Goal: Task Accomplishment & Management: Use online tool/utility

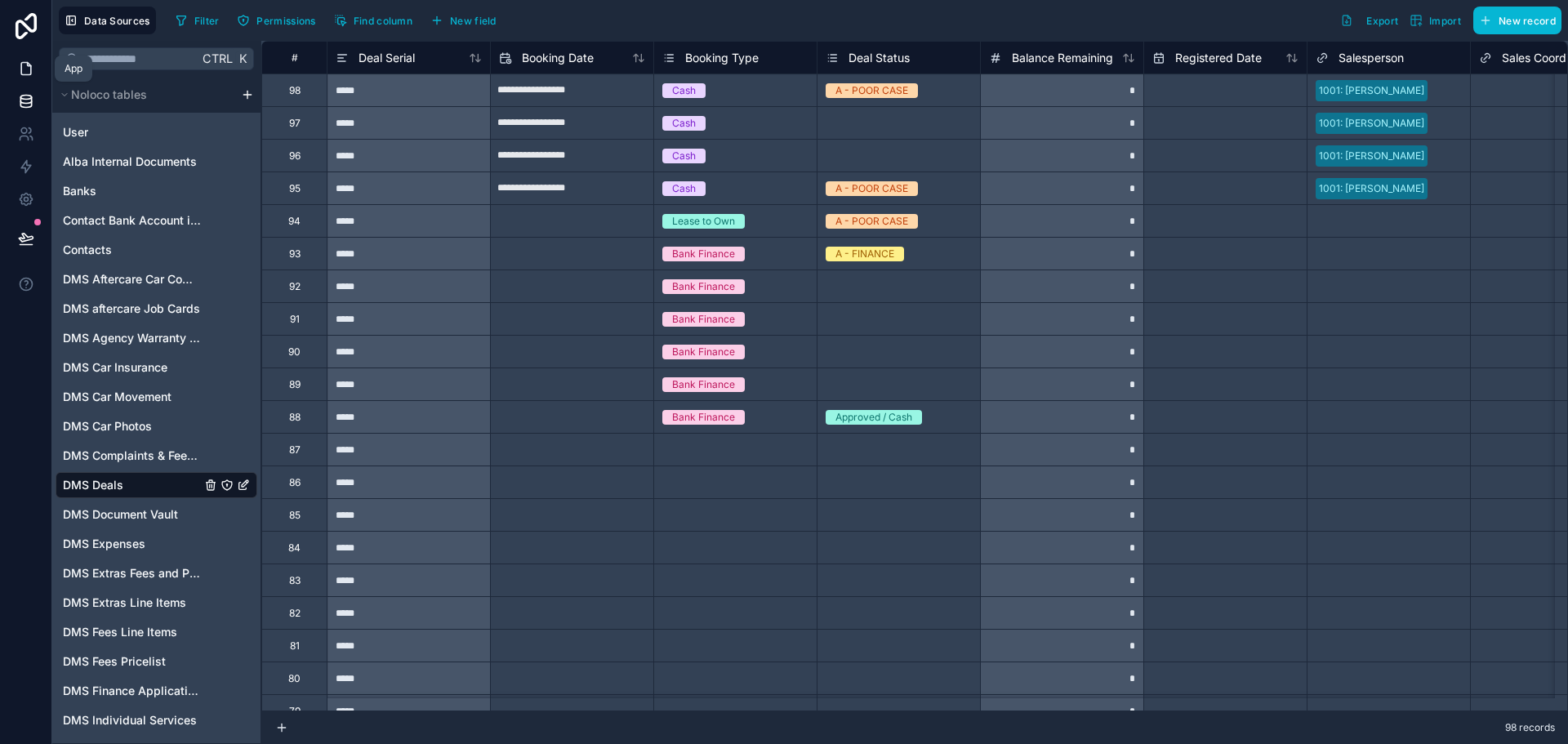
click at [12, 72] on link at bounding box center [26, 68] width 52 height 33
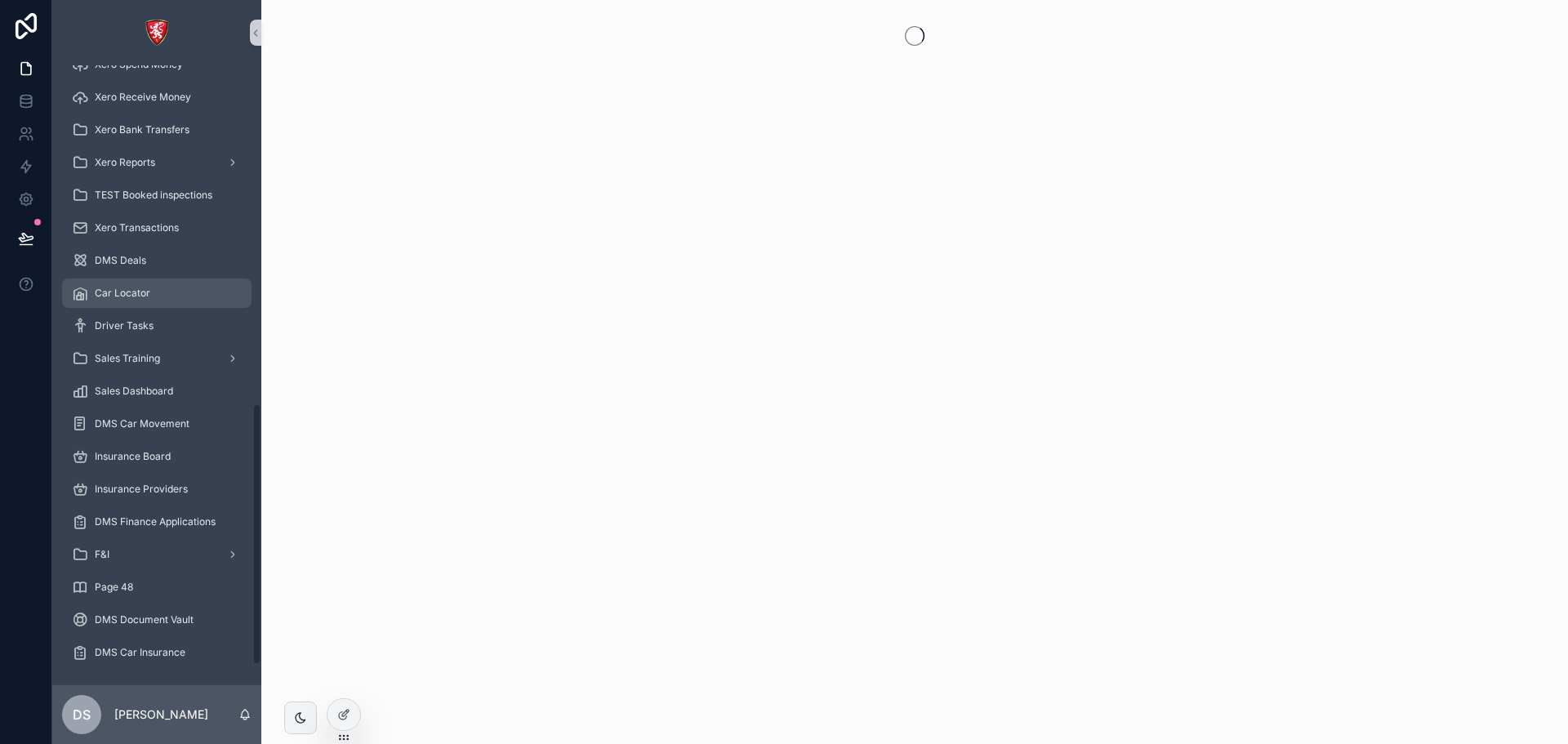
scroll to position [847, 0]
click at [124, 122] on div "F&I" at bounding box center [157, 550] width 170 height 26
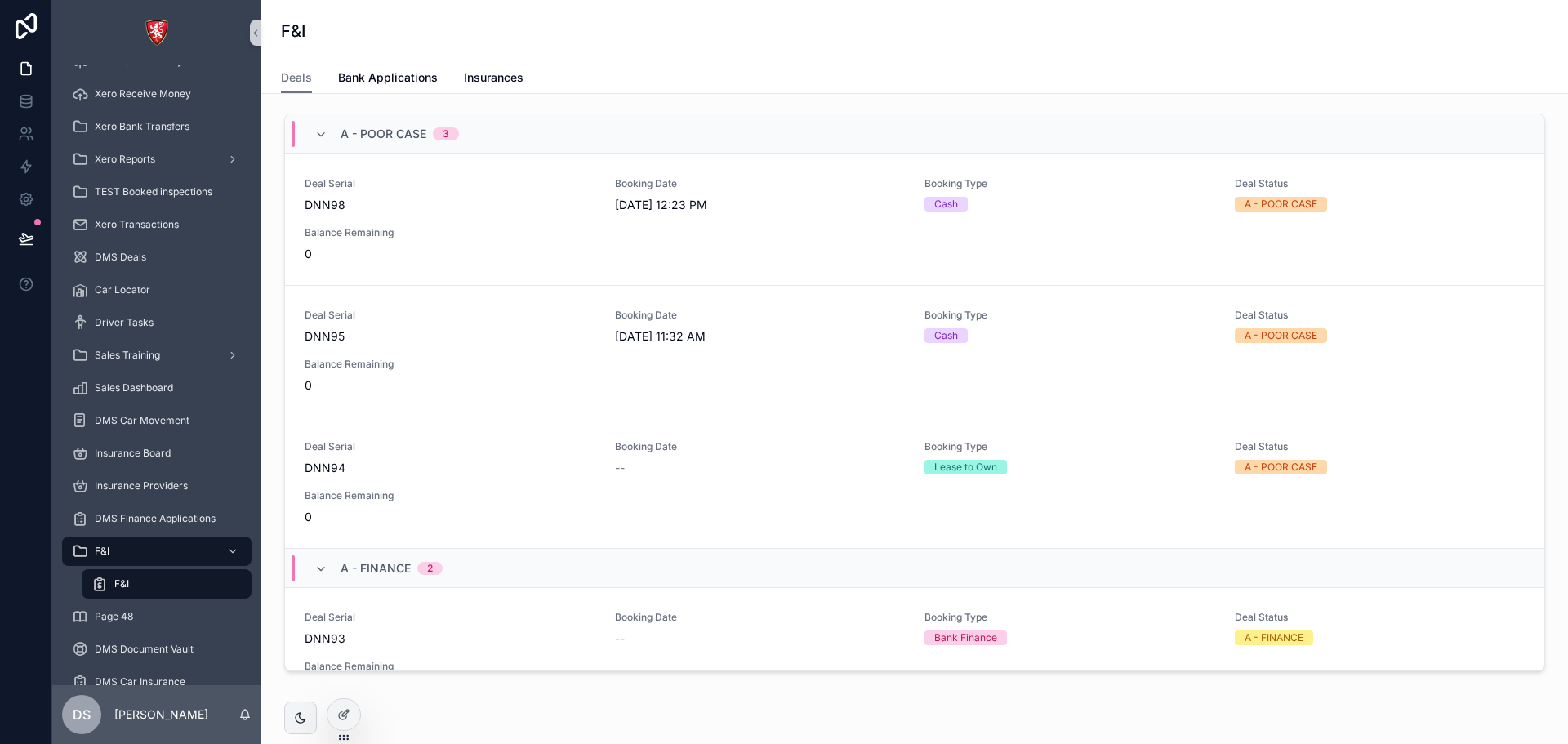
scroll to position [653, 0]
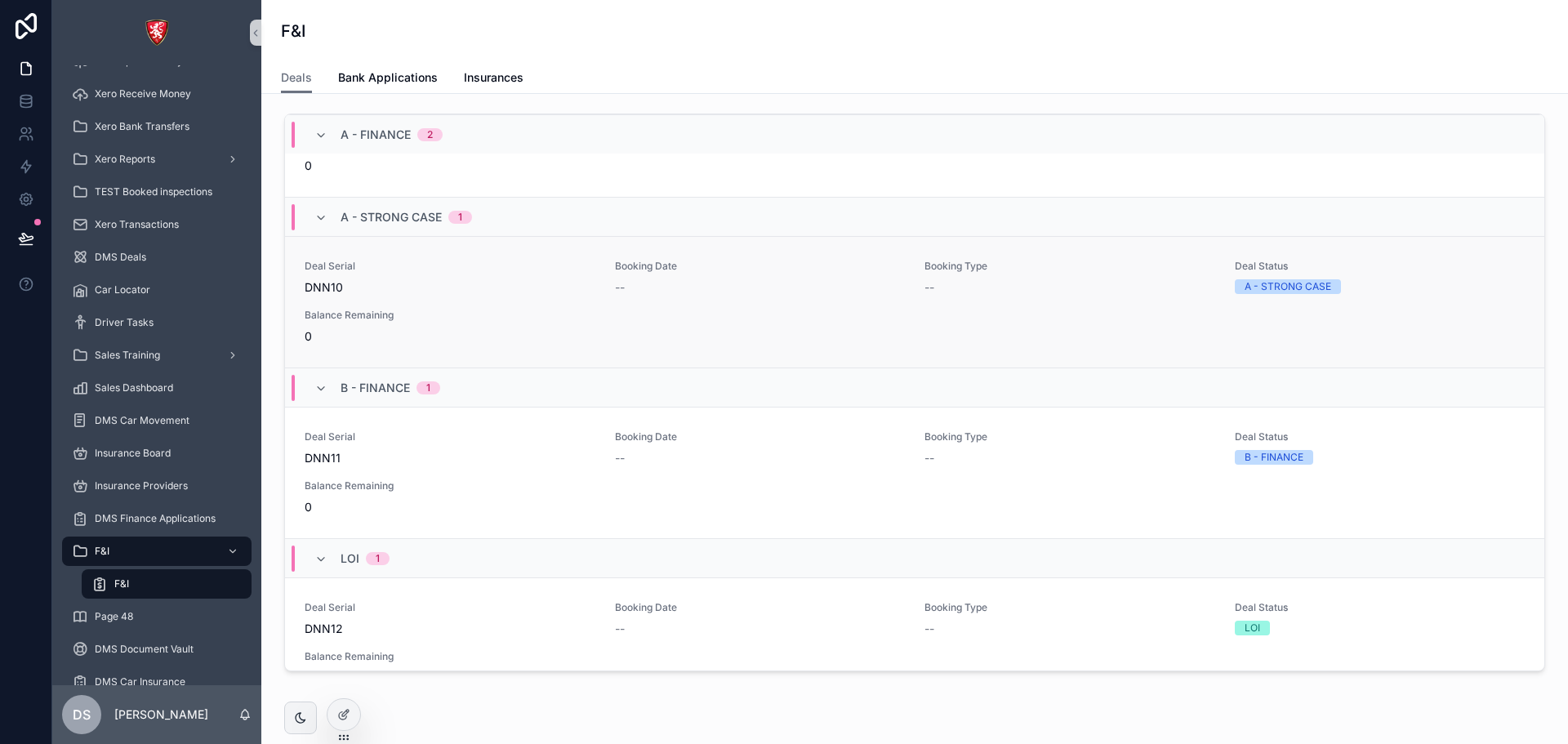
click at [518, 122] on div "Balance Remaining 0" at bounding box center [449, 325] width 291 height 36
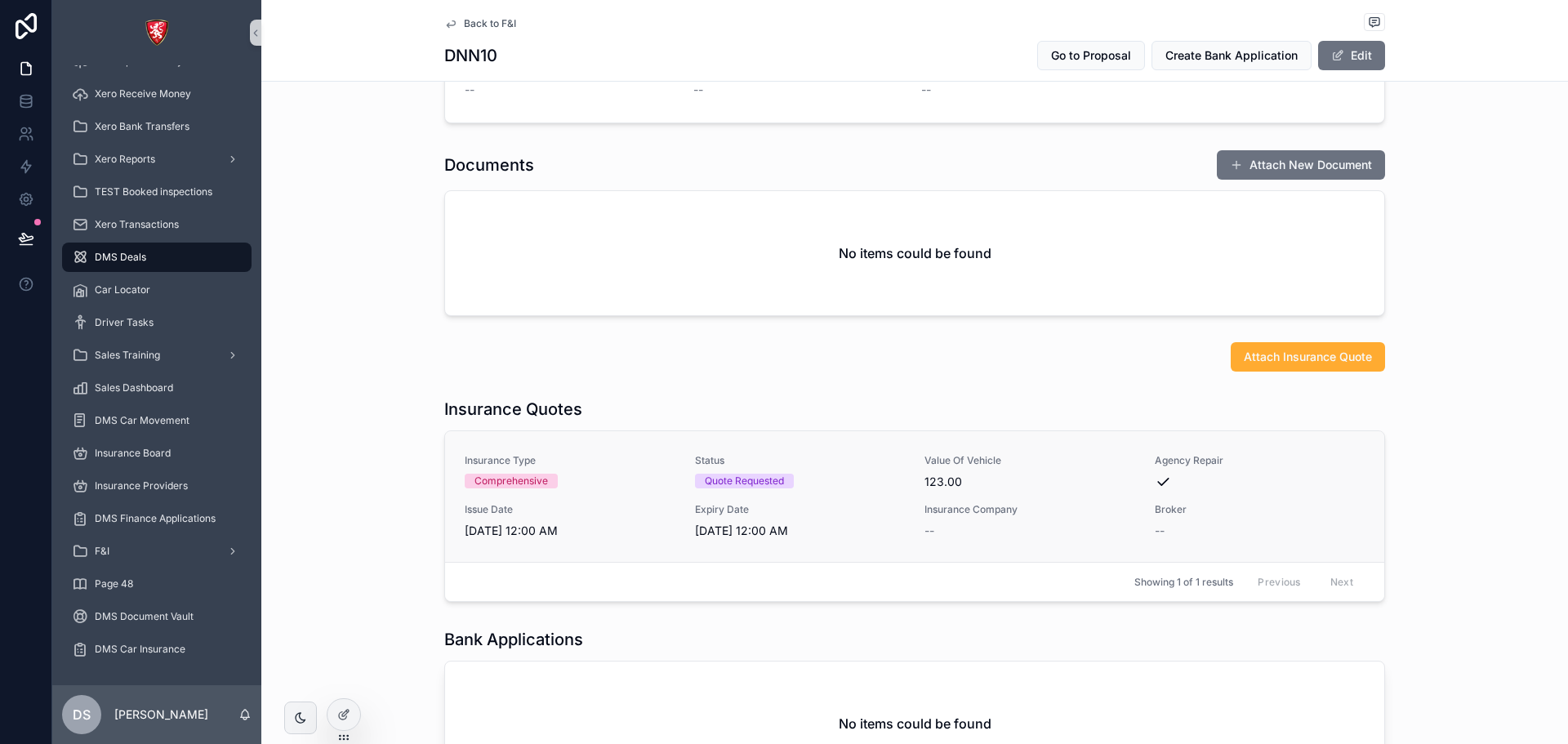
scroll to position [647, 0]
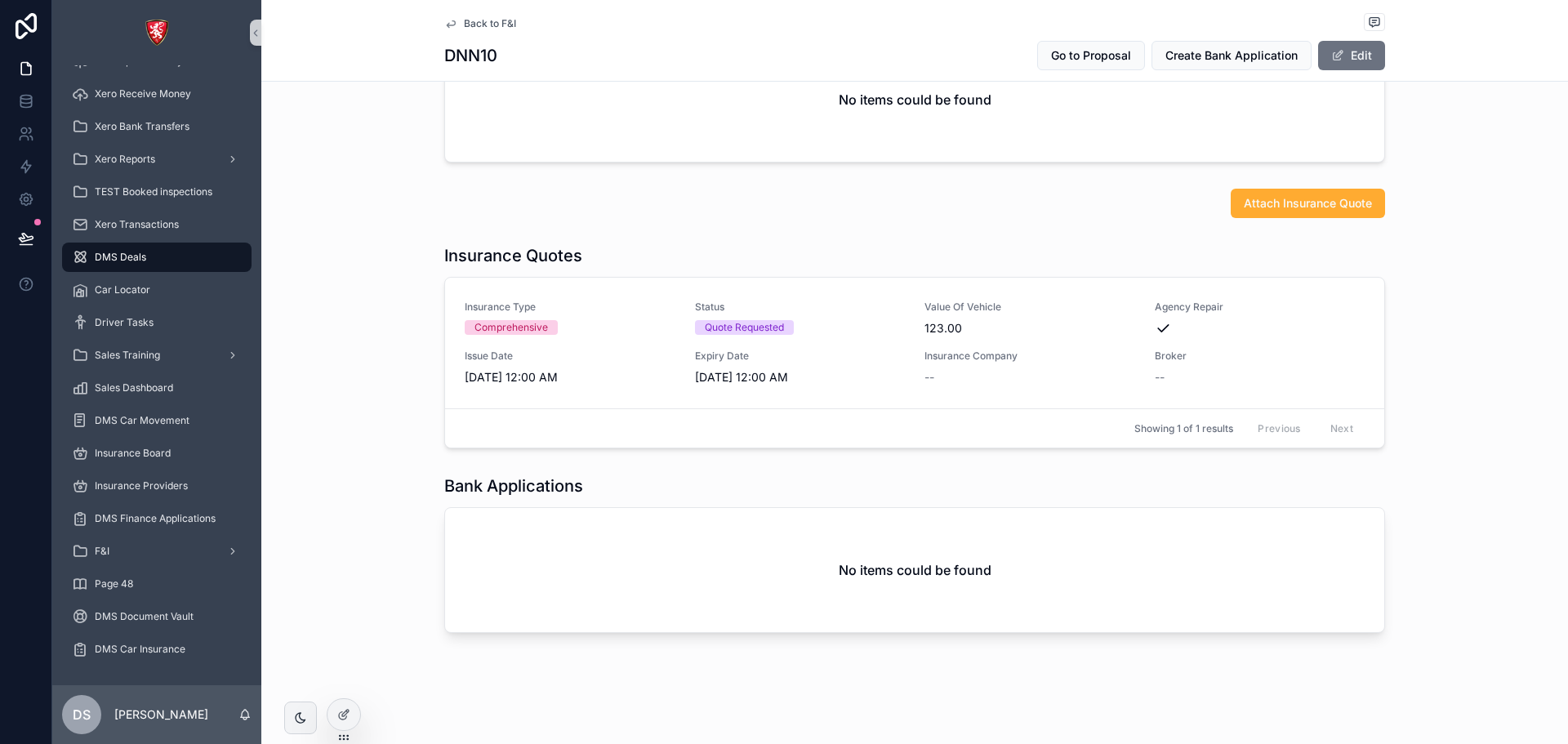
click at [1323, 122] on div "Attach Insurance Quote" at bounding box center [914, 204] width 1307 height 42
click at [1327, 122] on span "Attach Insurance Quote" at bounding box center [1308, 203] width 129 height 16
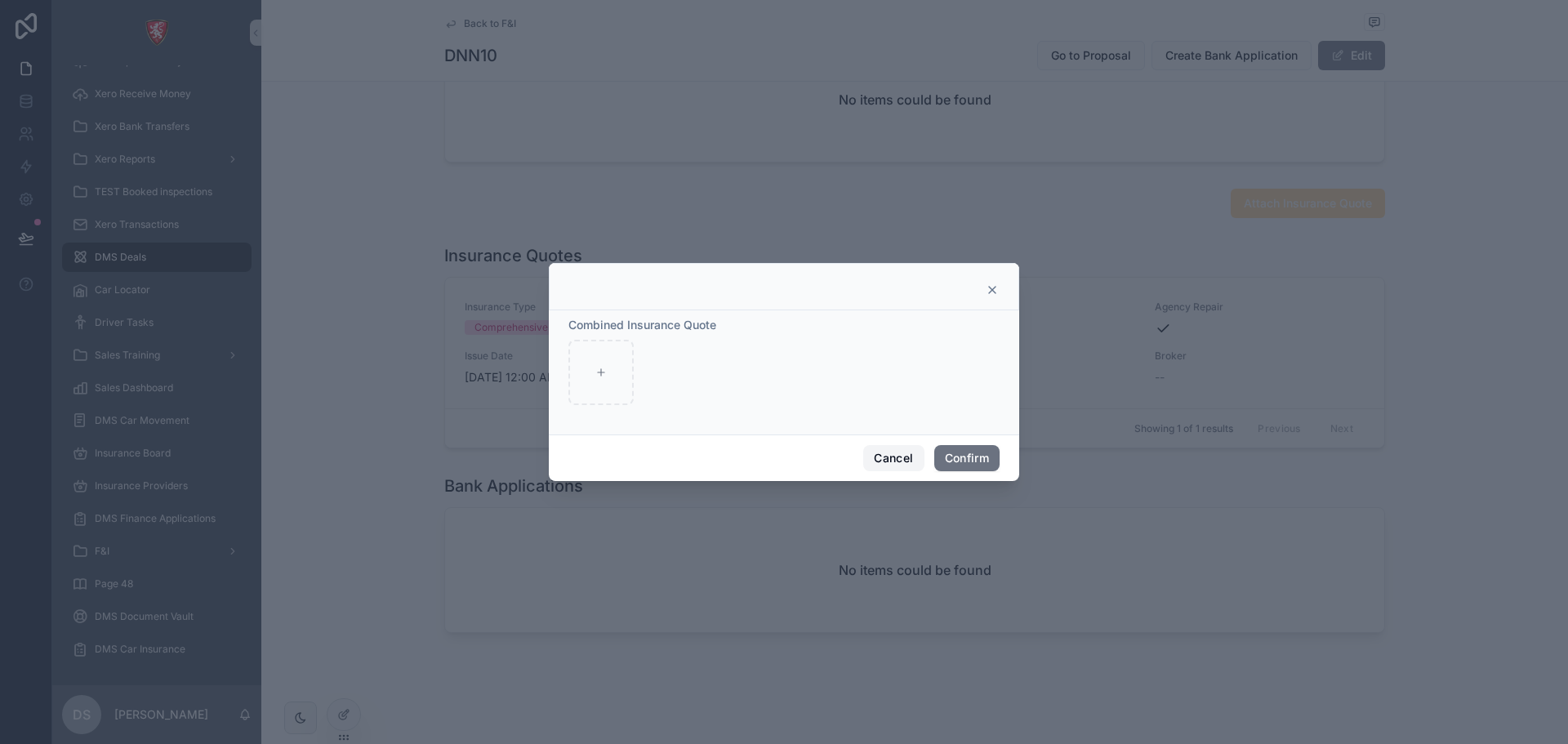
click at [881, 122] on button "Cancel" at bounding box center [893, 457] width 60 height 26
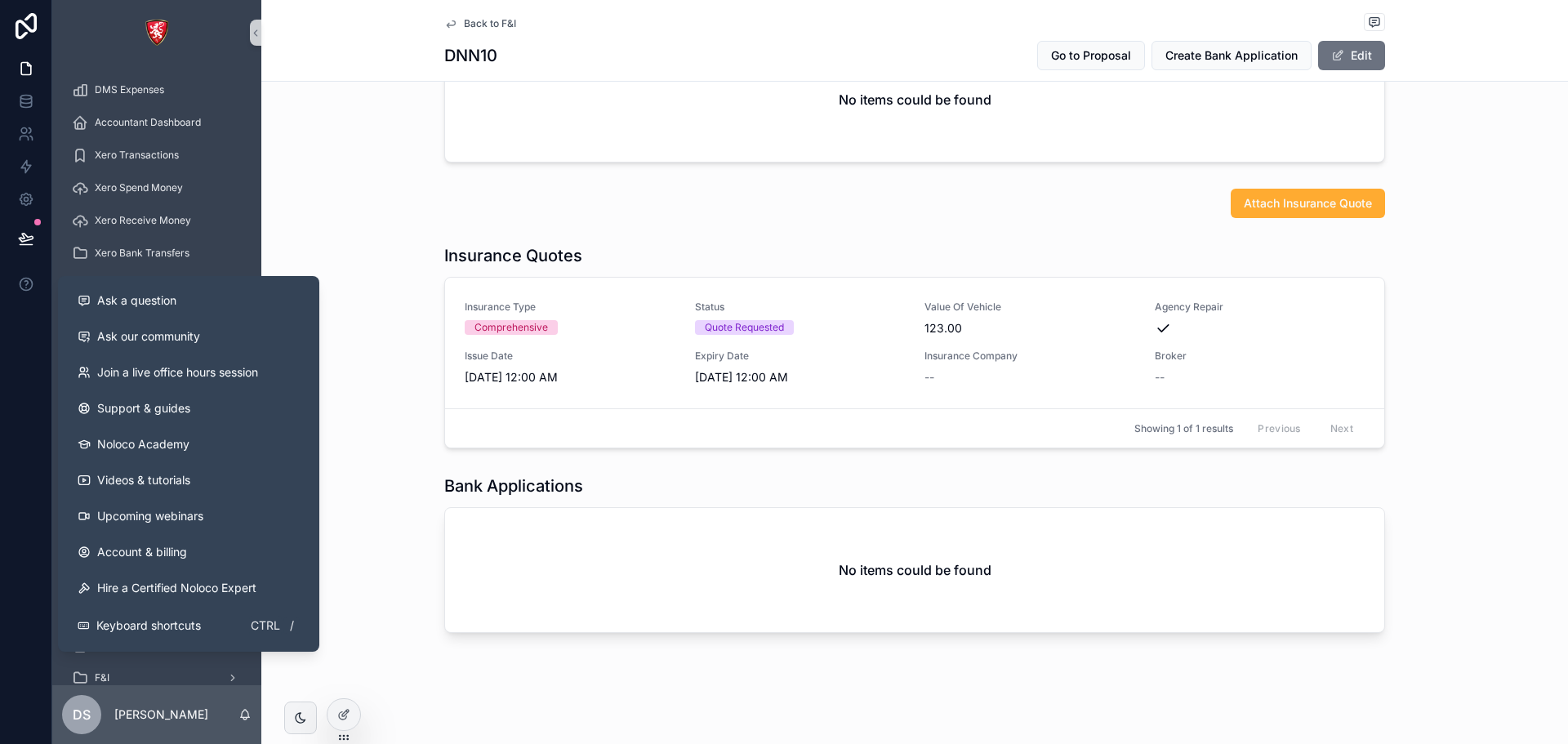
scroll to position [602, 0]
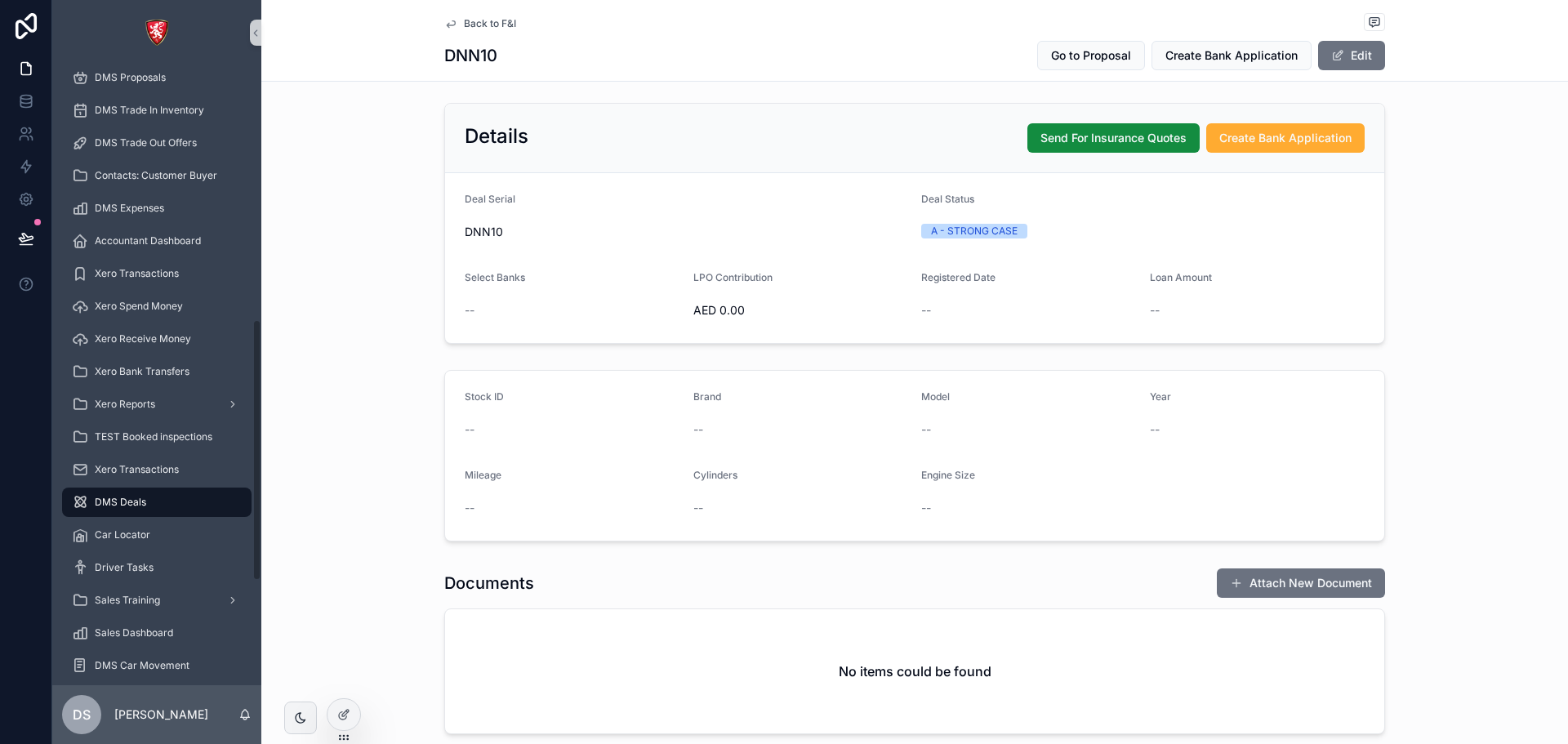
click at [454, 22] on link "Back to F&I" at bounding box center [480, 24] width 72 height 13
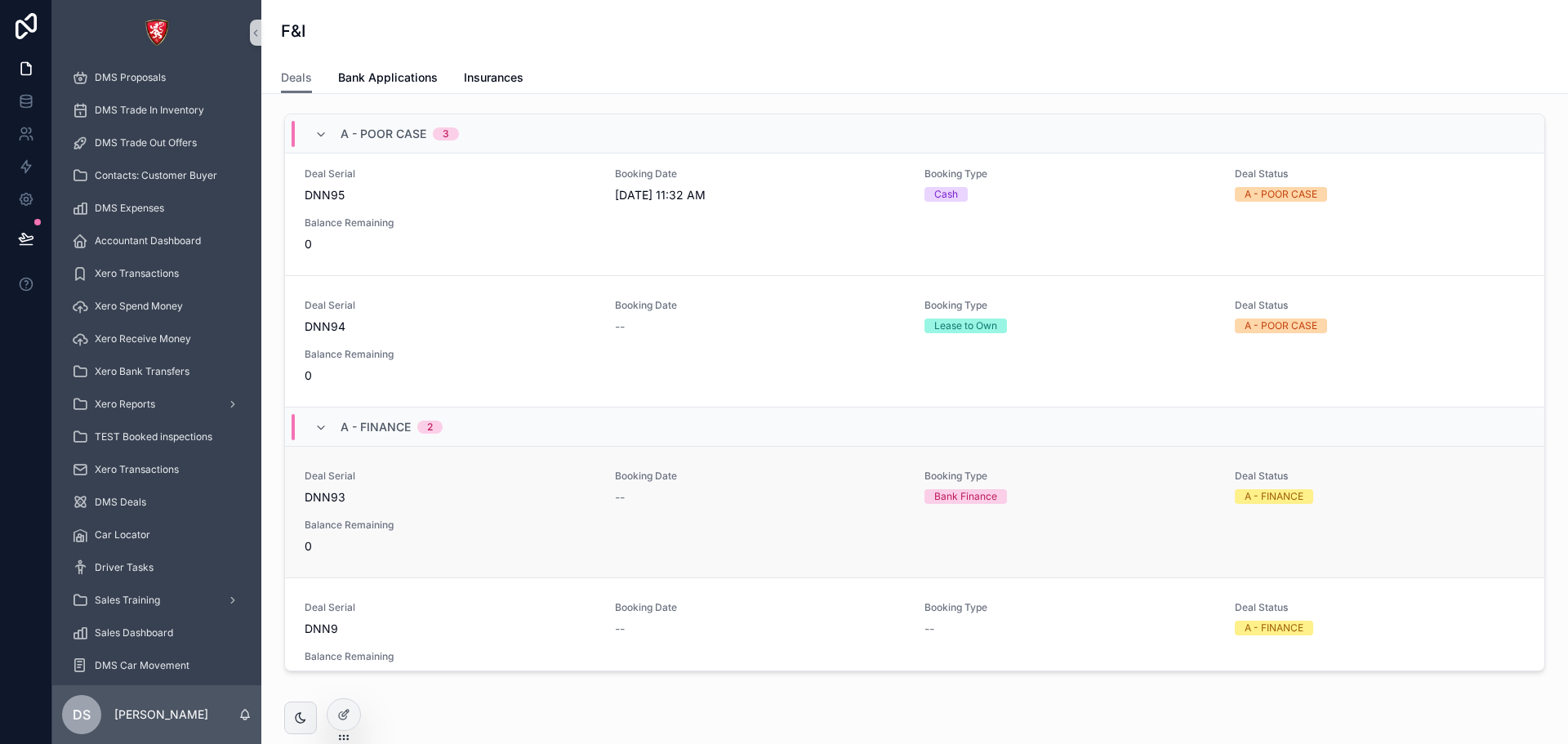
scroll to position [163, 0]
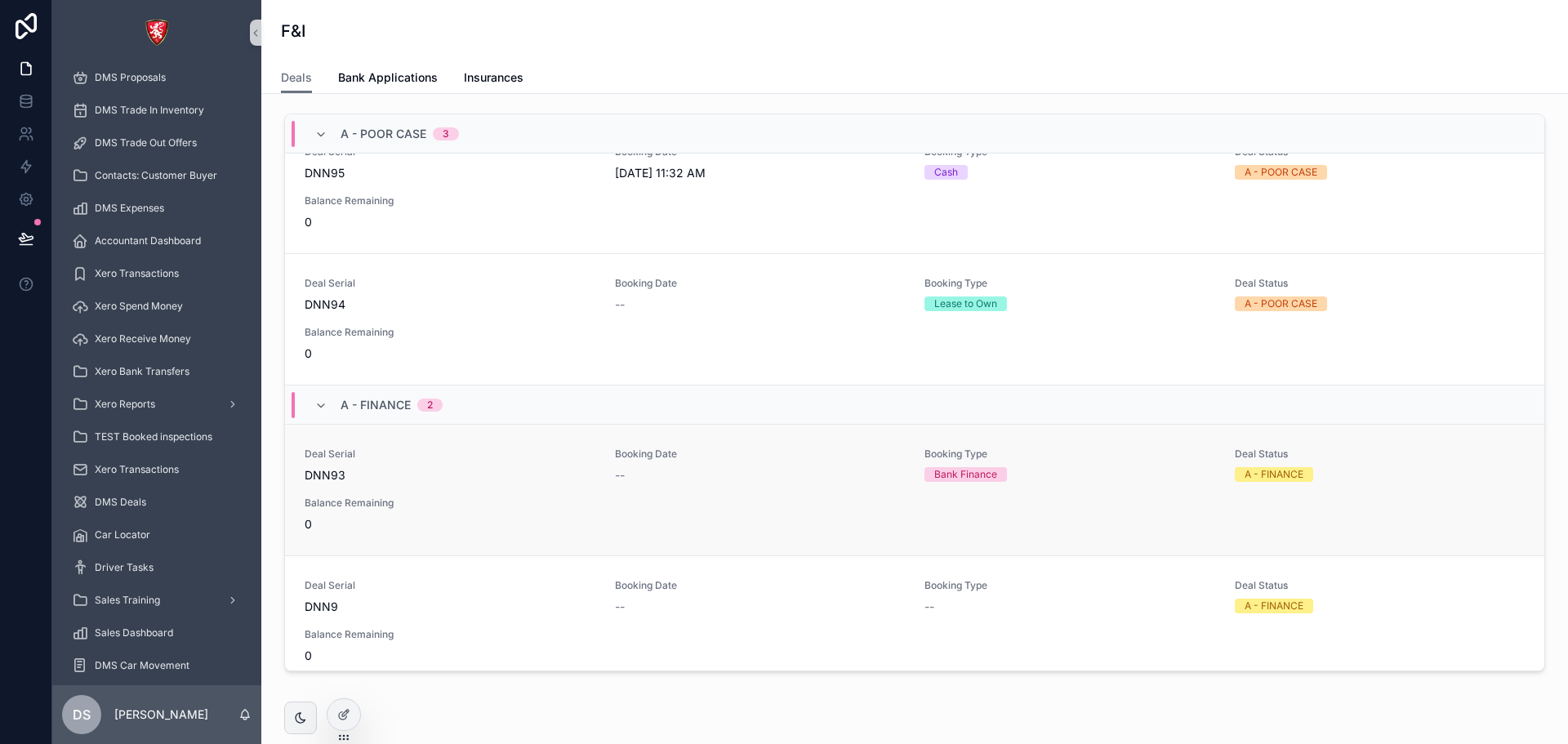
click at [450, 122] on span "DNN93" at bounding box center [449, 474] width 291 height 16
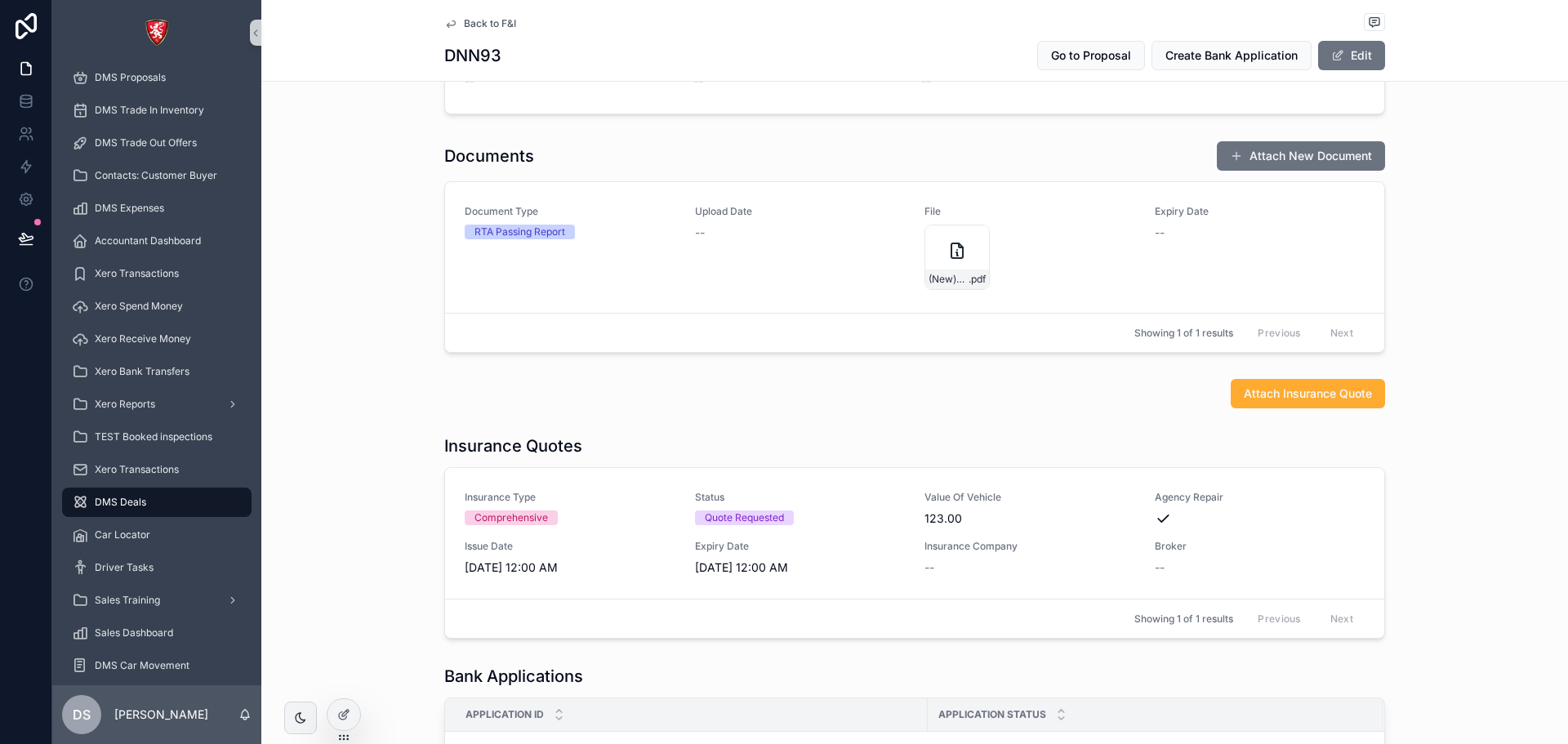
scroll to position [571, 0]
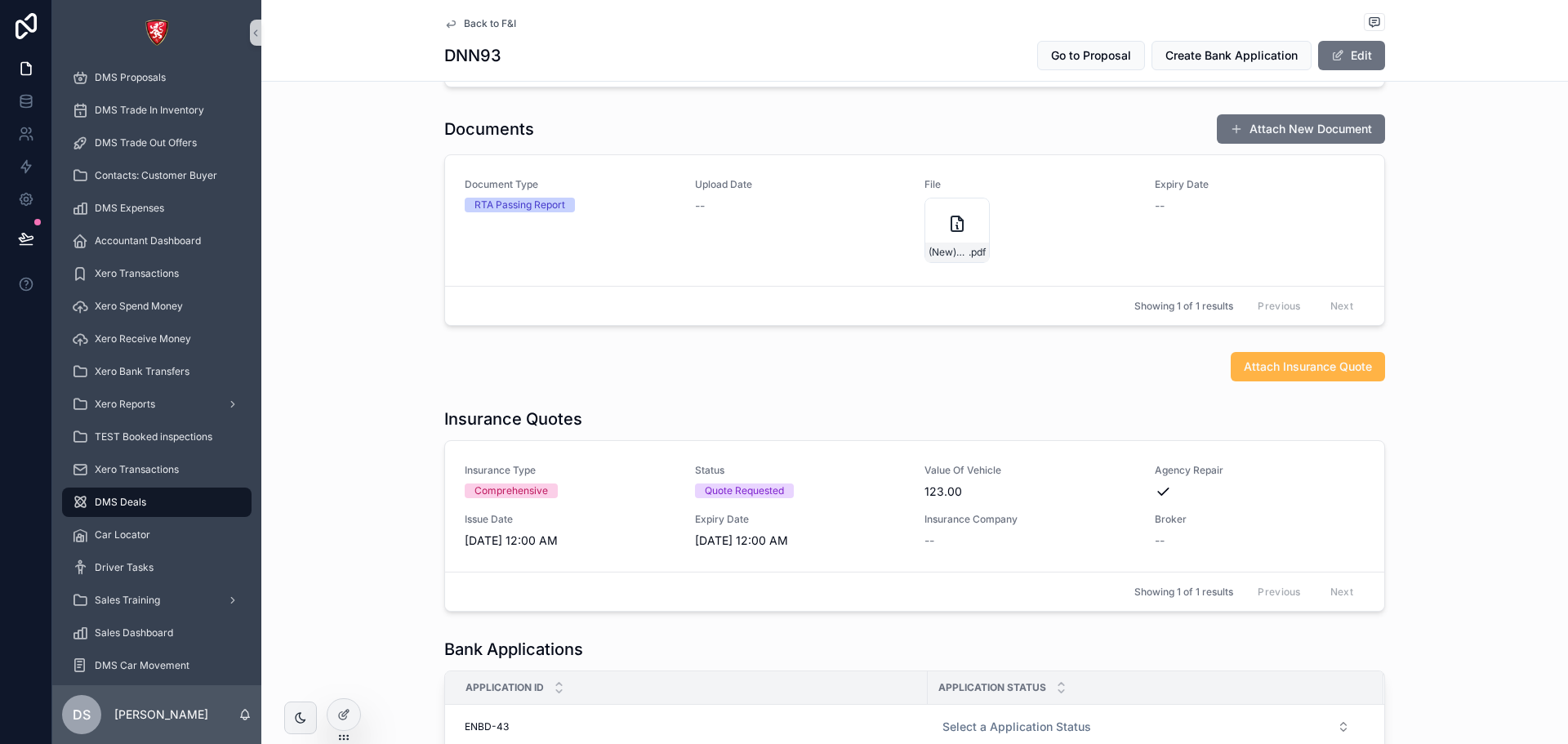
click at [1269, 122] on span "Attach Insurance Quote" at bounding box center [1308, 366] width 129 height 16
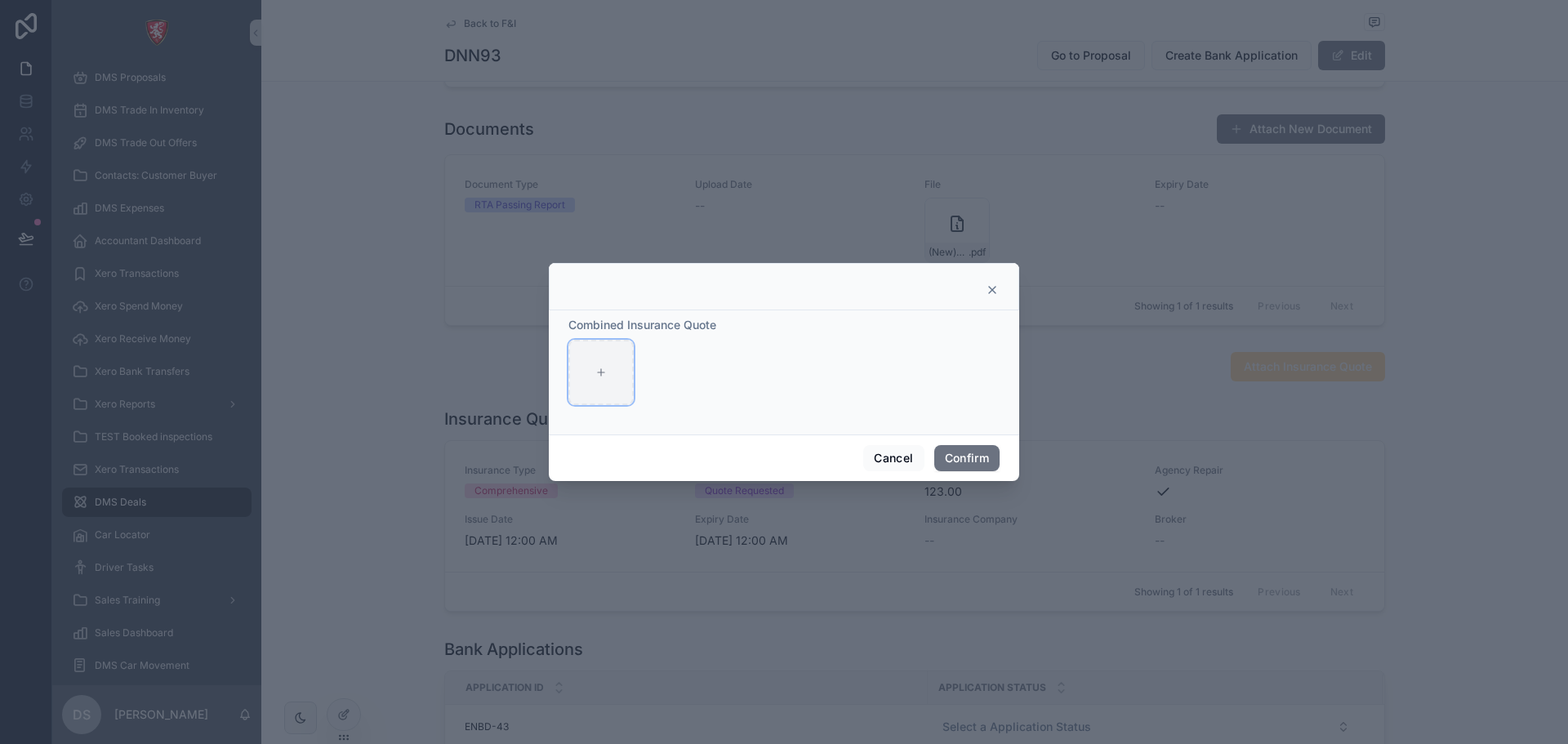
click at [601, 122] on div at bounding box center [601, 372] width 65 height 65
type input "**********"
click at [663, 122] on div at bounding box center [673, 372] width 65 height 65
type input "**********"
click at [975, 122] on div "Cancel Confirm" at bounding box center [784, 457] width 470 height 46
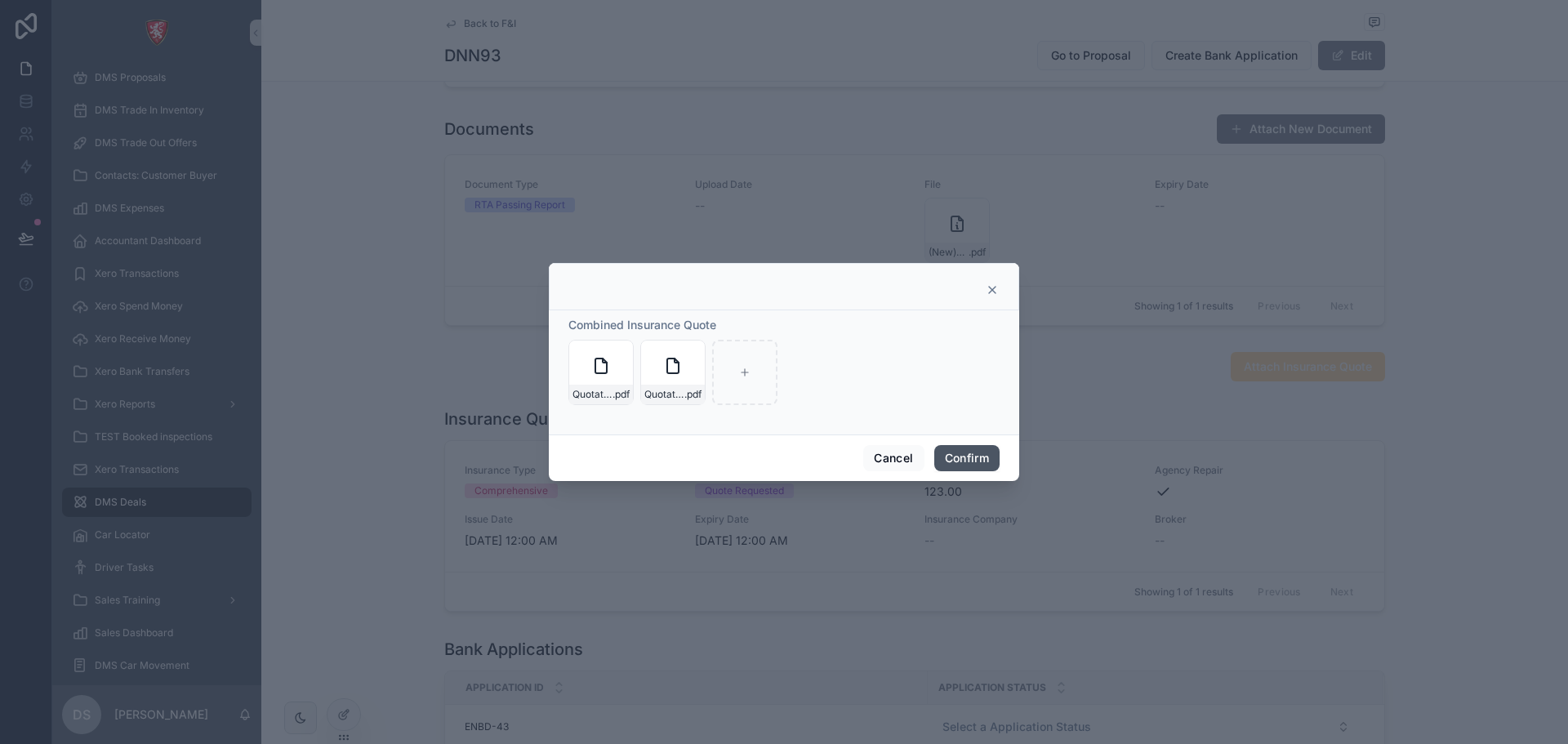
click at [975, 122] on button "Confirm" at bounding box center [967, 457] width 65 height 26
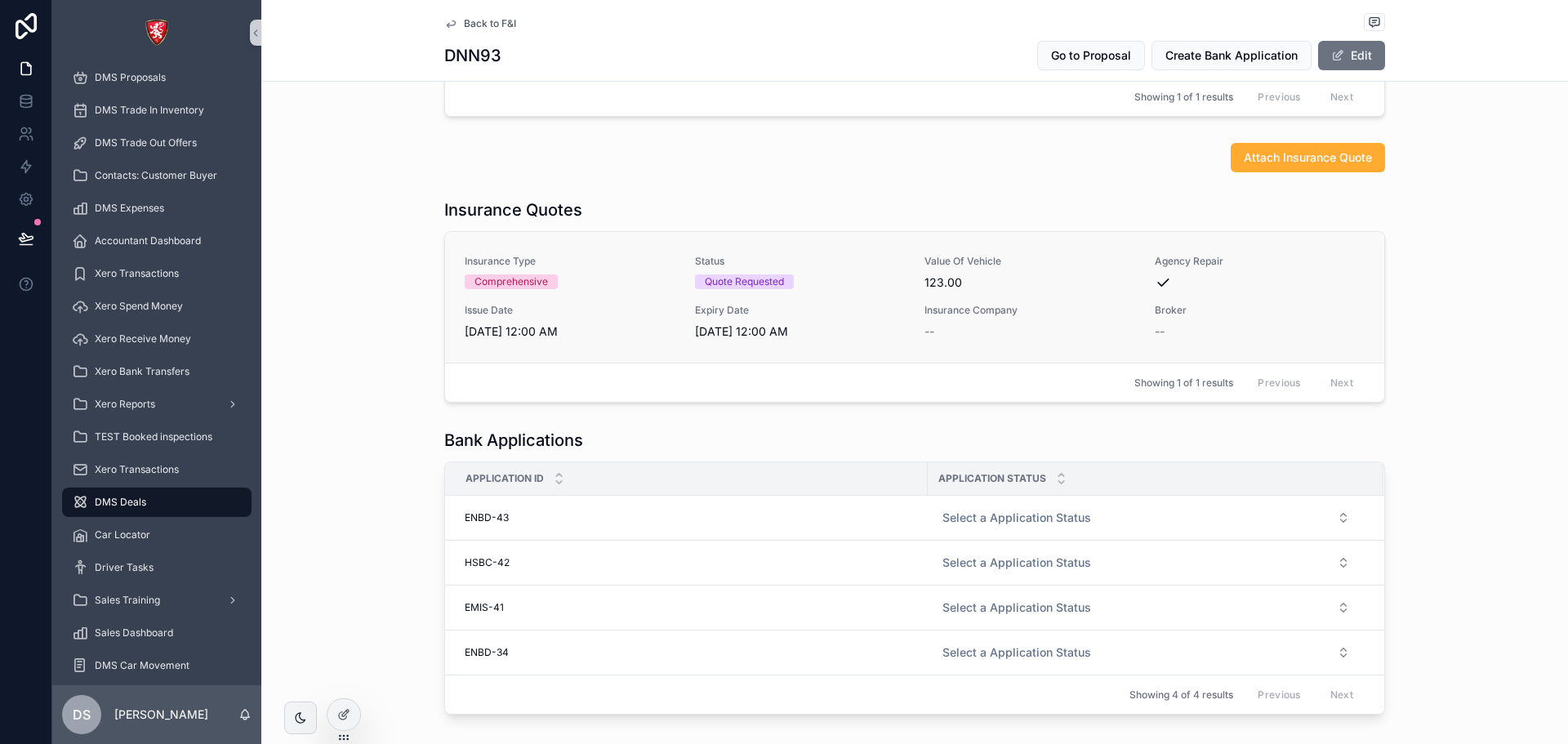
scroll to position [711, 0]
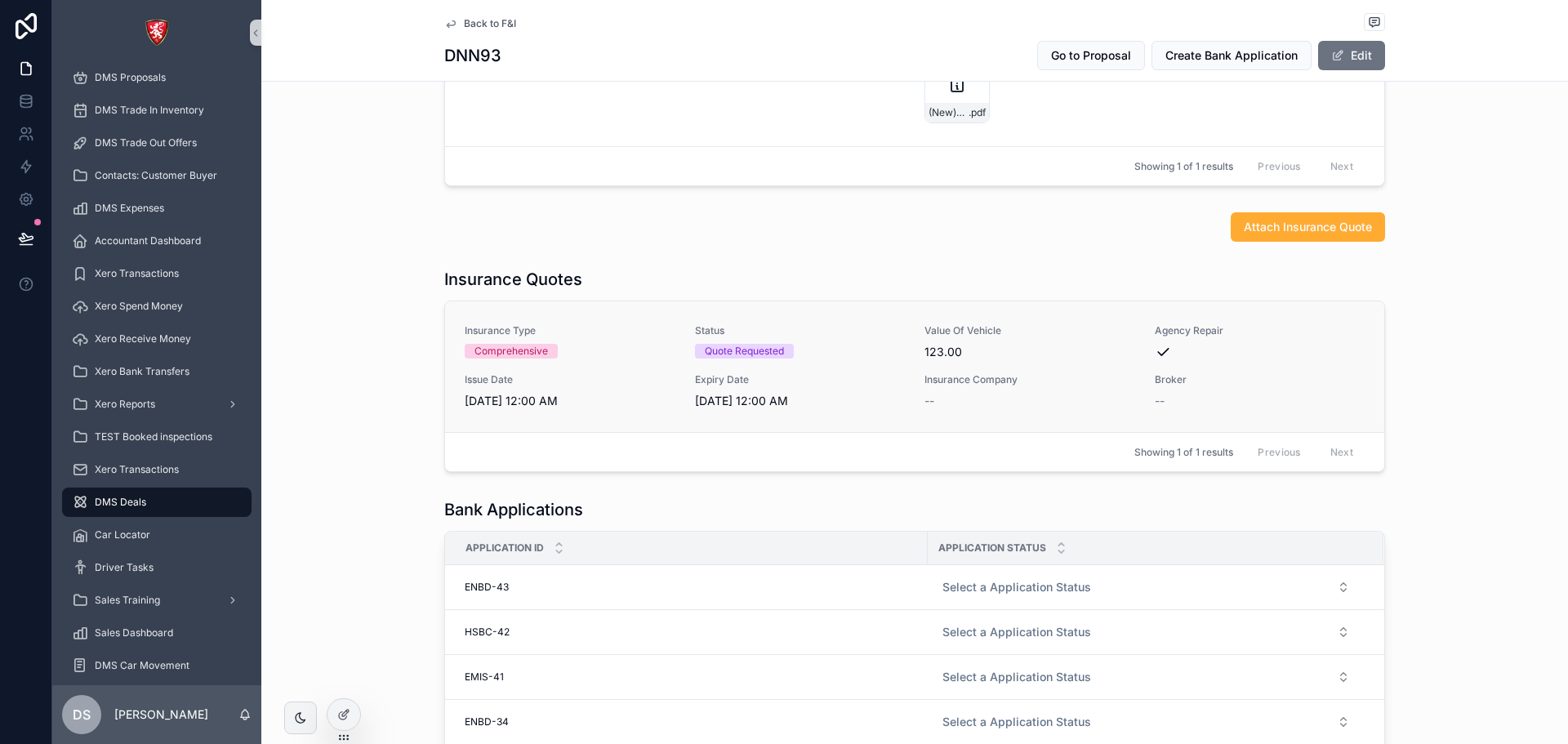
click at [707, 122] on span "Status" at bounding box center [800, 331] width 210 height 13
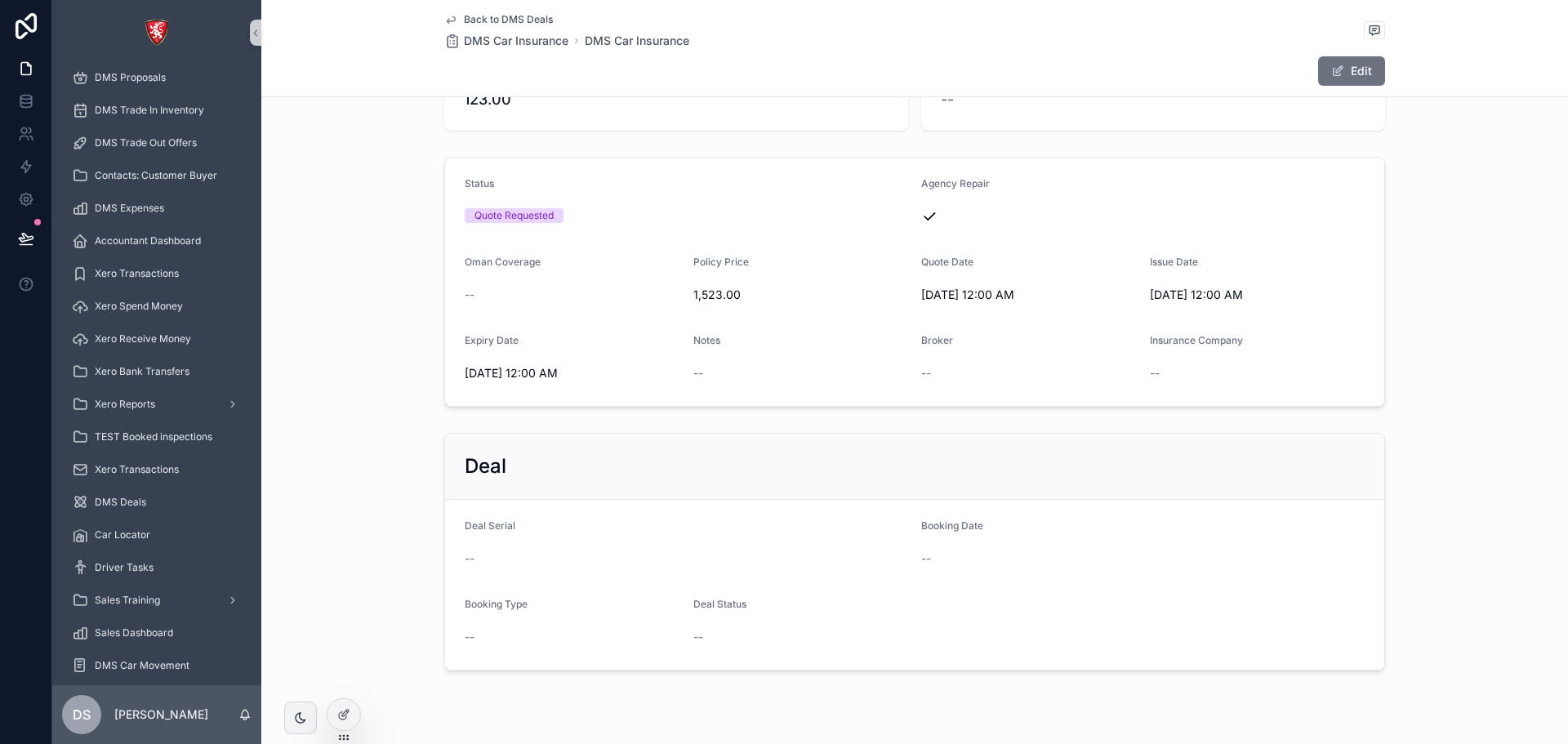
scroll to position [163, 0]
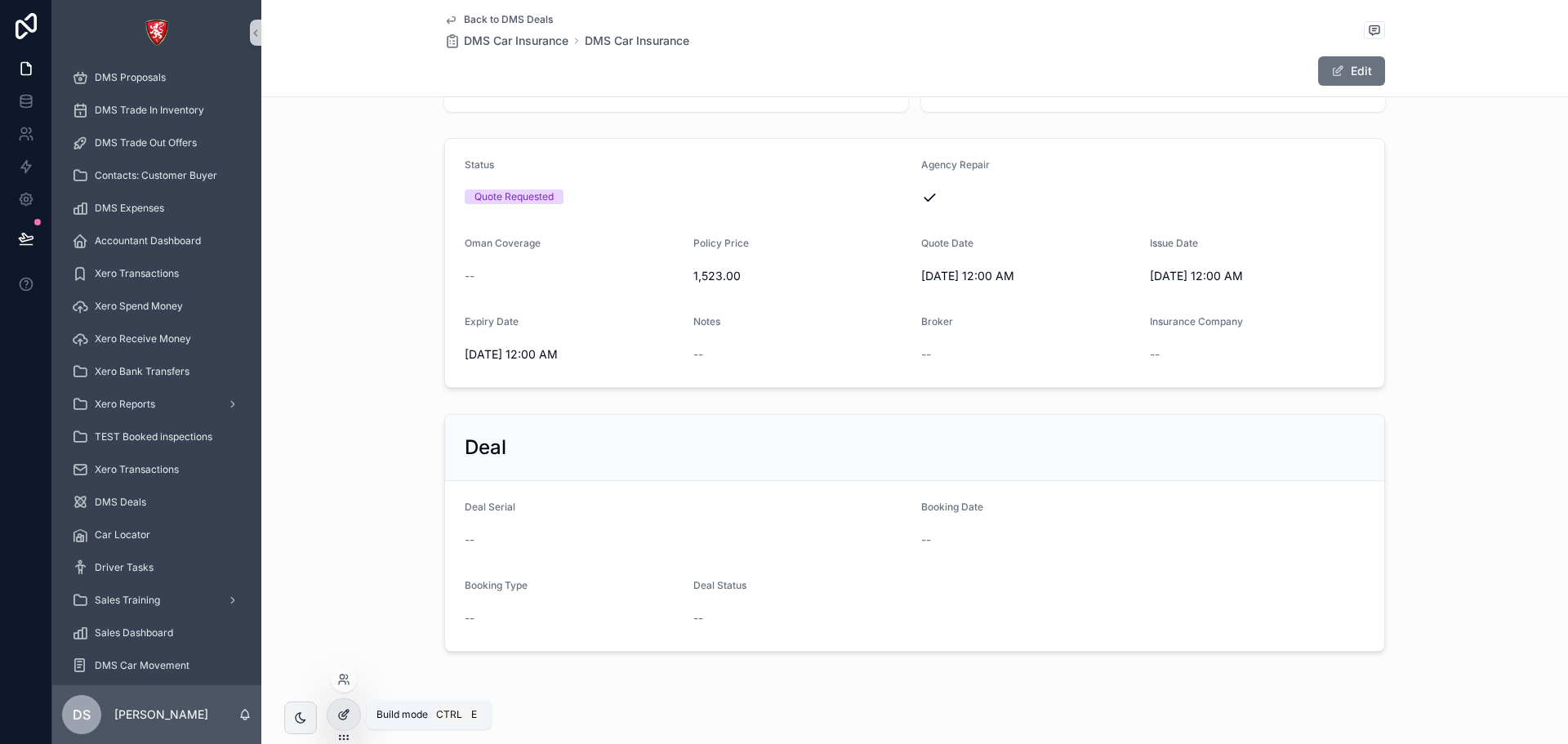
click at [348, 122] on icon at bounding box center [344, 714] width 13 height 13
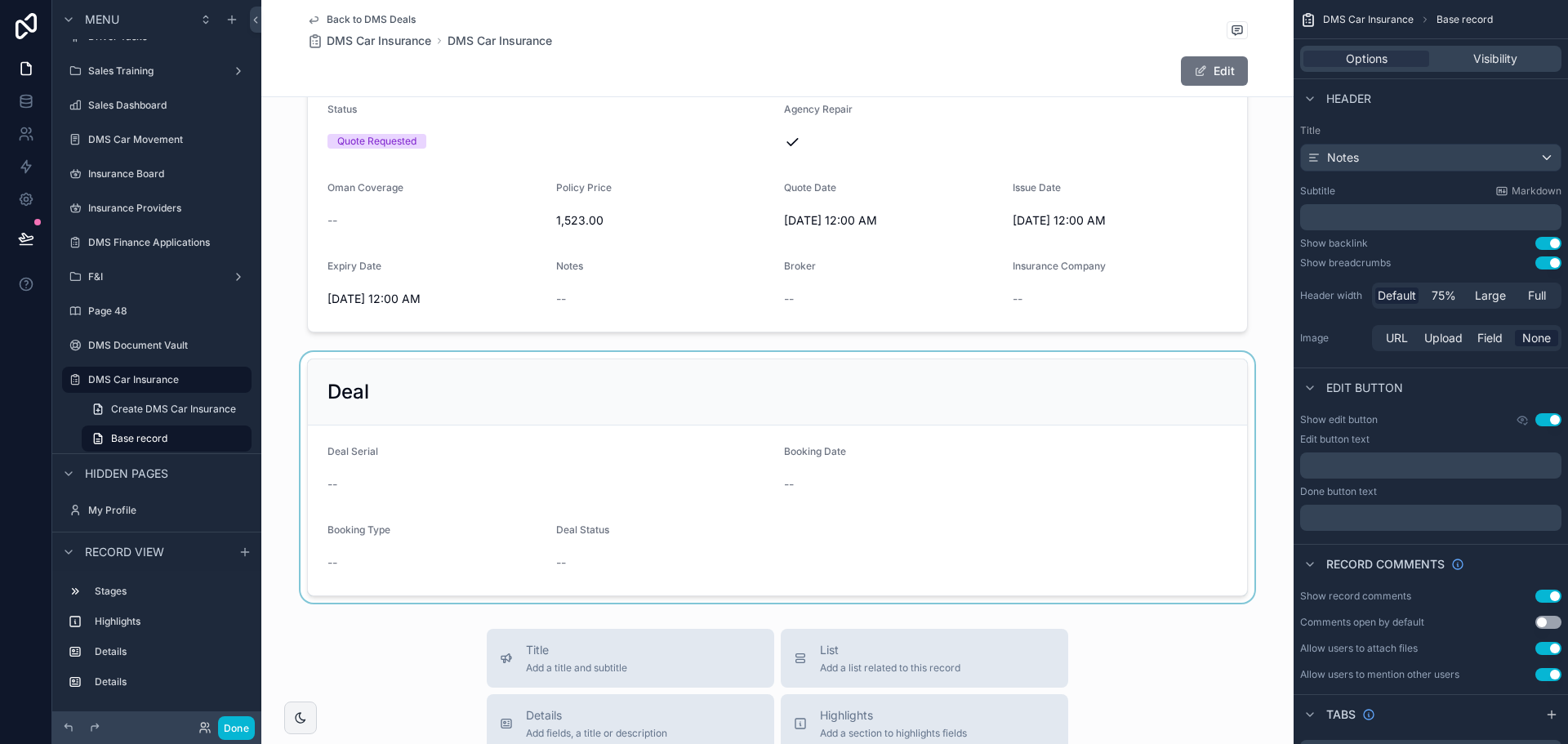
scroll to position [245, 0]
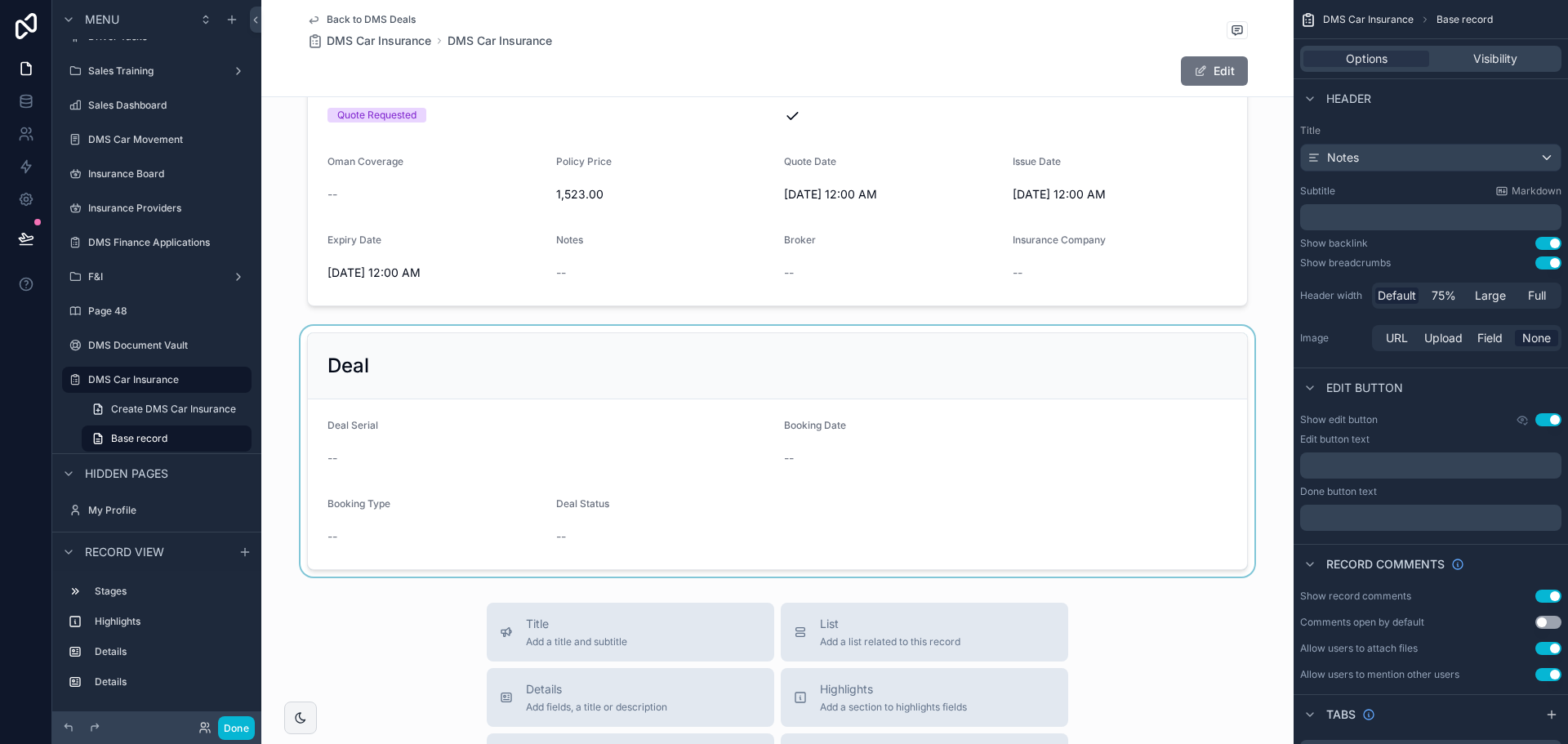
click at [527, 122] on div "scrollable content" at bounding box center [777, 450] width 1032 height 251
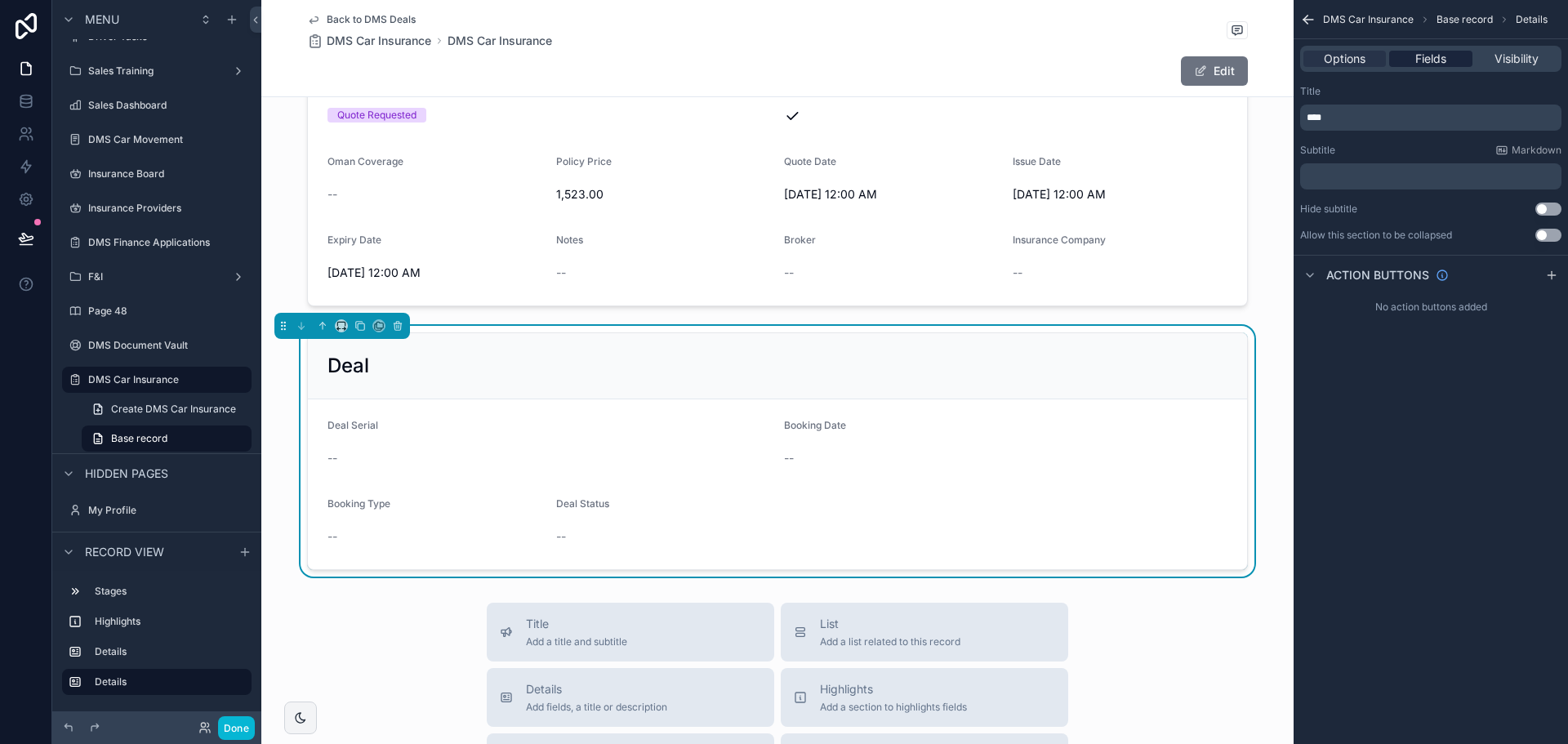
click at [1458, 55] on div "Fields" at bounding box center [1431, 59] width 83 height 16
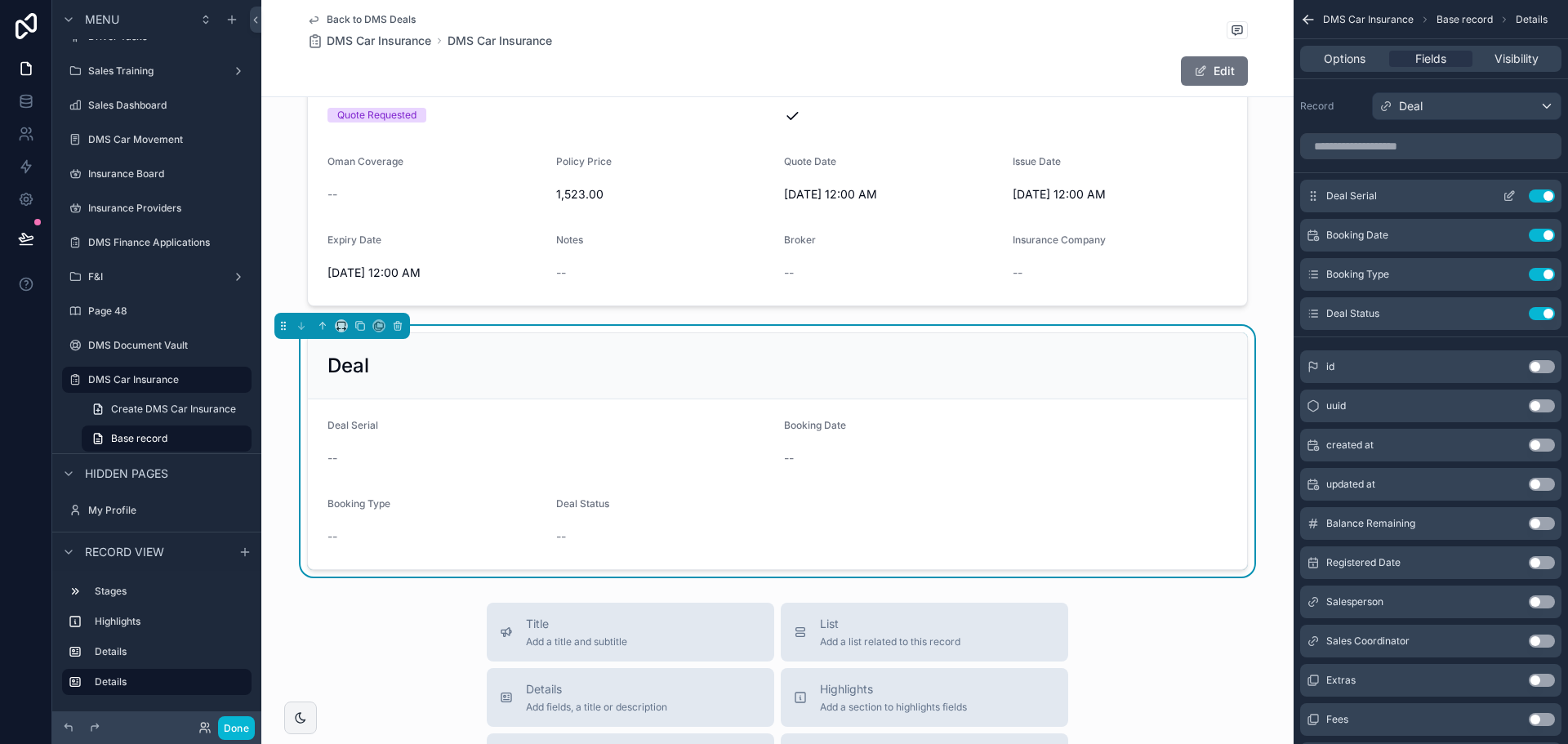
click at [1512, 122] on icon "scrollable content" at bounding box center [1509, 196] width 13 height 13
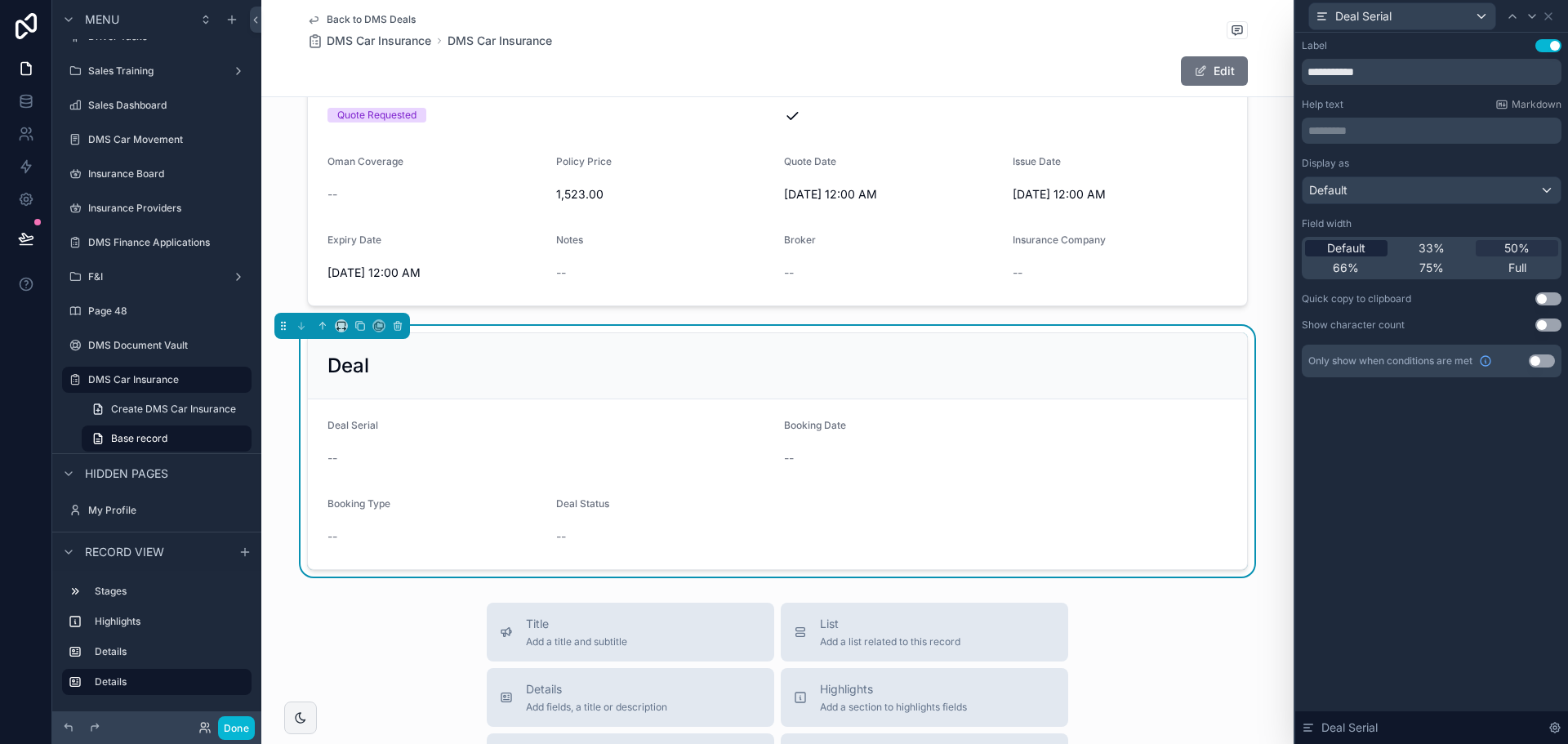
click at [1359, 122] on span "Default" at bounding box center [1346, 248] width 38 height 16
click at [1545, 7] on div "Deal Serial" at bounding box center [1432, 15] width 259 height 32
click at [1546, 13] on icon at bounding box center [1548, 16] width 7 height 7
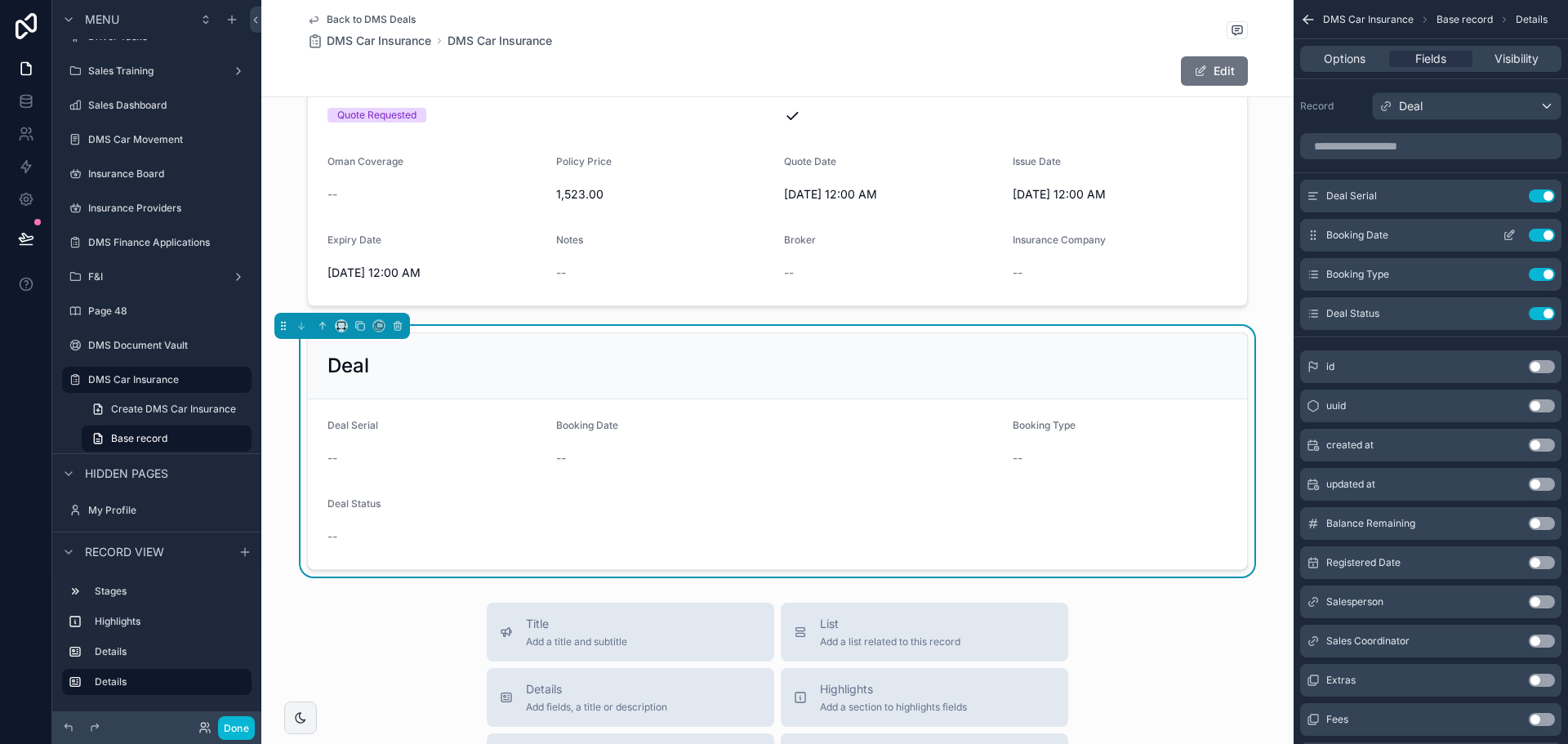
click at [1505, 122] on icon "scrollable content" at bounding box center [1508, 236] width 8 height 8
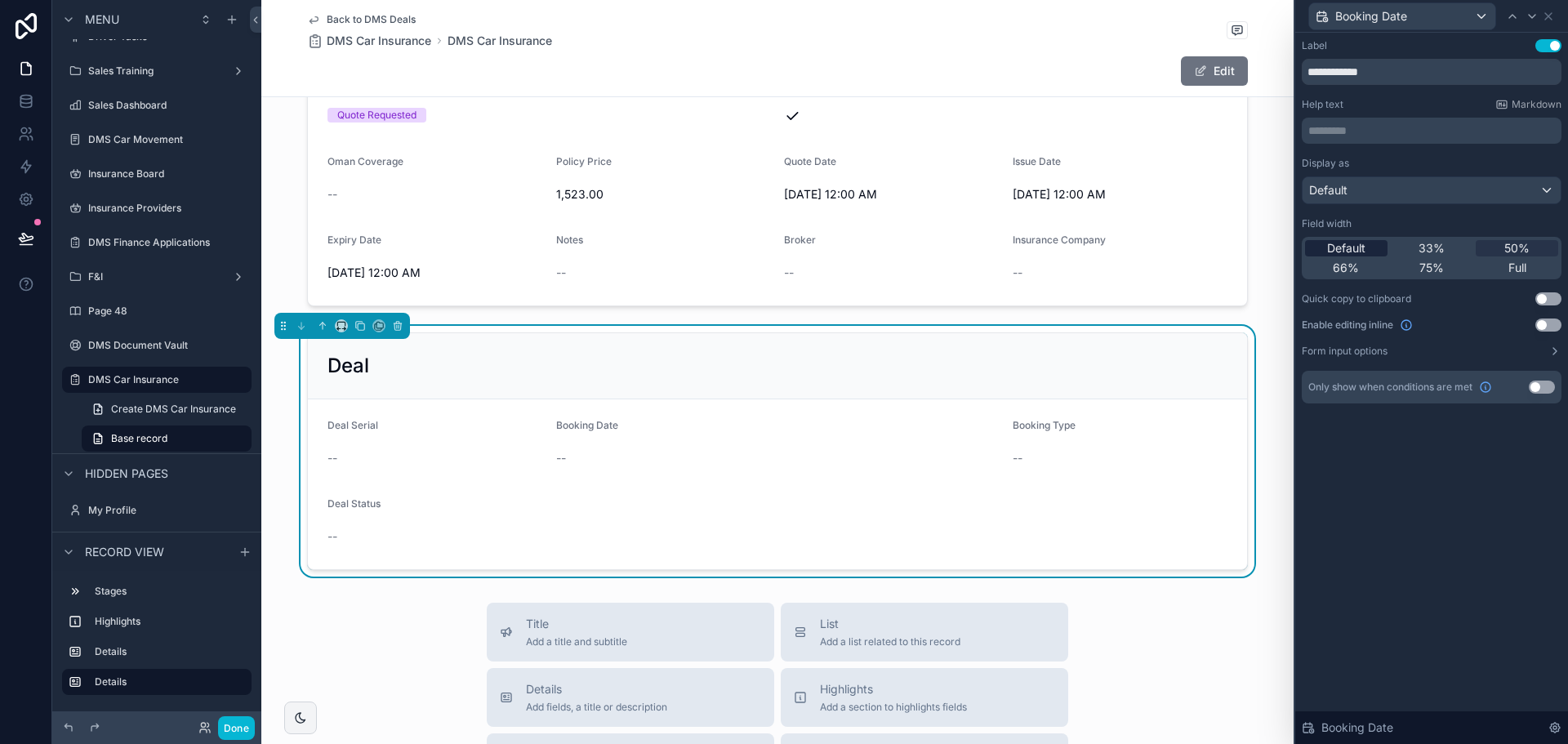
click at [1369, 122] on div "Default" at bounding box center [1346, 248] width 83 height 16
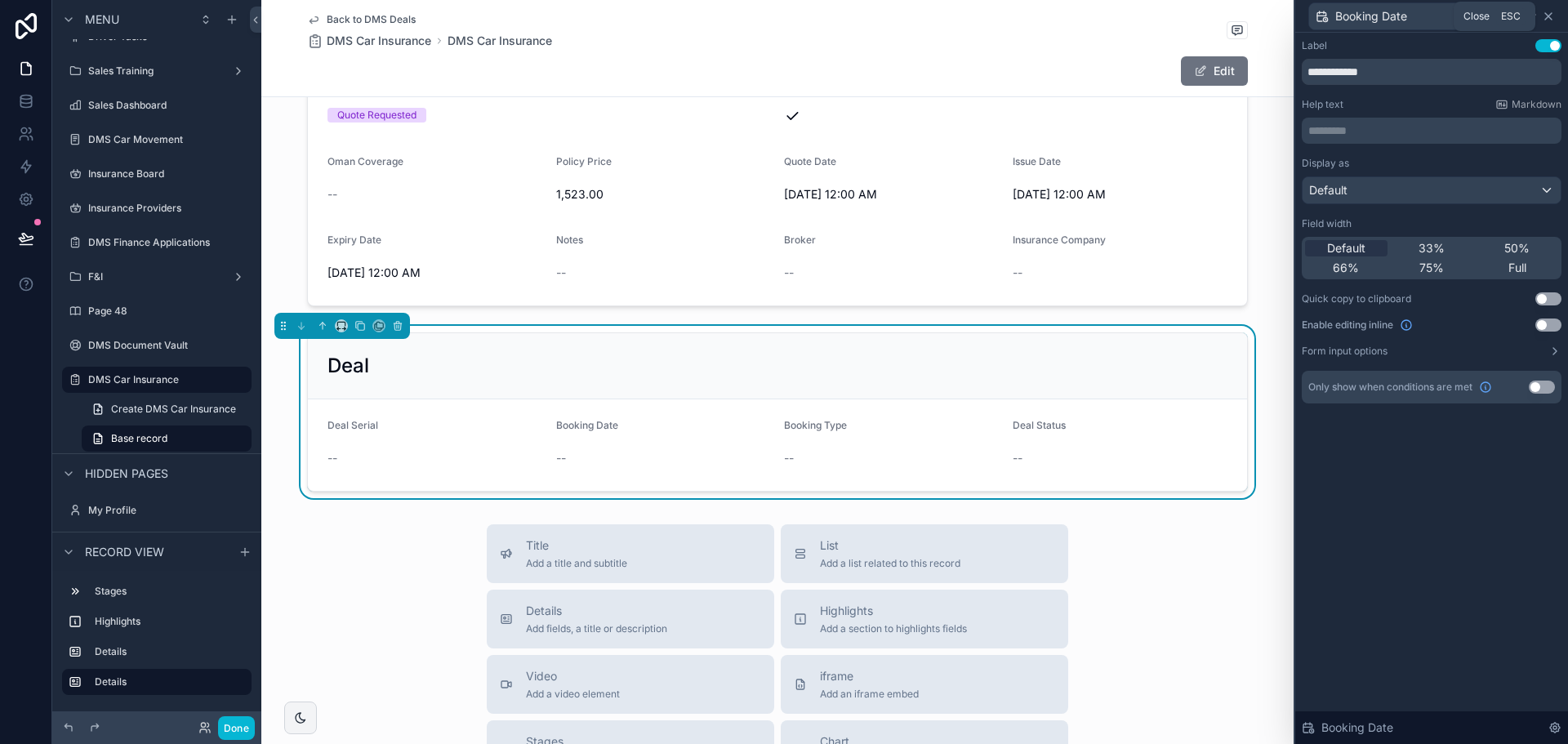
click at [1548, 13] on icon at bounding box center [1549, 16] width 13 height 13
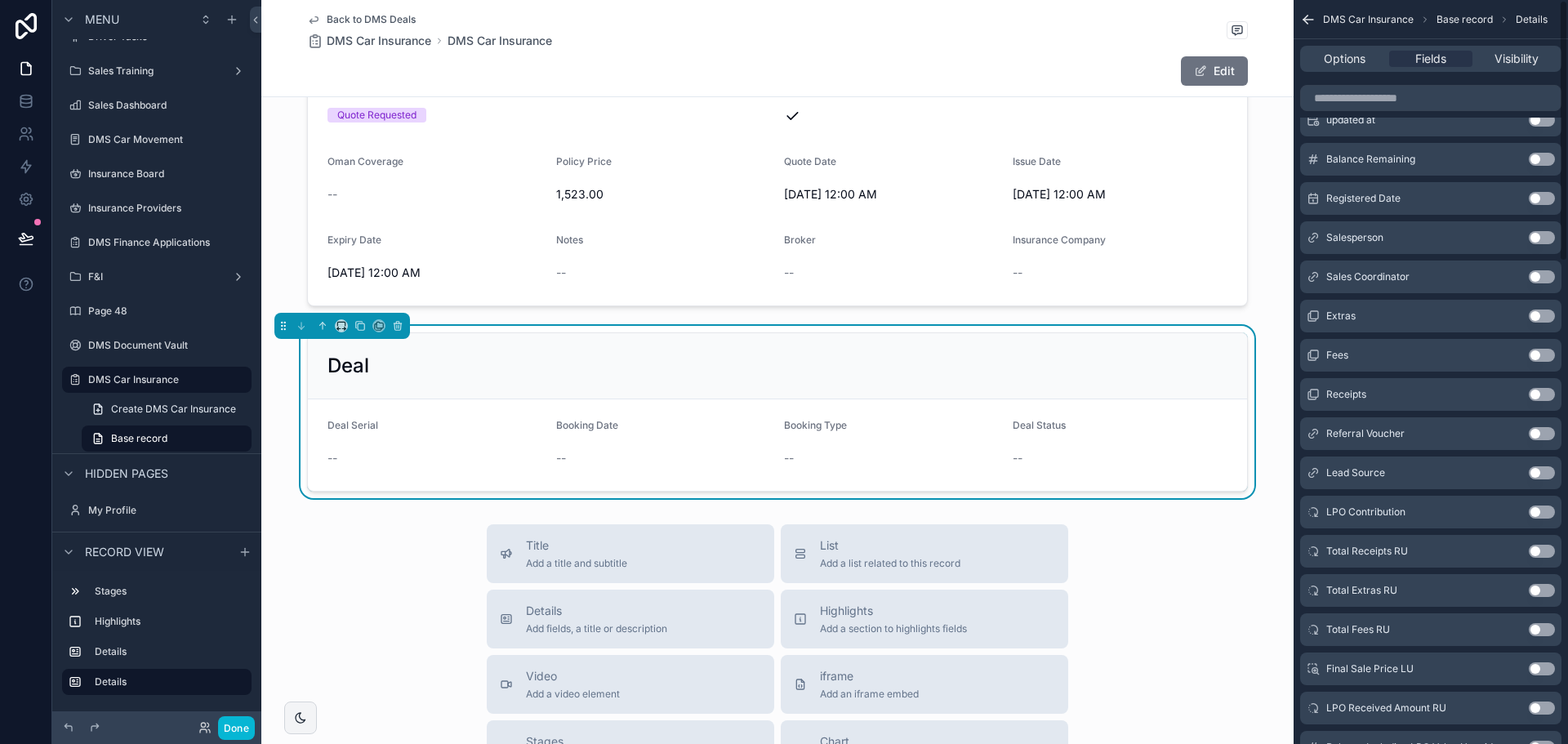
scroll to position [0, 0]
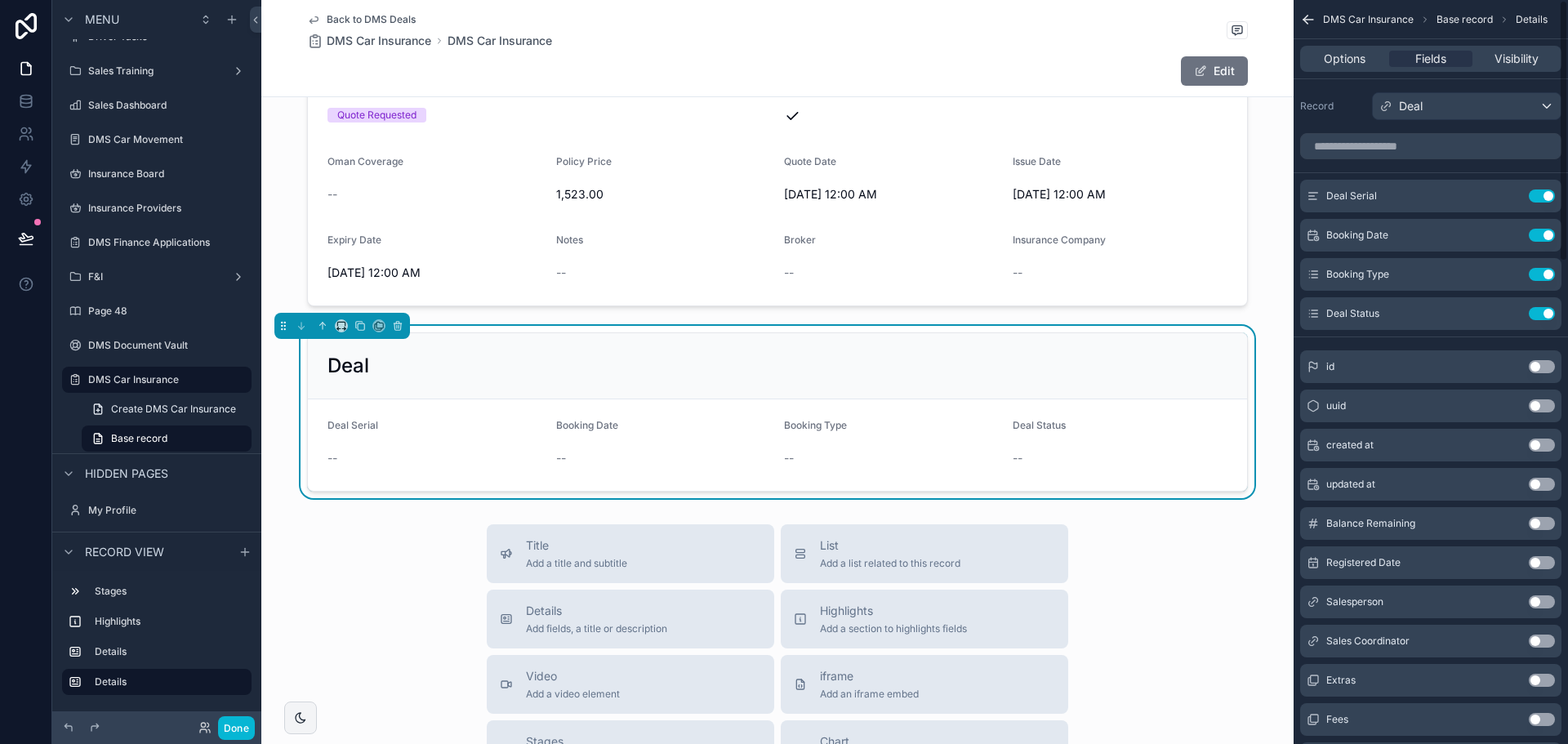
click at [1542, 122] on button "Use setting" at bounding box center [1541, 367] width 26 height 13
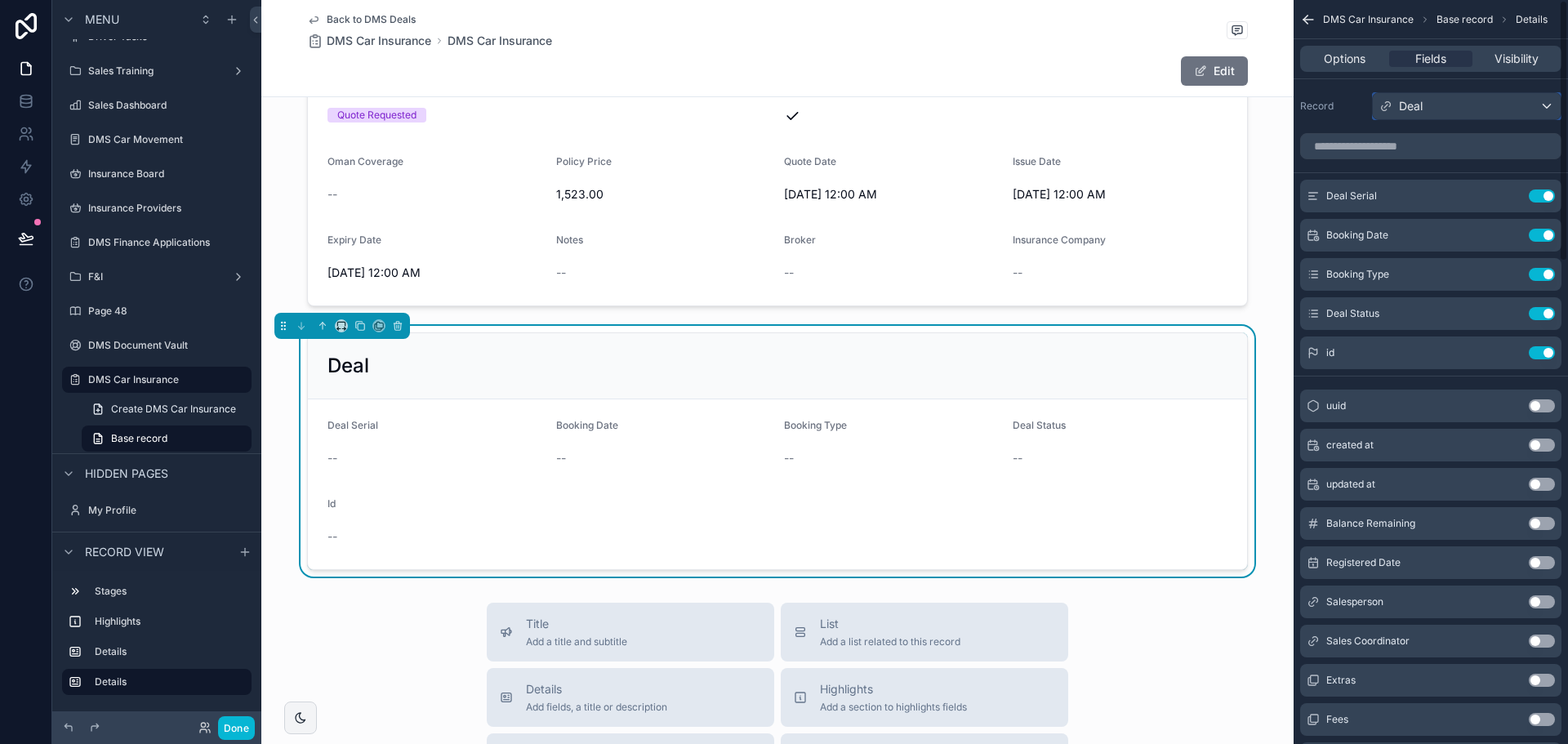
click at [1497, 103] on div "Deal" at bounding box center [1467, 106] width 188 height 26
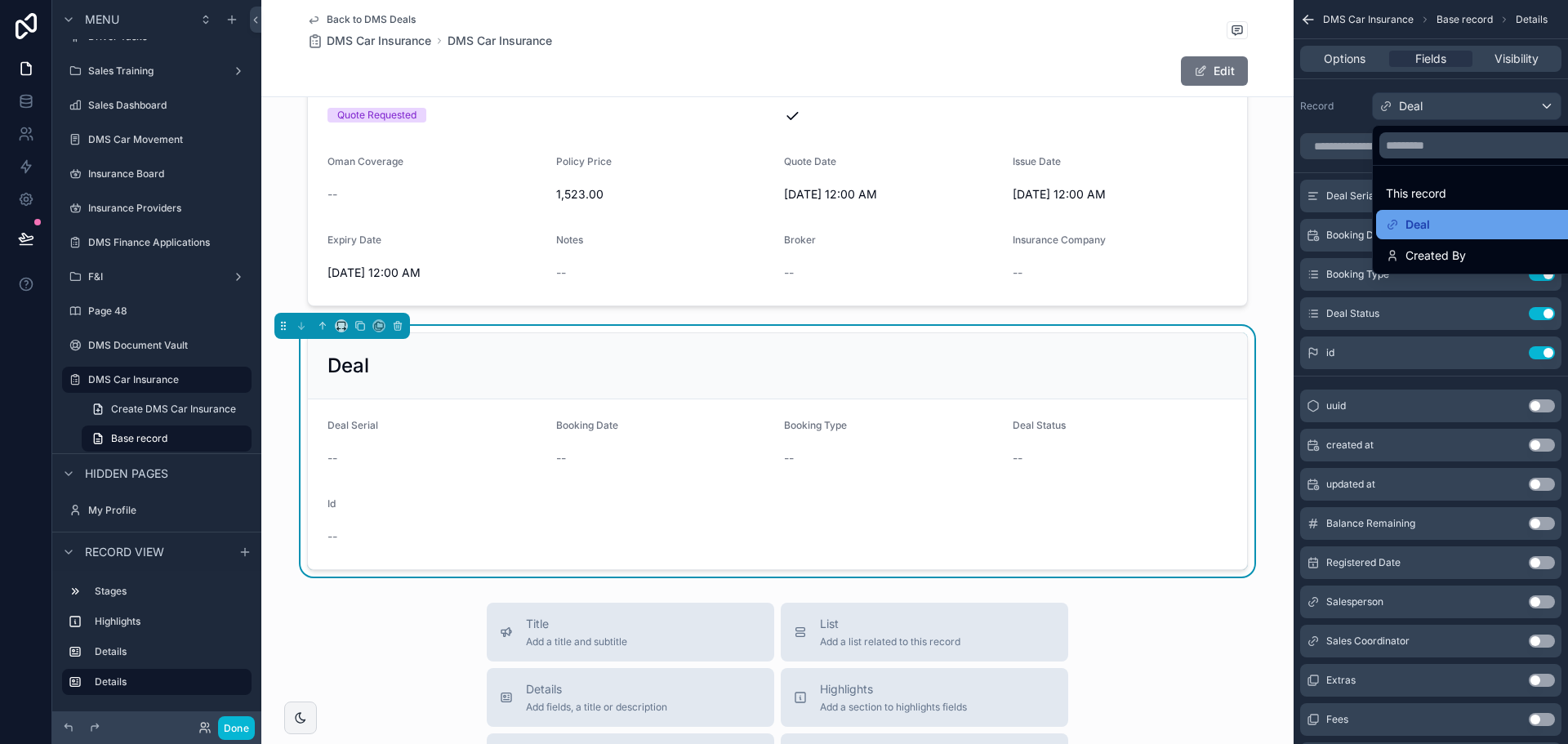
click at [1406, 122] on span "Deal" at bounding box center [1418, 225] width 25 height 19
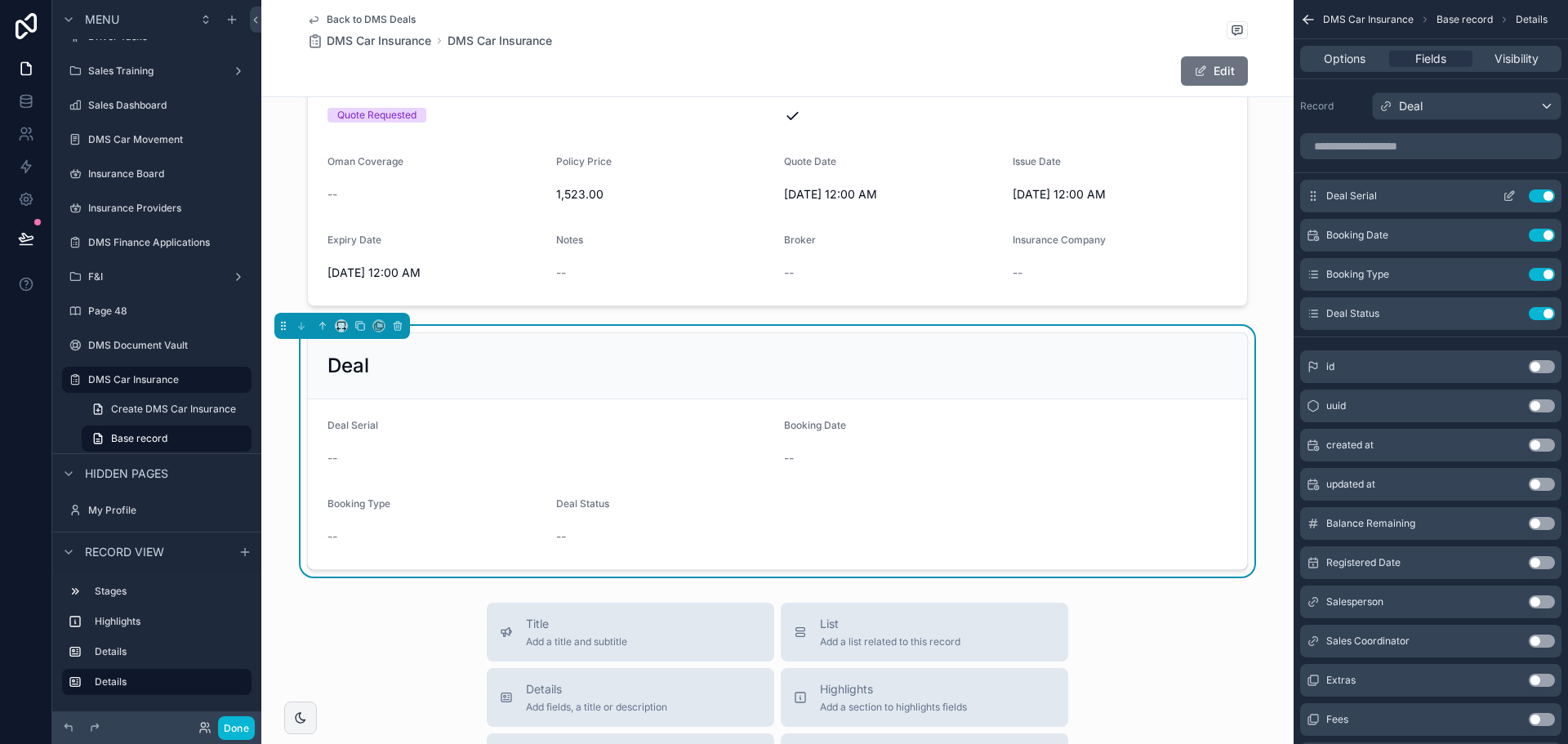
click at [1508, 122] on icon "scrollable content" at bounding box center [1509, 196] width 13 height 13
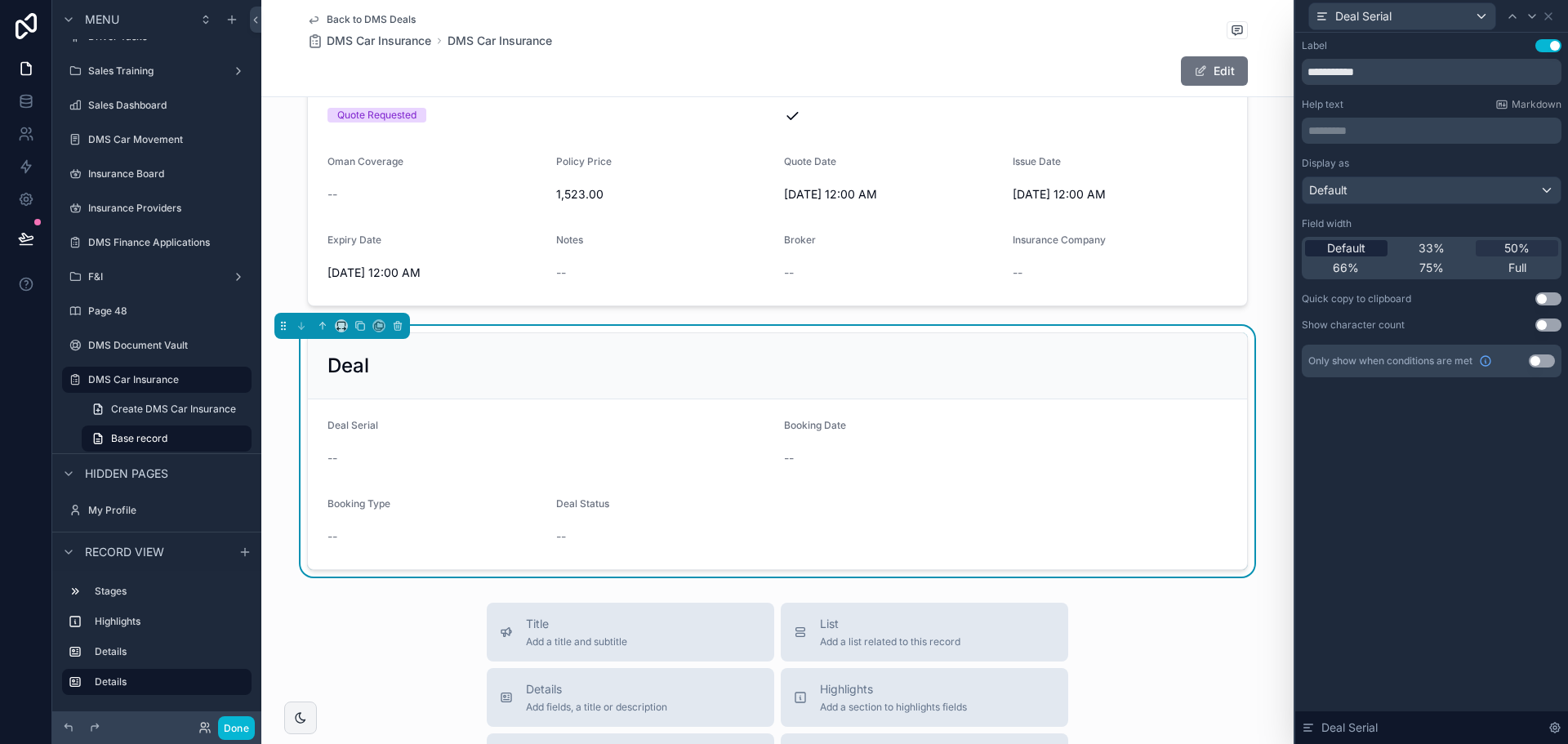
click at [1356, 122] on span "Default" at bounding box center [1346, 248] width 38 height 16
click at [1554, 8] on div "Deal Serial" at bounding box center [1432, 15] width 259 height 32
click at [1553, 11] on icon at bounding box center [1549, 16] width 13 height 13
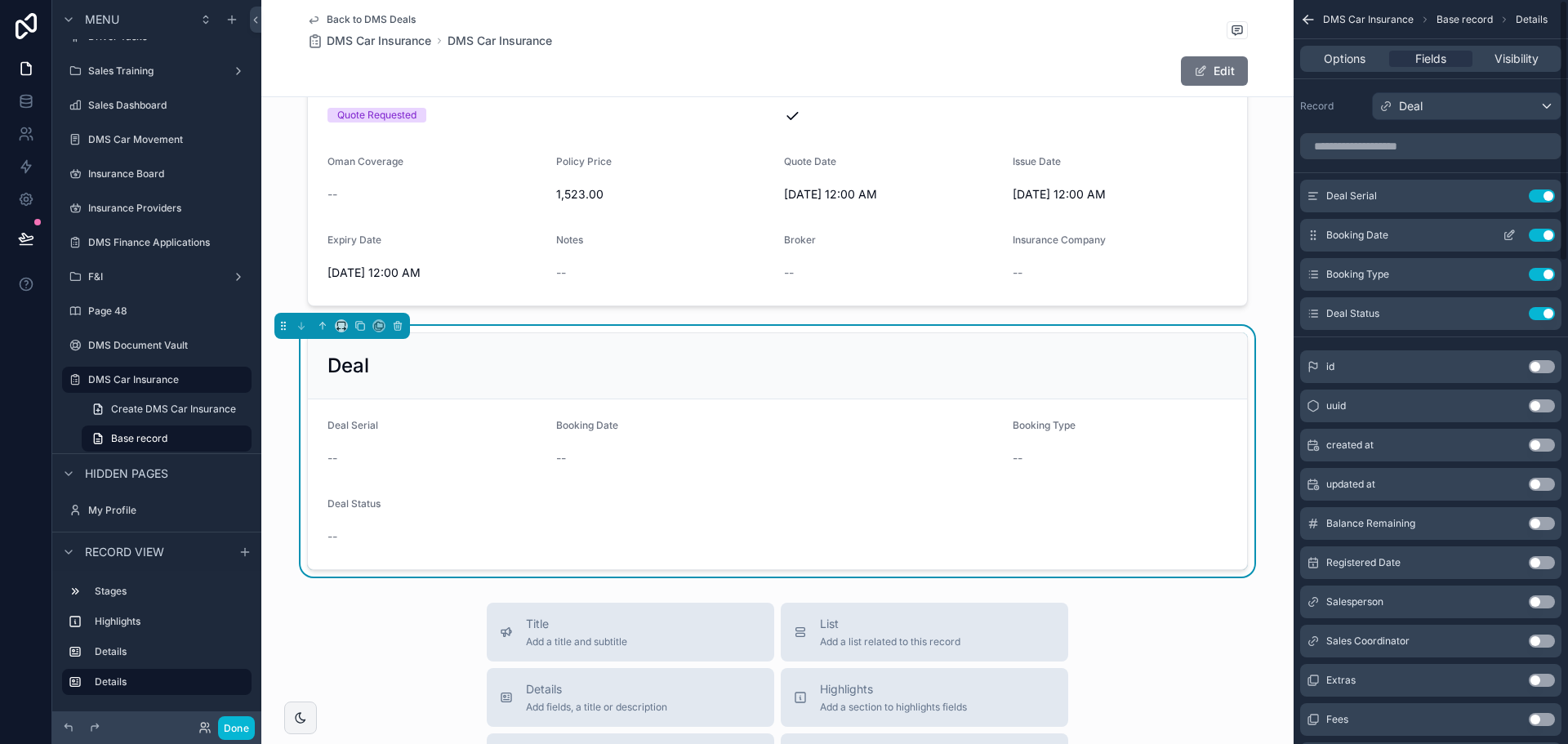
click at [1508, 122] on icon "scrollable content" at bounding box center [1510, 233] width 7 height 7
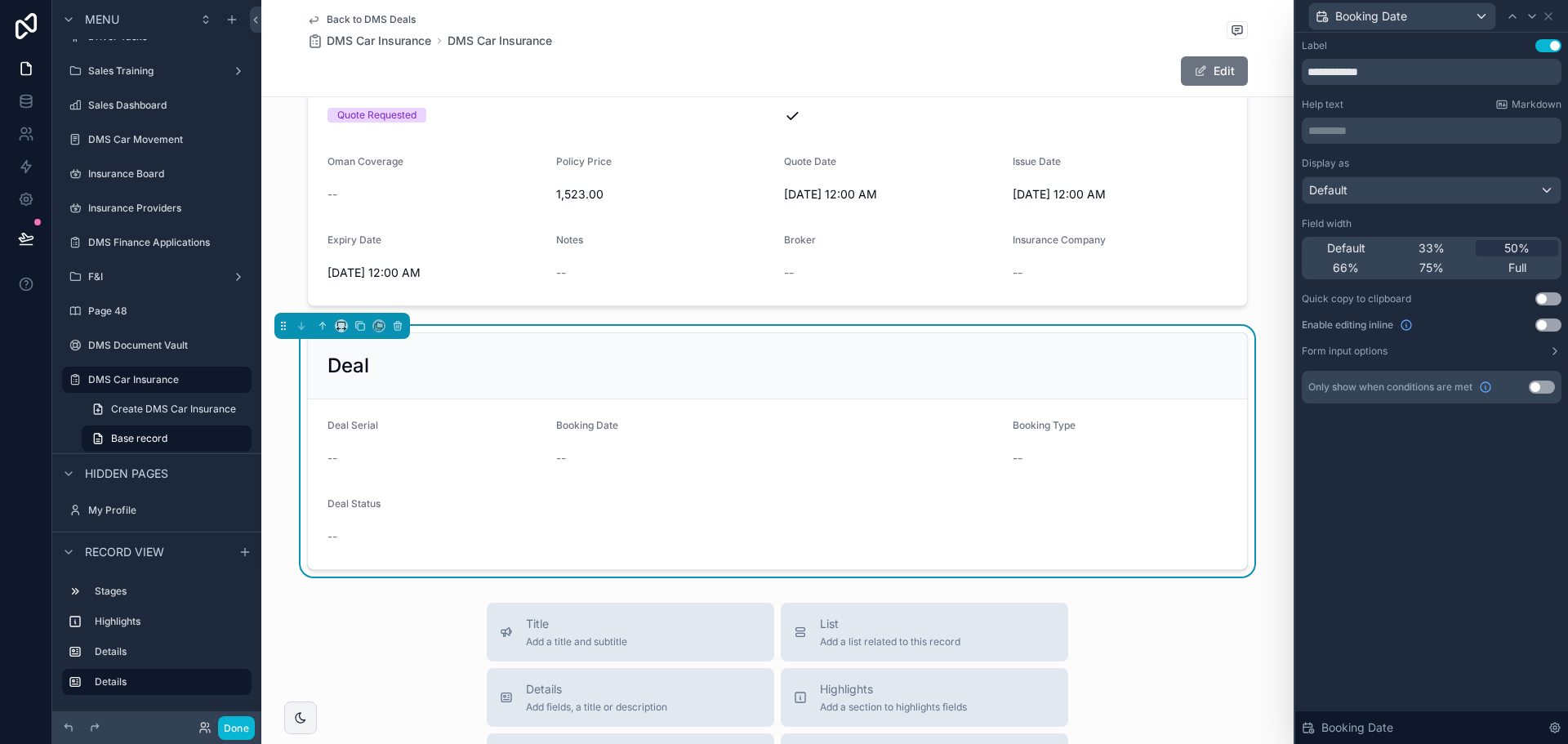
drag, startPoint x: 1385, startPoint y: 245, endPoint x: 1428, endPoint y: 165, distance: 90.8
click at [1385, 122] on div "Default" at bounding box center [1346, 248] width 83 height 16
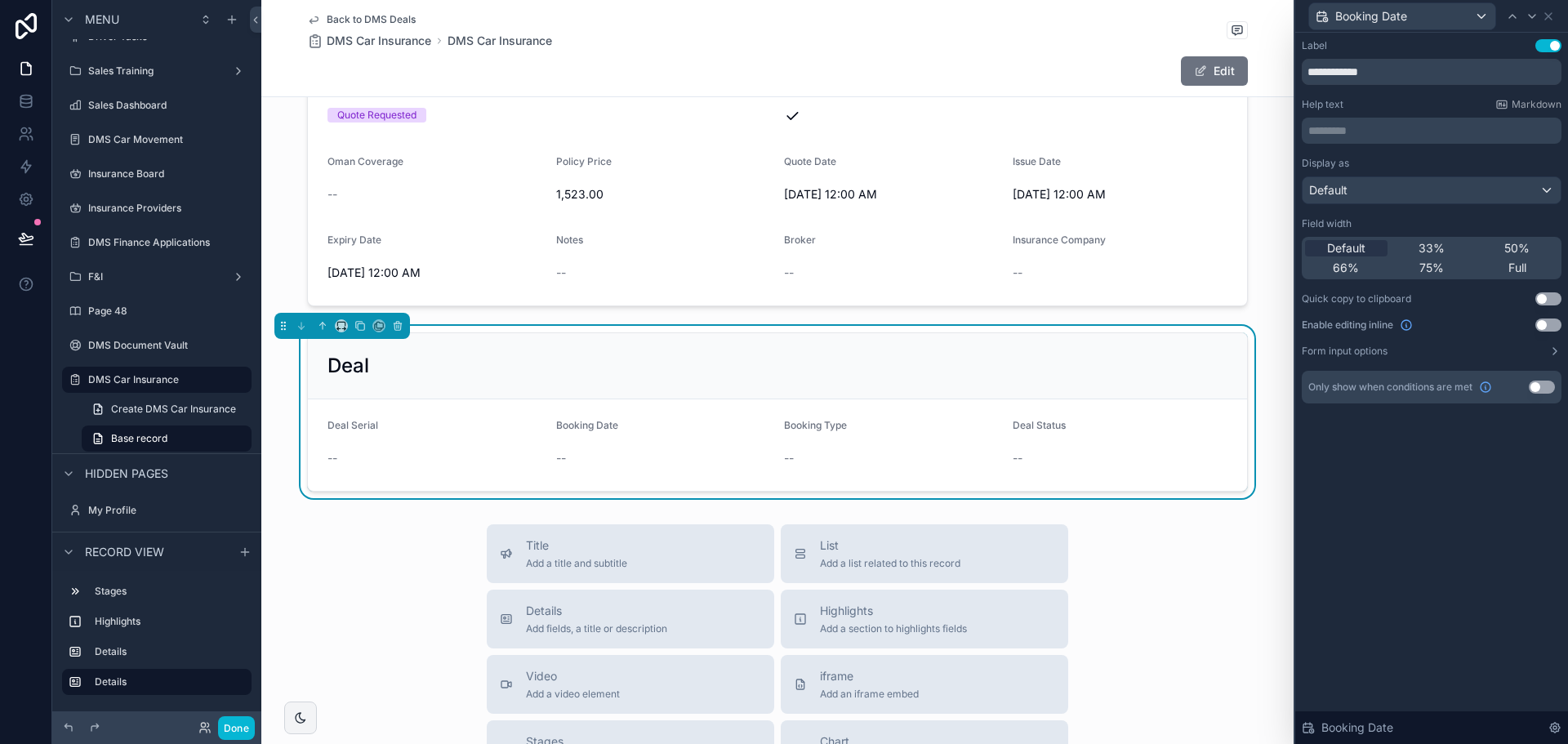
click at [1555, 18] on div "Booking Date" at bounding box center [1432, 15] width 259 height 32
click at [1552, 17] on icon at bounding box center [1549, 16] width 13 height 13
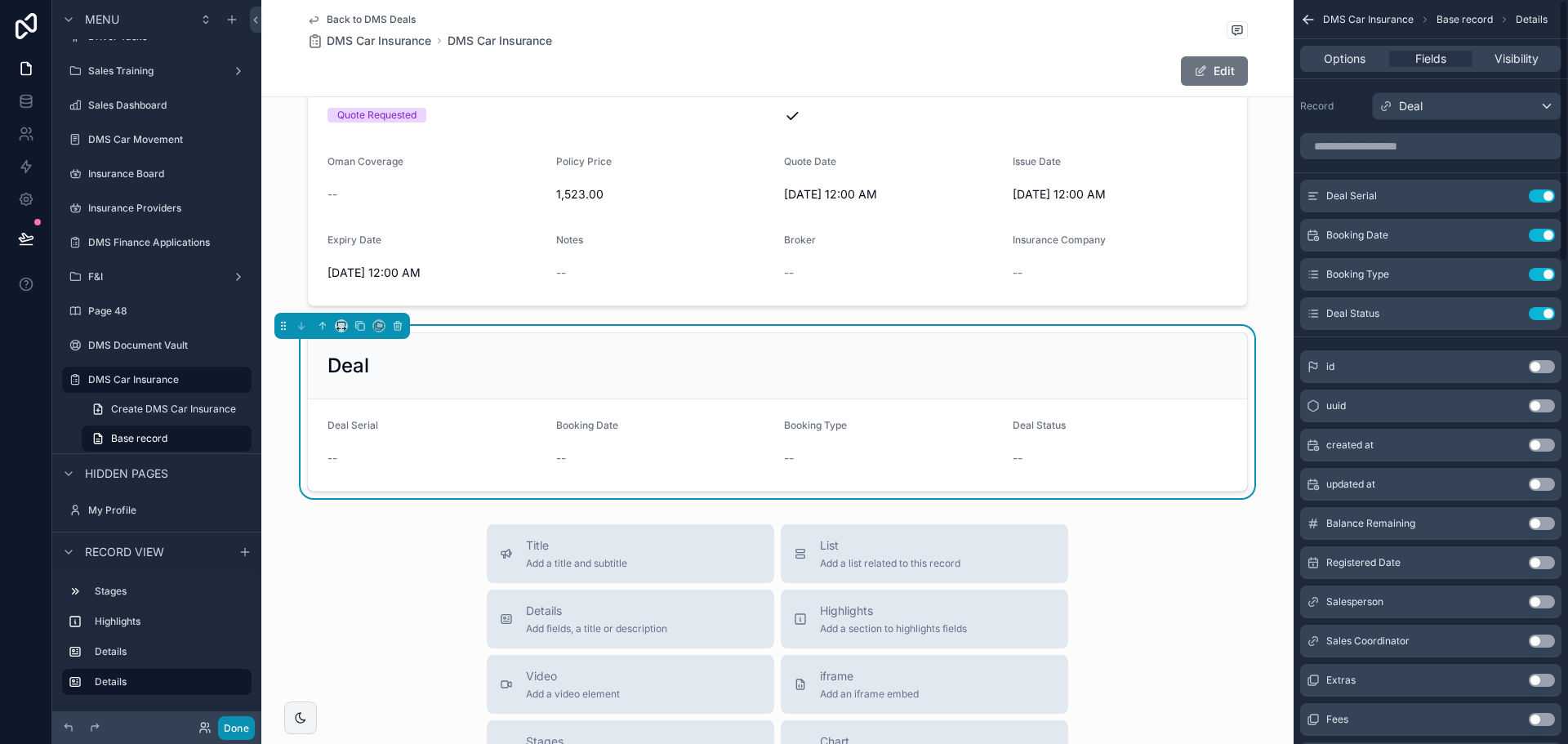
click at [237, 122] on button "Done" at bounding box center [236, 728] width 36 height 24
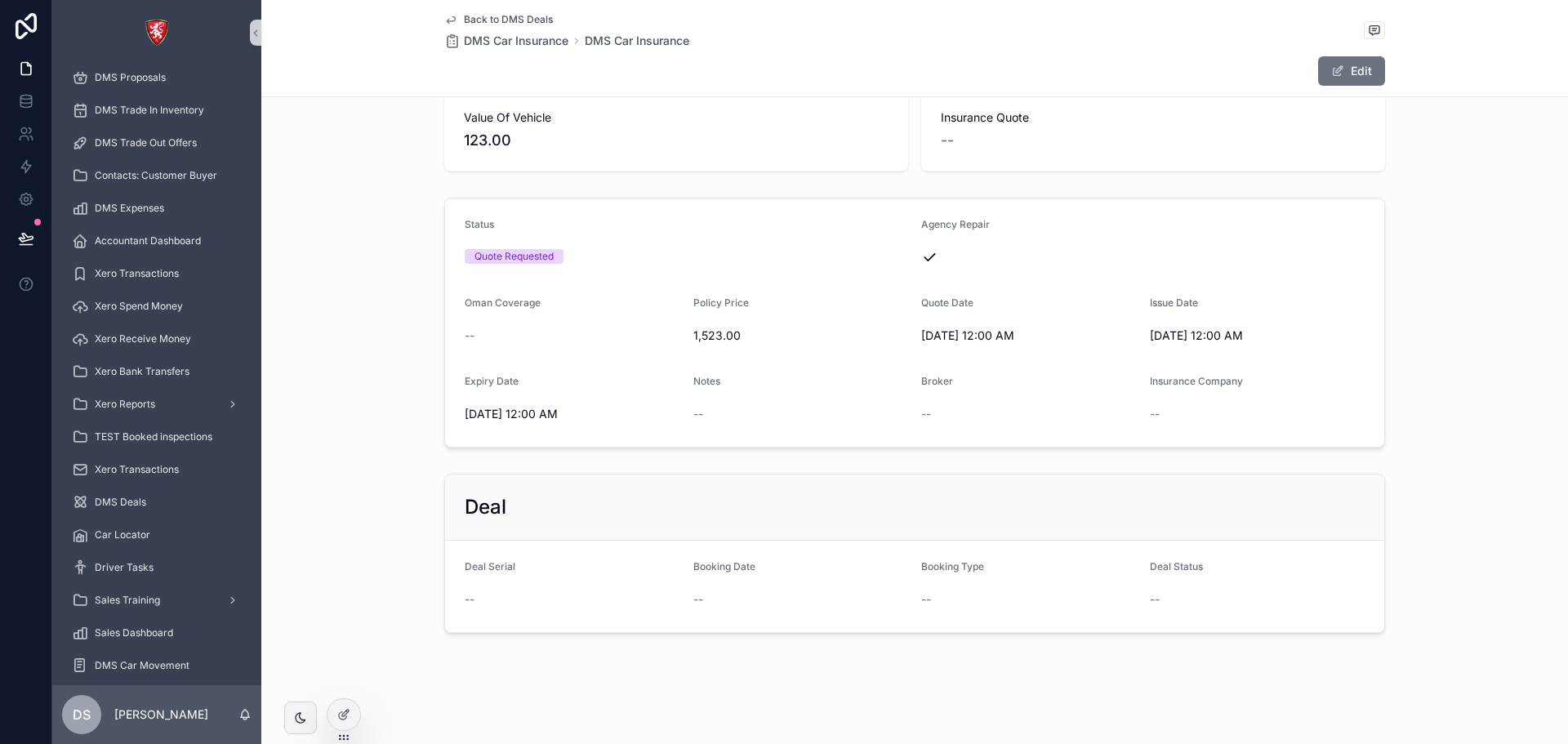
scroll to position [104, 0]
click at [336, 122] on div at bounding box center [344, 714] width 33 height 31
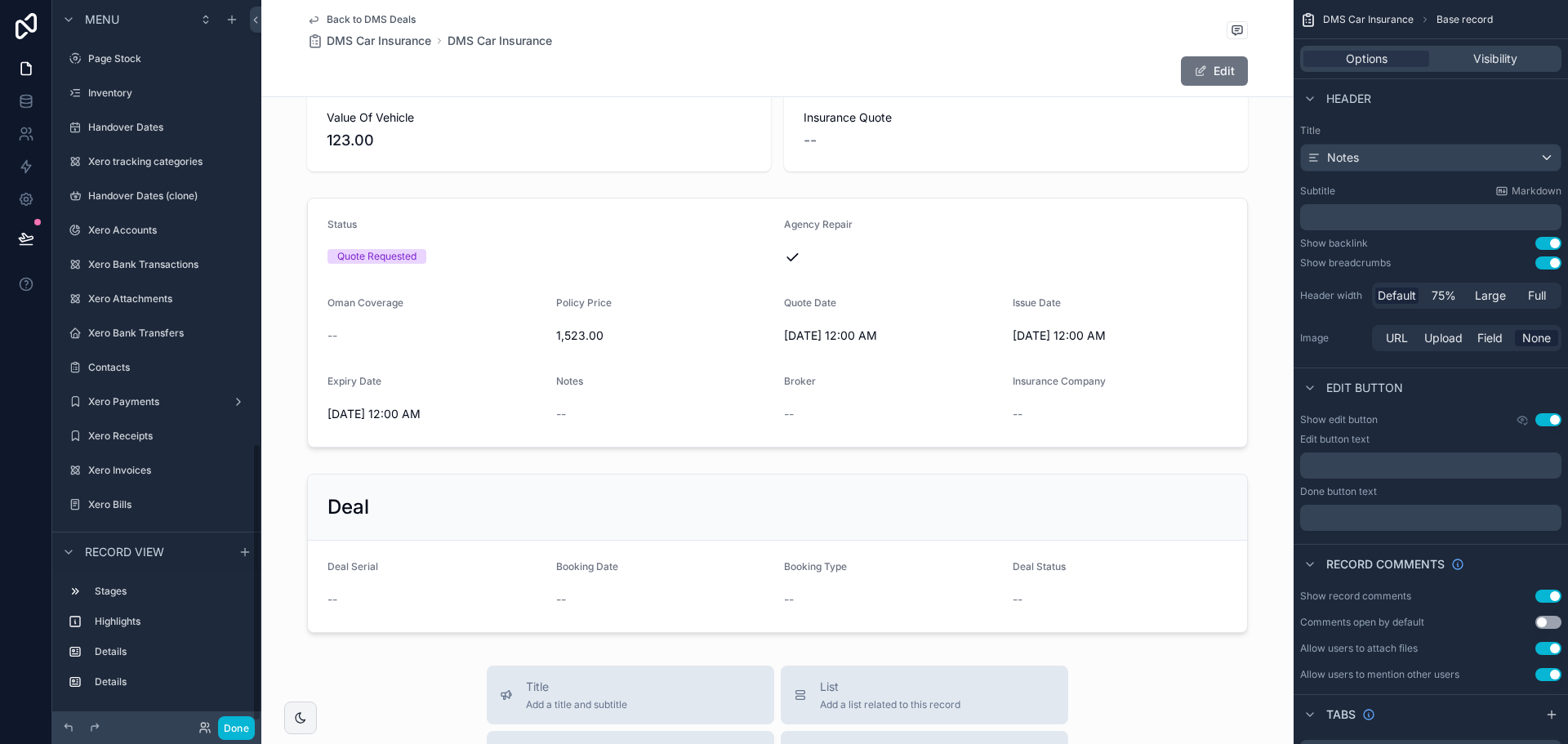
scroll to position [245, 0]
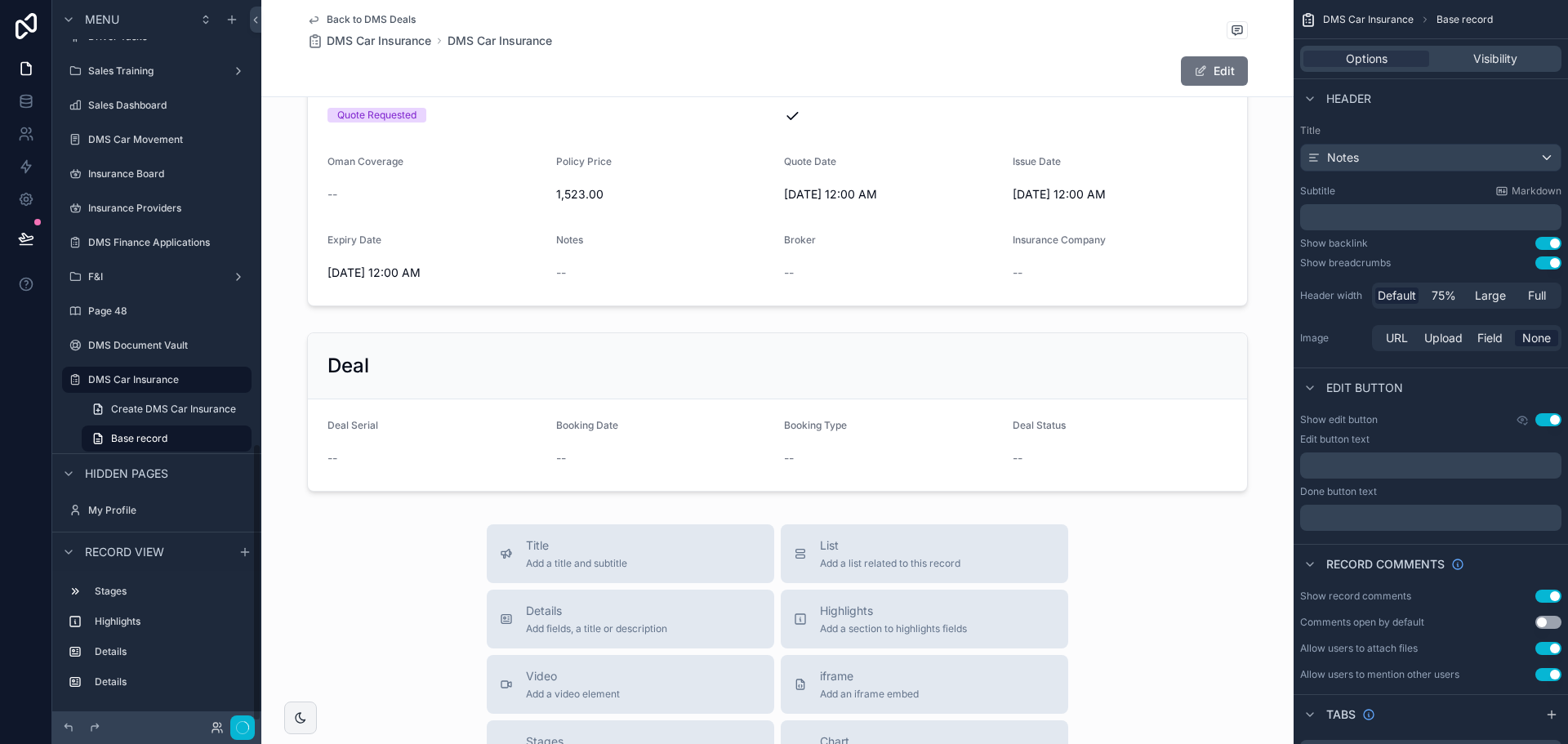
click at [395, 13] on span "Back to DMS Deals" at bounding box center [371, 20] width 89 height 13
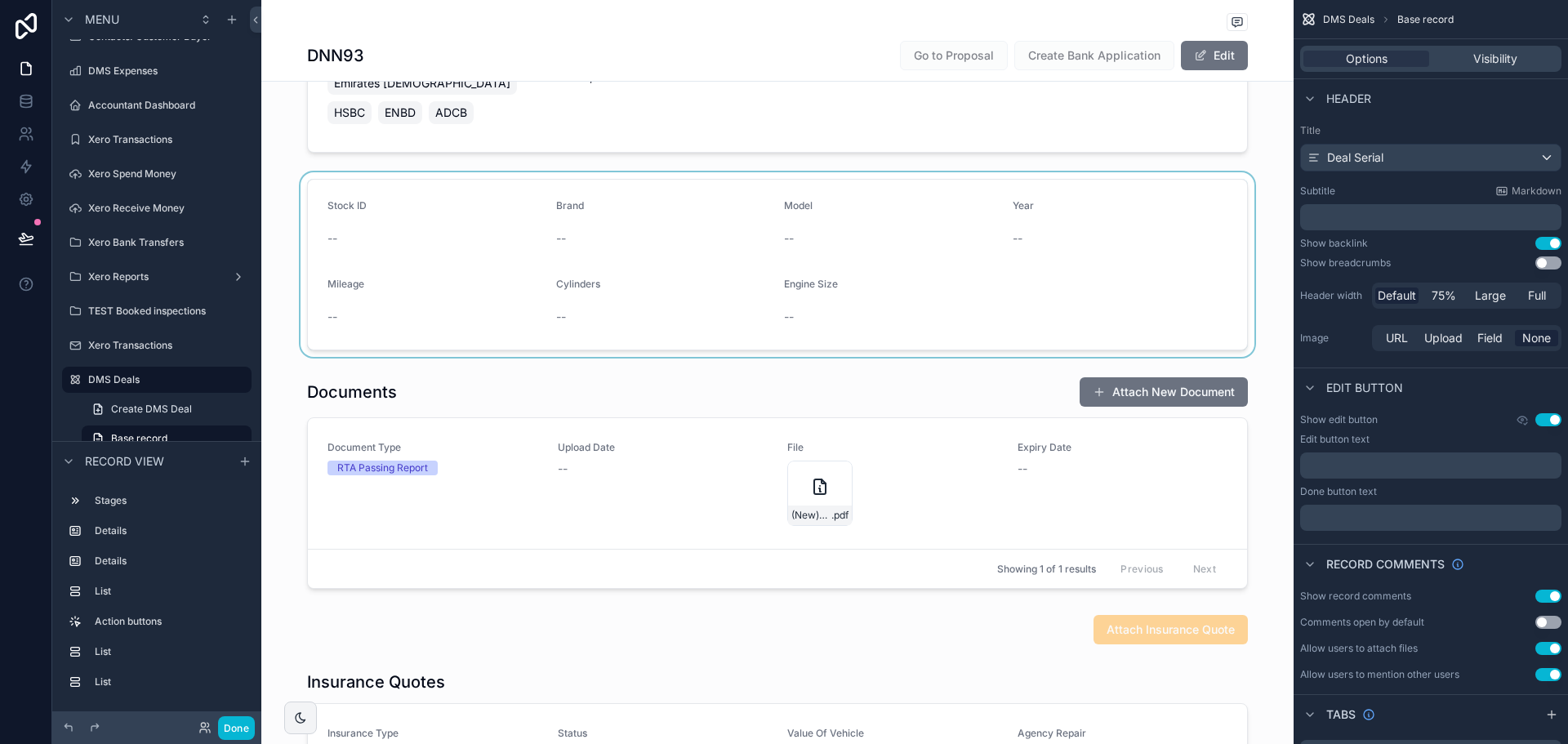
scroll to position [326, 0]
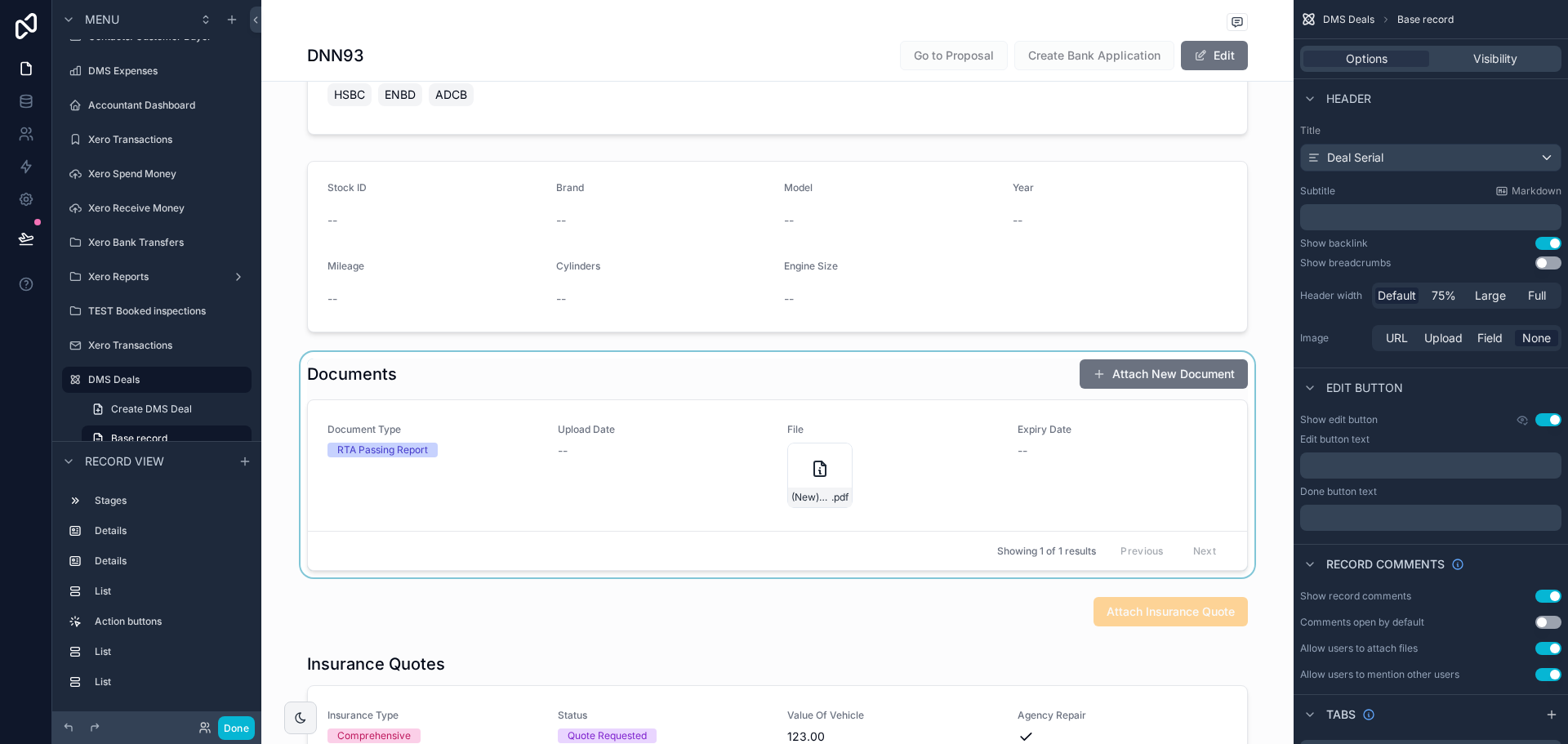
click at [398, 122] on div "scrollable content" at bounding box center [777, 465] width 1032 height 226
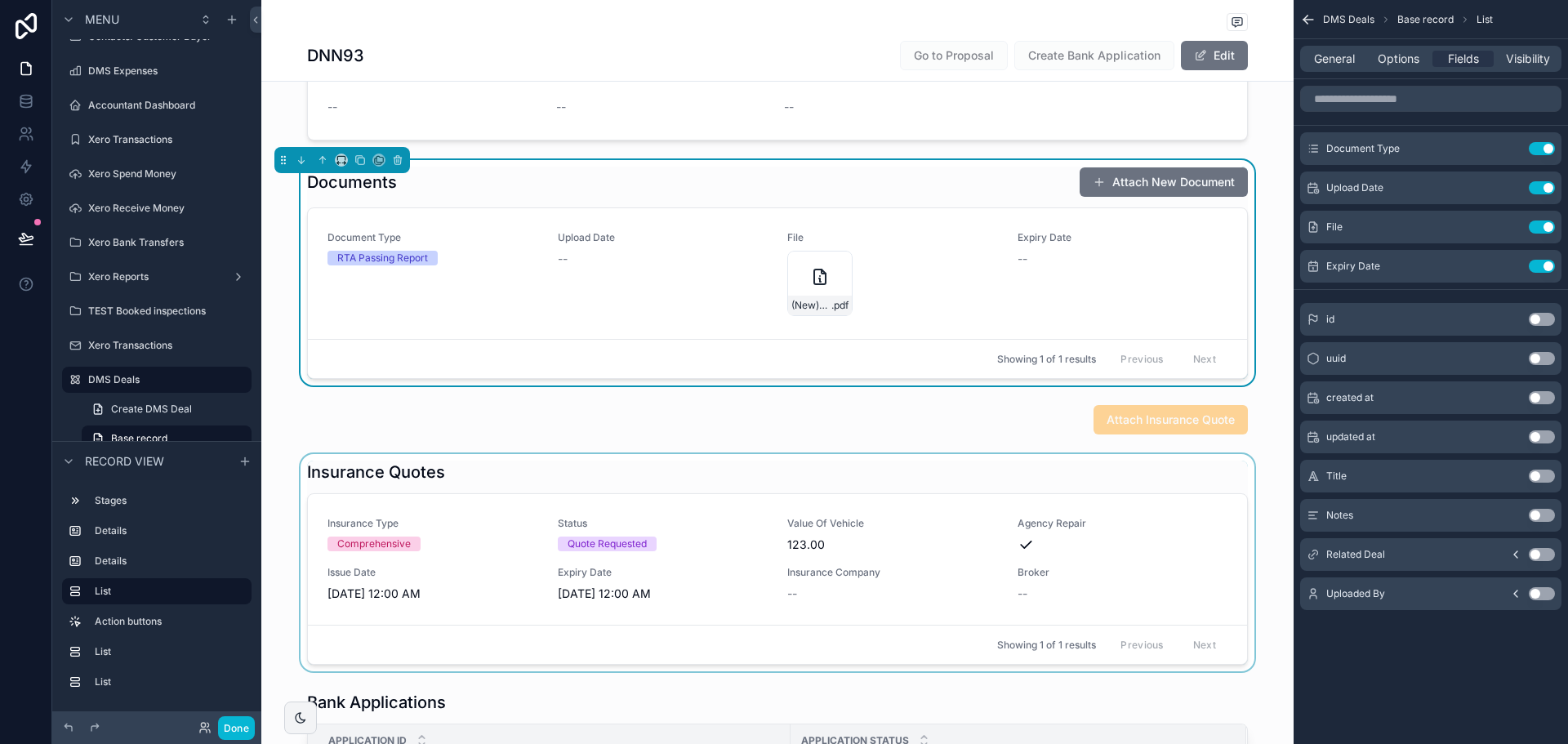
scroll to position [571, 0]
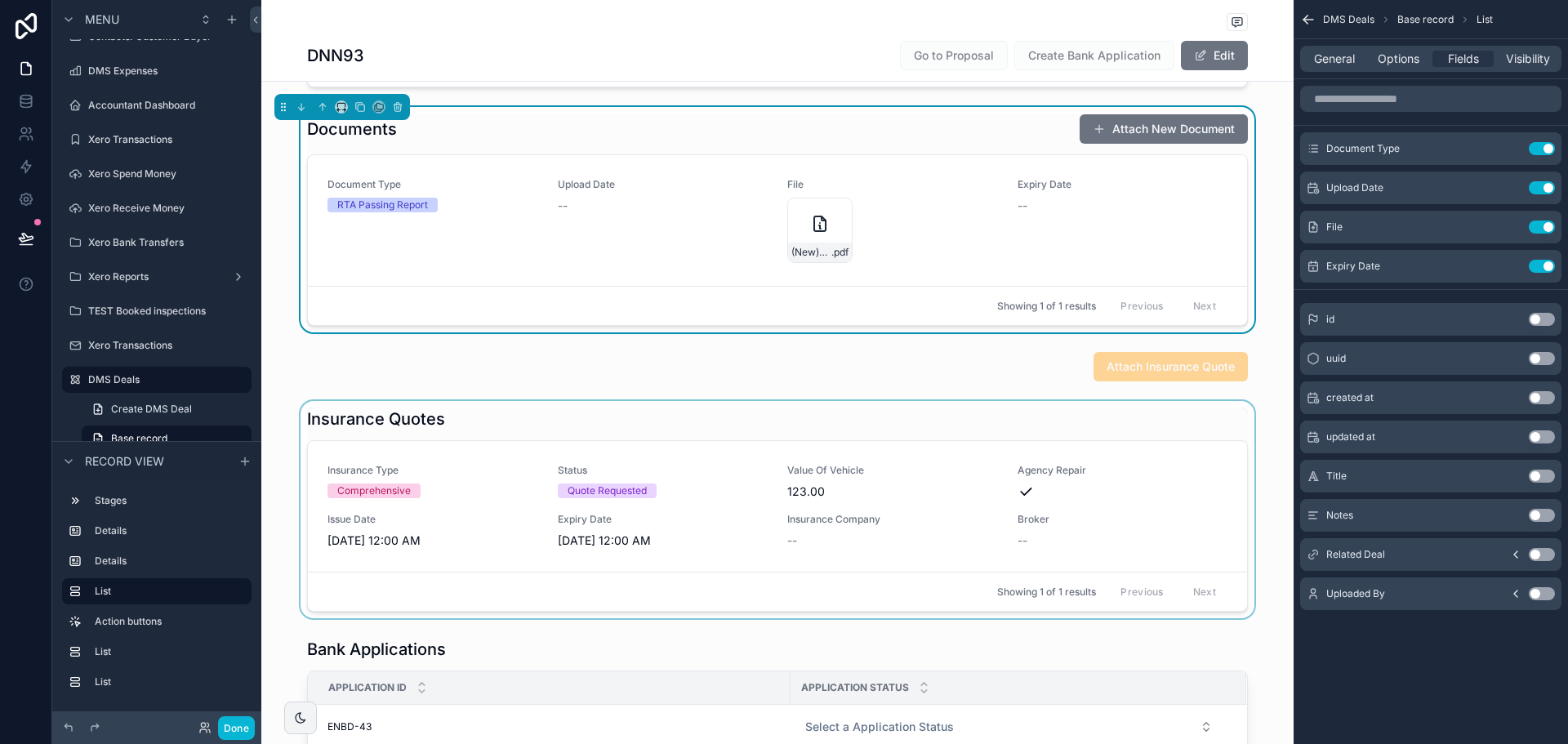
click at [624, 122] on div "scrollable content" at bounding box center [777, 510] width 1032 height 217
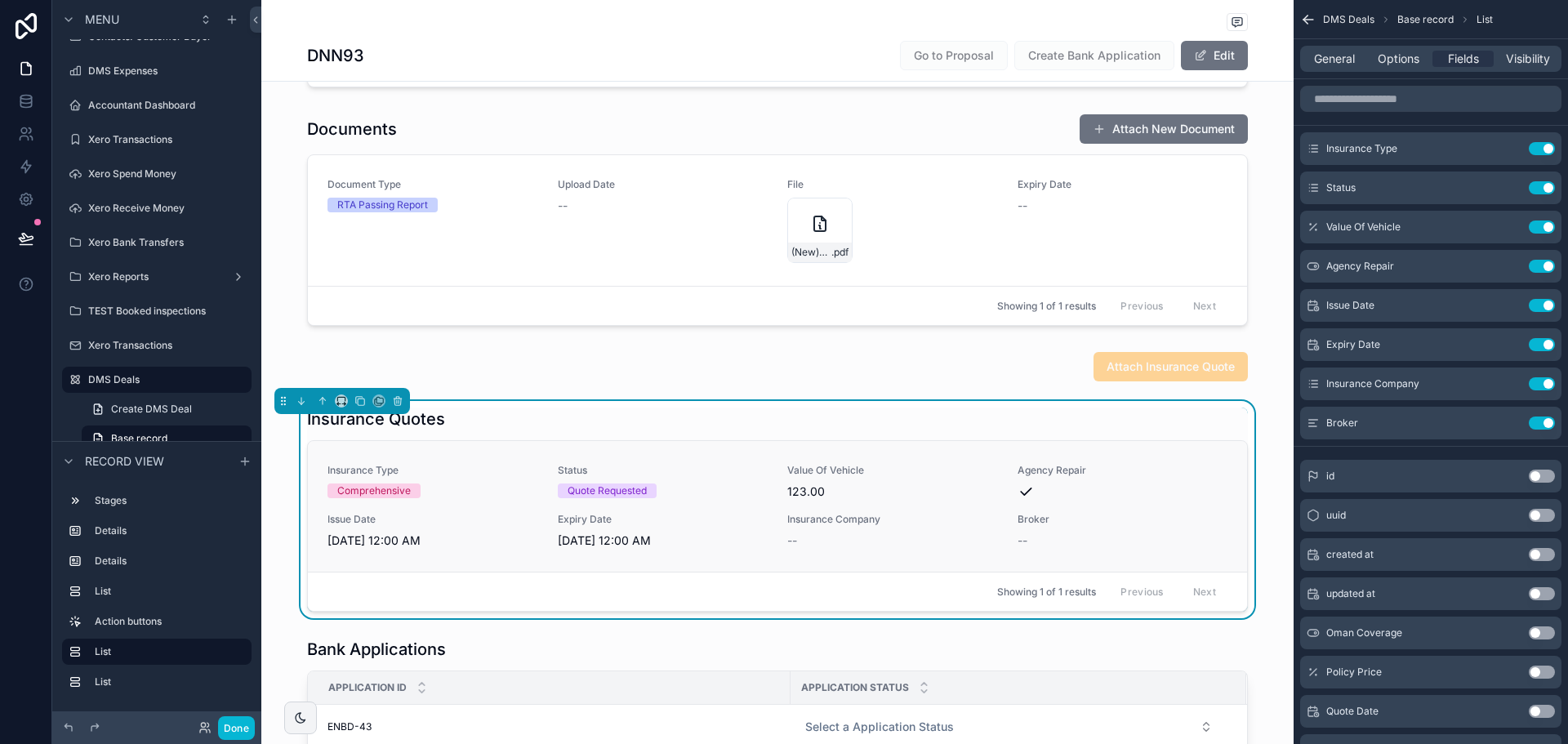
click at [578, 122] on span "Expiry Date" at bounding box center [663, 519] width 210 height 13
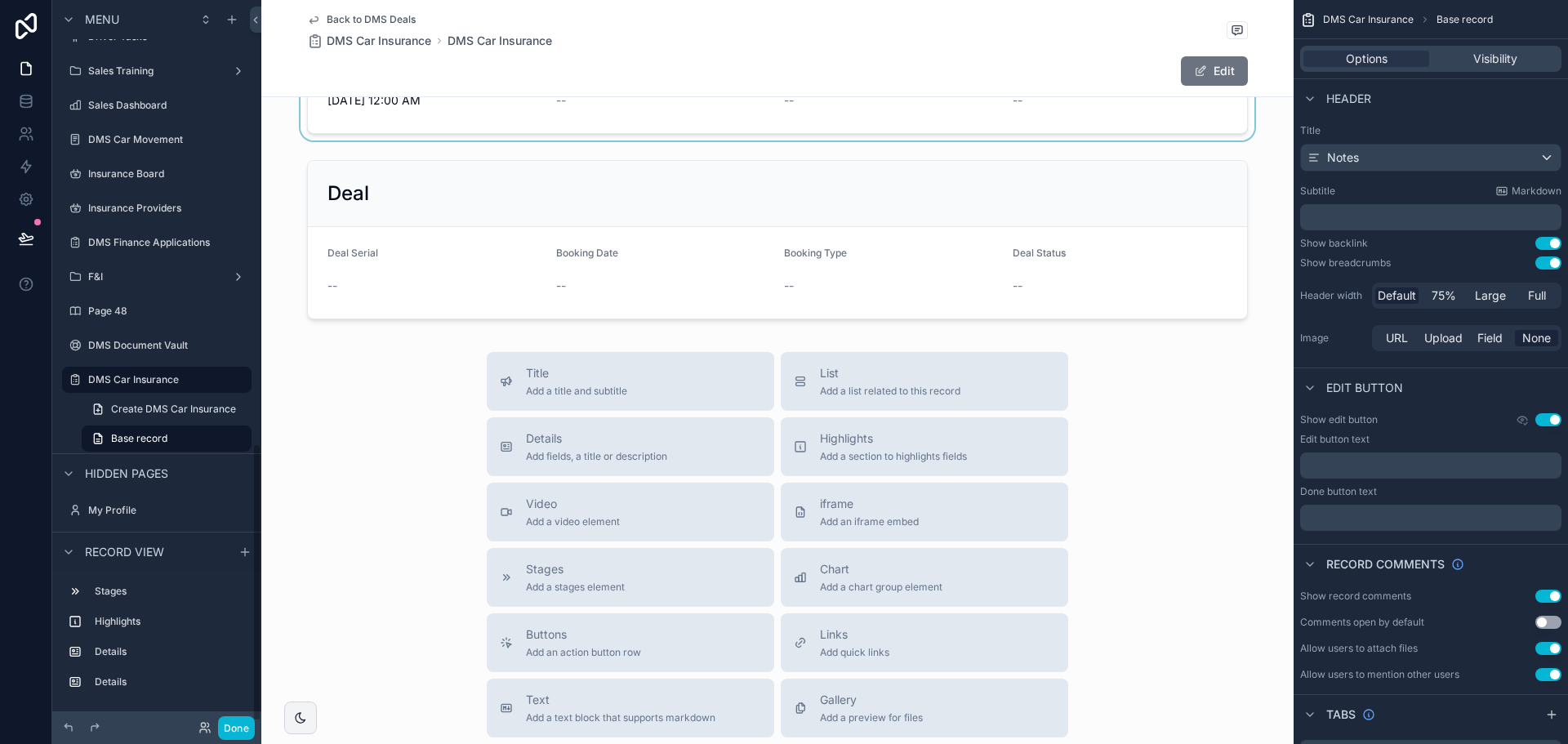
scroll to position [163, 0]
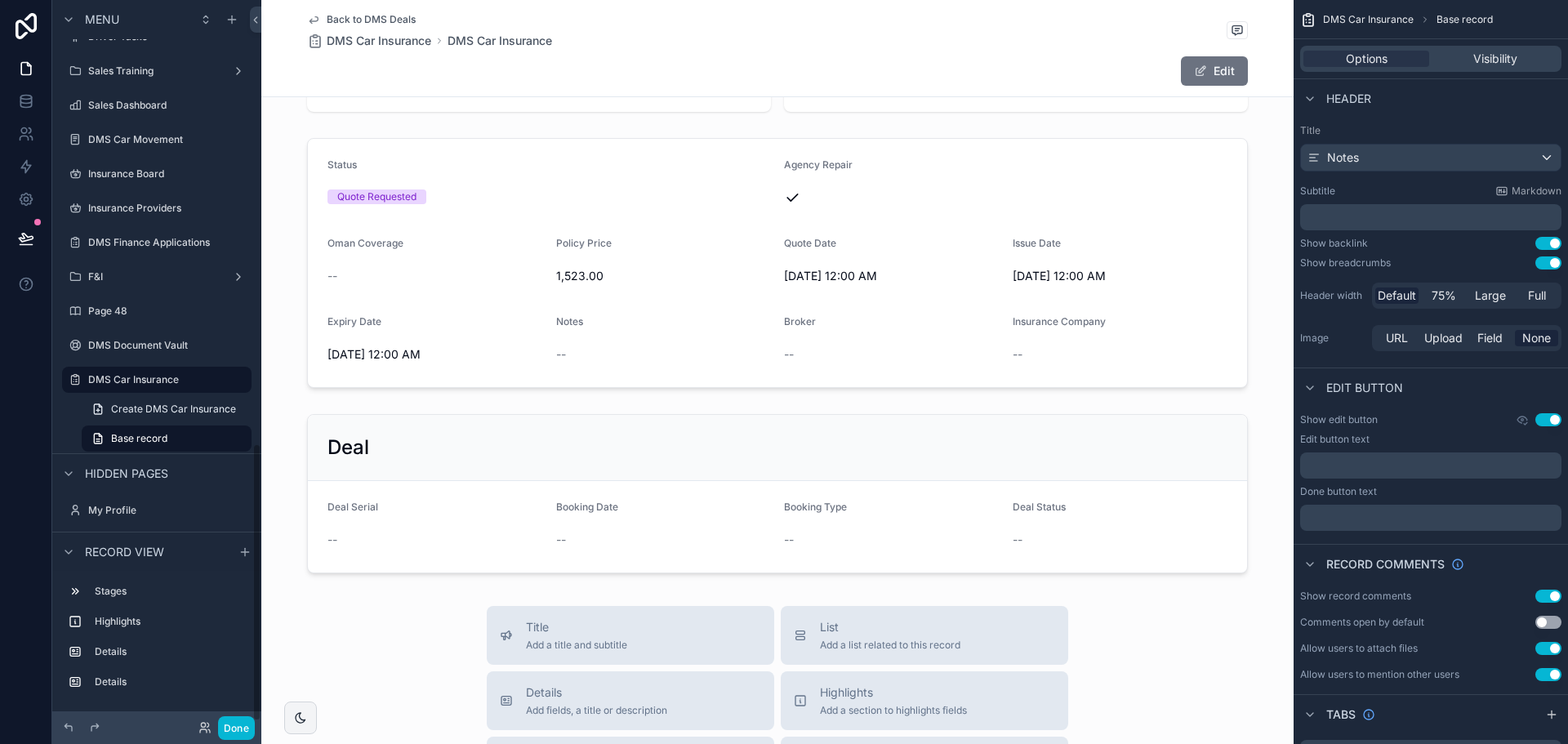
click at [308, 25] on icon "scrollable content" at bounding box center [314, 20] width 13 height 13
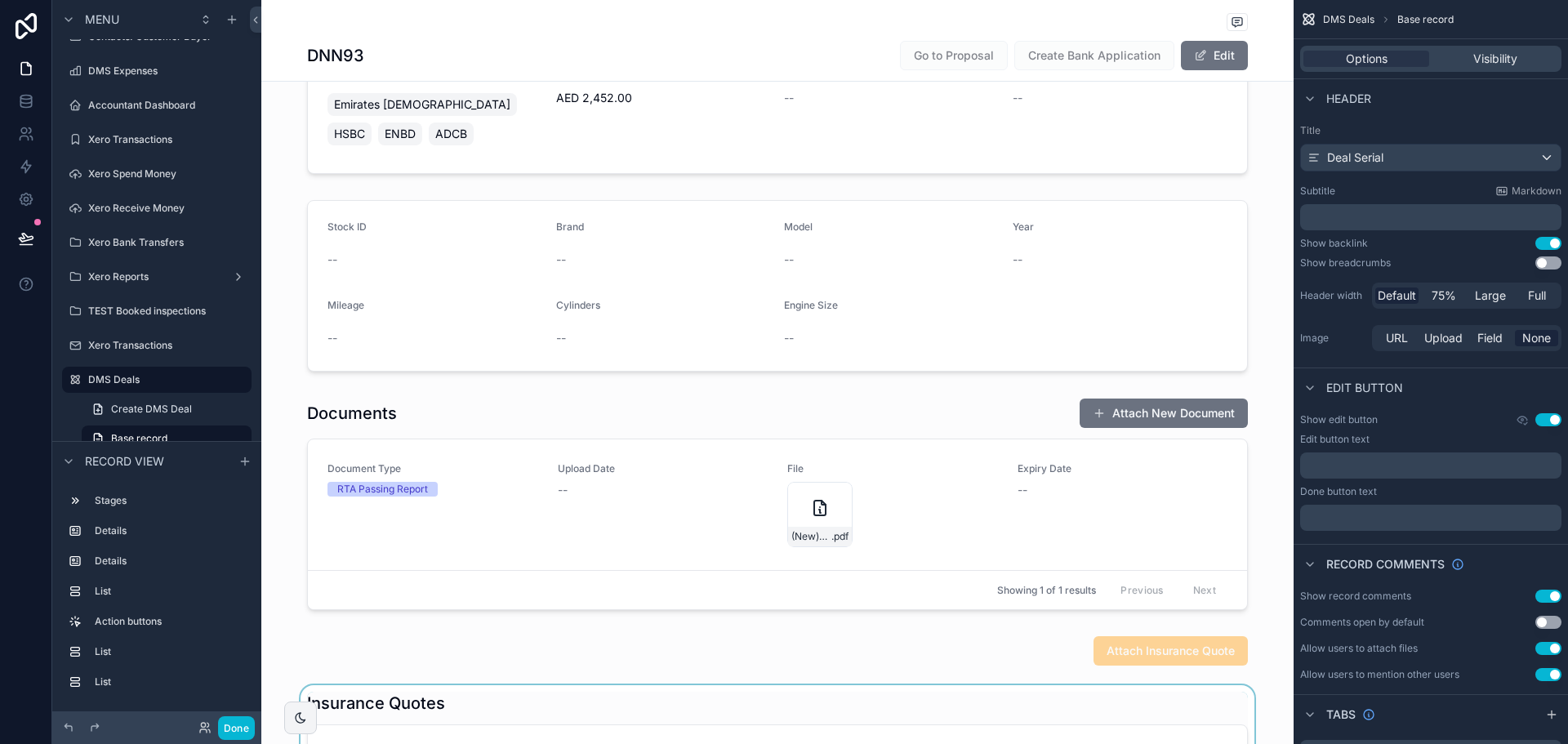
scroll to position [490, 0]
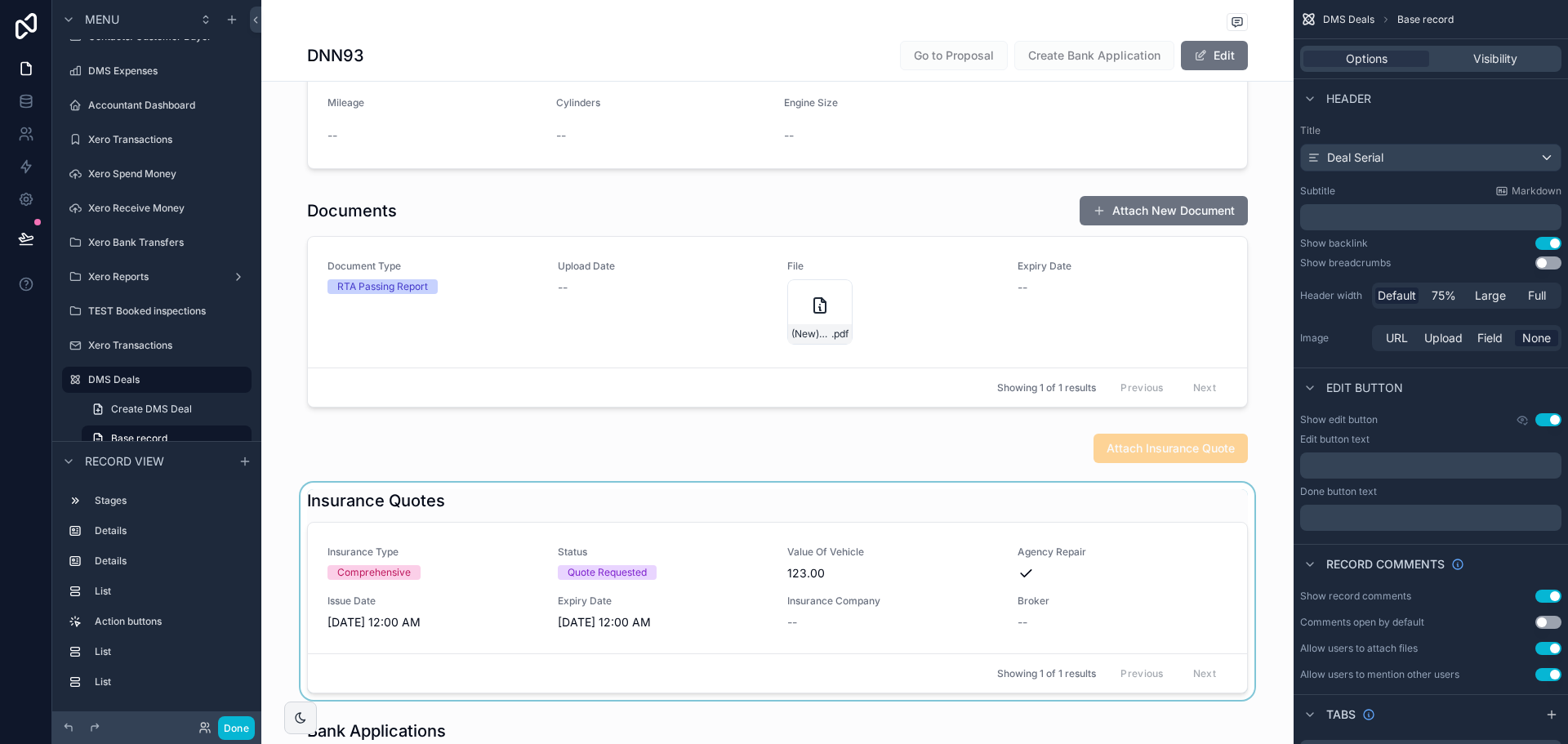
click at [421, 122] on div "scrollable content" at bounding box center [777, 591] width 1032 height 217
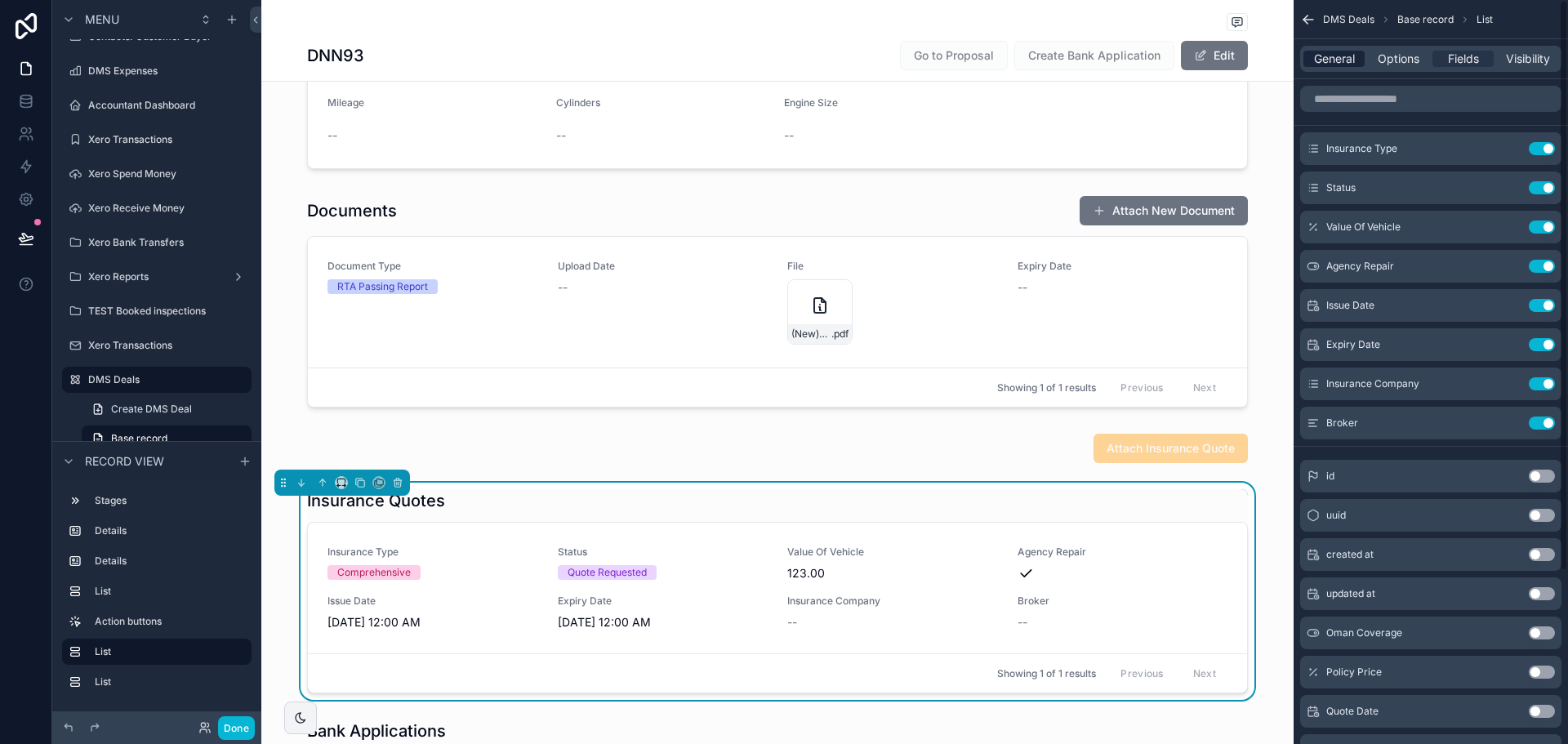
click at [1342, 56] on span "General" at bounding box center [1334, 59] width 41 height 16
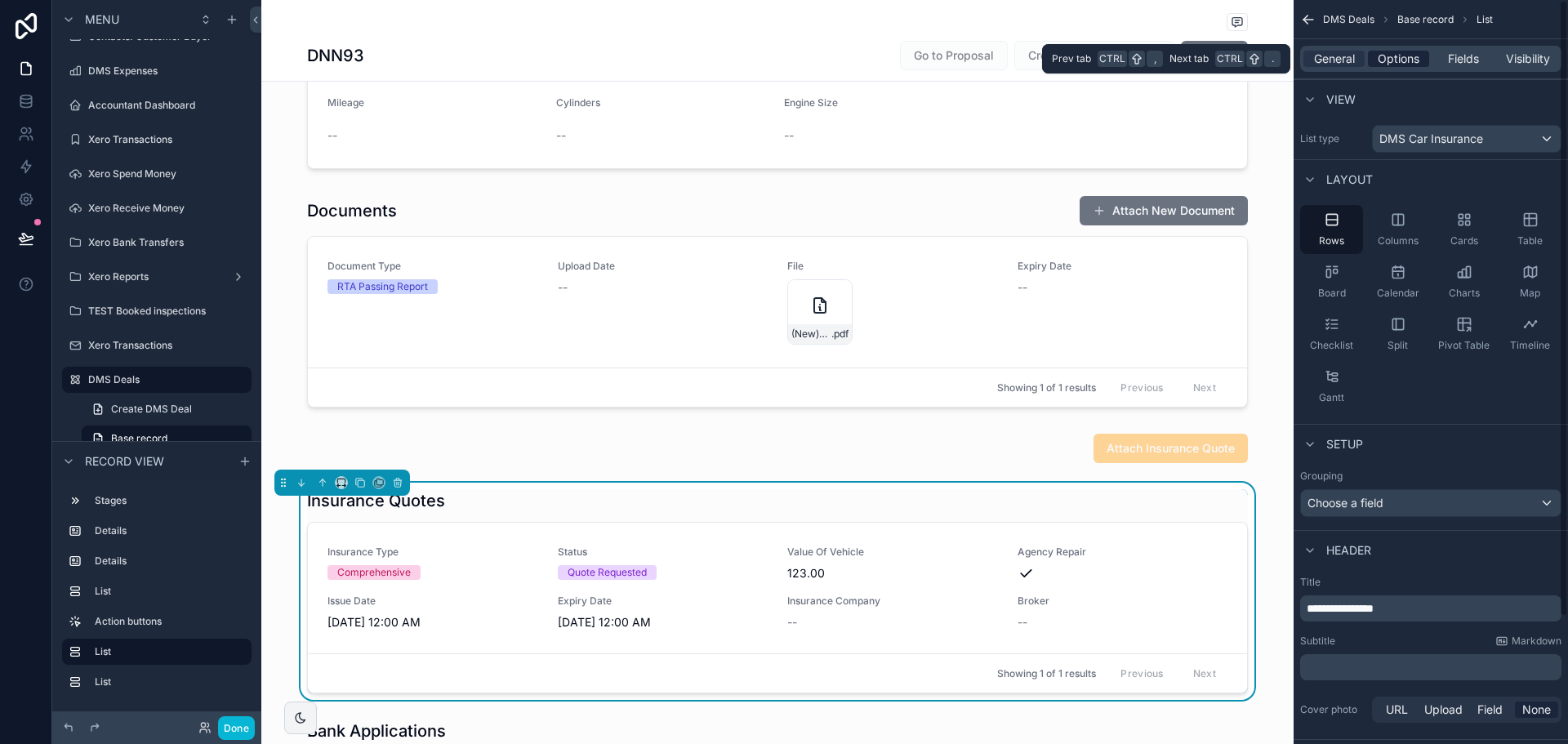
click at [1389, 58] on span "Options" at bounding box center [1398, 59] width 41 height 16
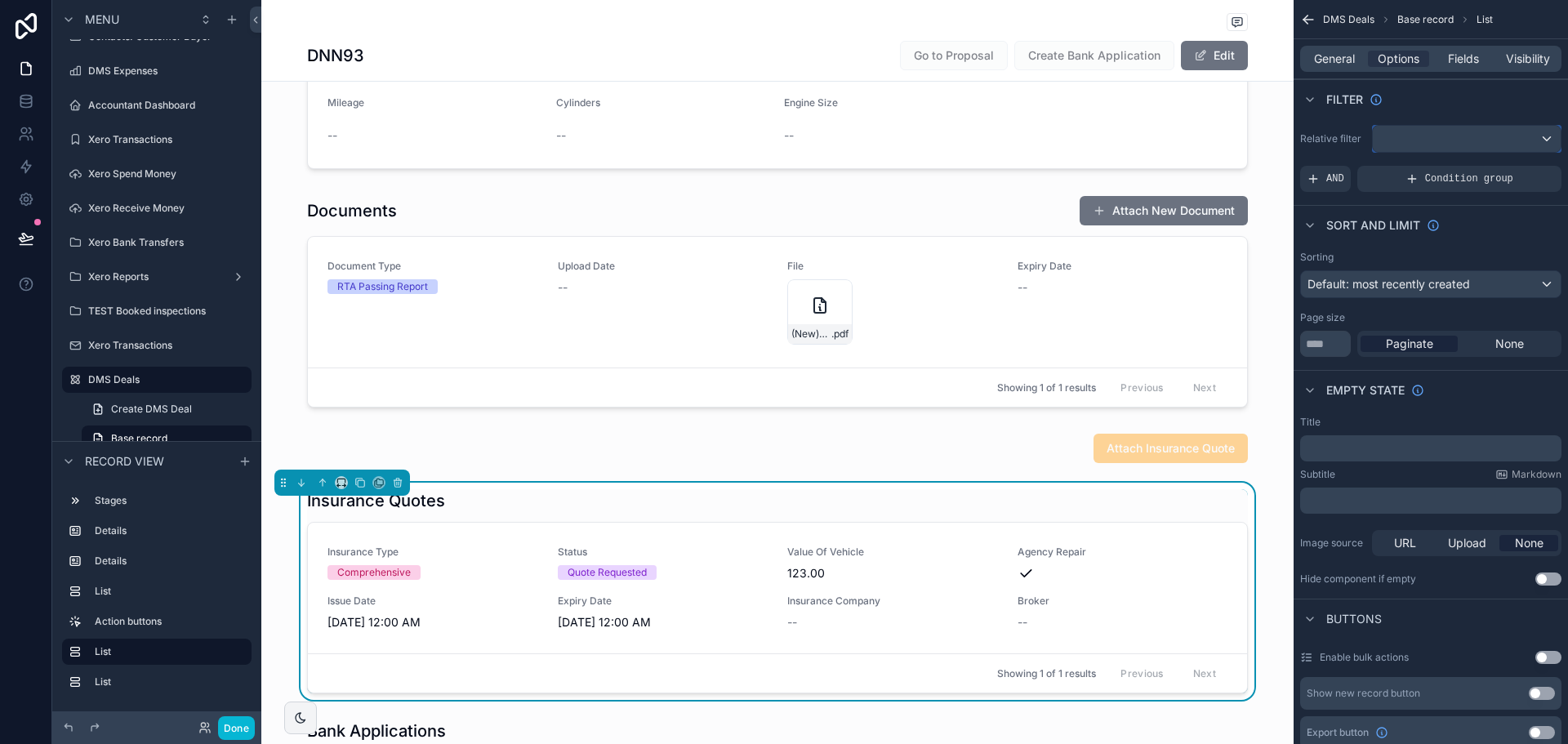
click at [1432, 122] on div "scrollable content" at bounding box center [1467, 138] width 188 height 26
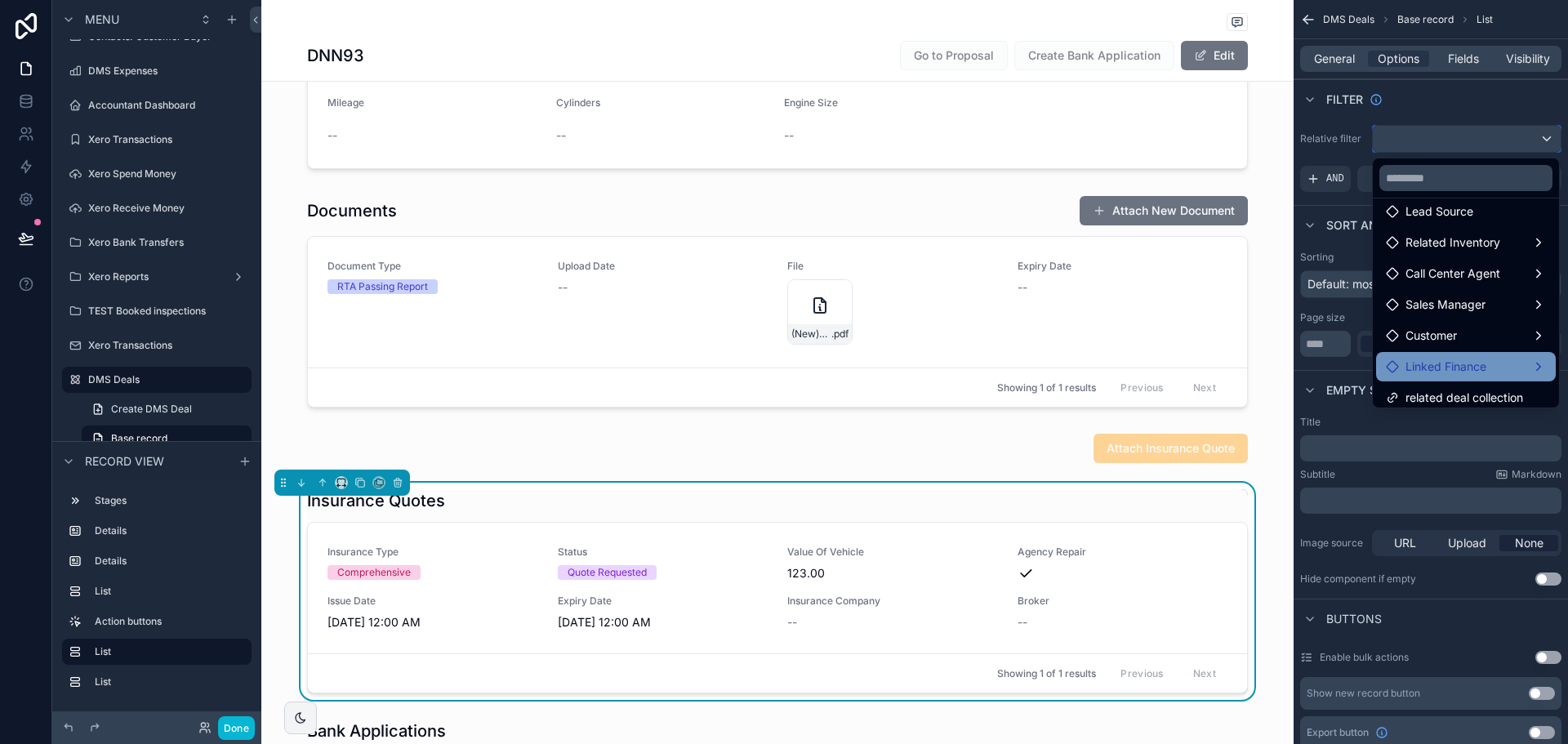
scroll to position [203, 0]
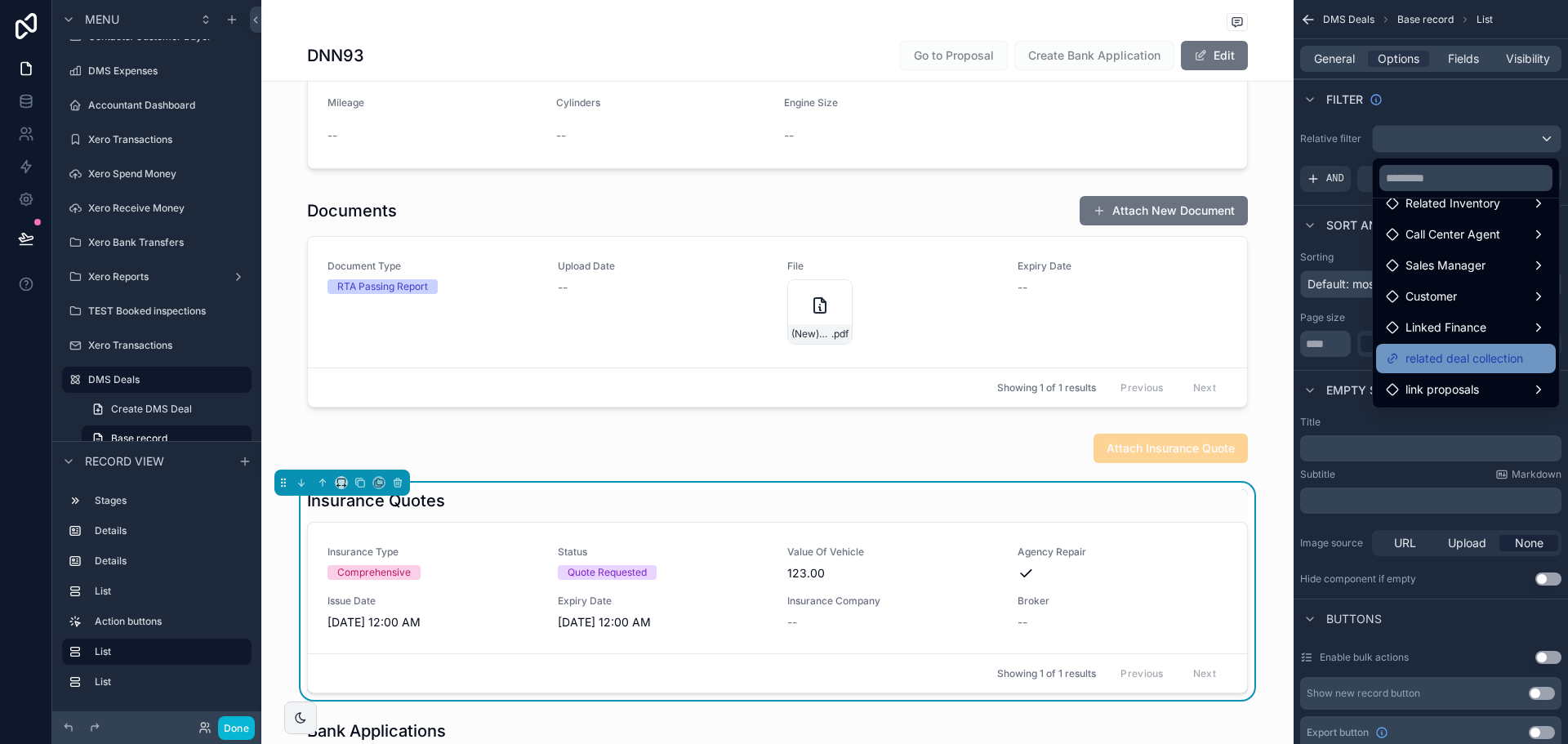
click at [1455, 122] on span "related deal collection" at bounding box center [1464, 358] width 117 height 19
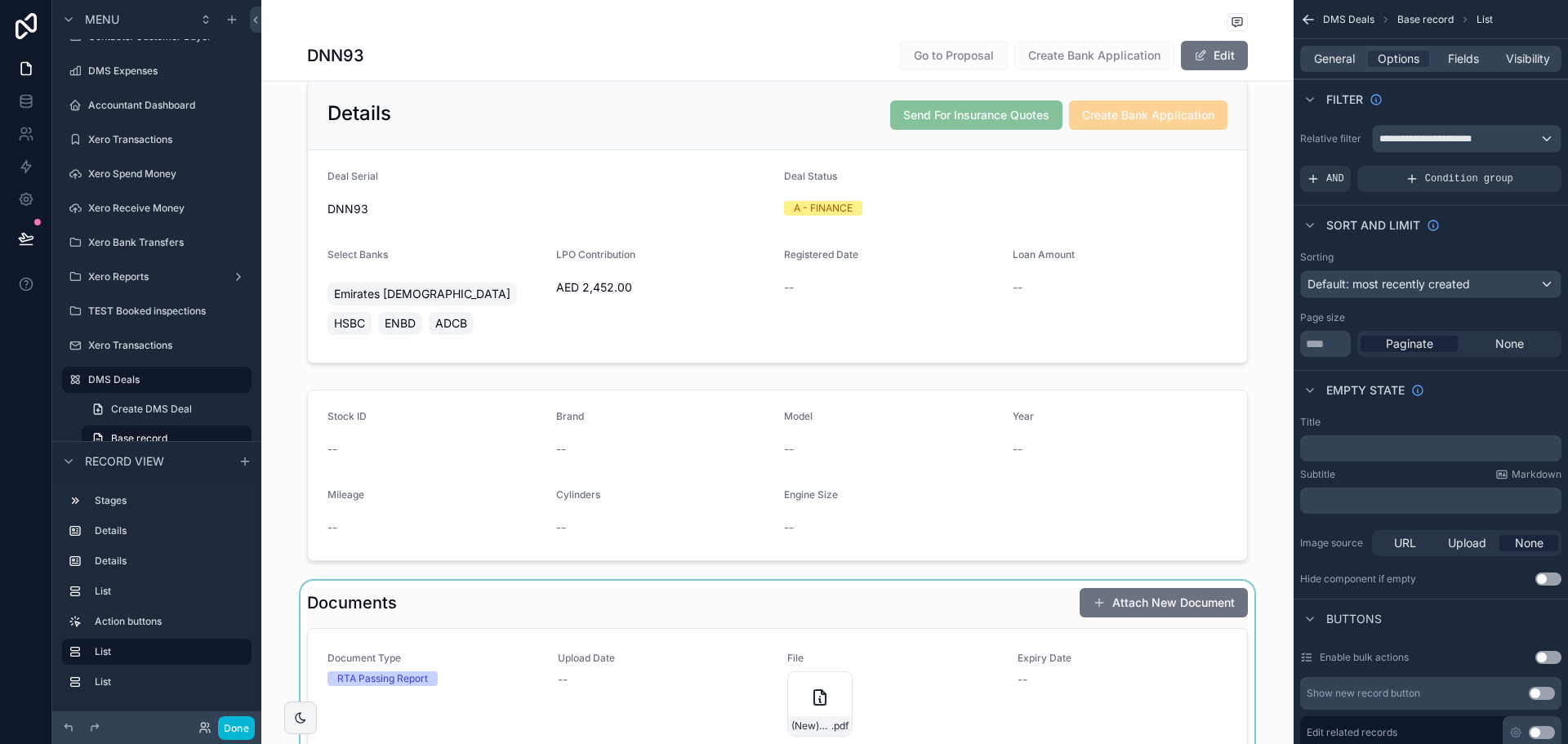
scroll to position [408, 0]
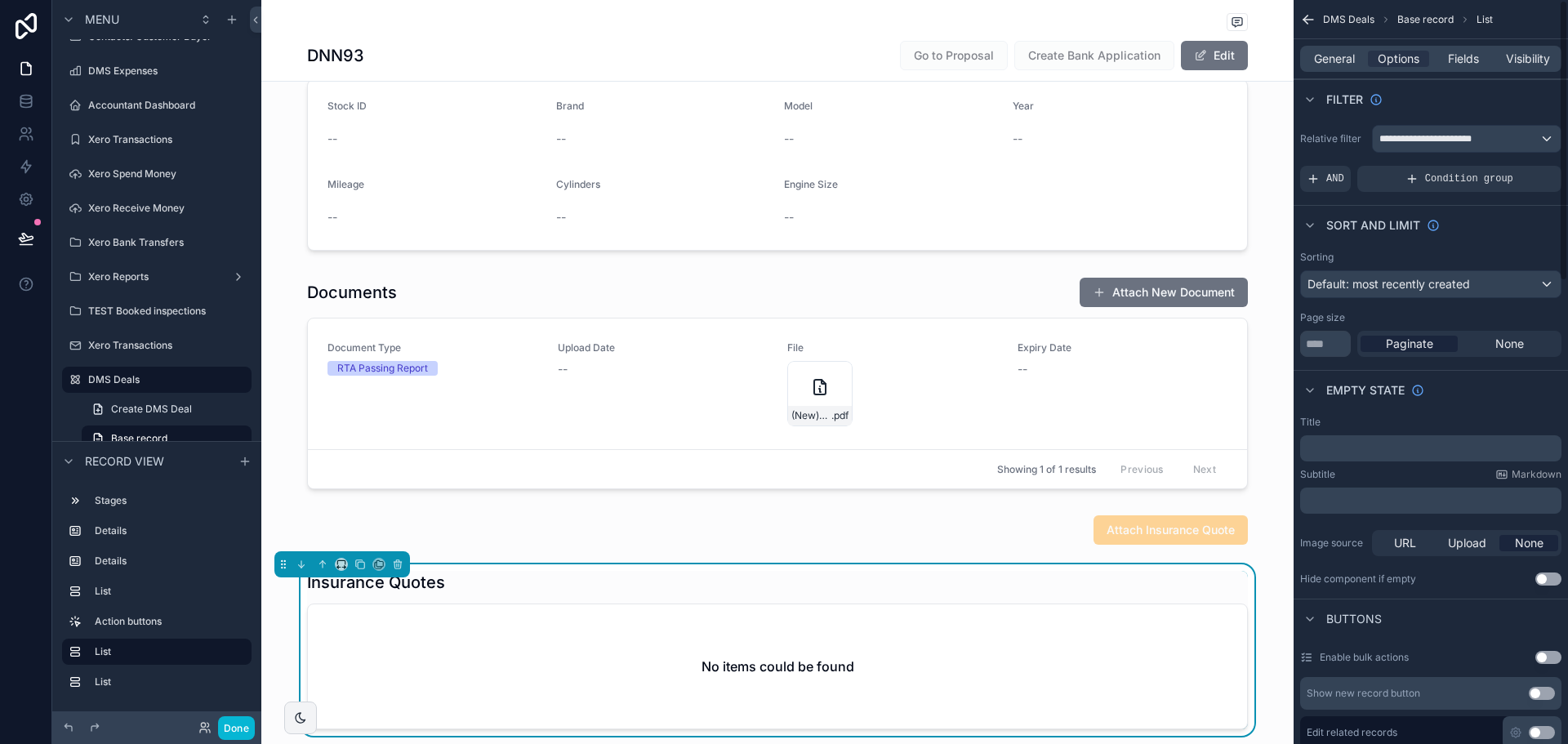
click at [1465, 121] on div "**********" at bounding box center [1431, 157] width 275 height 80
click at [1463, 122] on span "**********" at bounding box center [1430, 139] width 102 height 13
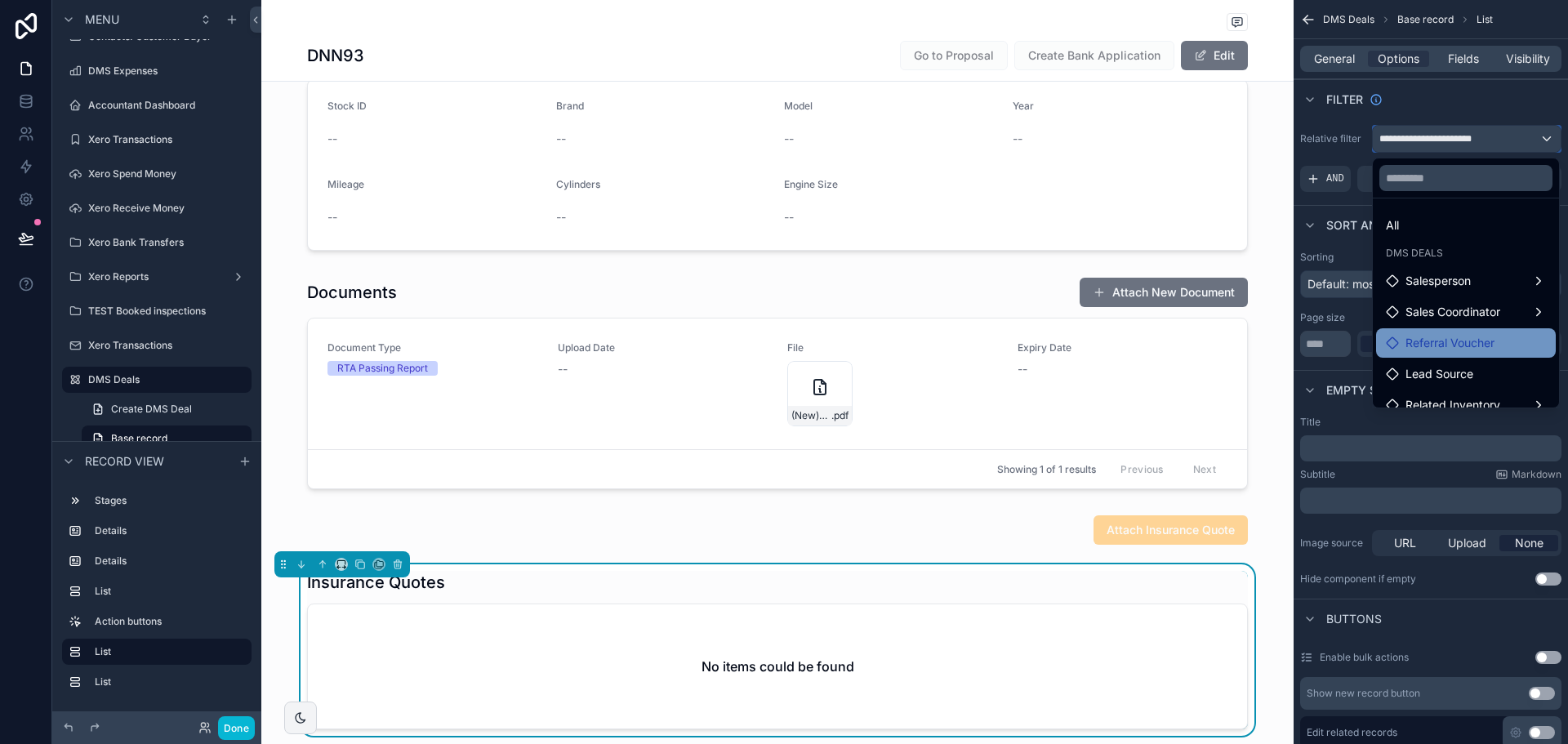
scroll to position [0, 0]
click at [30, 95] on div "scrollable content" at bounding box center [784, 372] width 1568 height 744
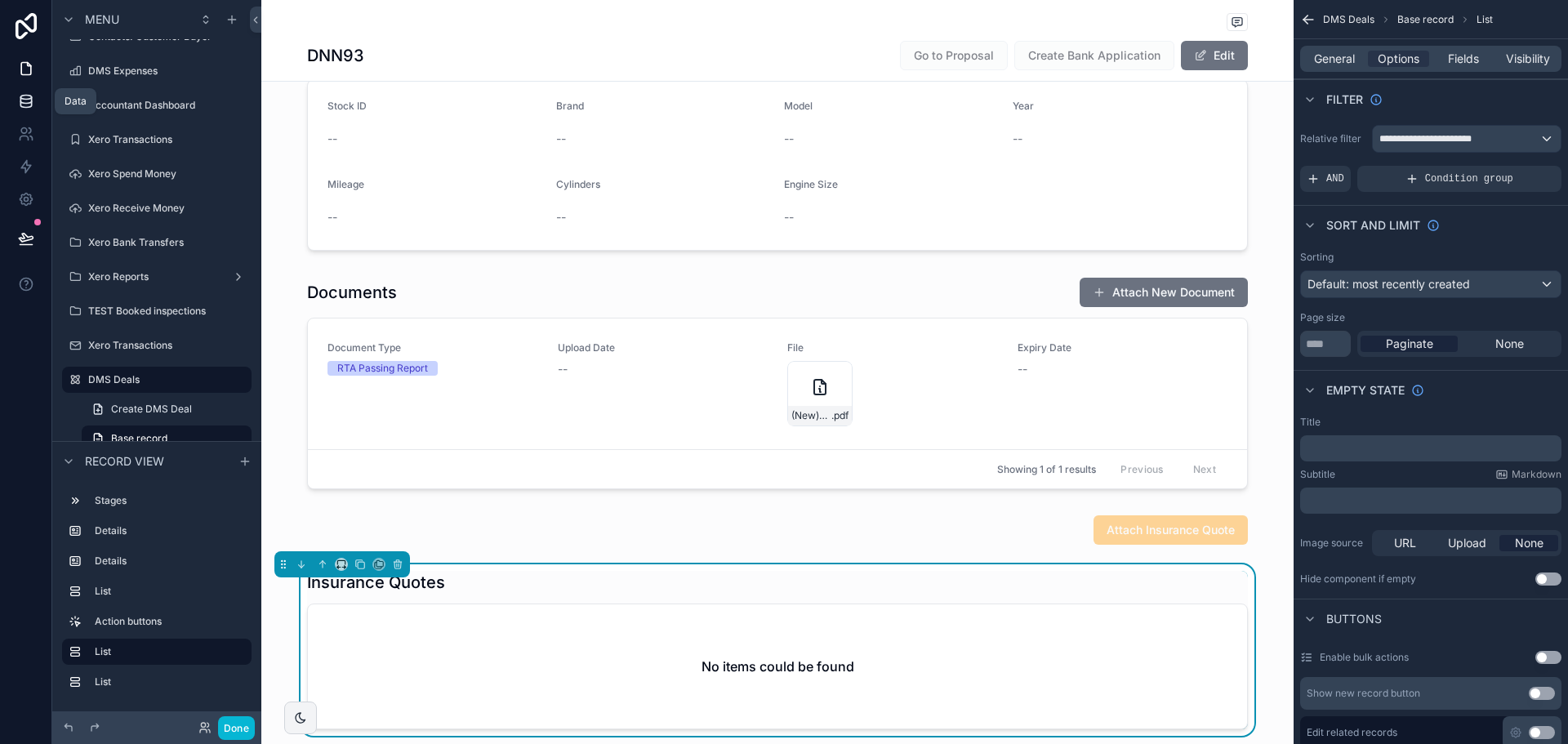
click at [29, 97] on icon at bounding box center [26, 101] width 16 height 16
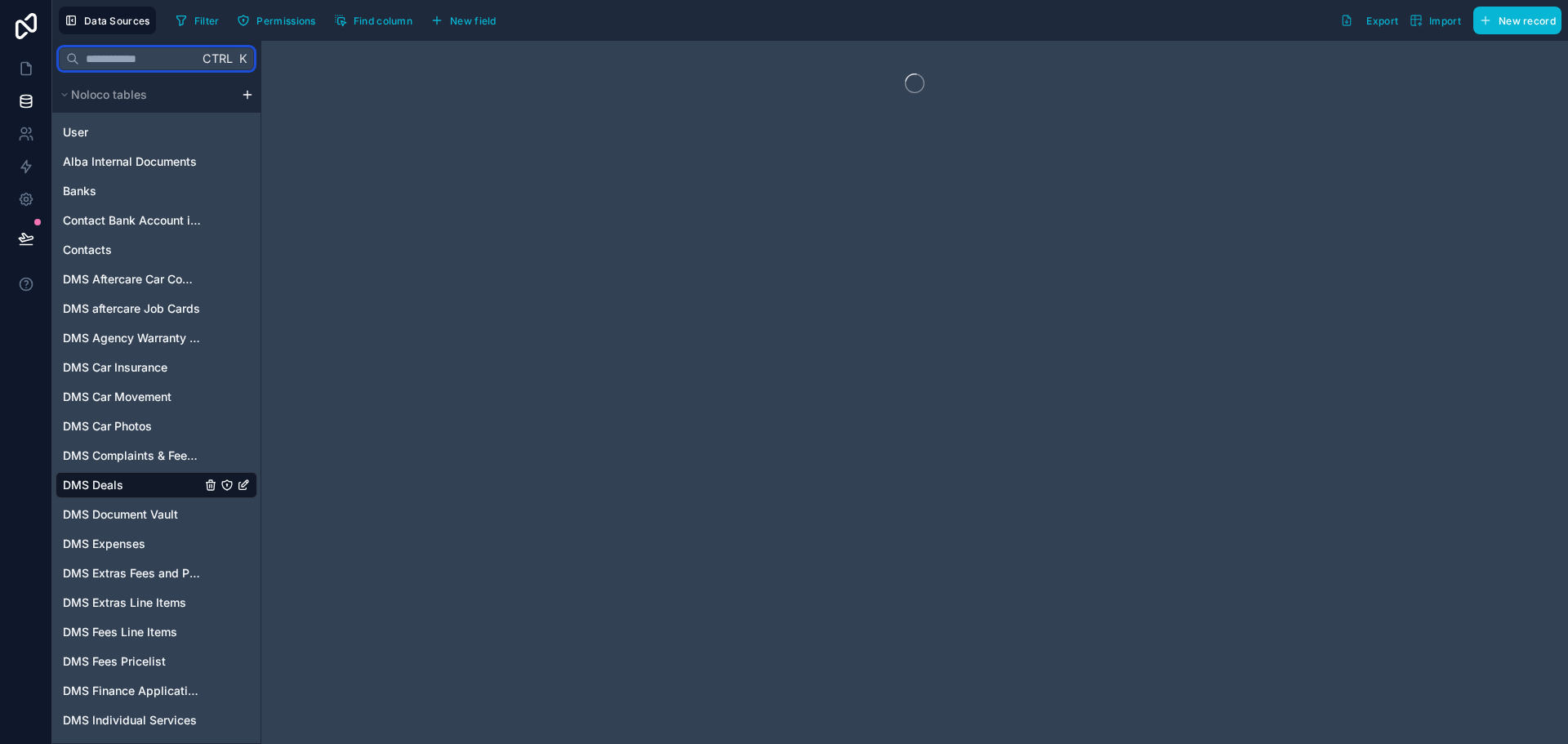
click at [154, 52] on input "text" at bounding box center [138, 59] width 119 height 30
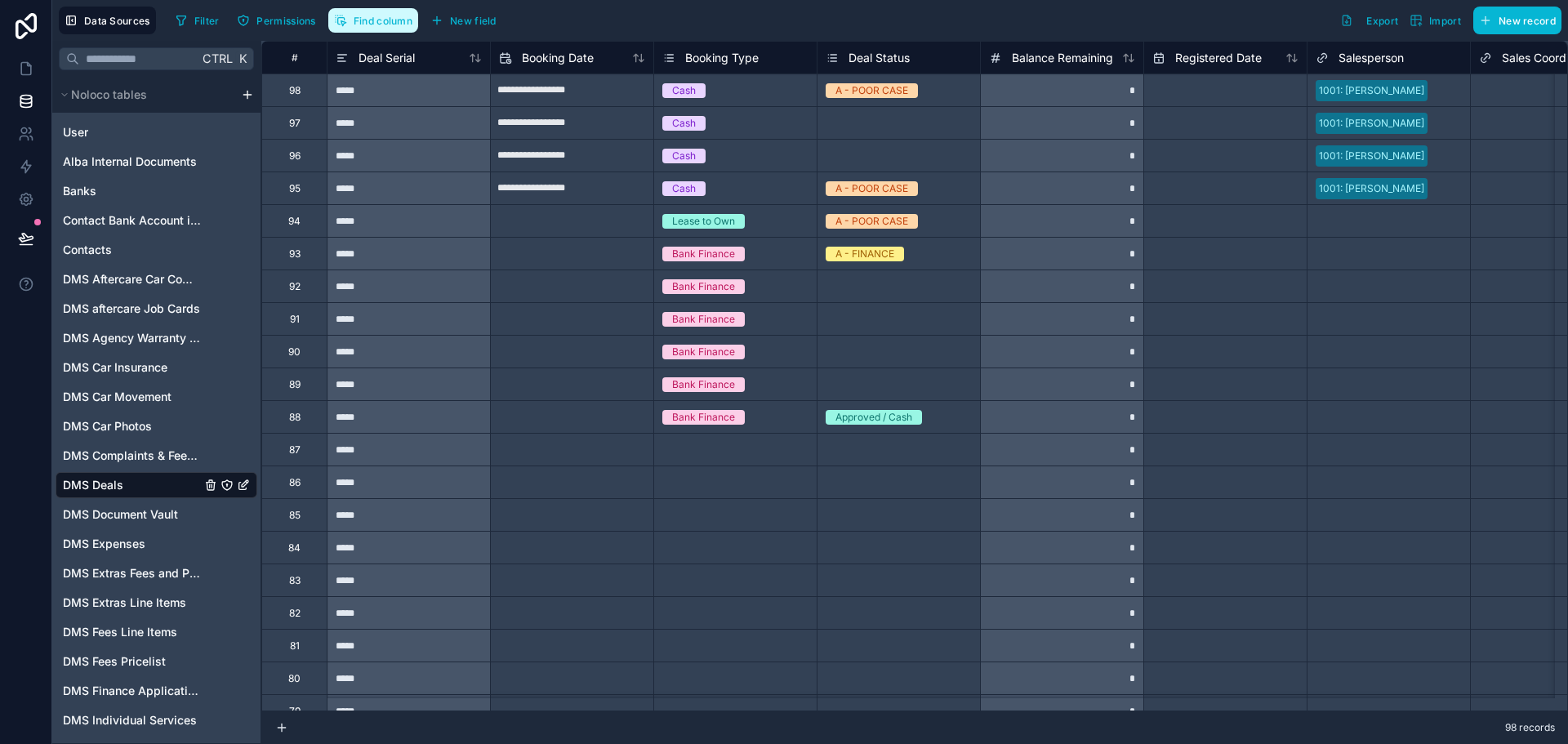
click at [360, 31] on button "Find column" at bounding box center [374, 21] width 90 height 25
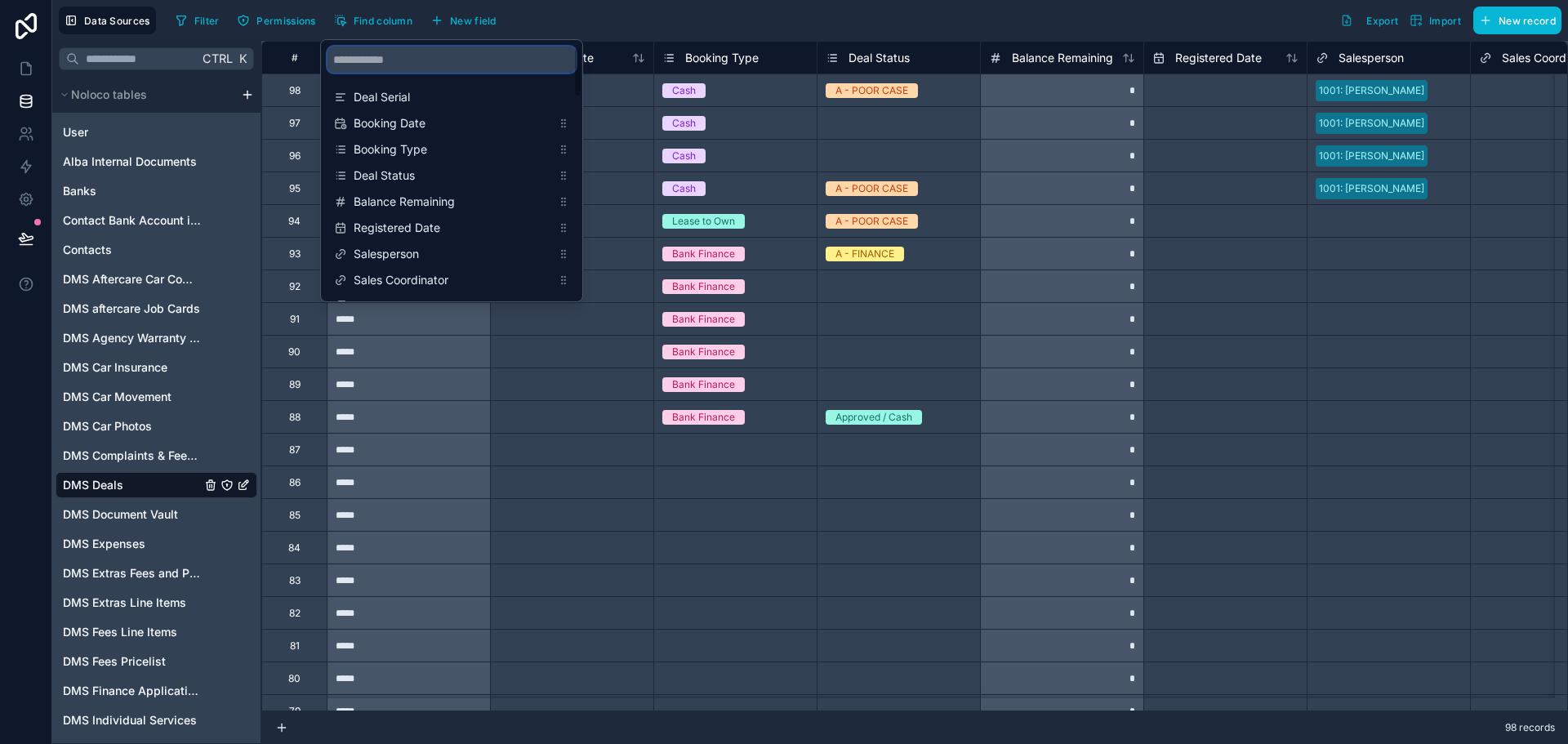
click at [371, 64] on input "scrollable content" at bounding box center [451, 59] width 249 height 26
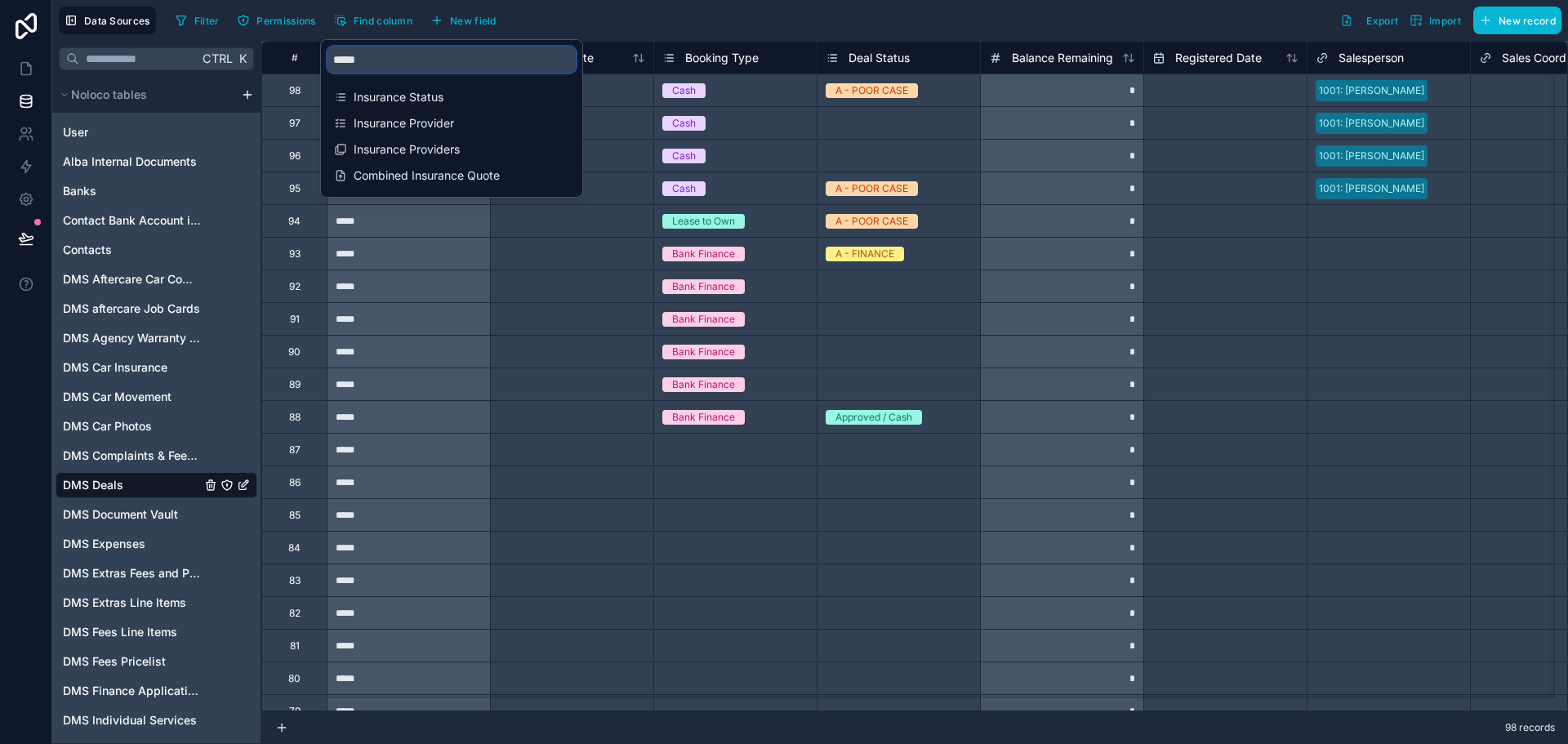
type input "******"
click at [382, 61] on input "******" at bounding box center [451, 59] width 249 height 26
click at [143, 62] on input "text" at bounding box center [138, 59] width 119 height 30
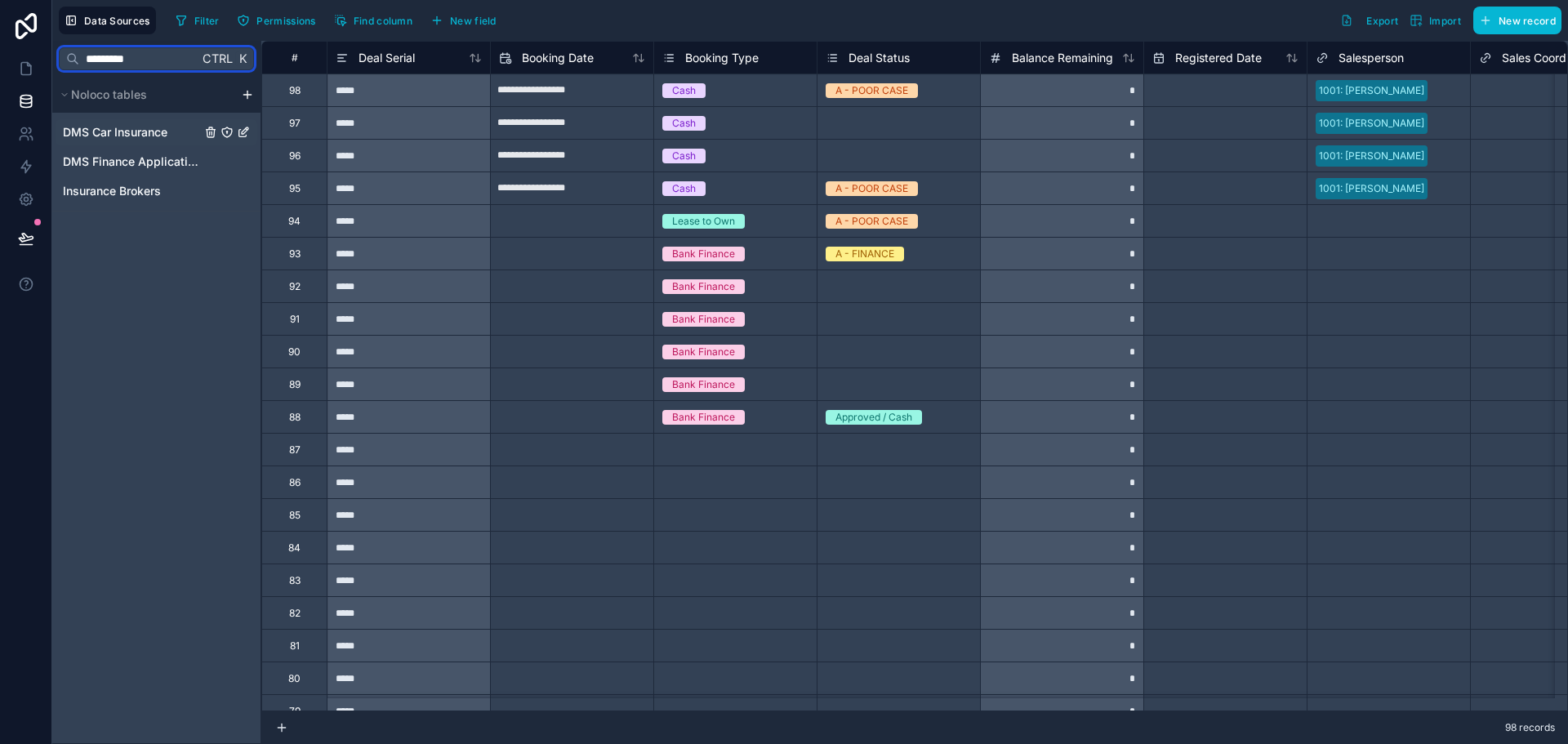
type input "*********"
click at [189, 122] on link "DMS Car Insurance" at bounding box center [132, 132] width 138 height 16
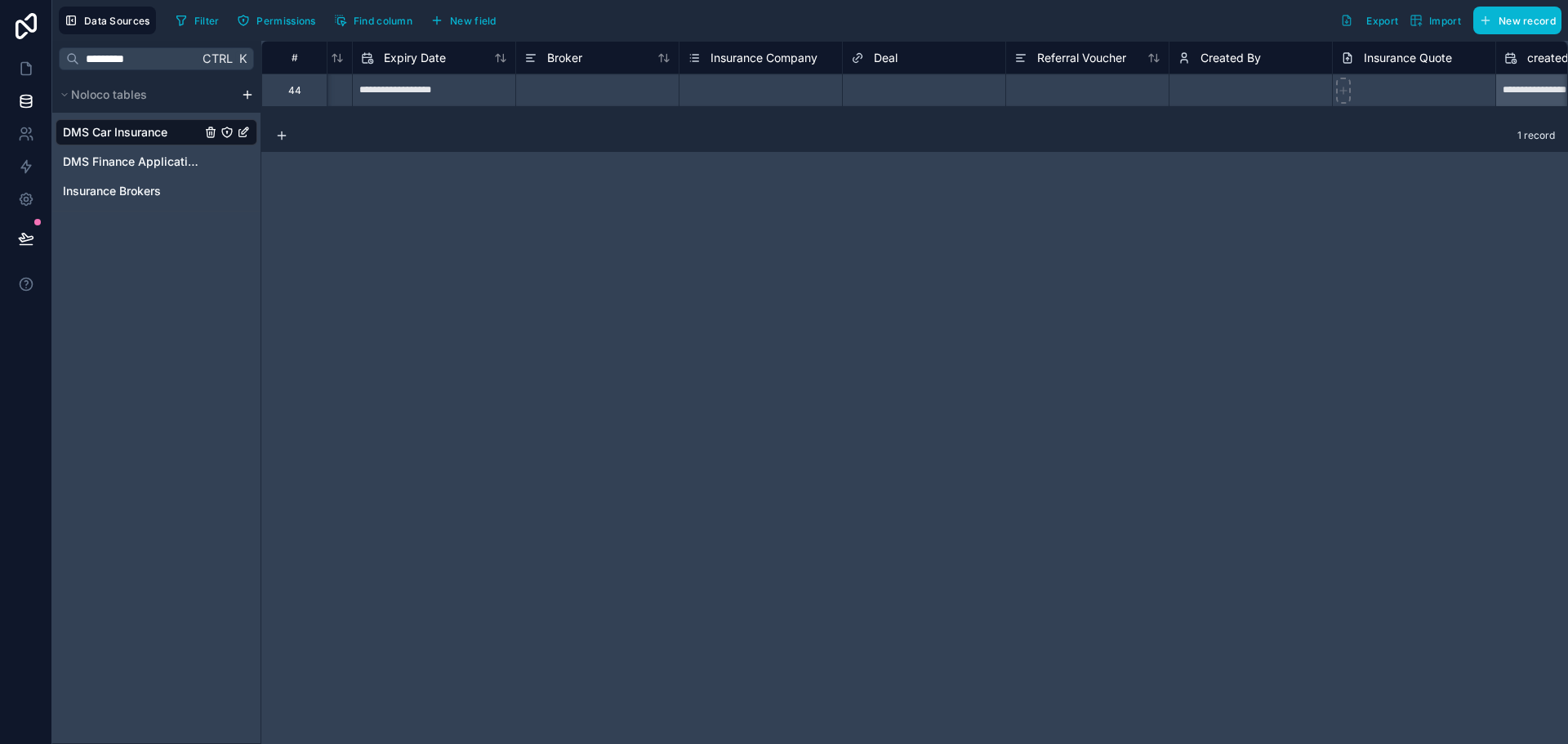
scroll to position [0, 1373]
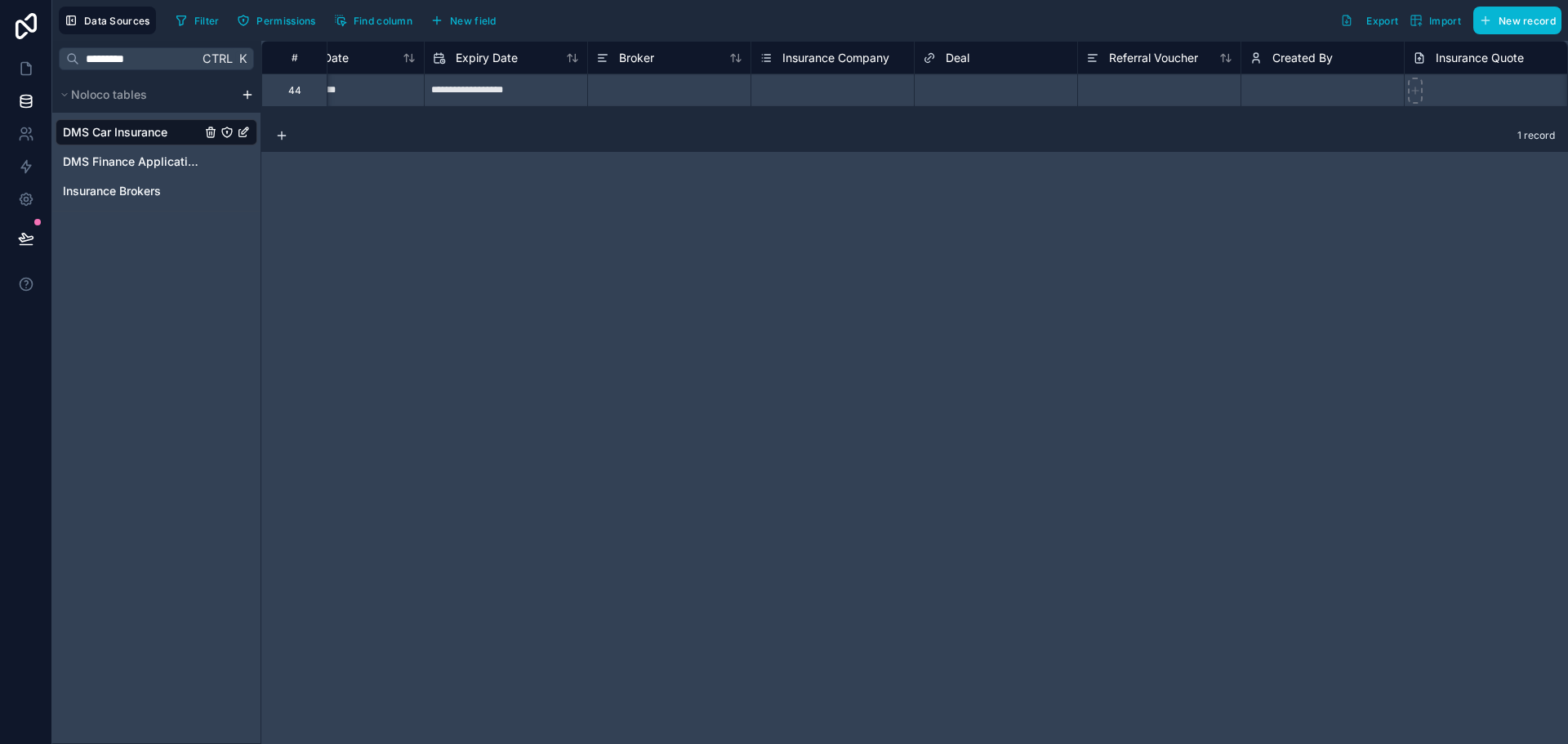
click at [954, 64] on span "Deal" at bounding box center [957, 58] width 24 height 16
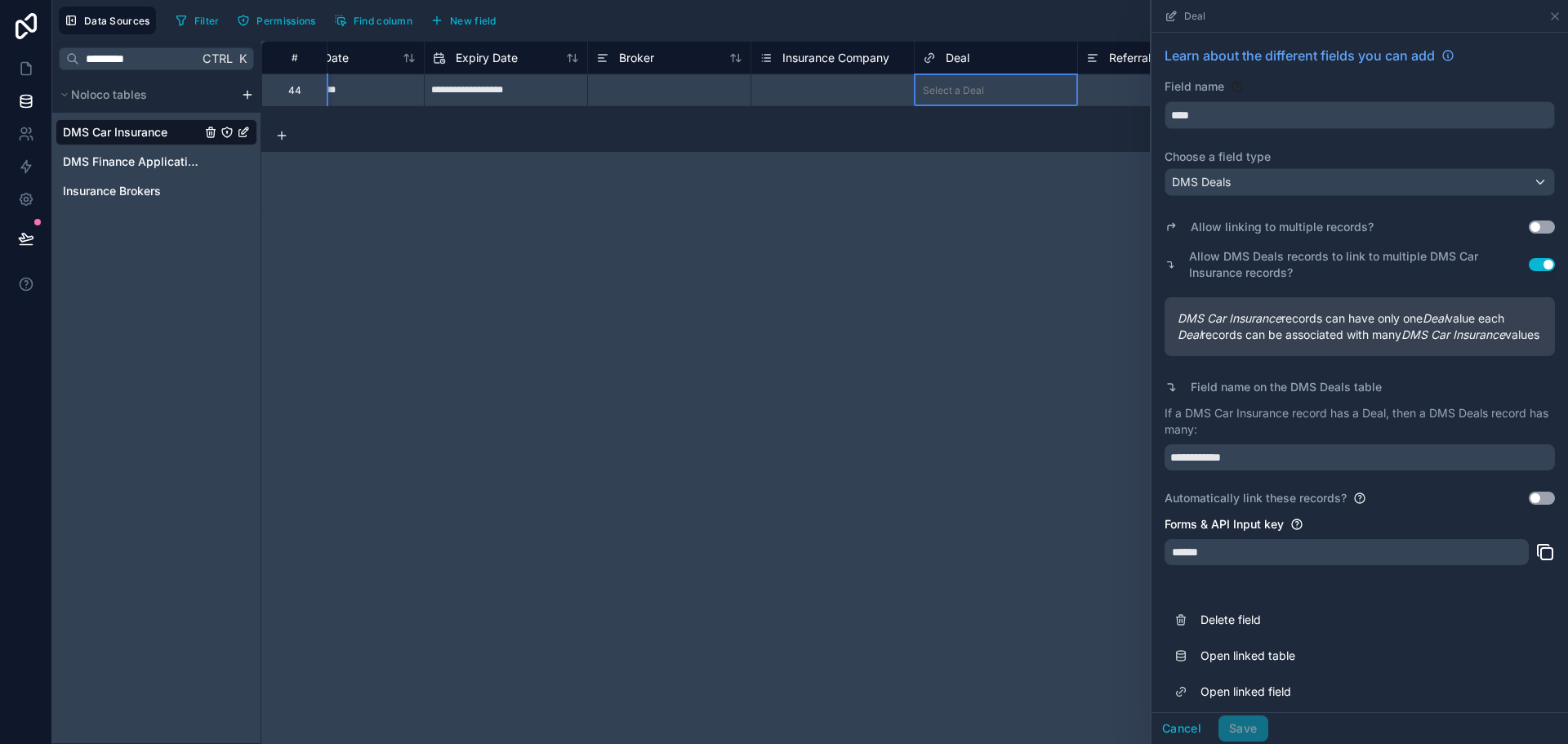
scroll to position [27, 0]
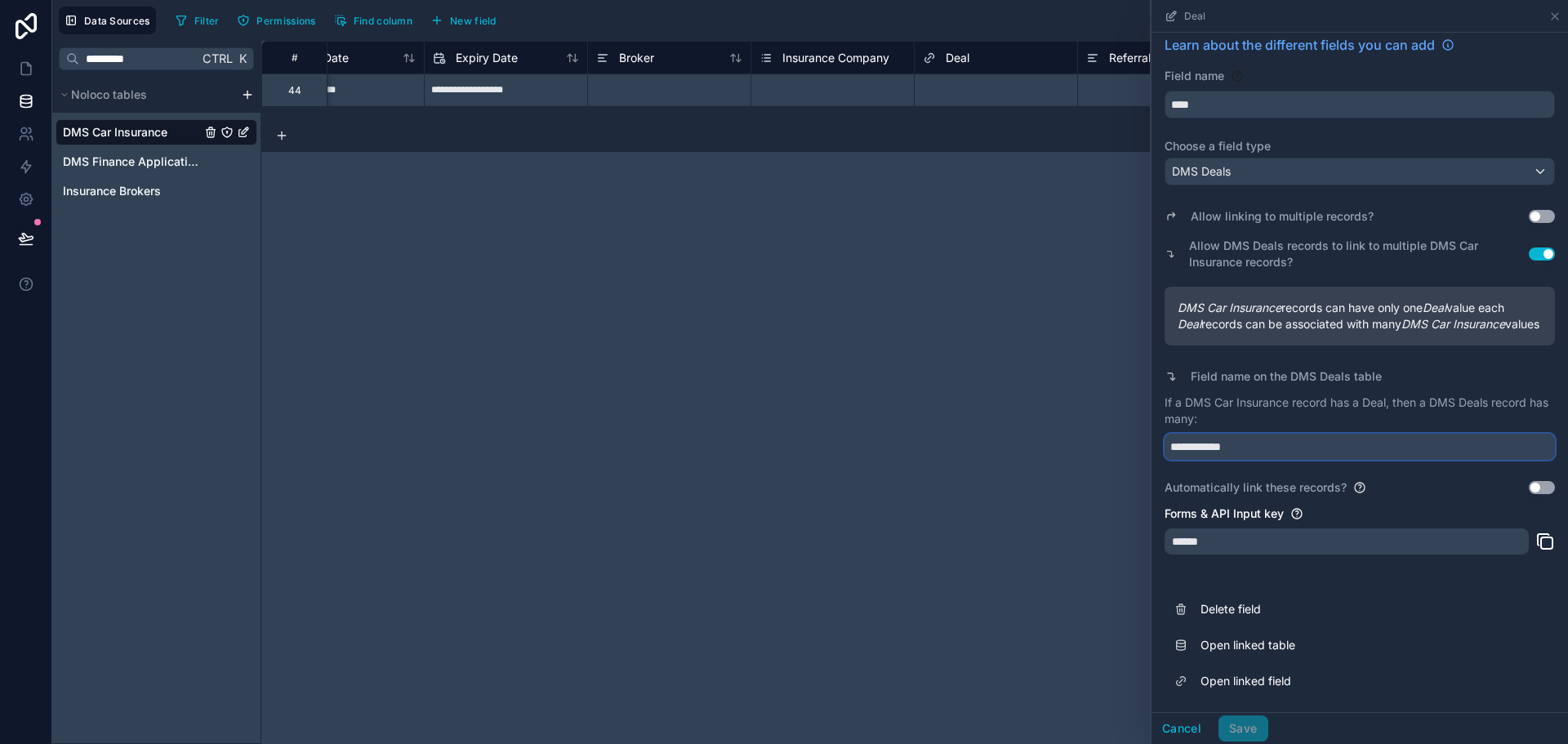
drag, startPoint x: 1267, startPoint y: 445, endPoint x: 1054, endPoint y: 448, distance: 213.0
click at [1054, 122] on div "**********" at bounding box center [914, 393] width 1307 height 703
click at [1271, 122] on input "**********" at bounding box center [1360, 446] width 390 height 26
click at [1170, 122] on input "**********" at bounding box center [1360, 446] width 390 height 26
type input "**********"
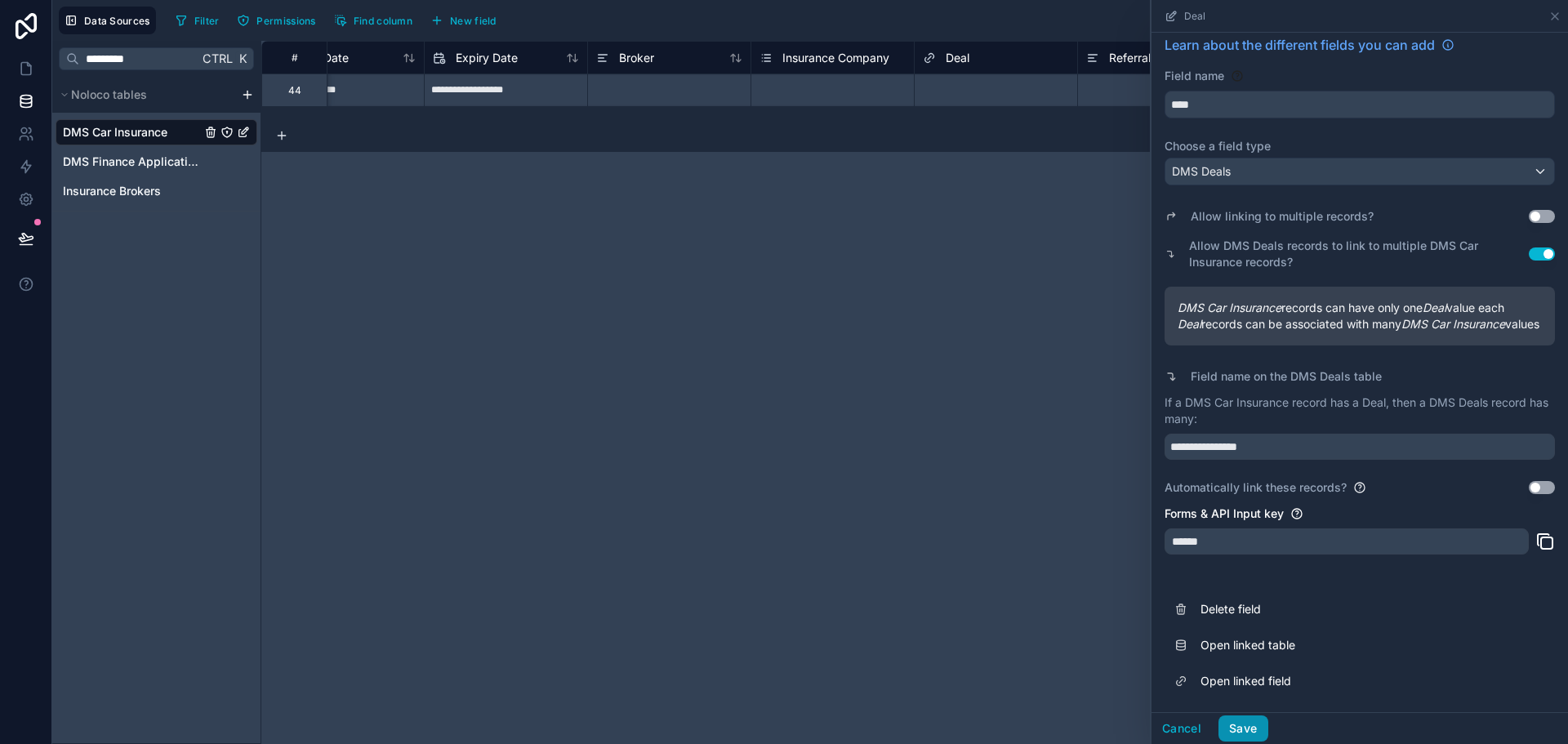
click at [1257, 122] on button "Save" at bounding box center [1242, 728] width 49 height 26
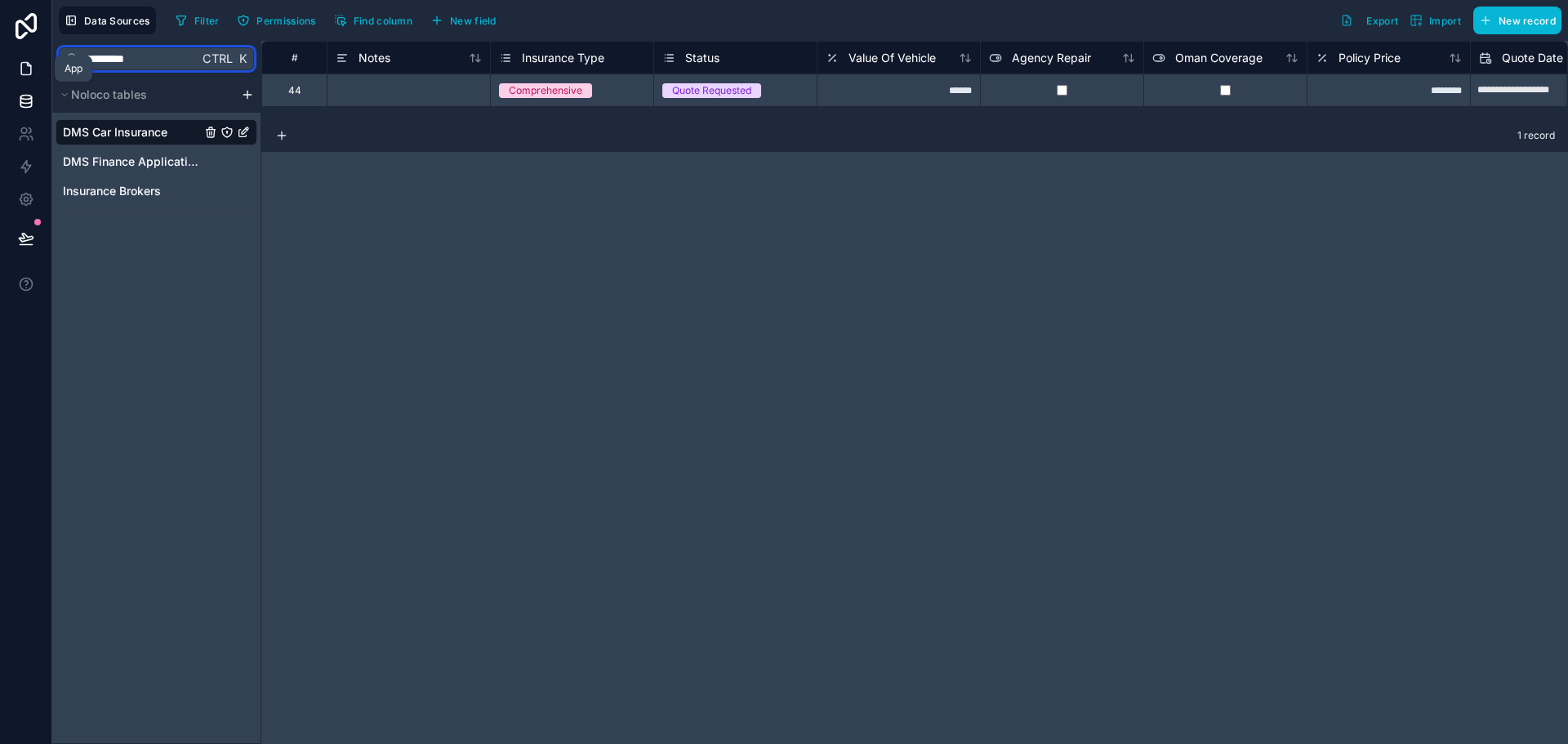
drag, startPoint x: 157, startPoint y: 64, endPoint x: 31, endPoint y: 58, distance: 126.1
click at [31, 58] on div "**********" at bounding box center [784, 372] width 1568 height 744
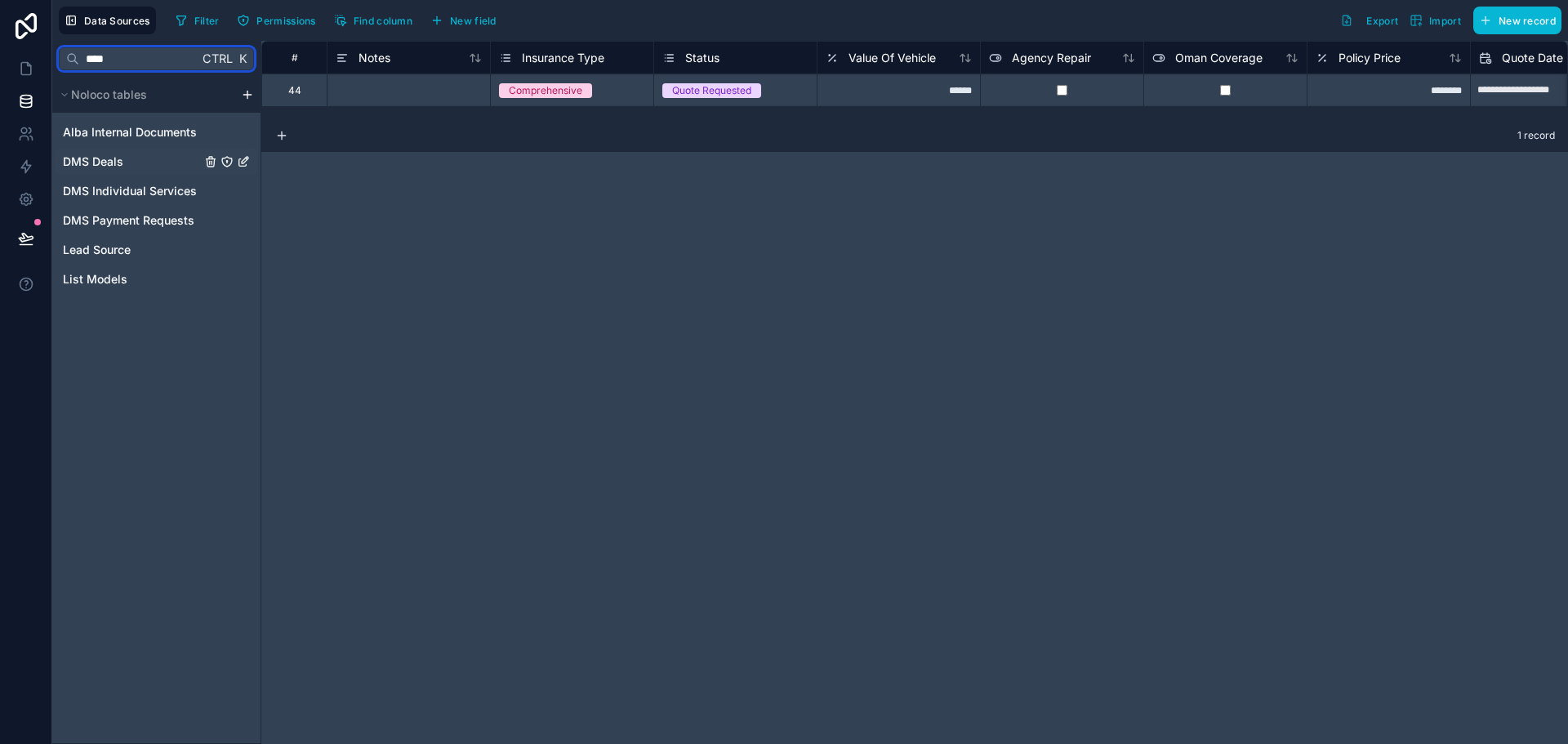
type input "****"
click at [149, 122] on link "DMS Deals" at bounding box center [132, 161] width 138 height 16
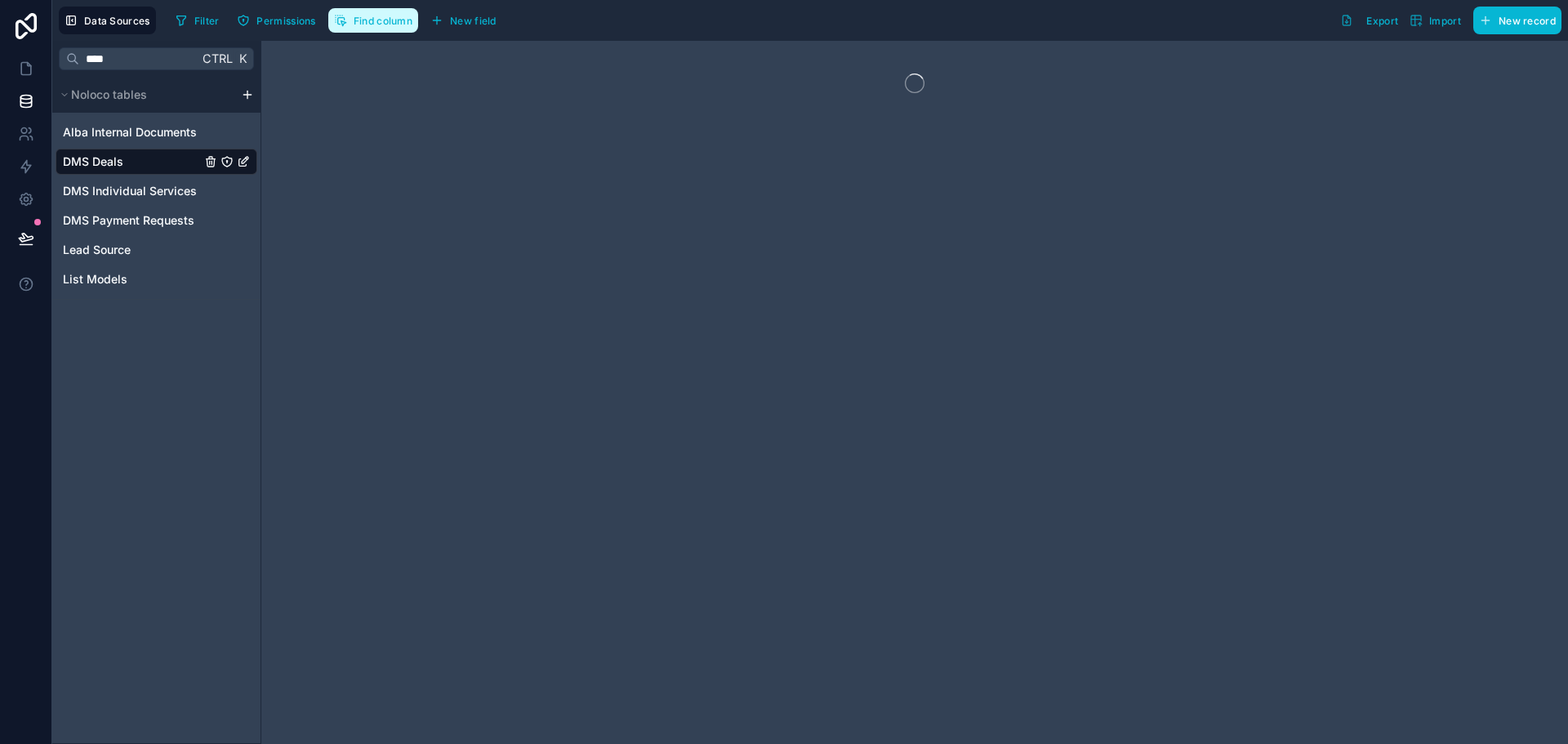
click at [357, 25] on span "Find column" at bounding box center [382, 20] width 59 height 12
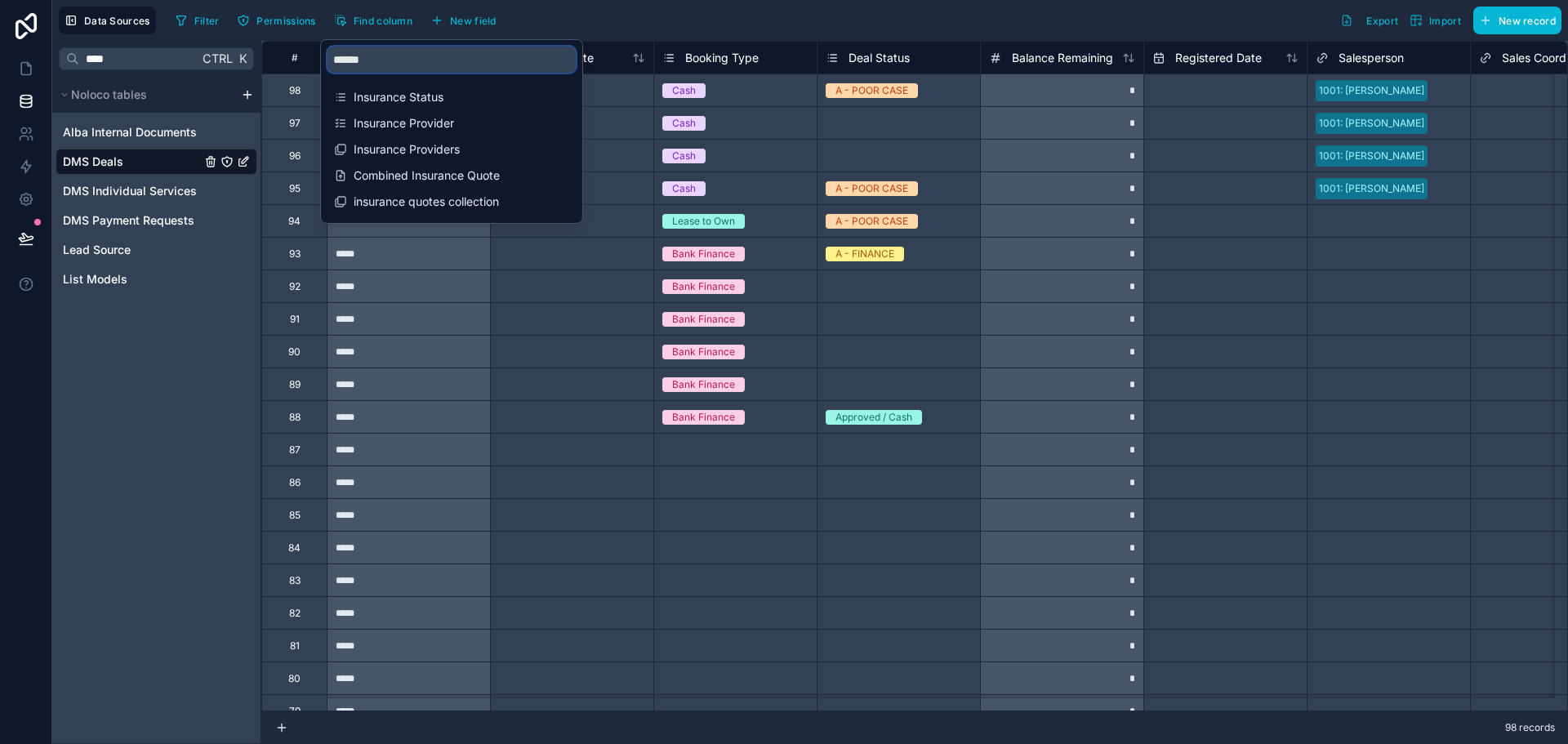
click at [369, 60] on input "******" at bounding box center [451, 59] width 249 height 26
click at [19, 68] on icon at bounding box center [26, 68] width 16 height 16
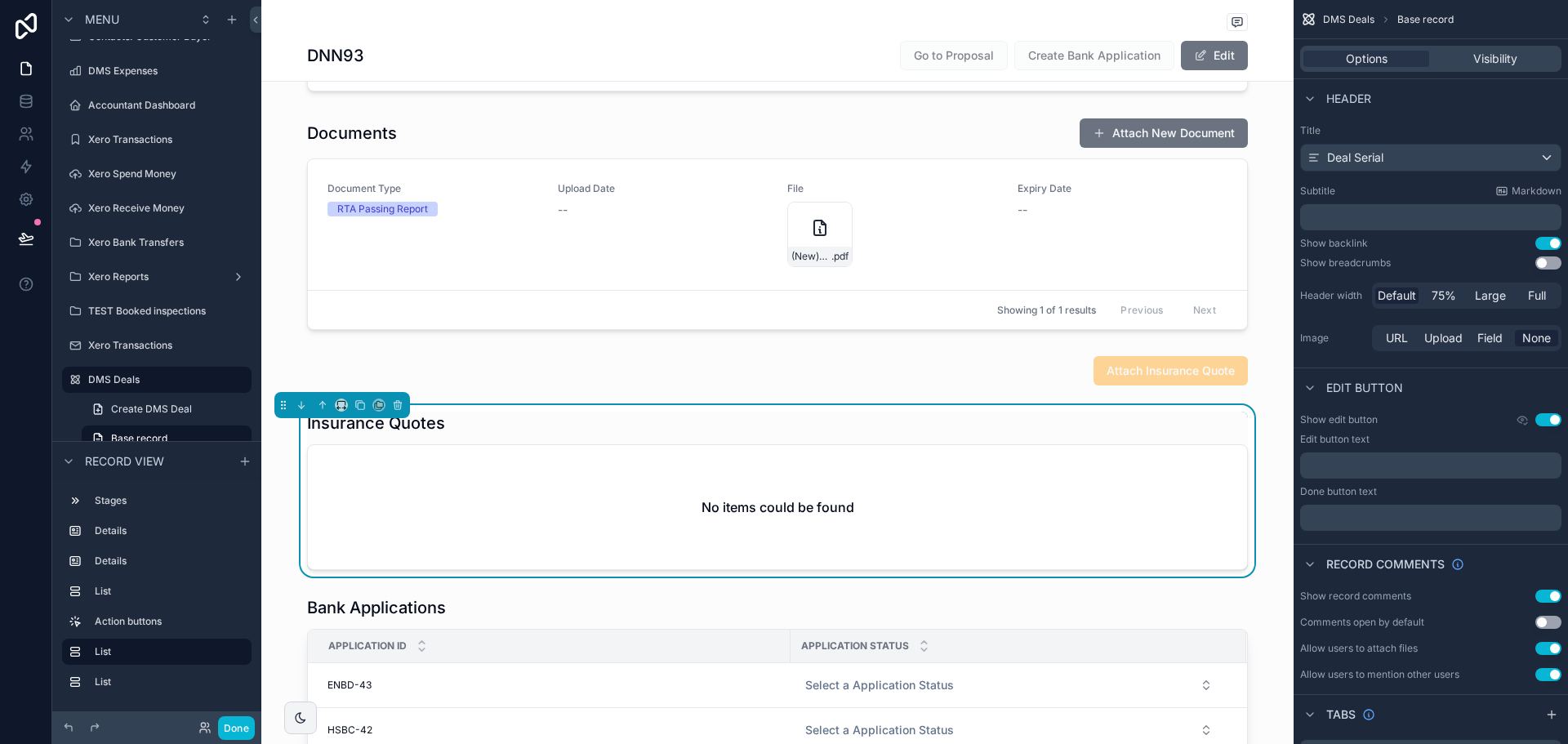
scroll to position [571, 0]
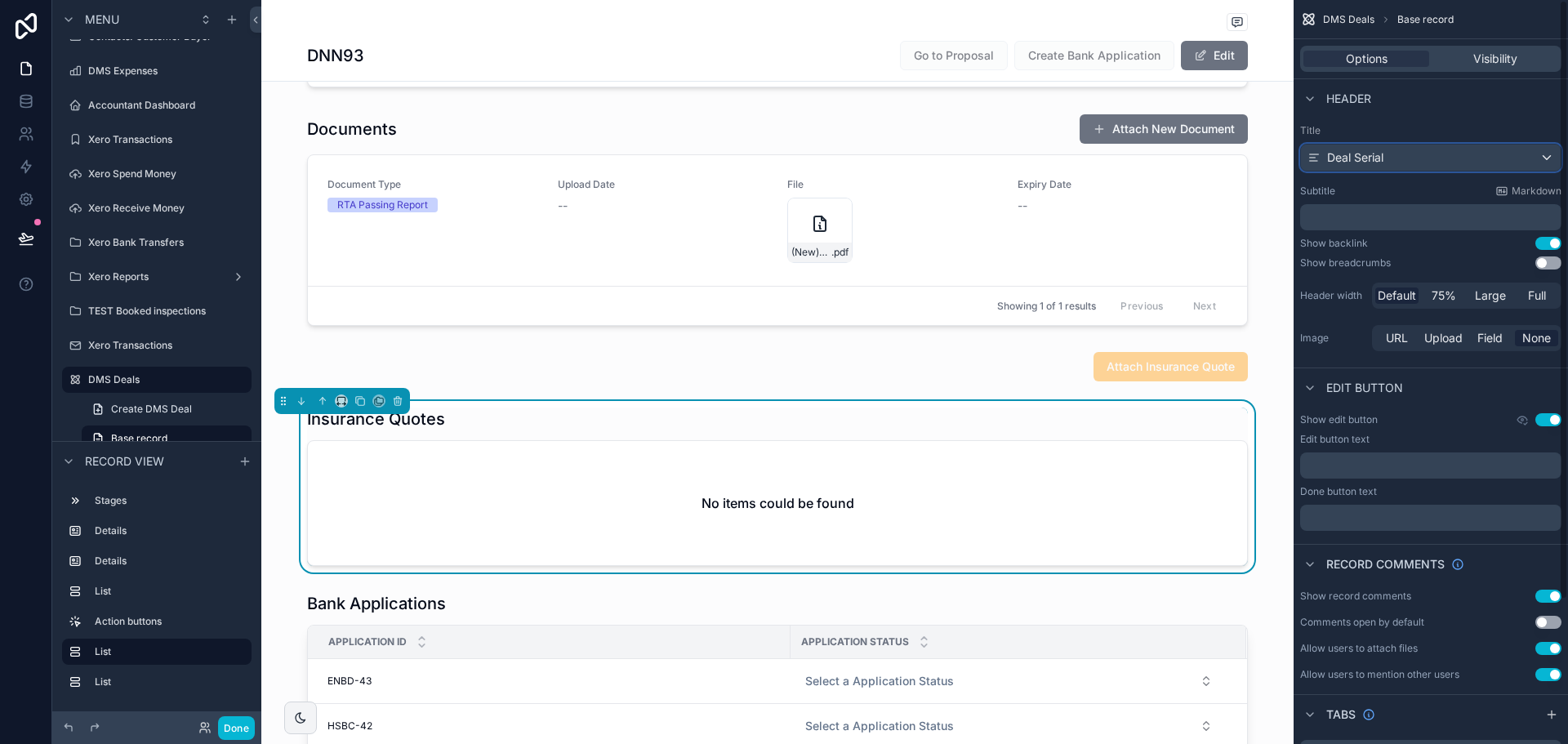
click at [1456, 122] on div "Deal Serial" at bounding box center [1431, 157] width 259 height 26
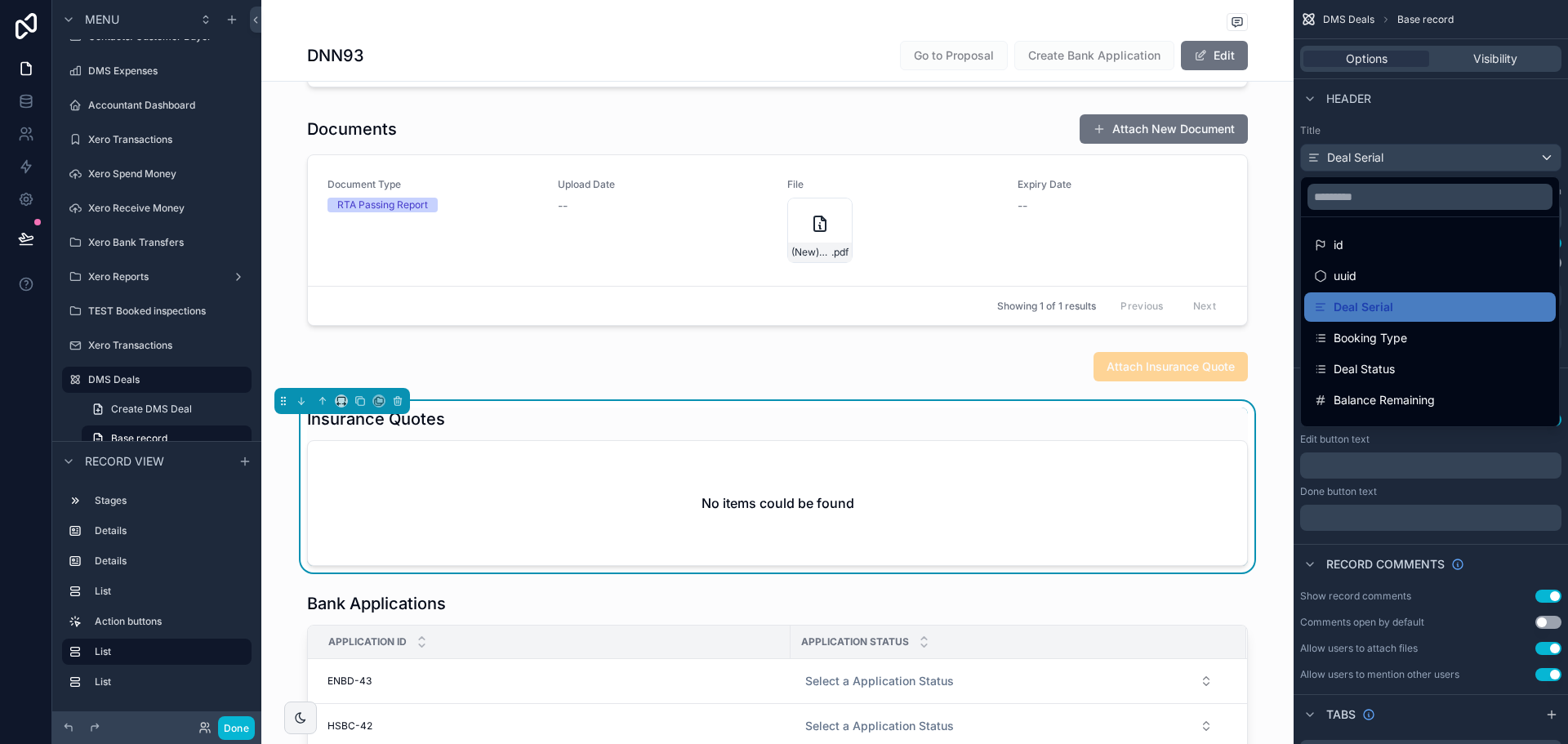
click at [1389, 122] on div "scrollable content" at bounding box center [784, 372] width 1568 height 744
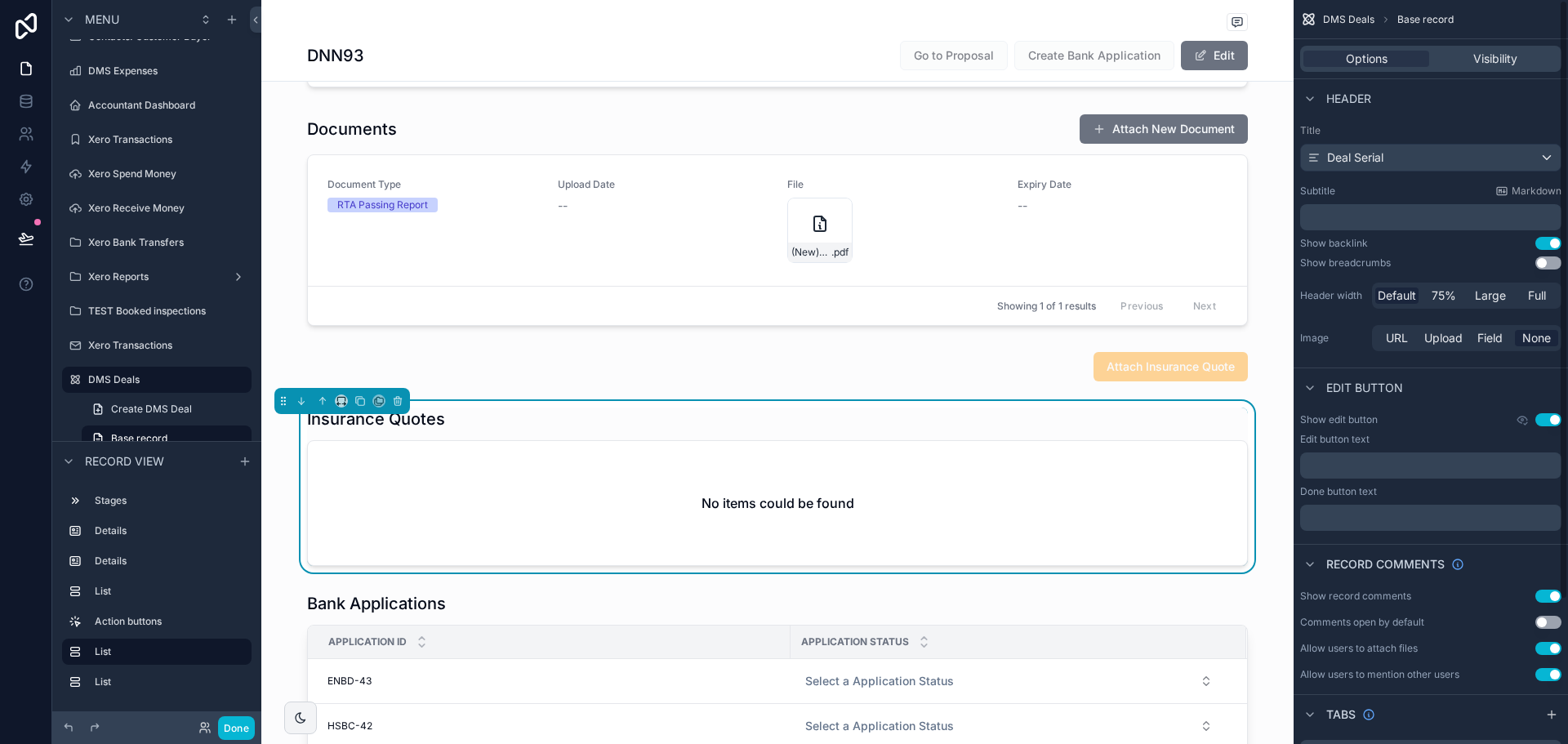
click at [911, 122] on div "Insurance Quotes" at bounding box center [778, 419] width 941 height 23
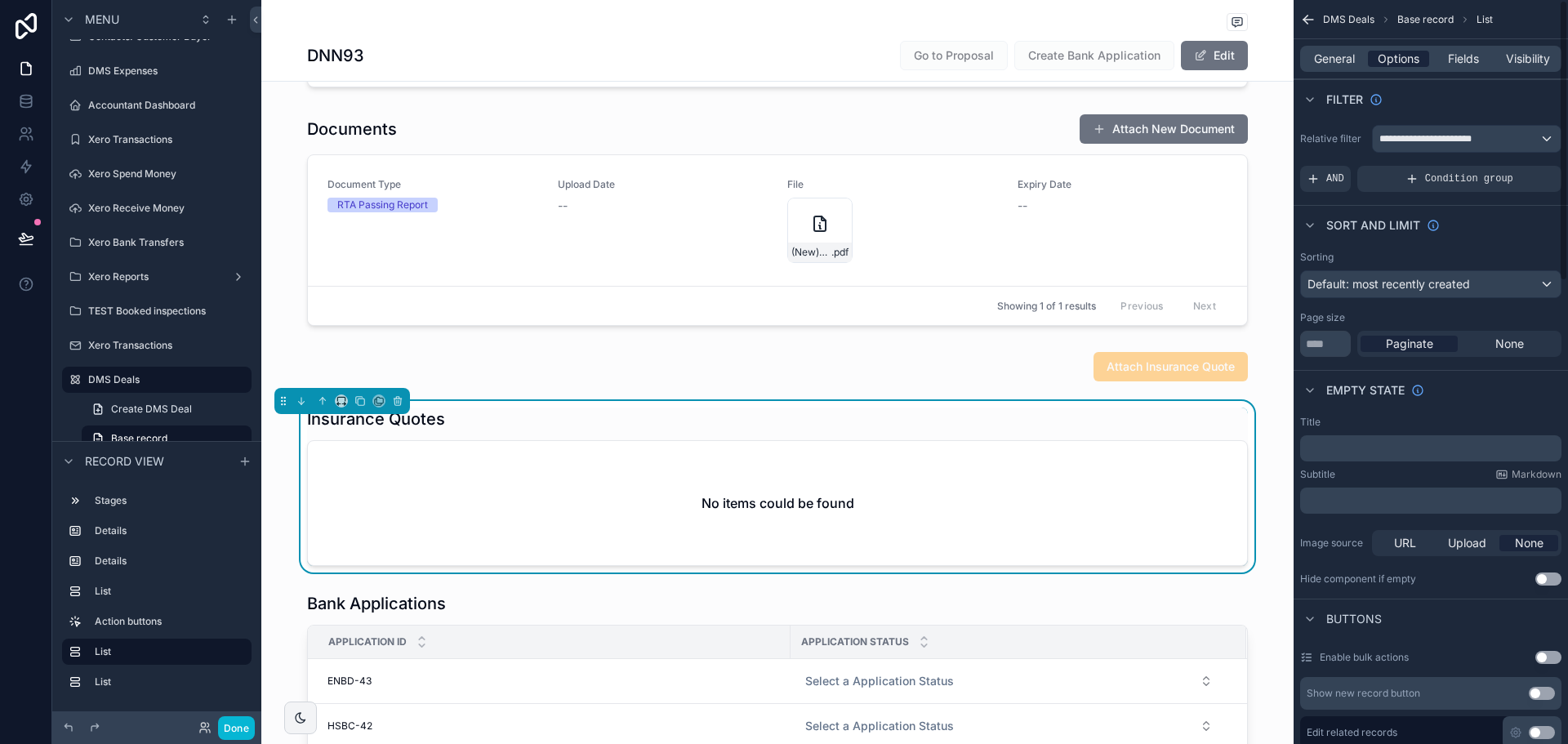
click at [1386, 52] on span "Options" at bounding box center [1398, 59] width 41 height 16
click at [1449, 122] on div "**********" at bounding box center [1431, 157] width 275 height 80
click at [1443, 122] on span "**********" at bounding box center [1430, 139] width 102 height 13
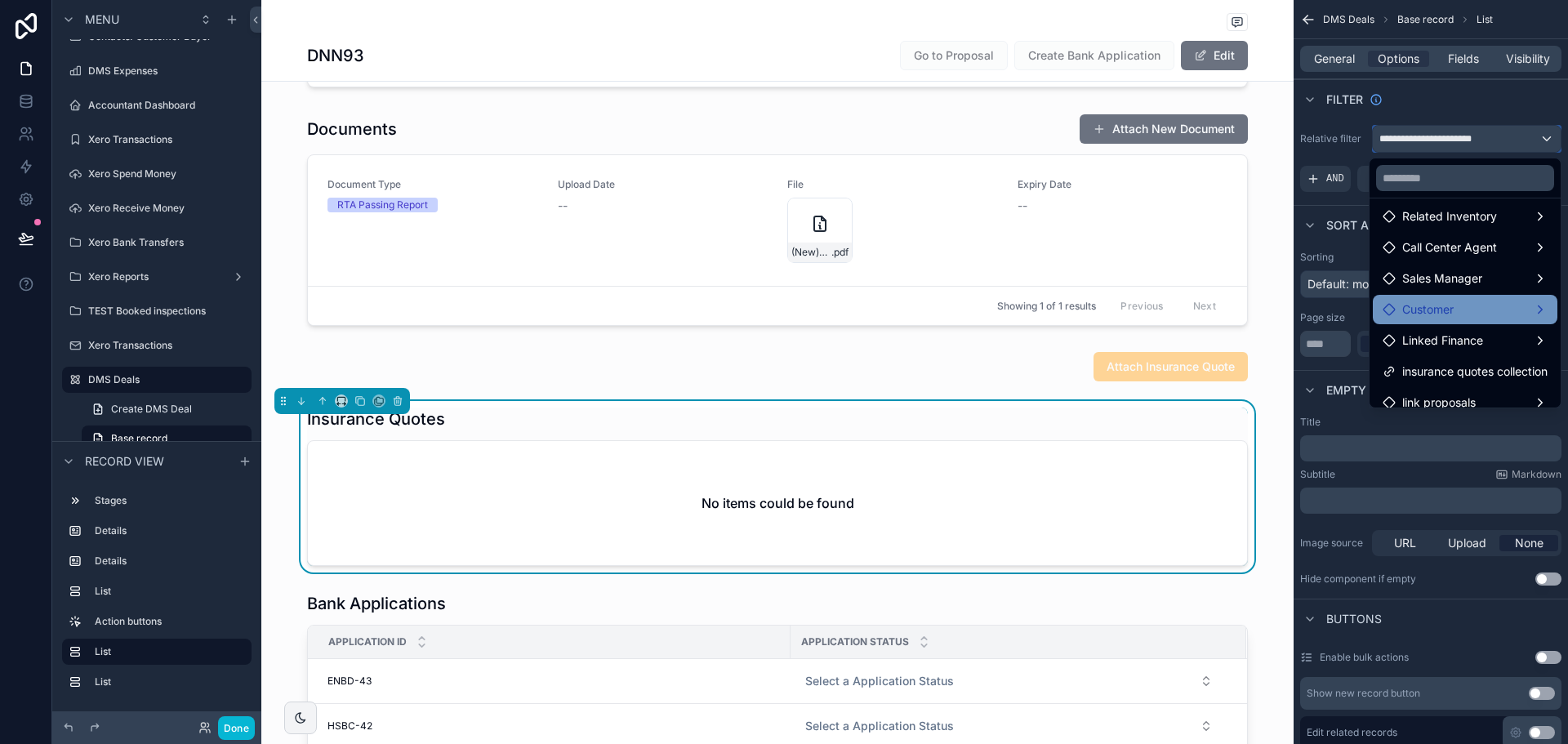
scroll to position [203, 0]
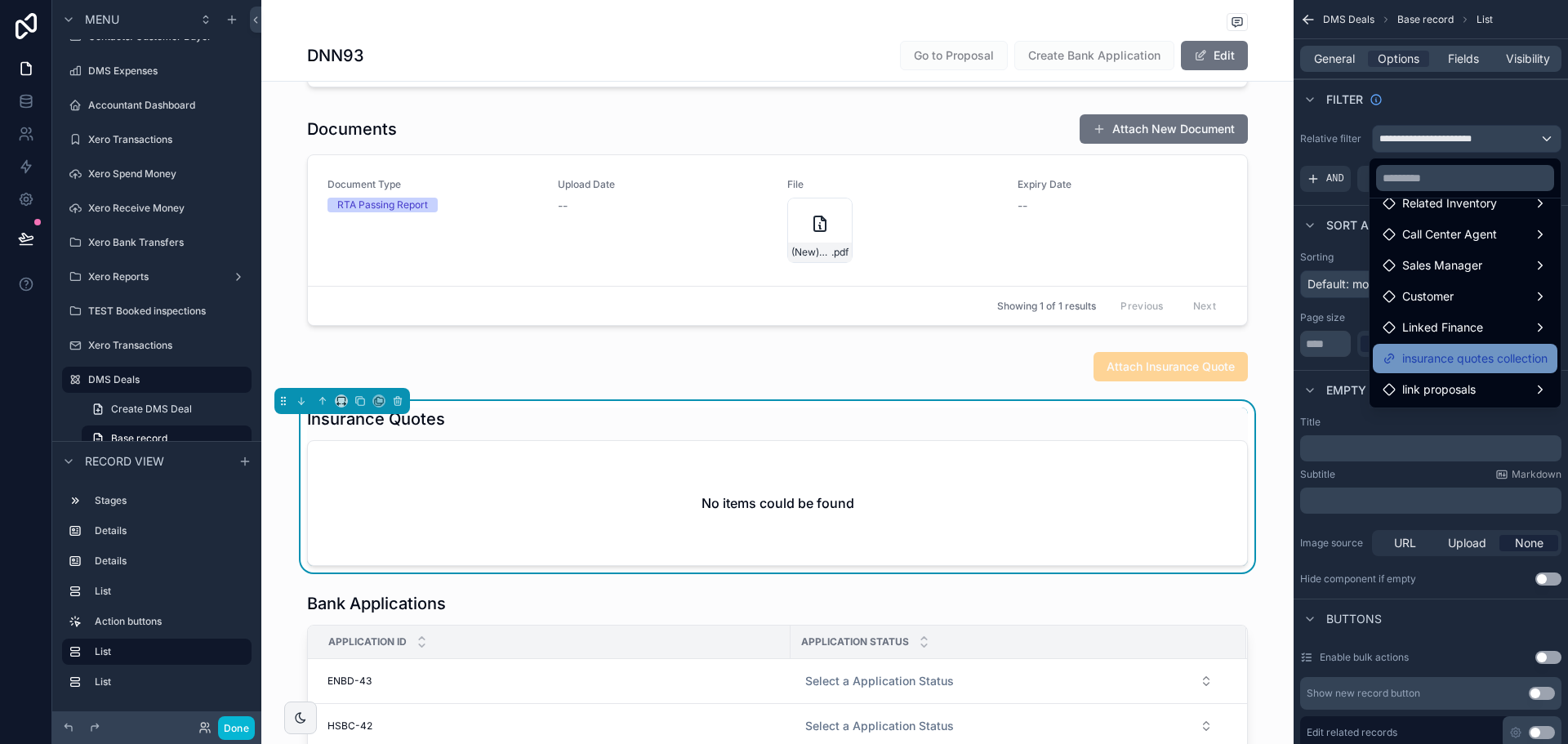
click at [1446, 122] on span "insurance quotes collection" at bounding box center [1474, 358] width 145 height 19
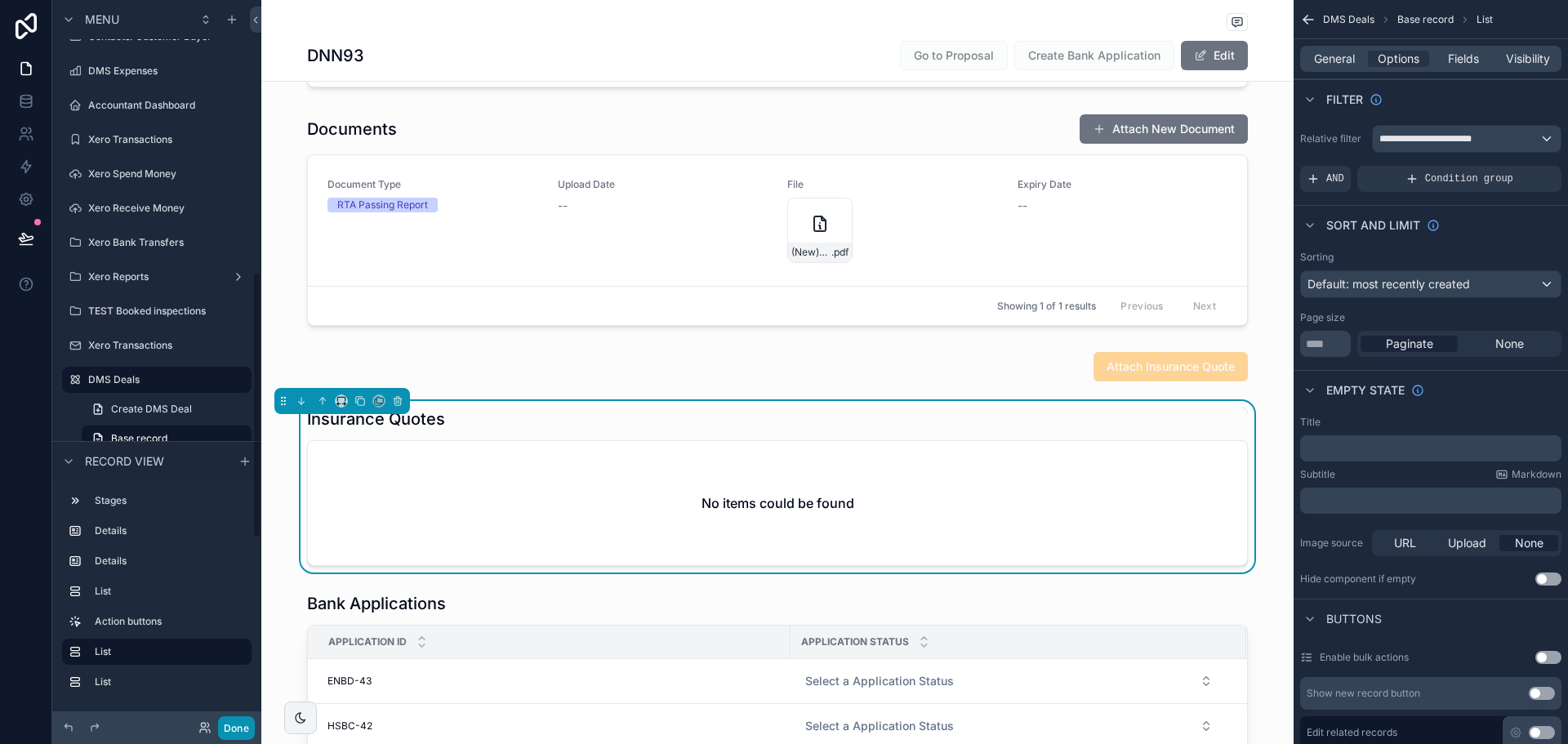
click at [235, 122] on button "Done" at bounding box center [236, 728] width 36 height 24
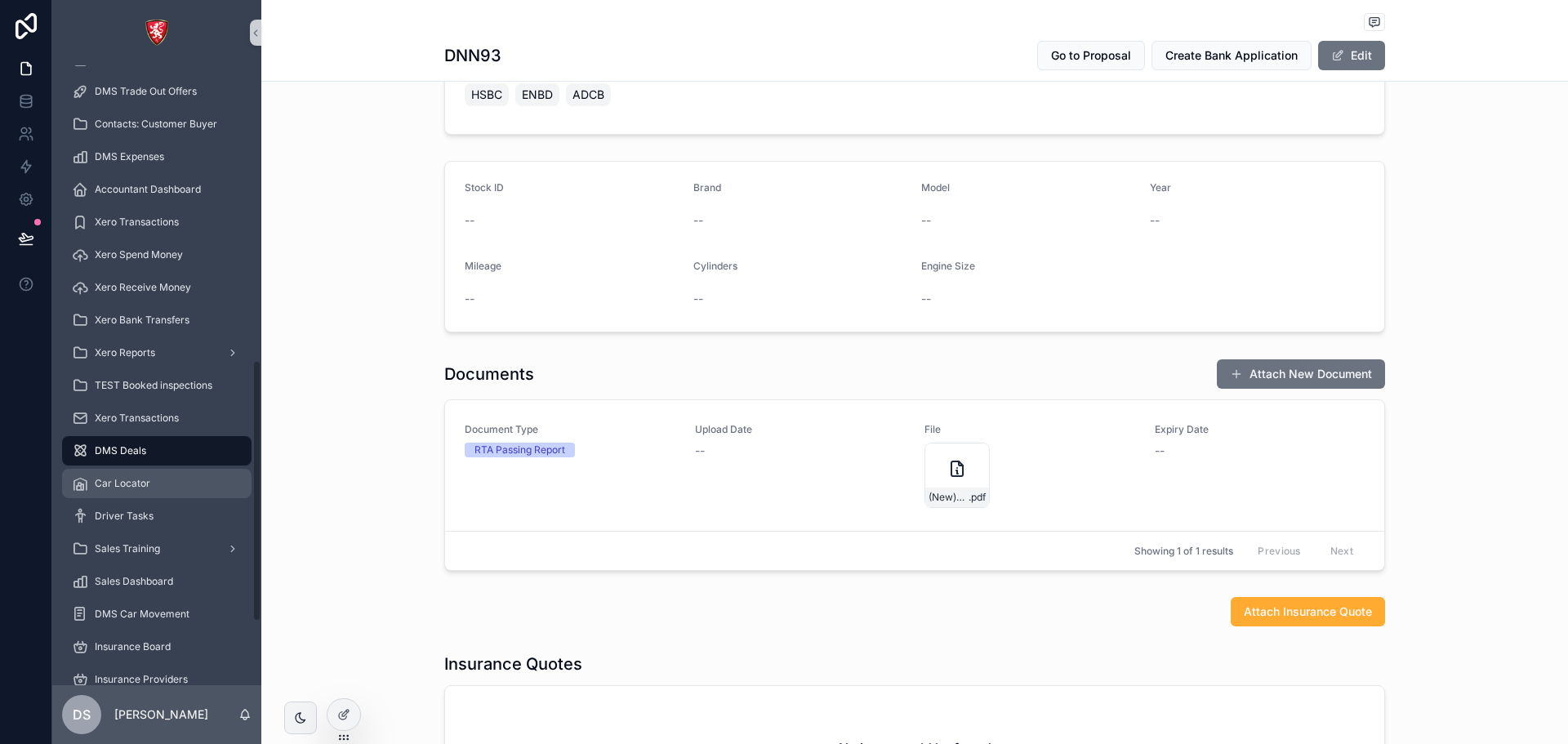
scroll to position [847, 0]
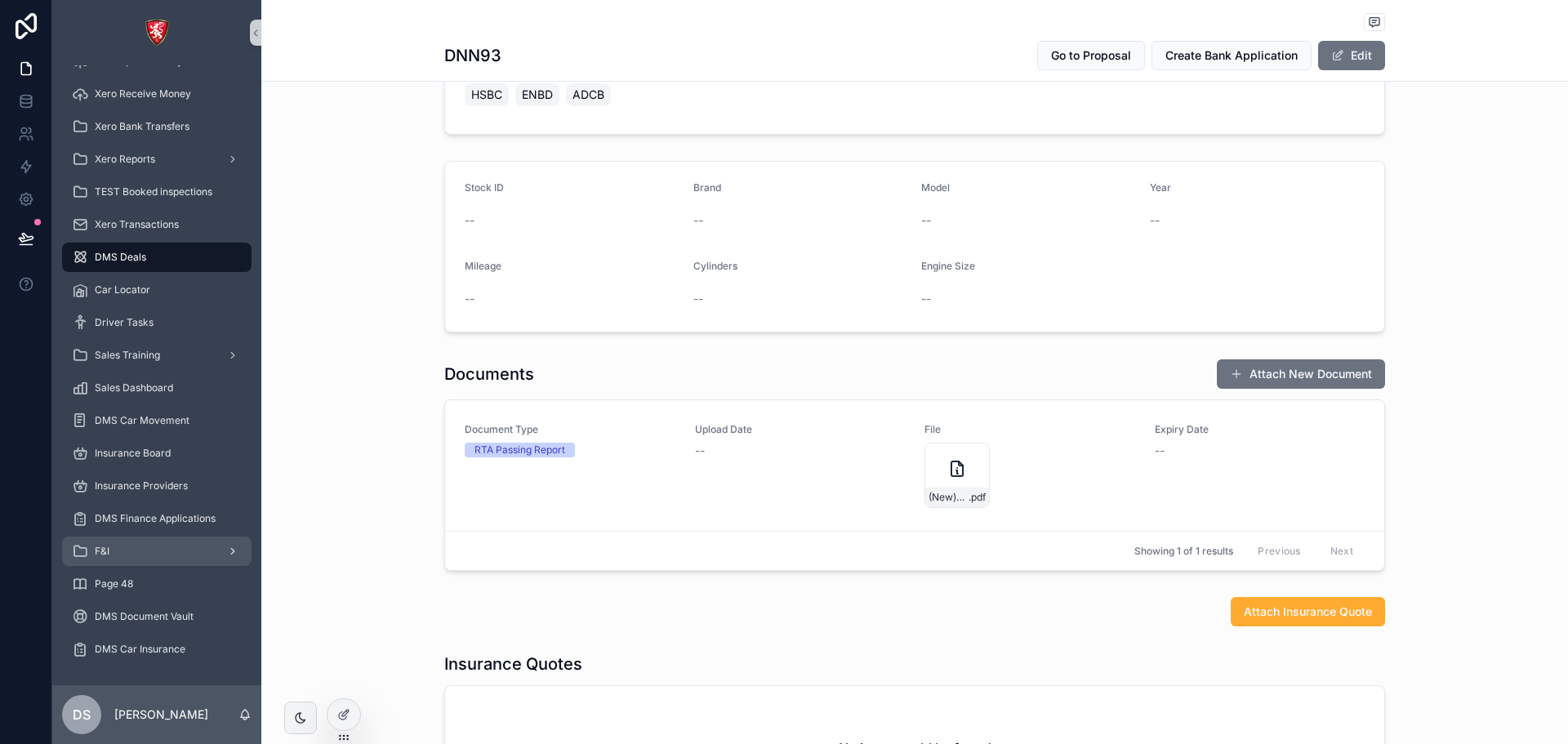
click at [111, 122] on div "F&I" at bounding box center [157, 550] width 170 height 26
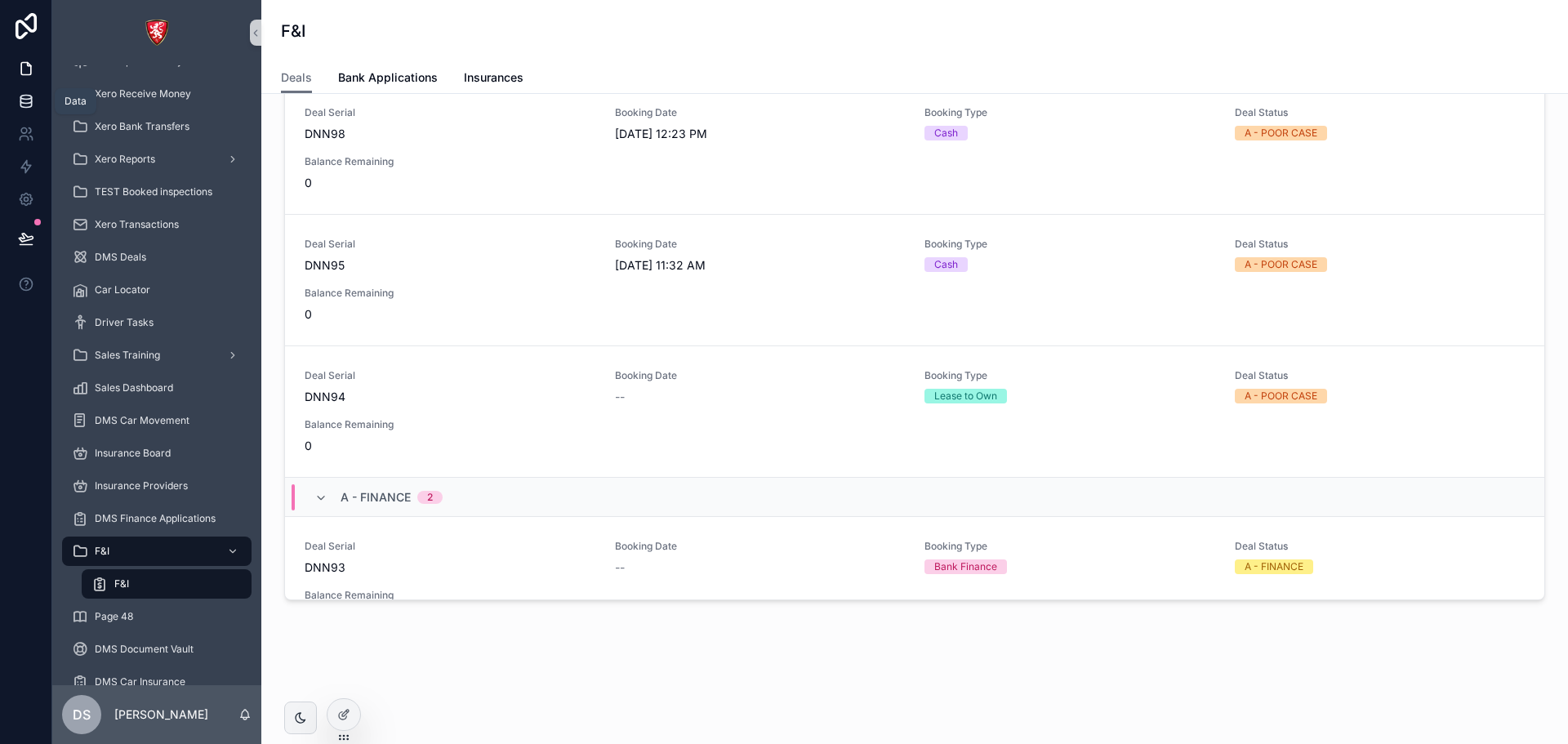
click at [27, 96] on icon at bounding box center [26, 101] width 16 height 16
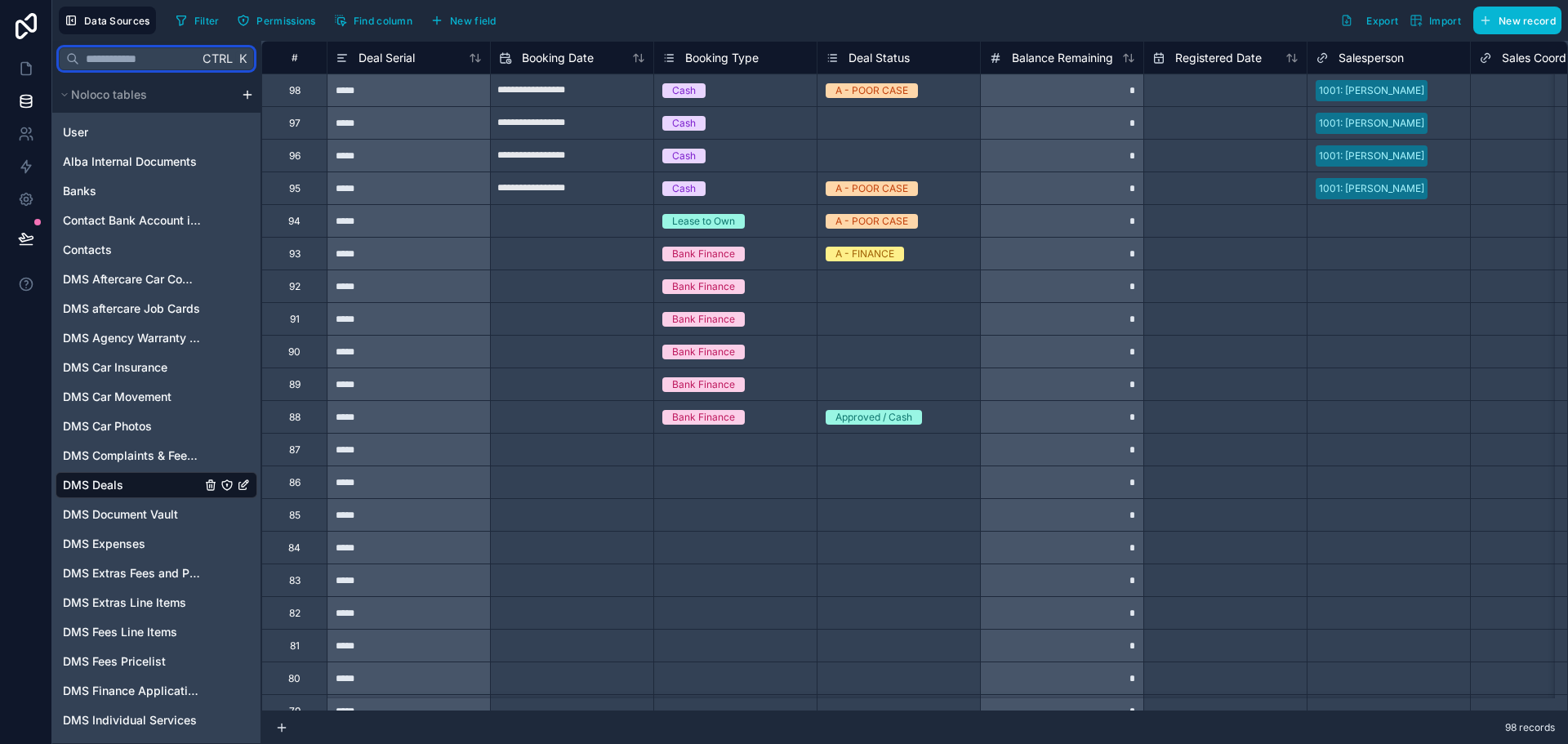
click at [146, 63] on input "text" at bounding box center [138, 59] width 119 height 30
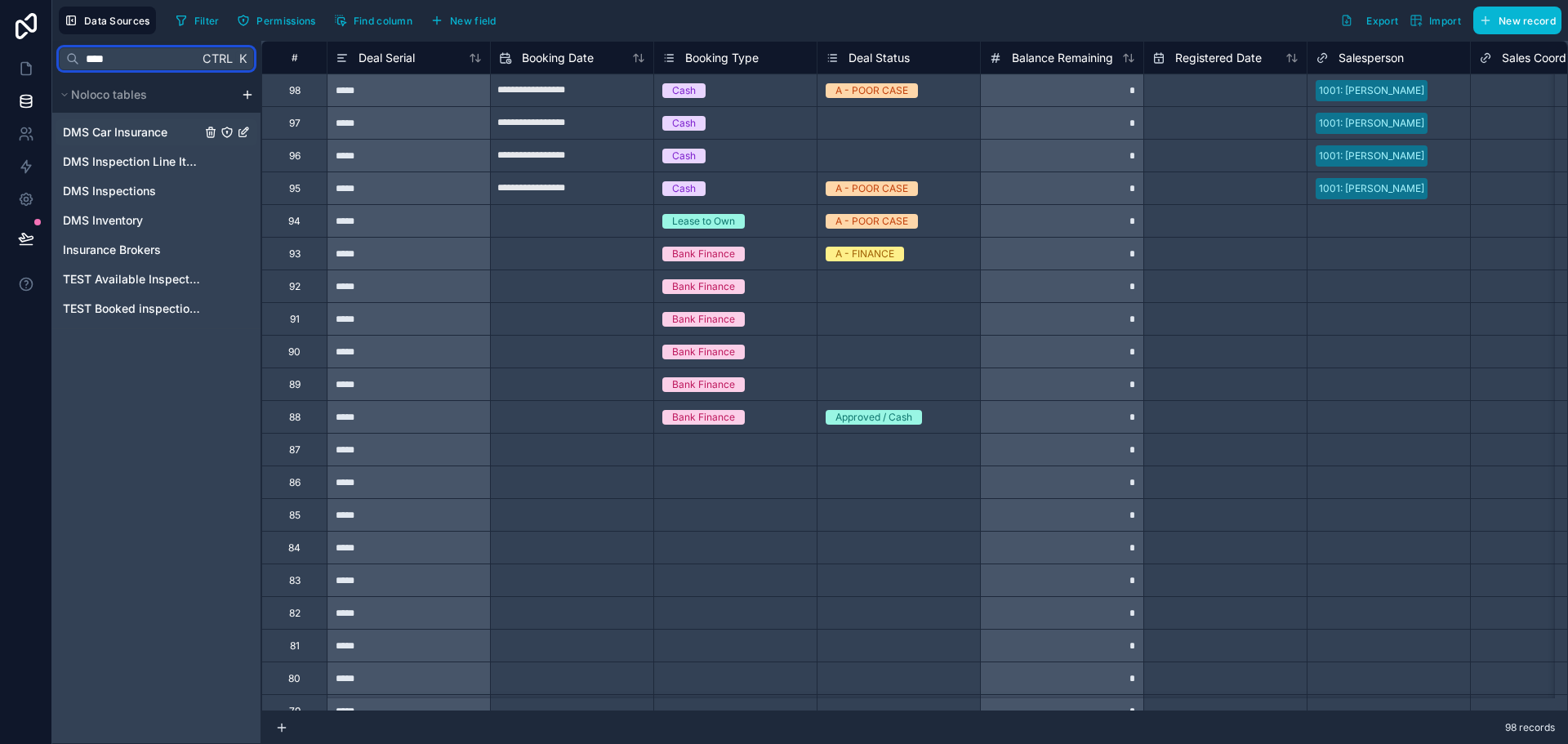
type input "****"
click at [144, 122] on span "DMS Car Insurance" at bounding box center [114, 132] width 105 height 16
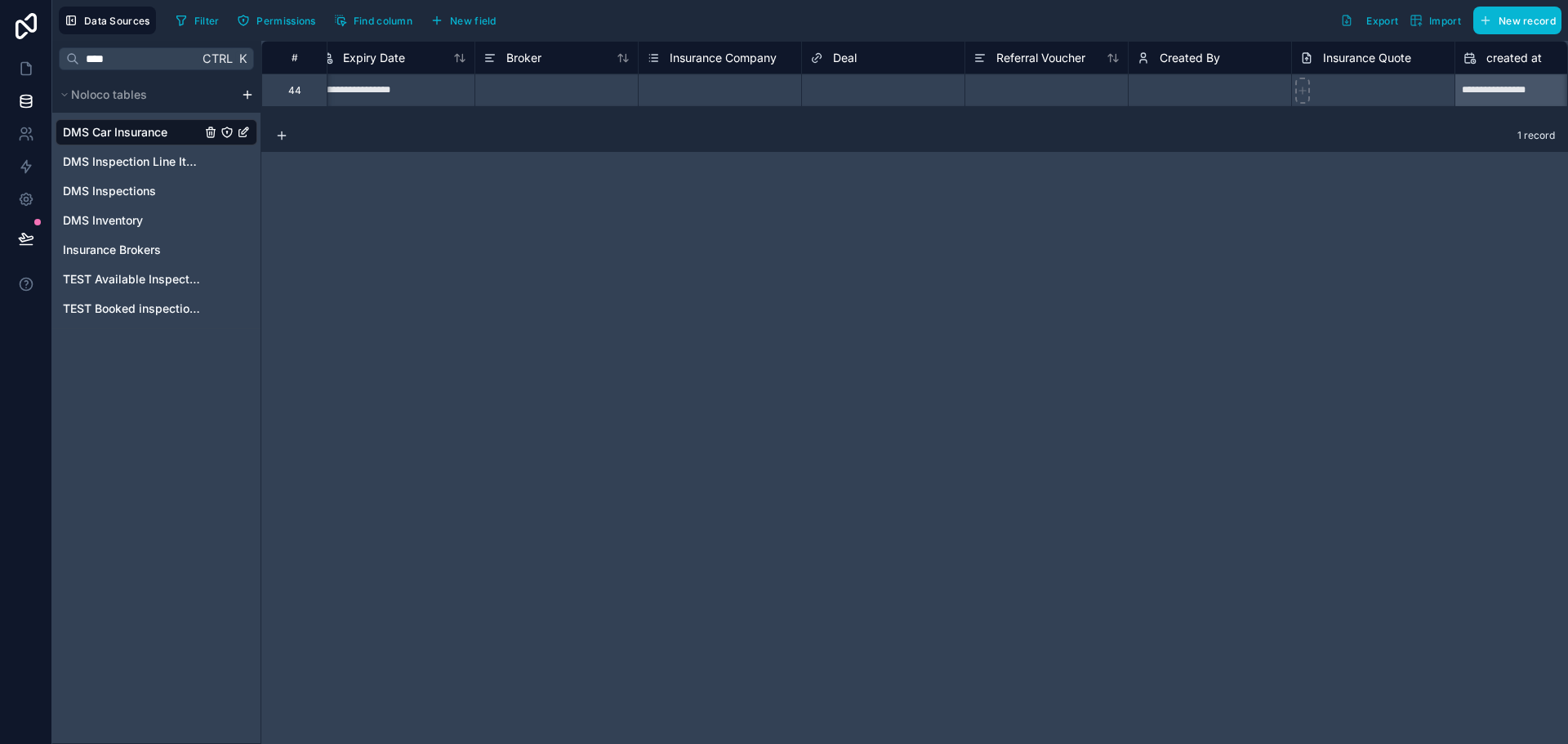
scroll to position [0, 1236]
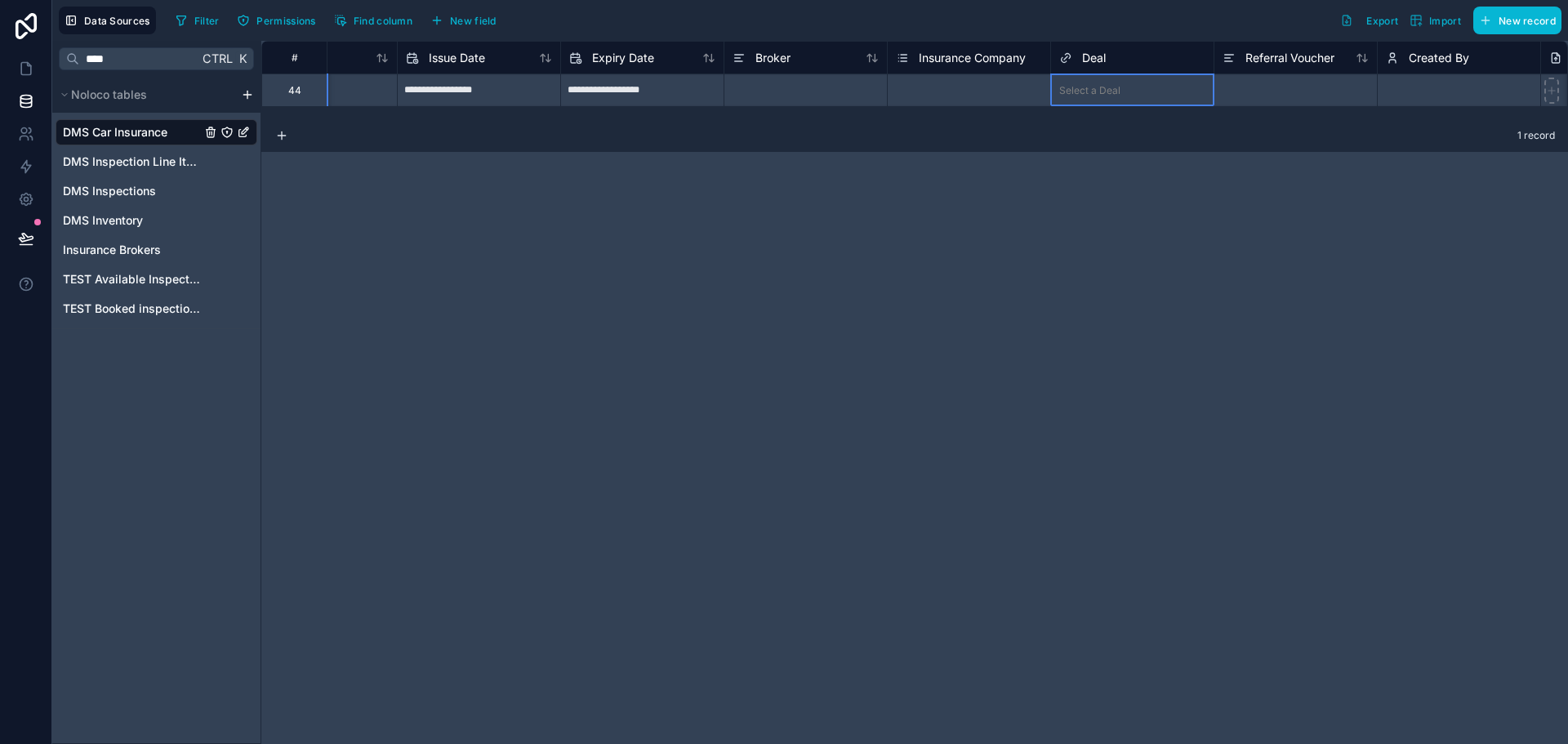
click at [1083, 90] on div "Select a Deal" at bounding box center [1090, 91] width 61 height 13
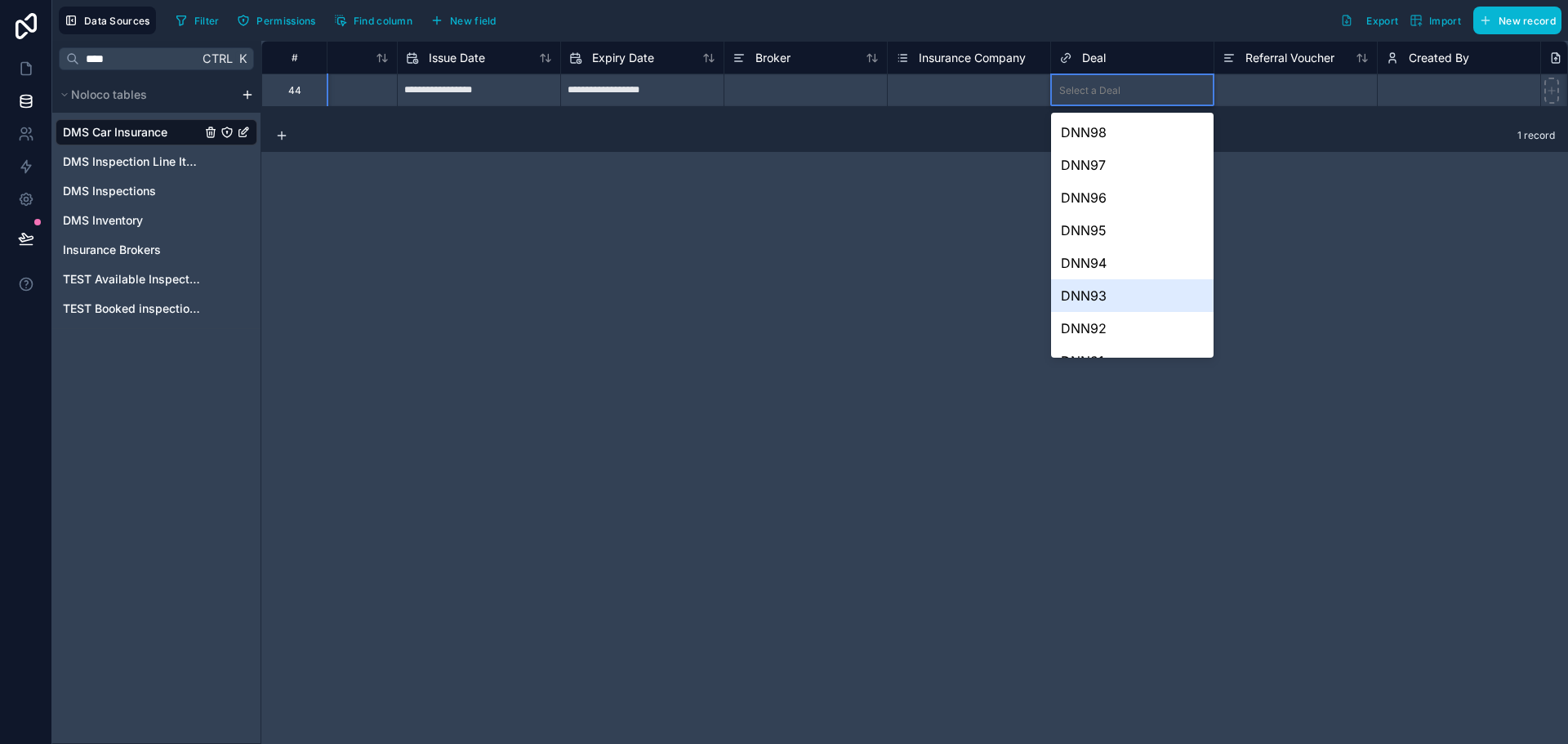
click at [1102, 122] on div "DNN93" at bounding box center [1131, 296] width 162 height 33
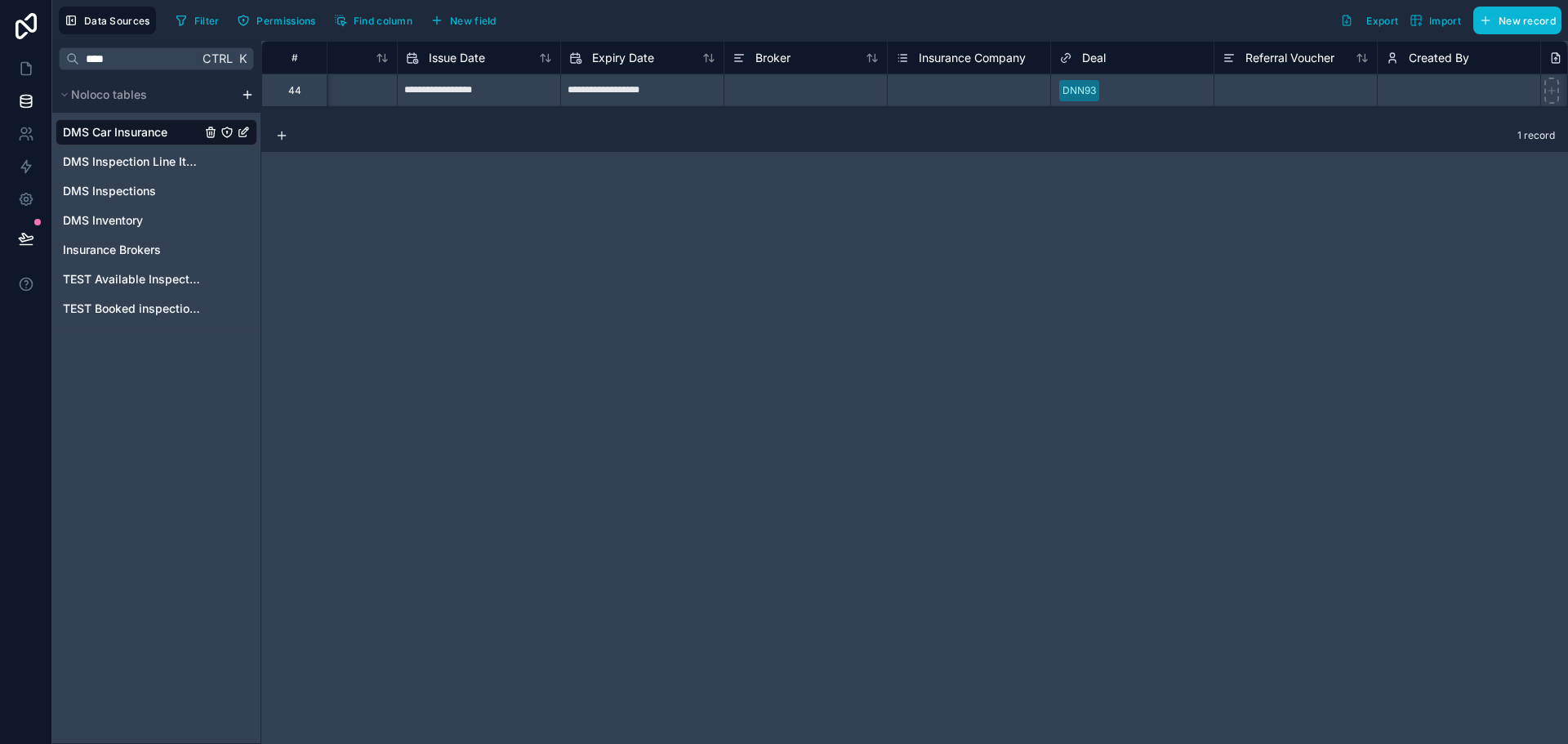
click at [495, 122] on div "**********" at bounding box center [914, 393] width 1307 height 703
click at [30, 62] on icon at bounding box center [26, 68] width 16 height 16
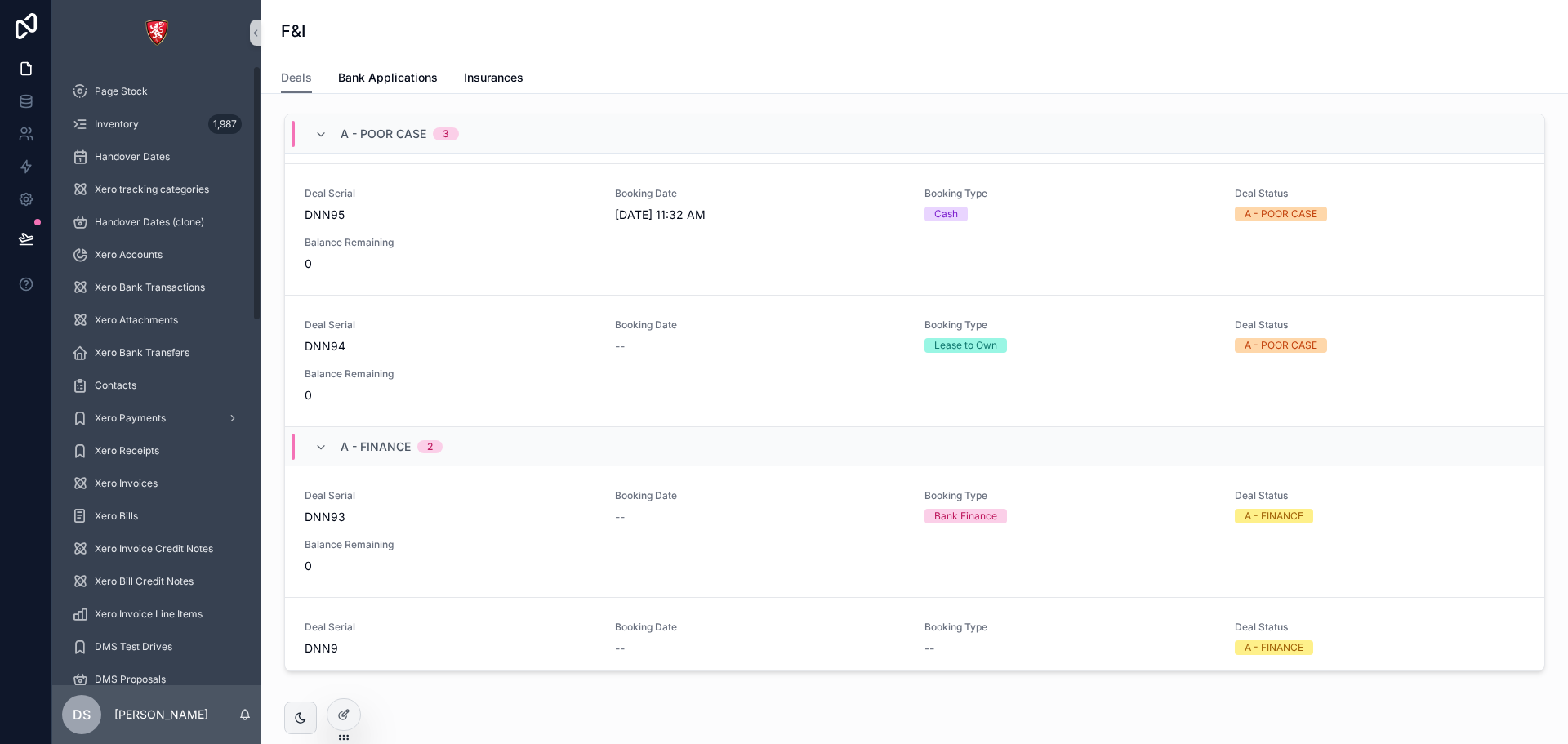
scroll to position [163, 0]
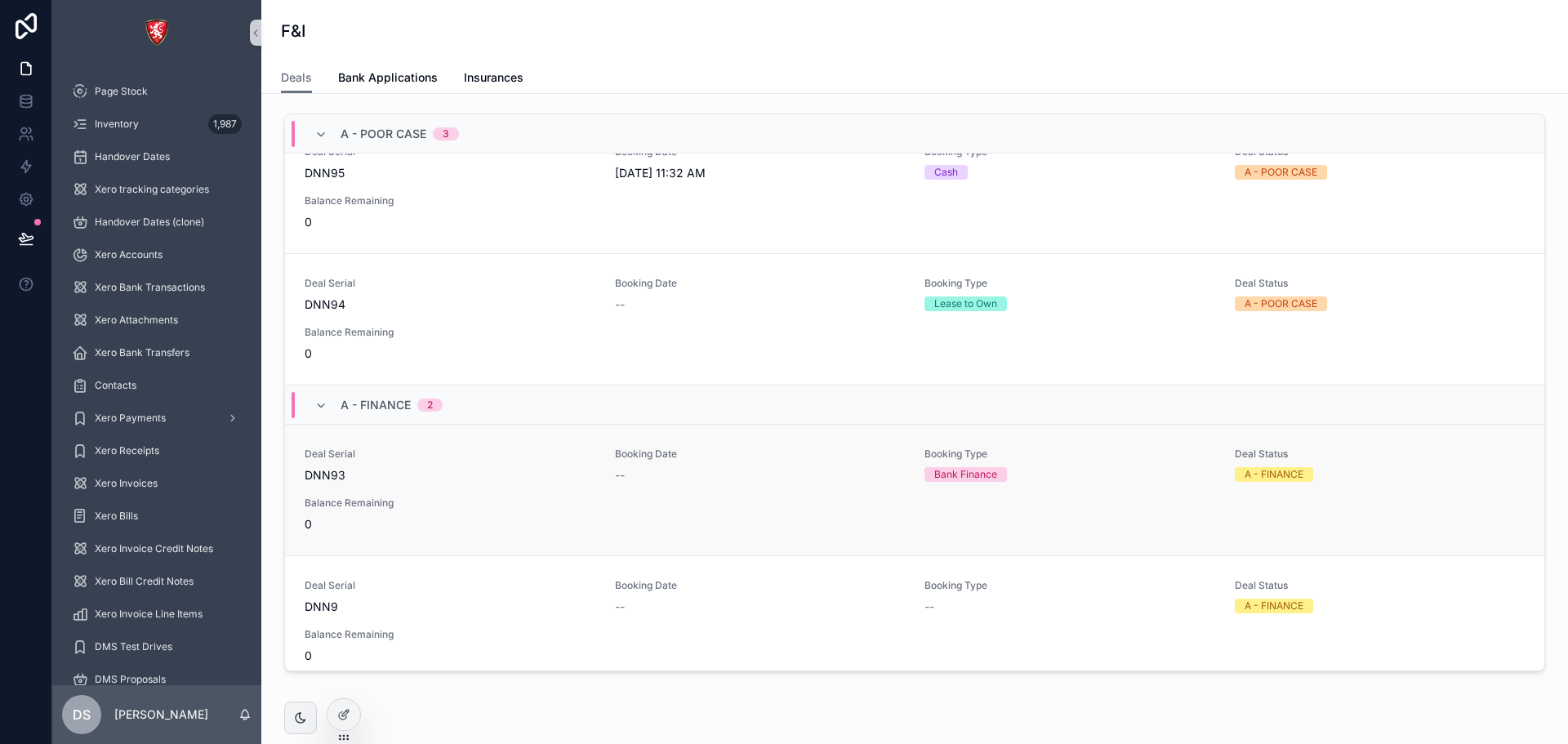
click at [467, 122] on span "DNN93" at bounding box center [449, 474] width 291 height 16
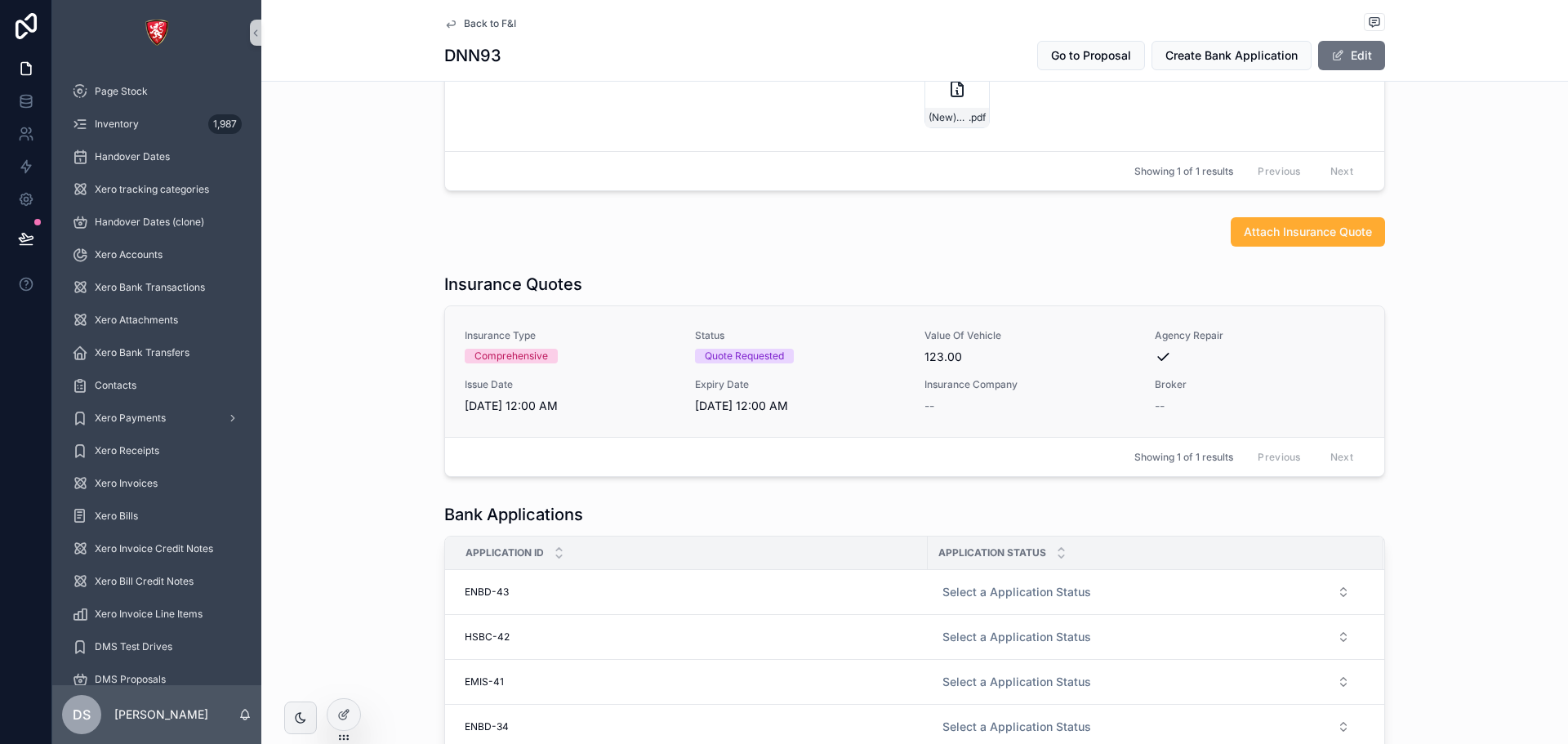
scroll to position [734, 0]
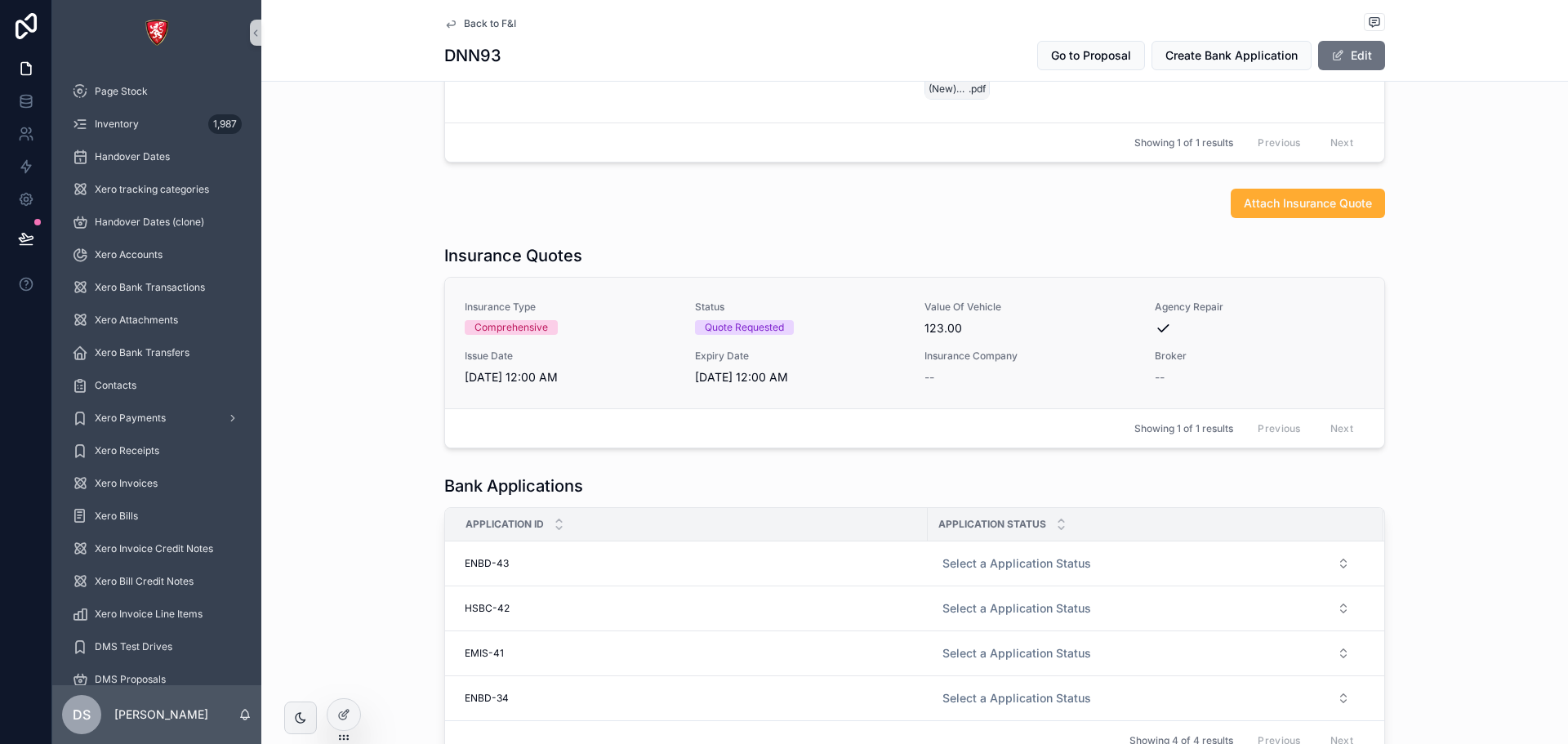
click at [541, 122] on div "Comprehensive" at bounding box center [511, 326] width 74 height 14
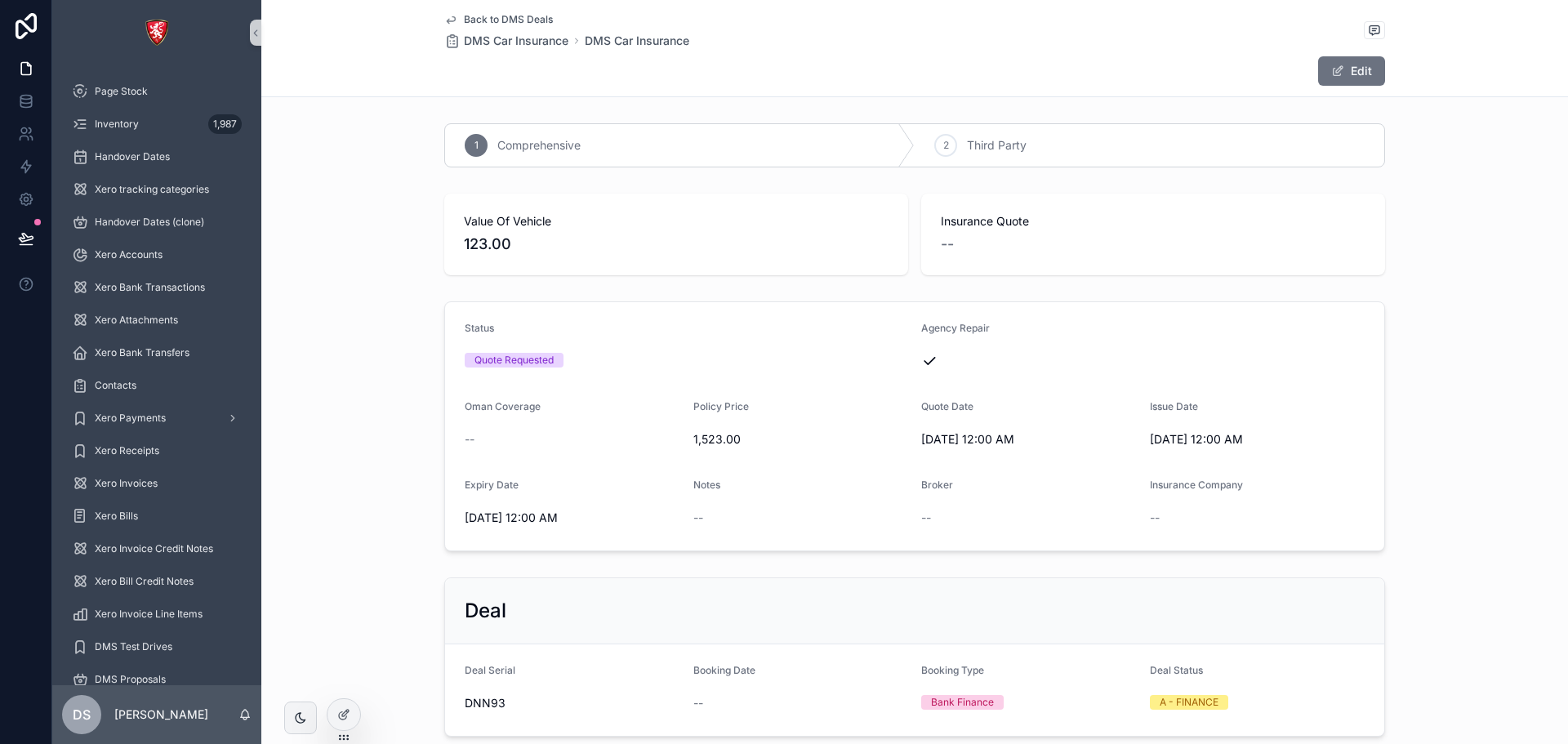
click at [474, 19] on span "Back to DMS Deals" at bounding box center [508, 20] width 89 height 13
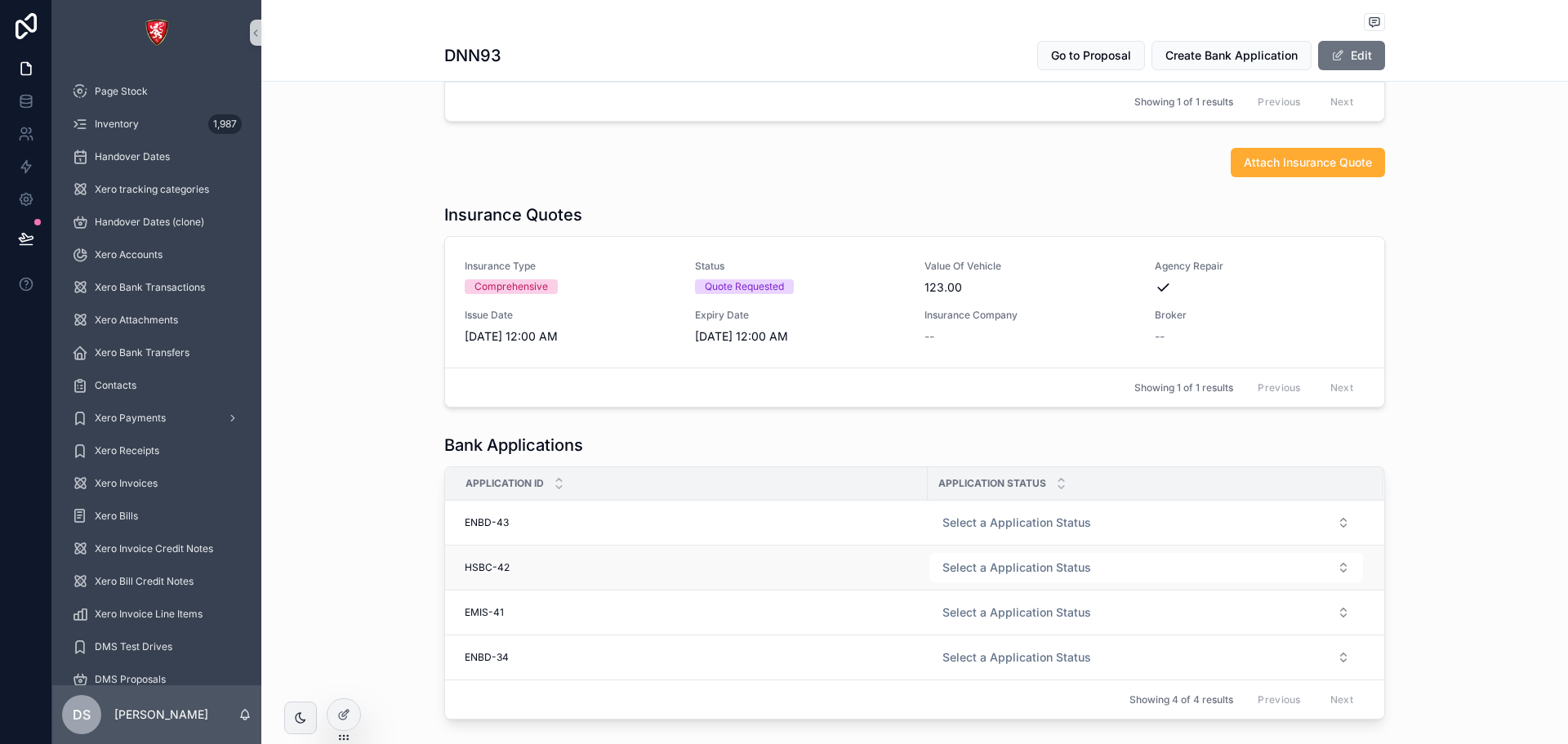
scroll to position [875, 0]
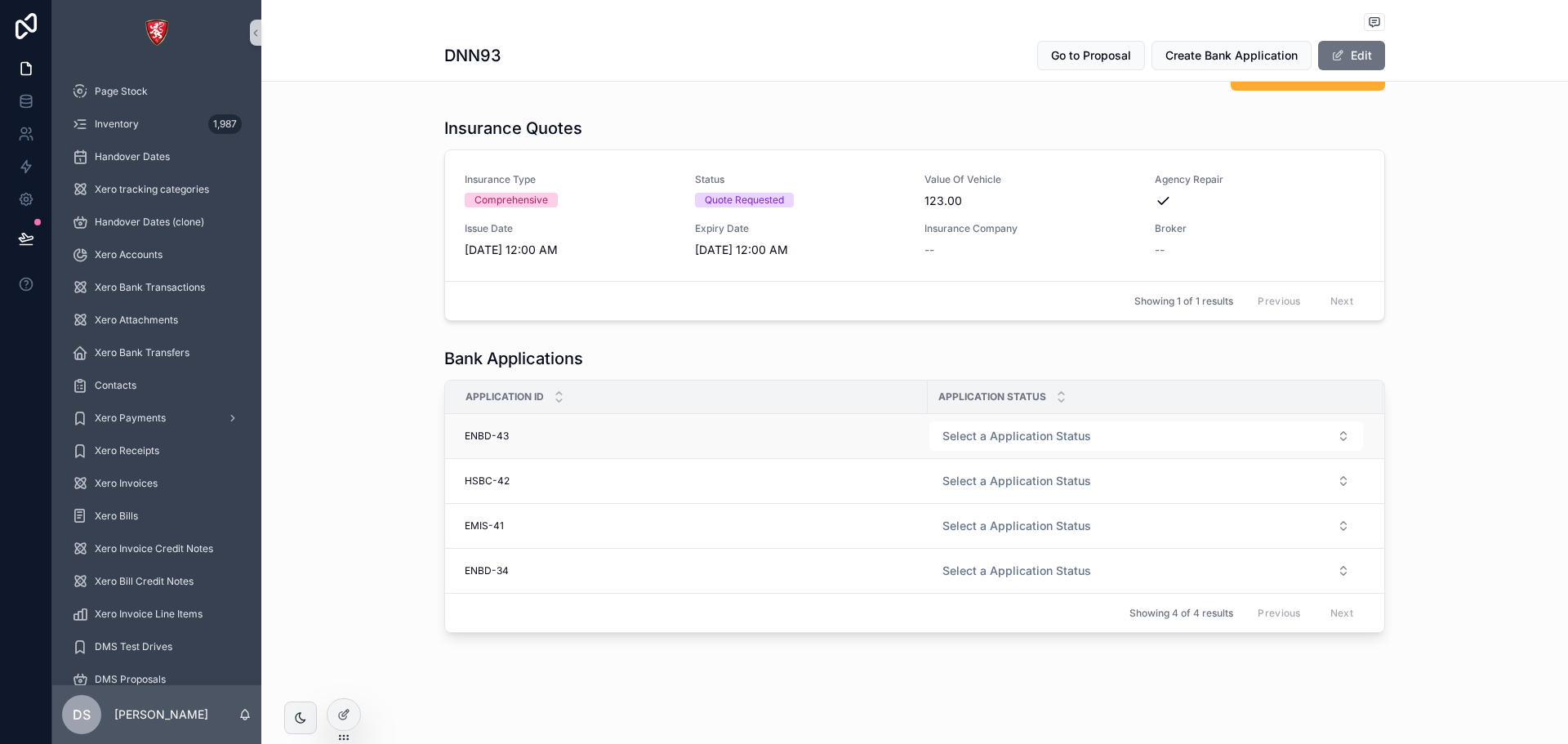
click at [485, 122] on span "ENBD-43" at bounding box center [487, 436] width 44 height 13
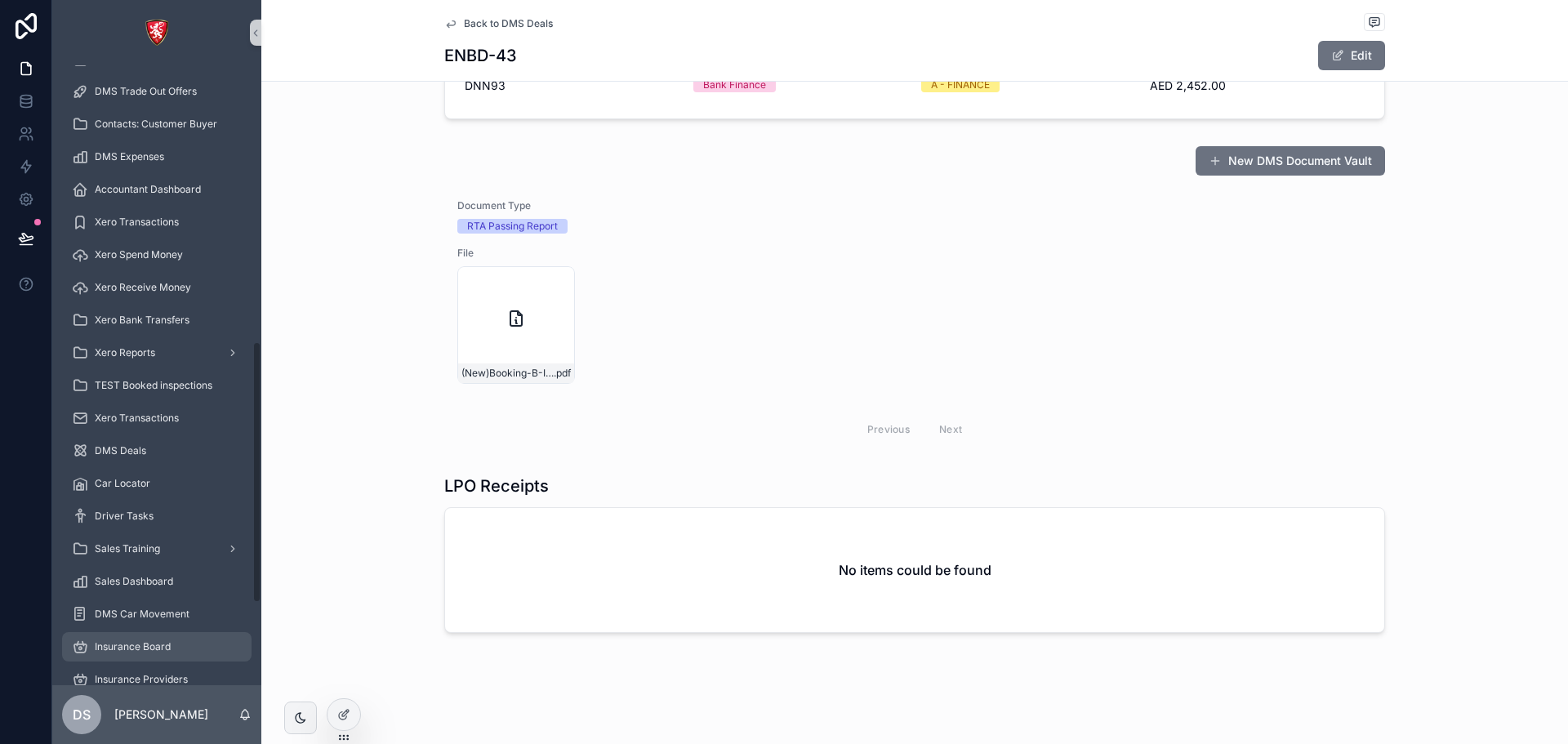
scroll to position [816, 0]
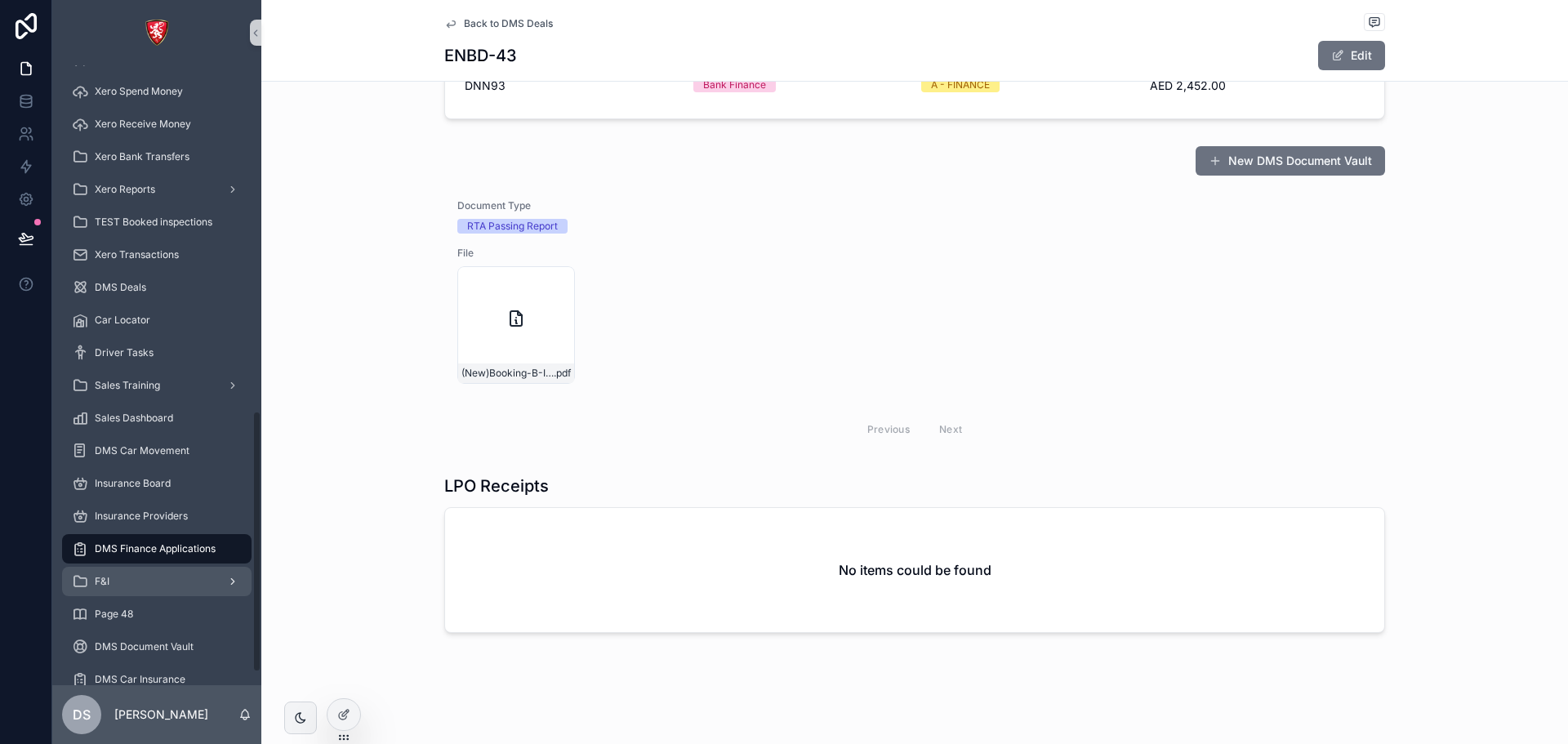
click at [131, 122] on div "F&I" at bounding box center [157, 581] width 170 height 26
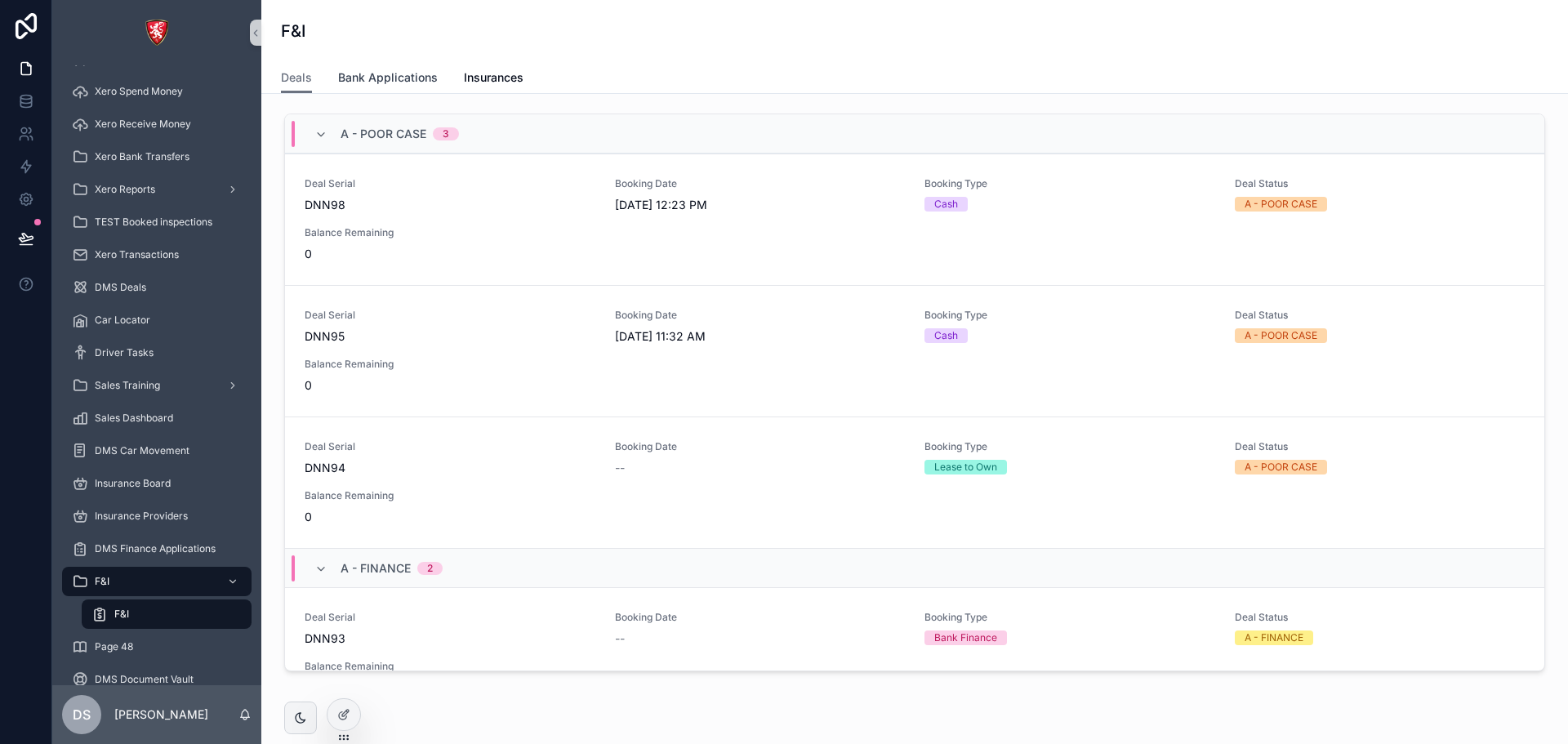
click at [409, 78] on span "Bank Applications" at bounding box center [388, 77] width 100 height 16
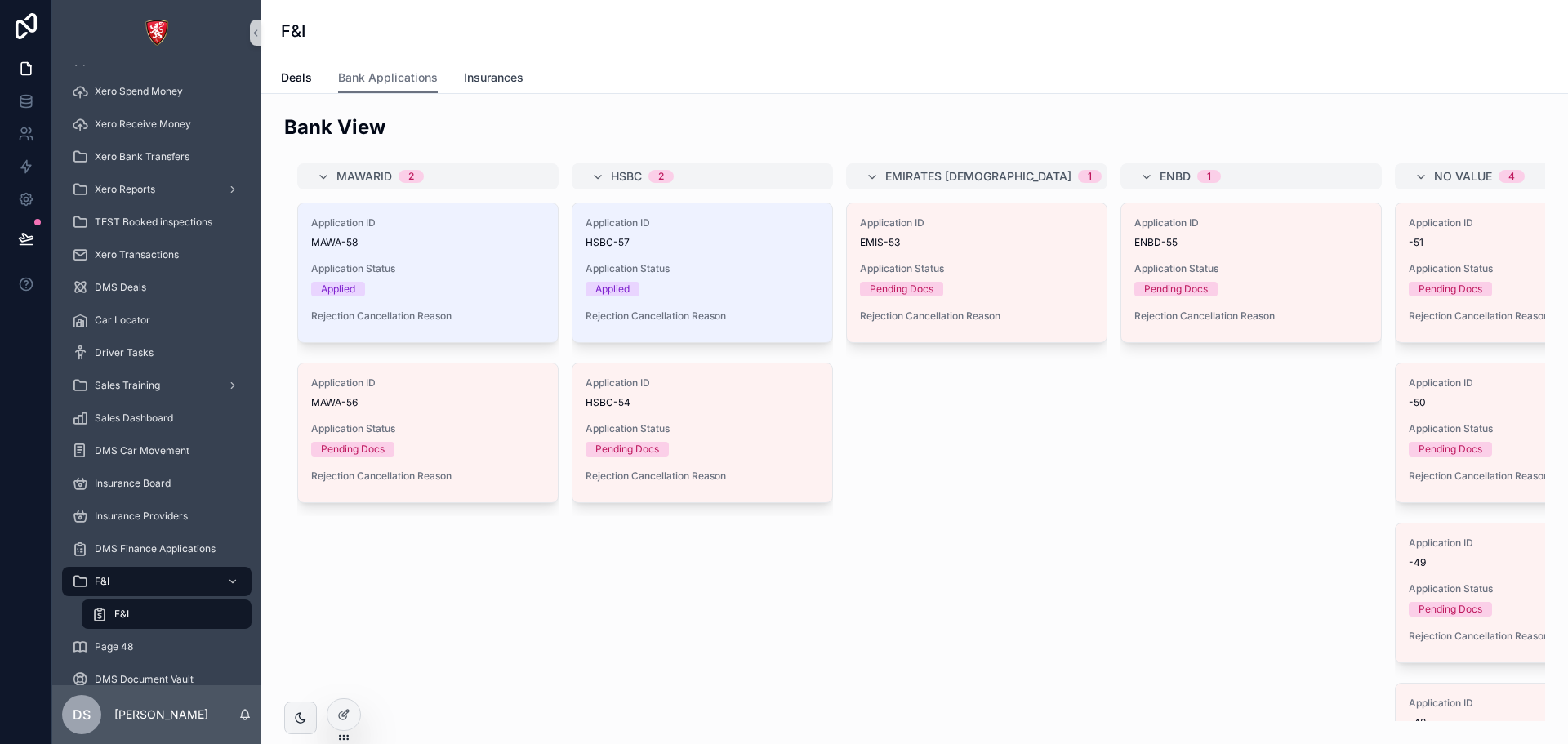
click at [510, 82] on span "Insurances" at bounding box center [494, 77] width 60 height 16
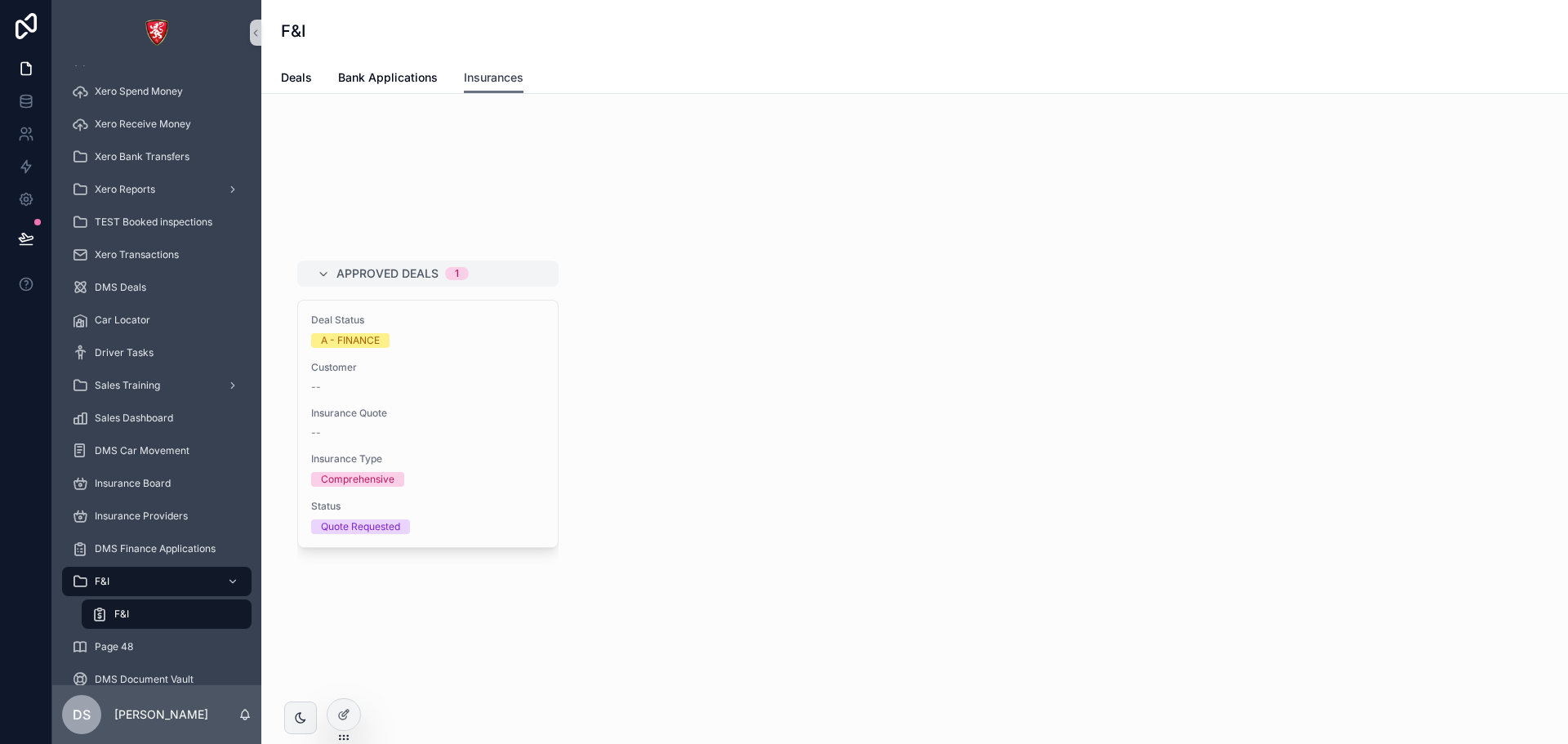
scroll to position [145, 0]
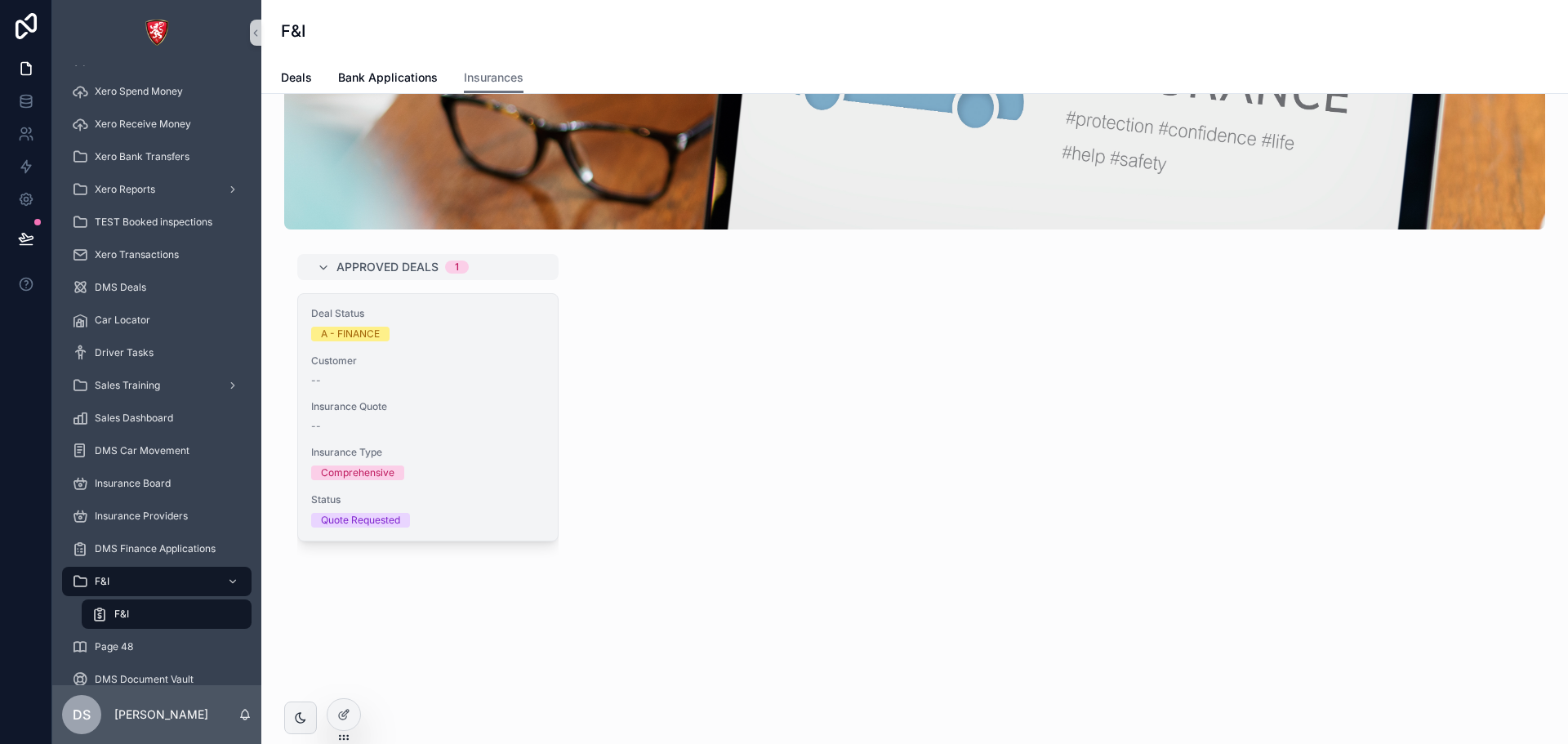
click at [412, 122] on div "Deal Status A - FINANCE Customer -- Insurance Quote -- Insurance Type Comprehen…" at bounding box center [427, 417] width 259 height 247
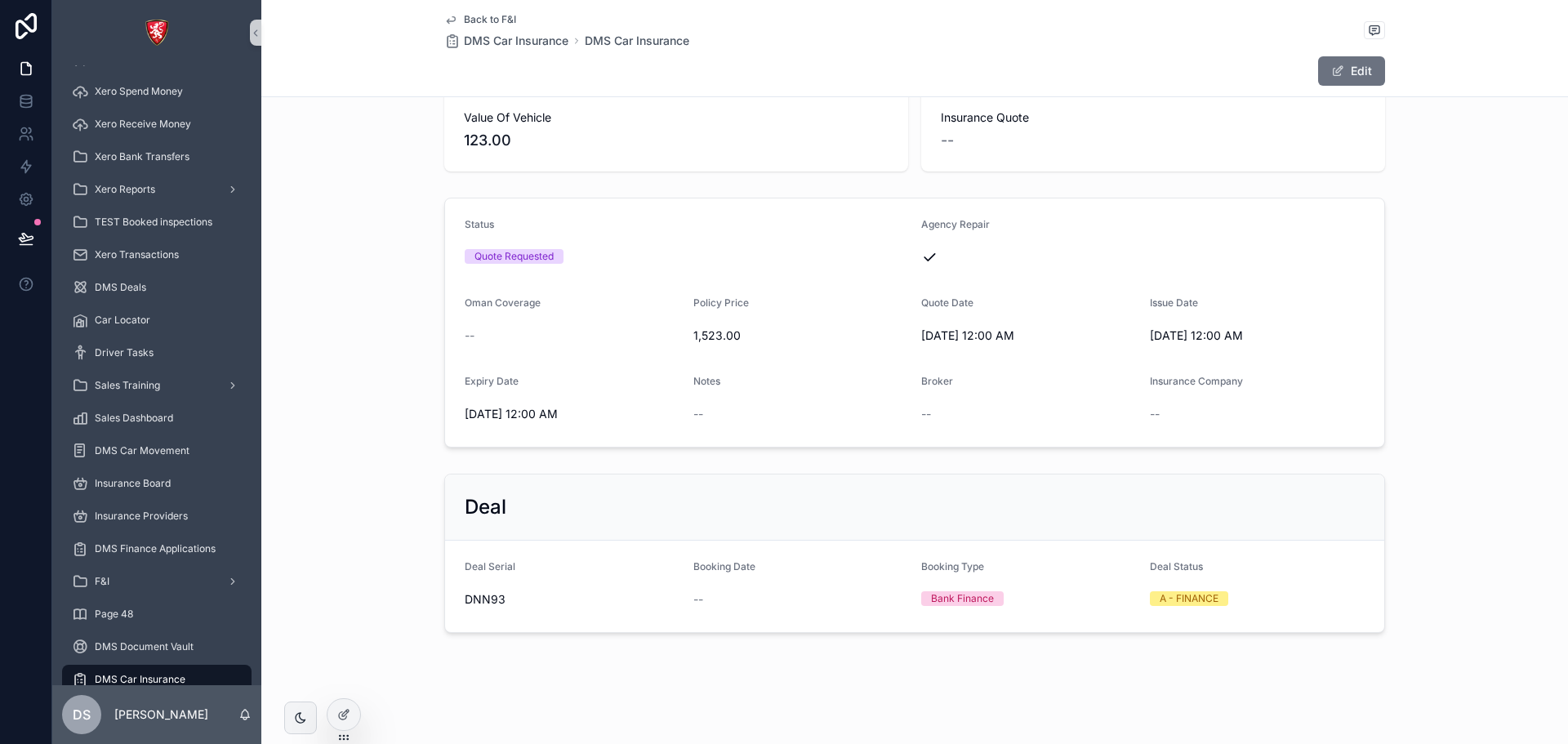
scroll to position [104, 0]
click at [478, 15] on span "Back to F&I" at bounding box center [490, 20] width 52 height 13
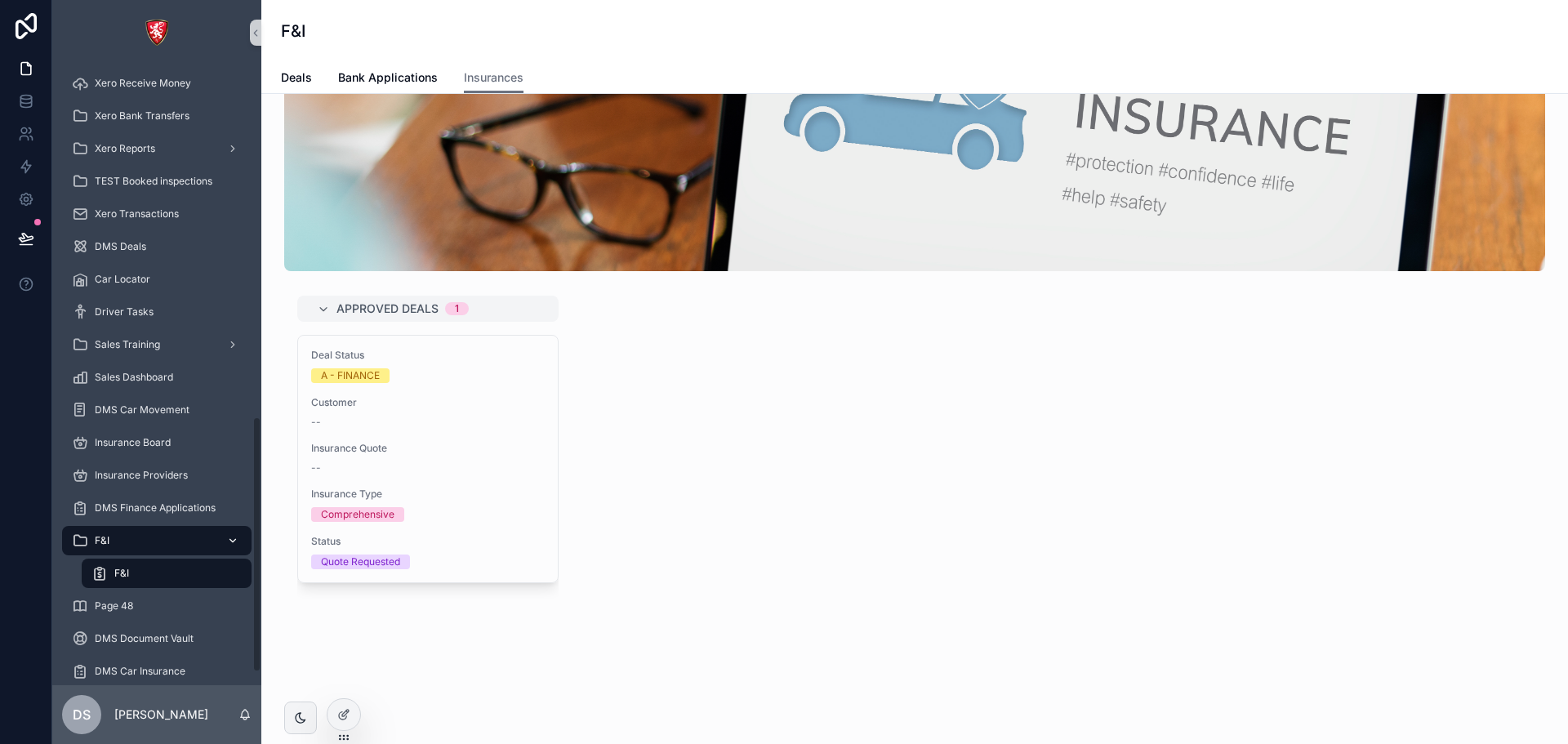
scroll to position [879, 0]
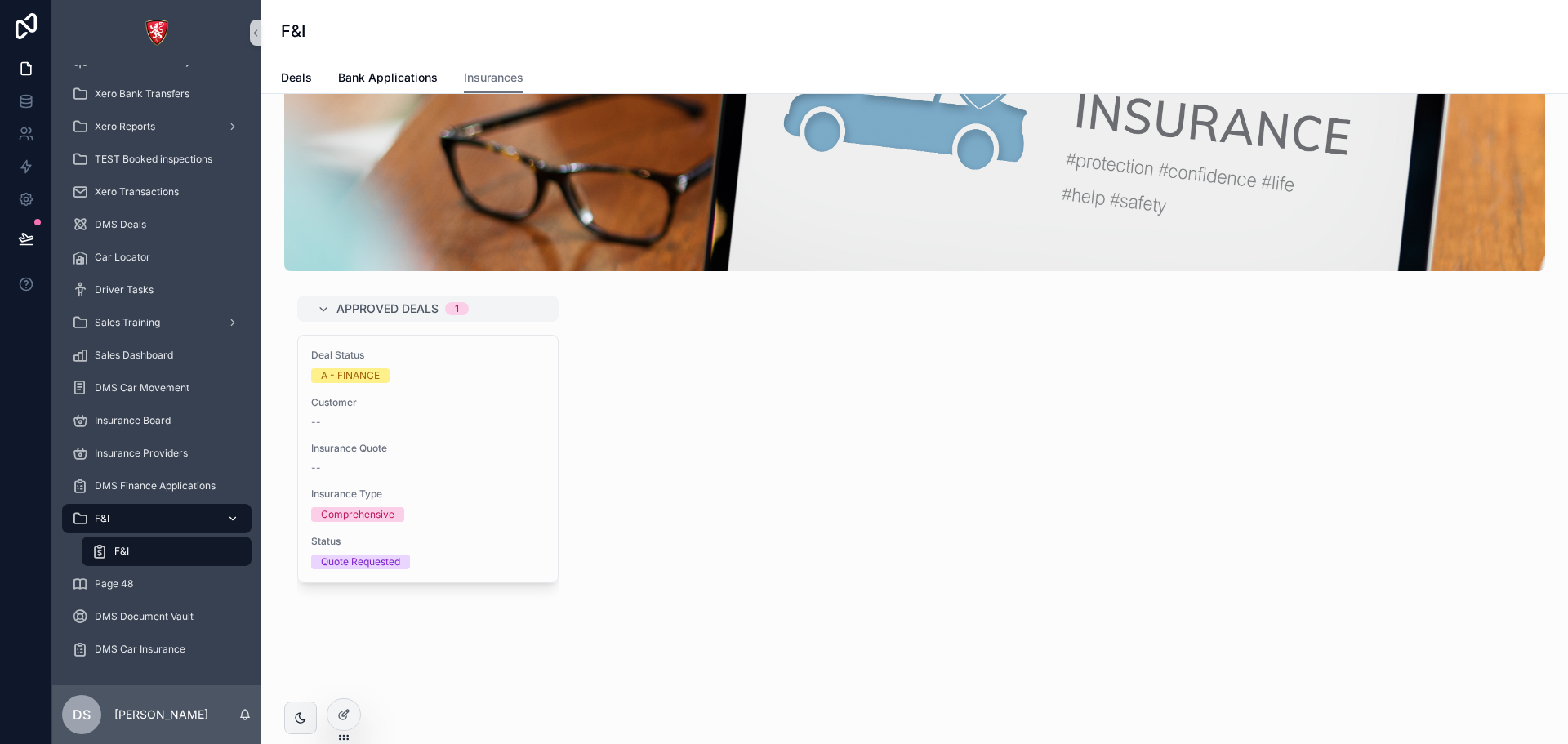
click at [166, 122] on link "F&I" at bounding box center [157, 518] width 189 height 30
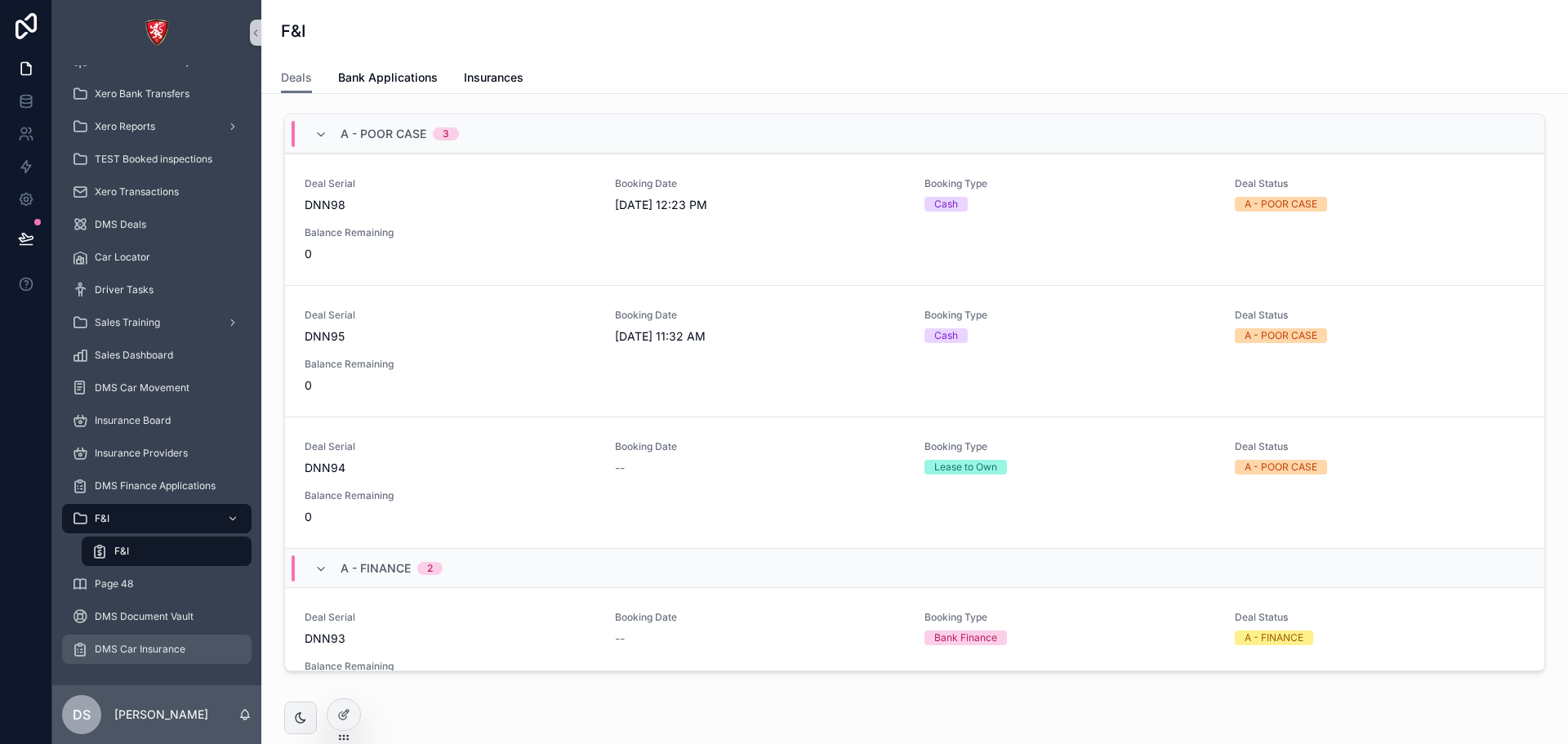
click at [187, 122] on div "DMS Car Insurance" at bounding box center [157, 648] width 170 height 26
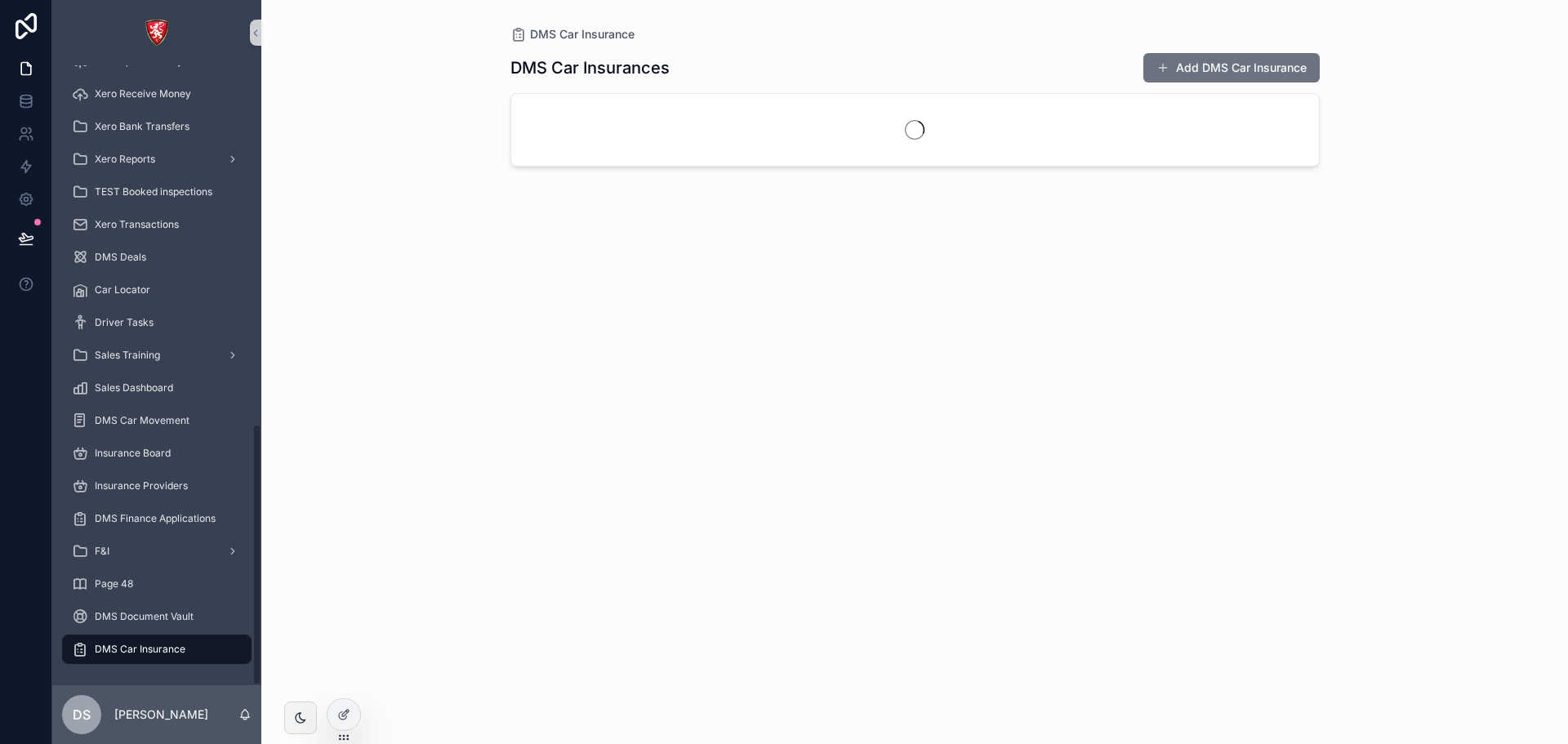
scroll to position [847, 0]
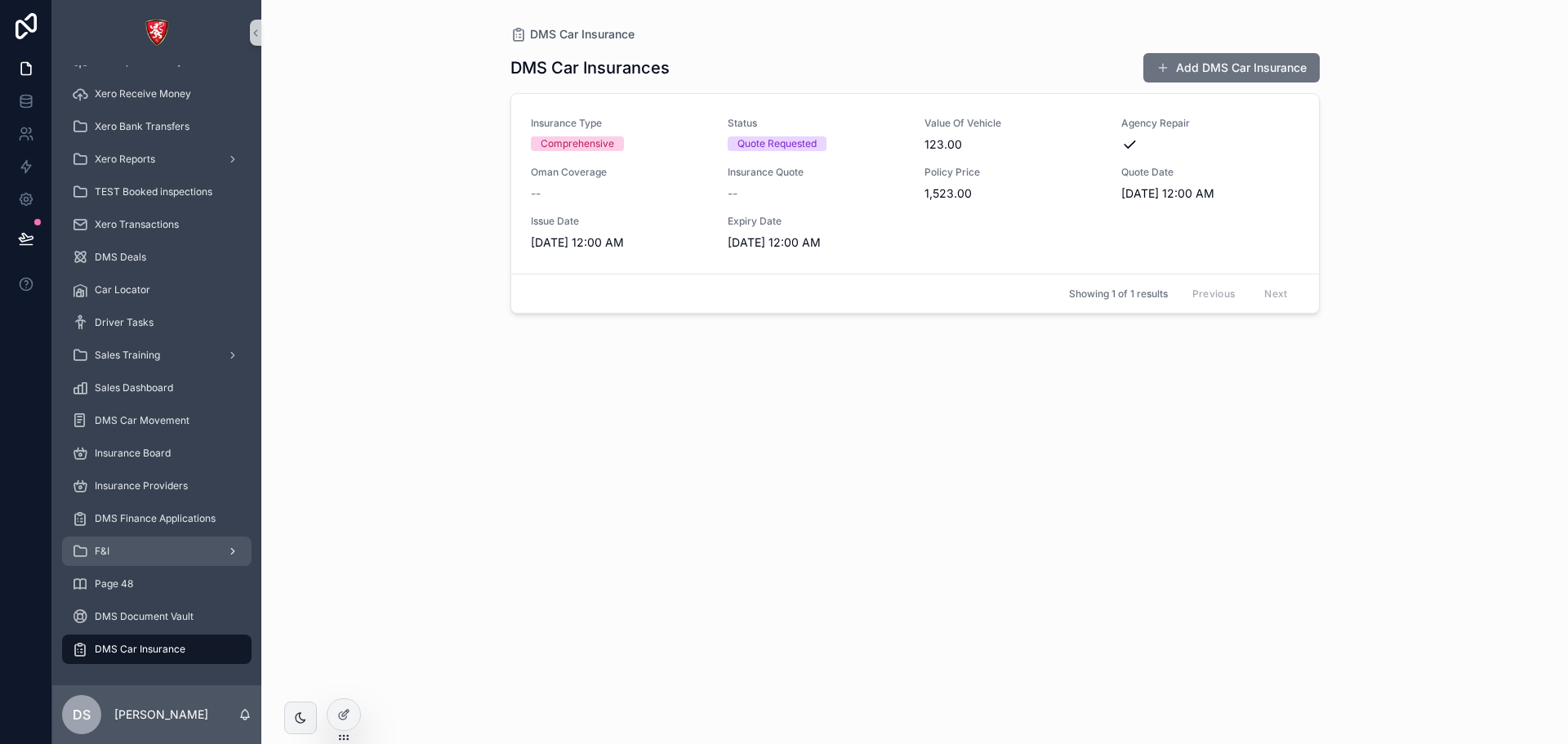
click at [181, 122] on div "F&I" at bounding box center [157, 550] width 170 height 26
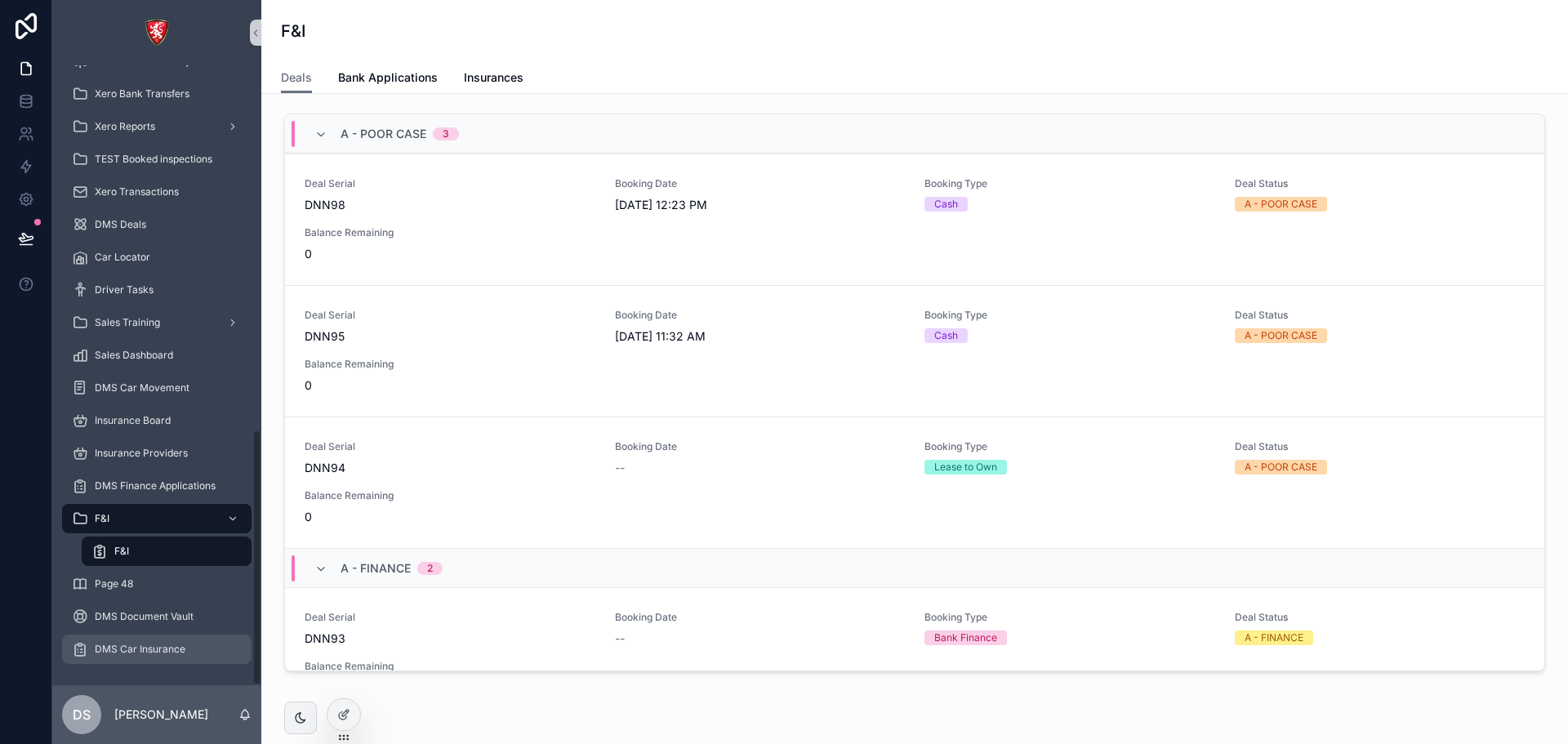
click at [180, 122] on span "DMS Car Insurance" at bounding box center [140, 649] width 90 height 13
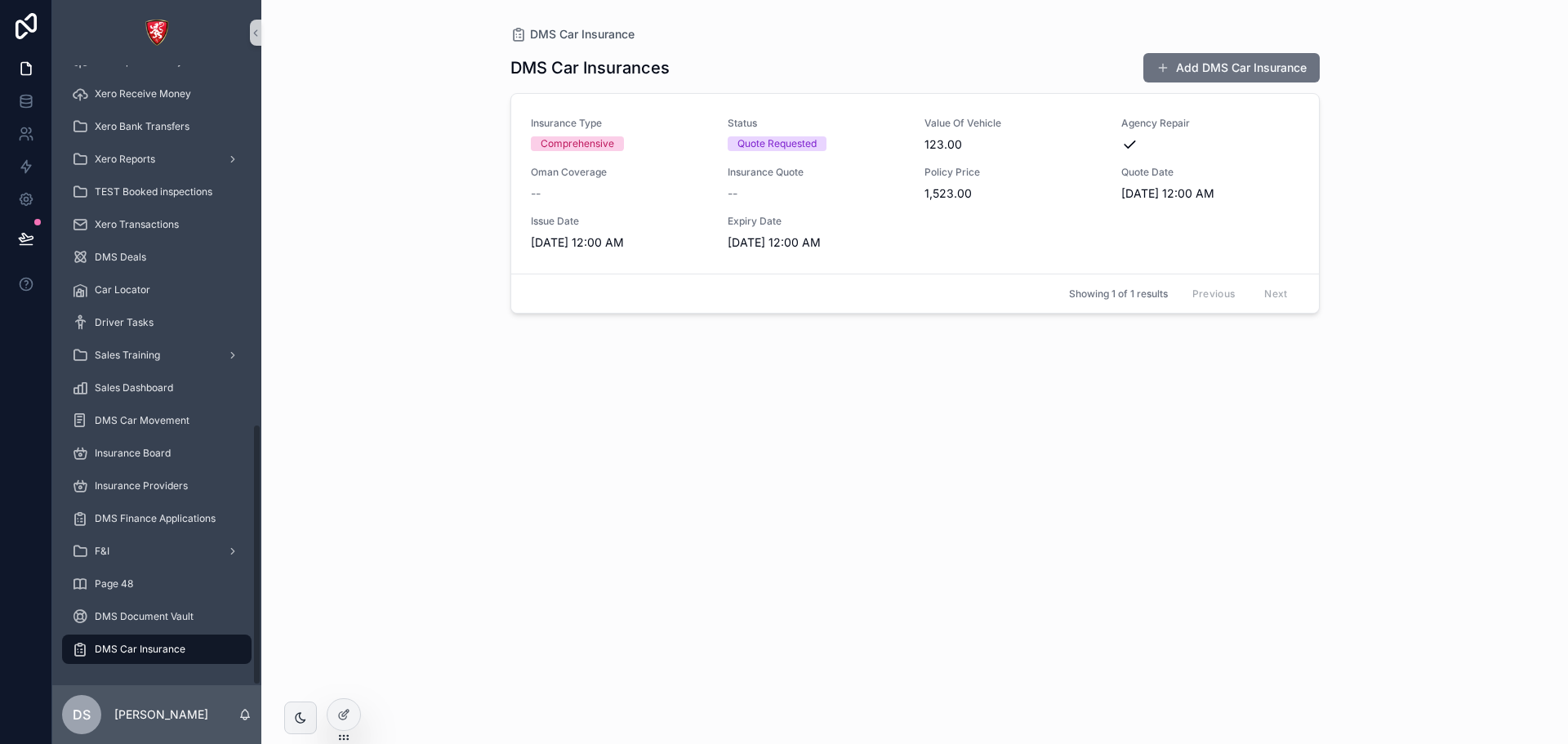
scroll to position [847, 0]
click at [1242, 68] on button "Add DMS Car Insurance" at bounding box center [1232, 67] width 177 height 30
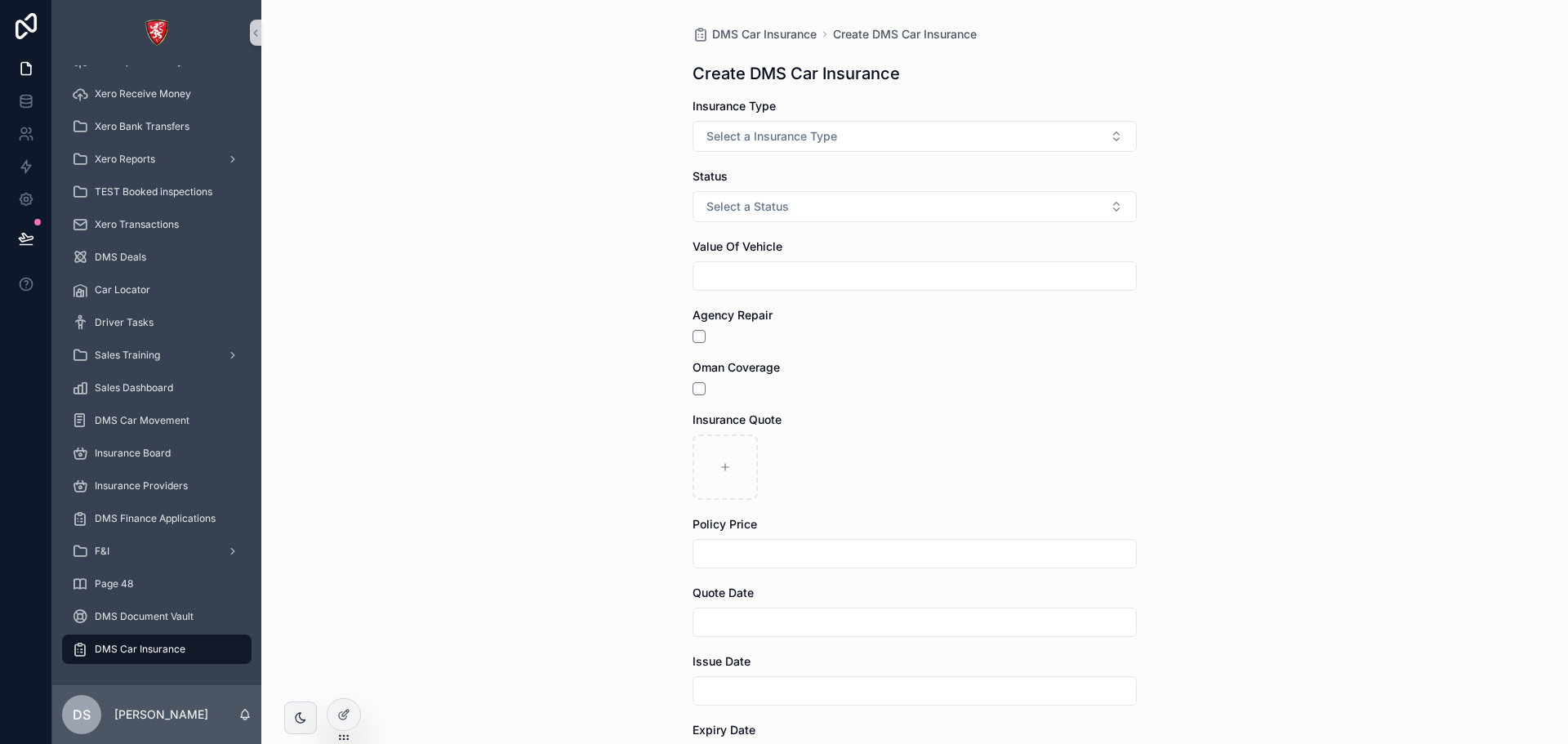
click at [201, 122] on div "DMS Car Insurance" at bounding box center [157, 648] width 170 height 26
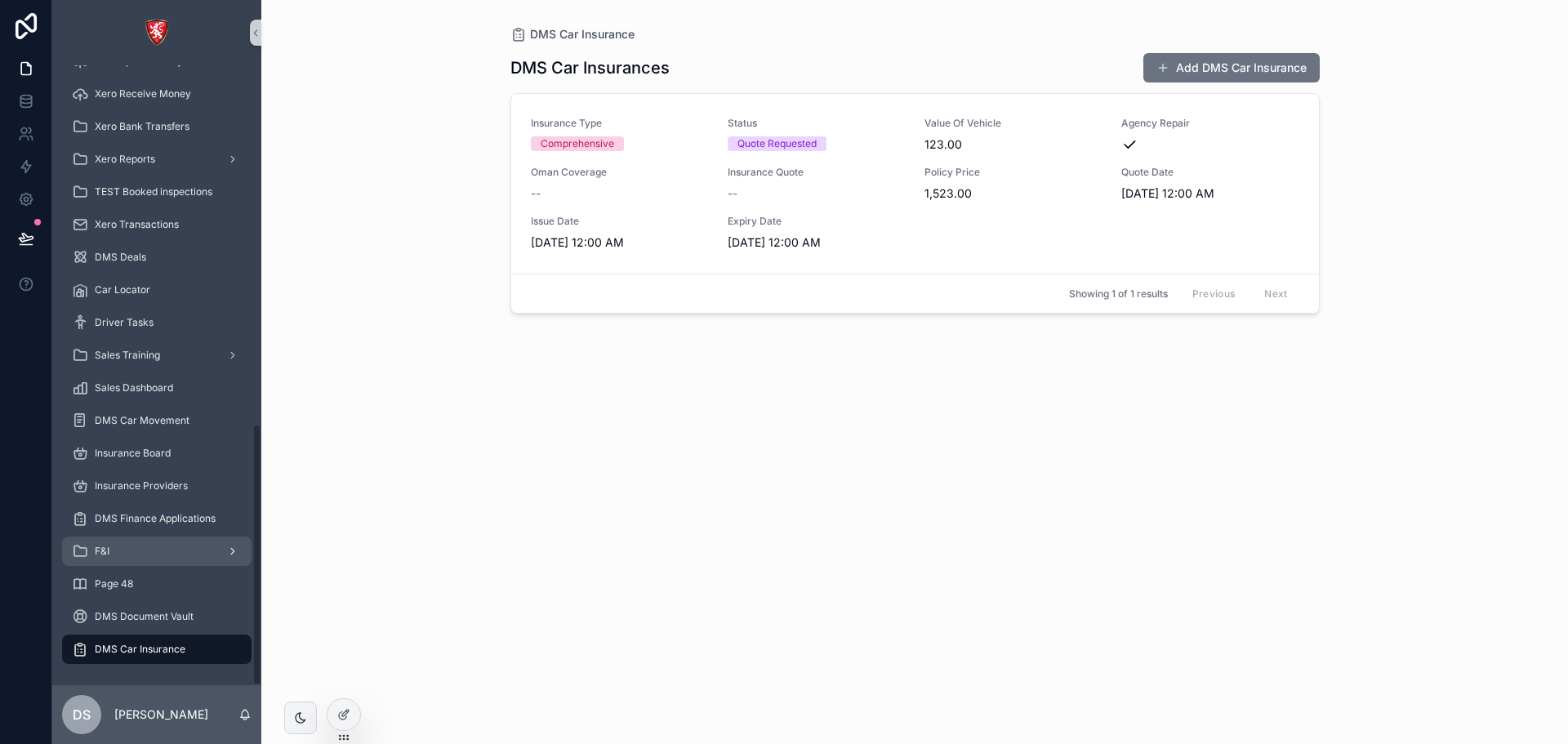
click at [85, 122] on icon "scrollable content" at bounding box center [80, 551] width 16 height 16
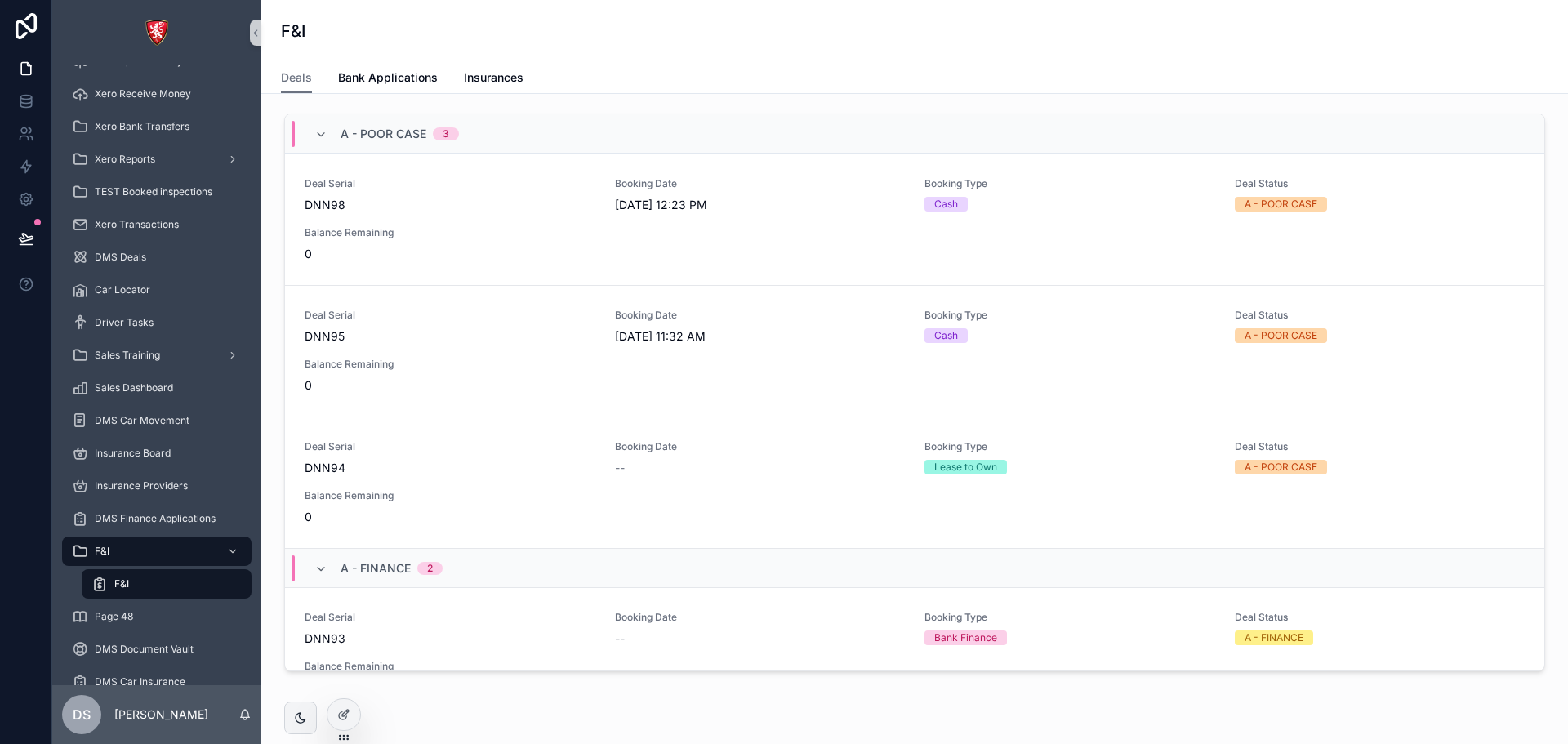
click at [398, 122] on span "A - POOR CASE" at bounding box center [383, 133] width 85 height 16
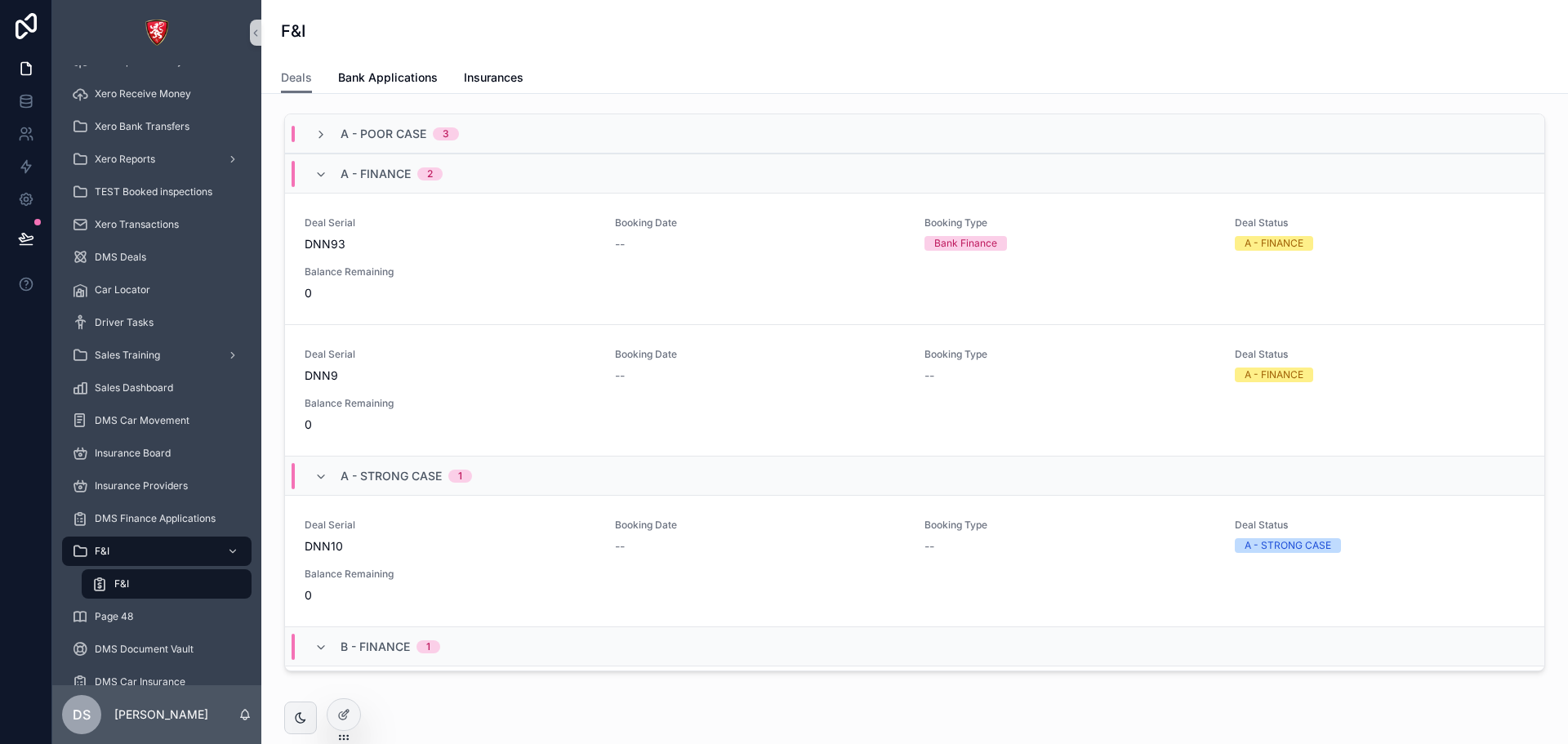
click at [401, 122] on div "A - FINANCE 2" at bounding box center [392, 174] width 102 height 26
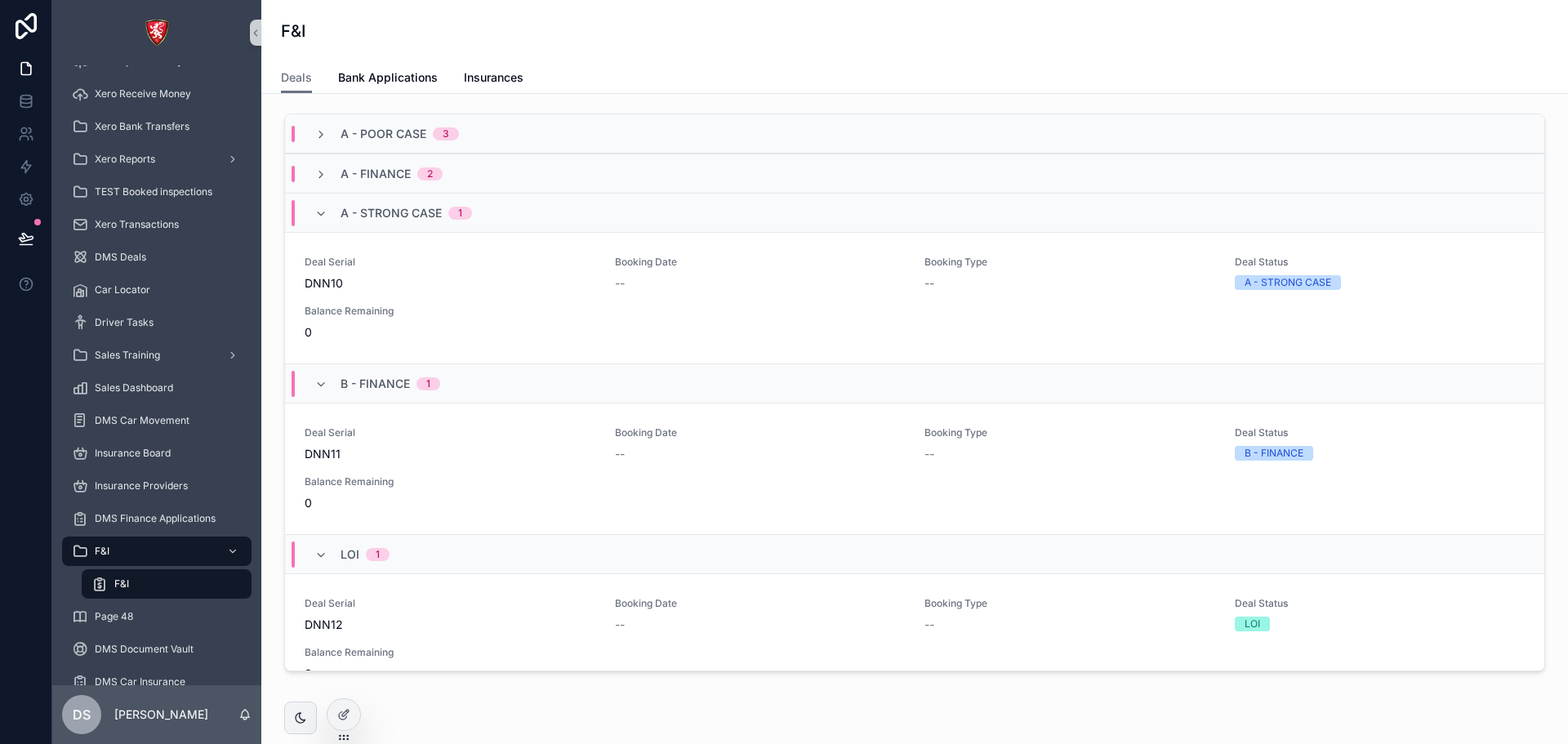
click at [401, 122] on span "A - STRONG CASE" at bounding box center [391, 212] width 101 height 16
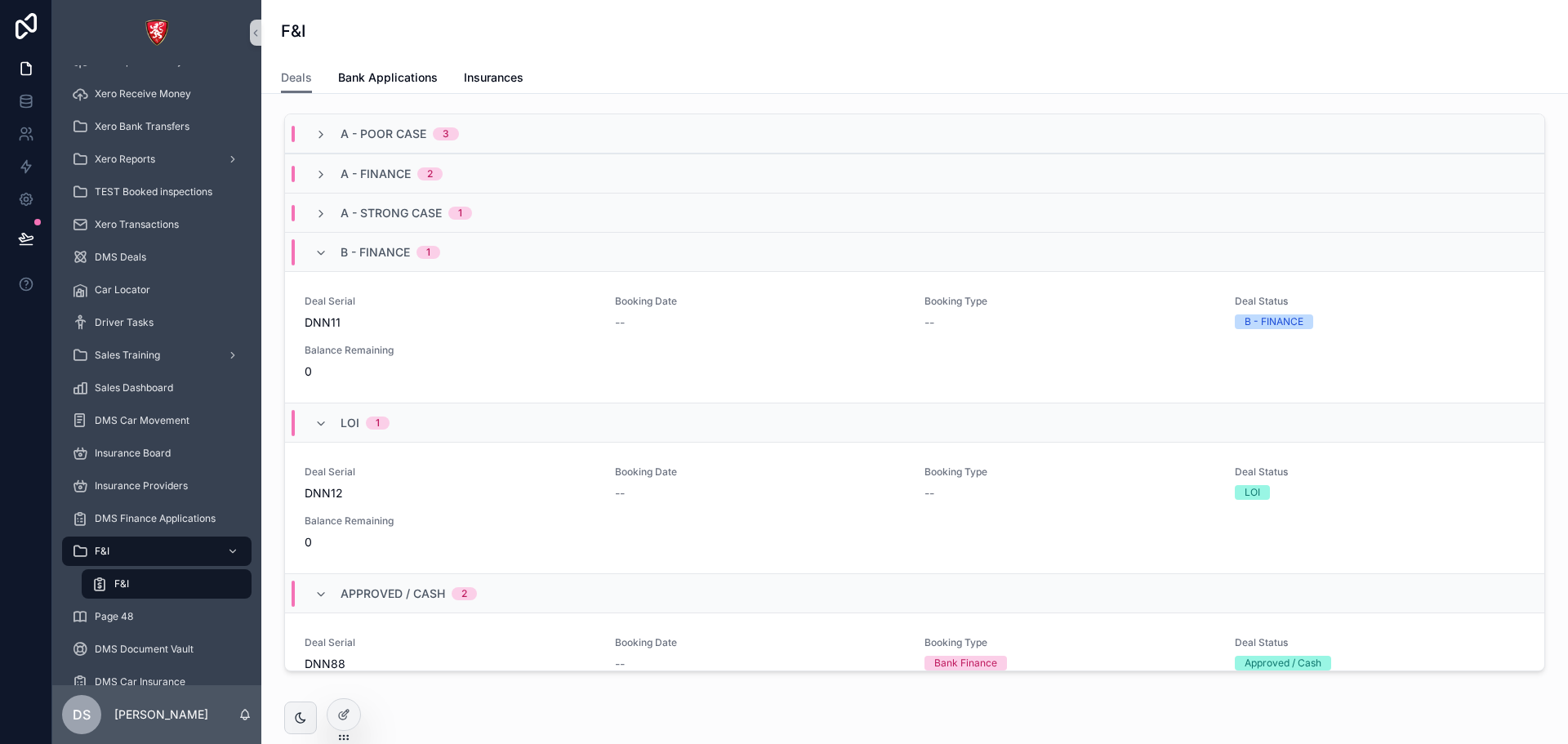
click at [398, 122] on div "B - FINANCE 1" at bounding box center [391, 252] width 100 height 26
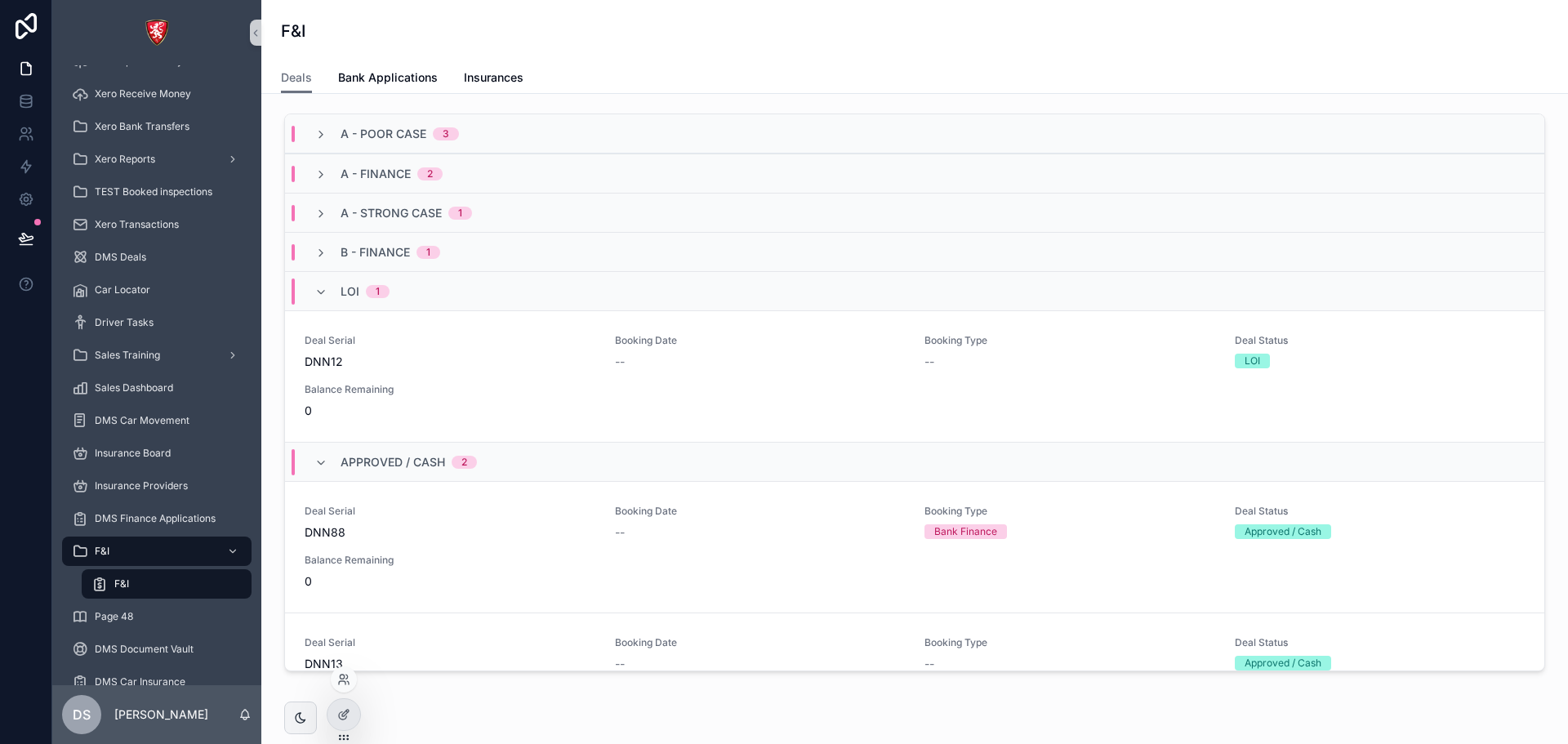
click at [352, 122] on div at bounding box center [344, 714] width 35 height 33
click at [351, 122] on div at bounding box center [344, 714] width 33 height 31
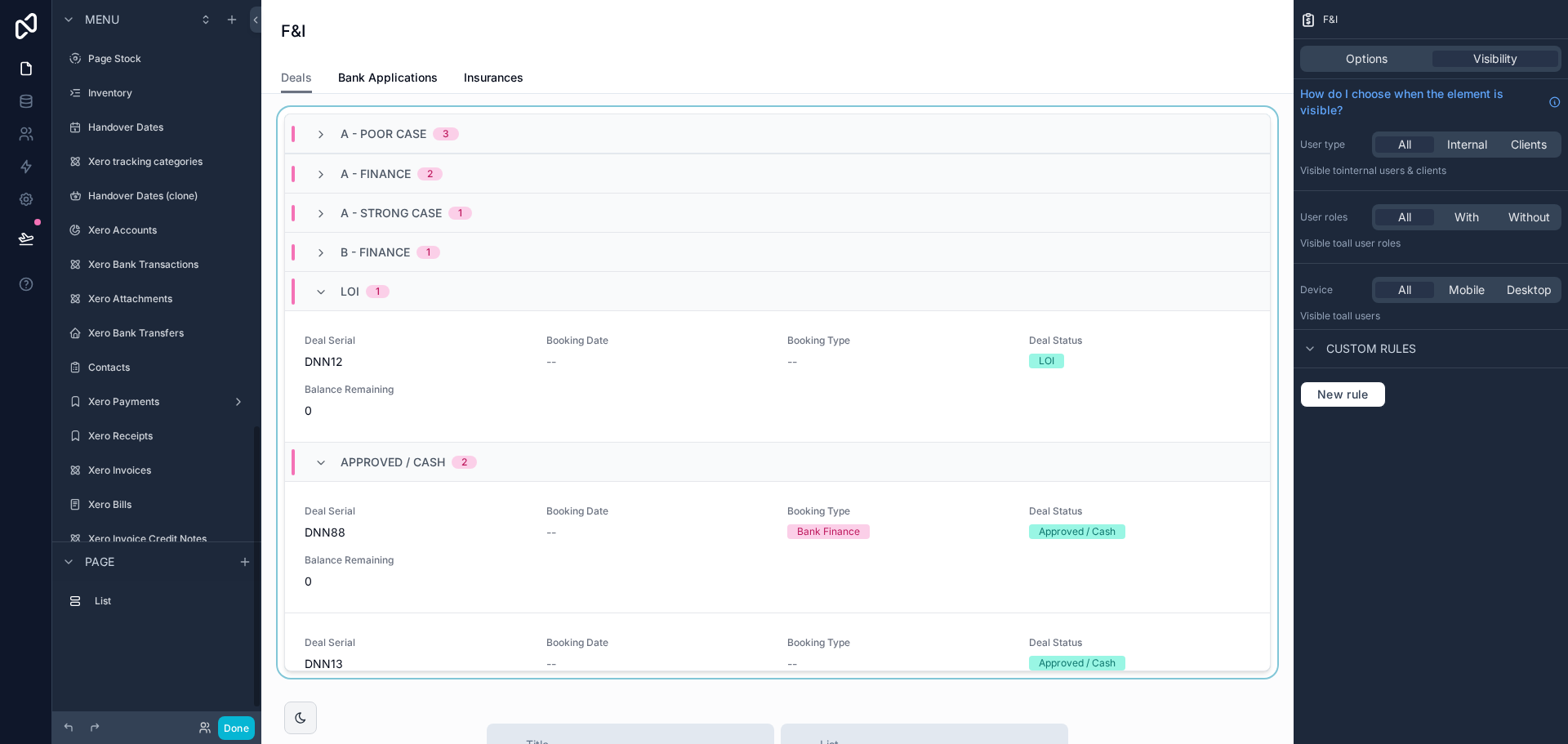
scroll to position [1085, 0]
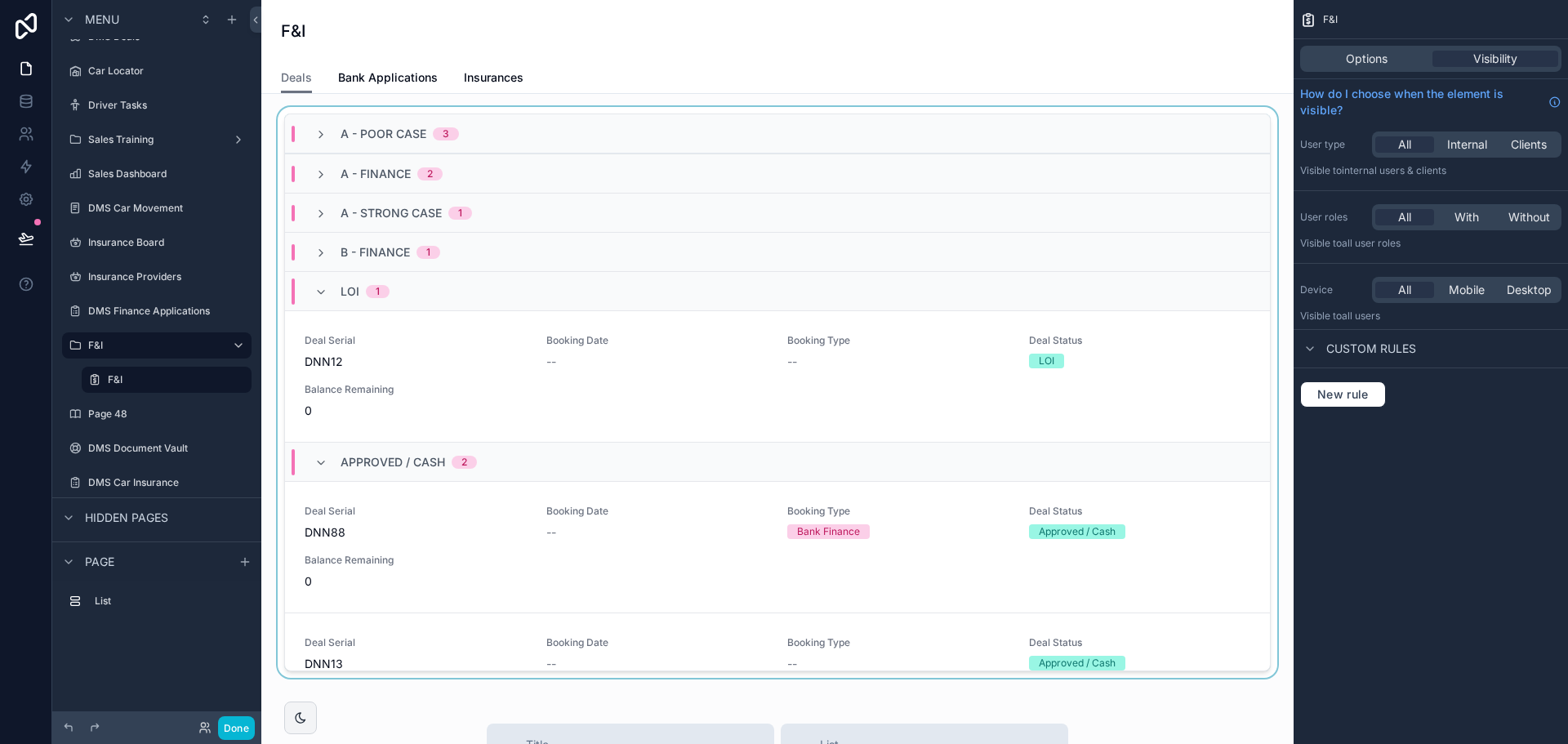
click at [589, 110] on div "scrollable content" at bounding box center [778, 395] width 1006 height 577
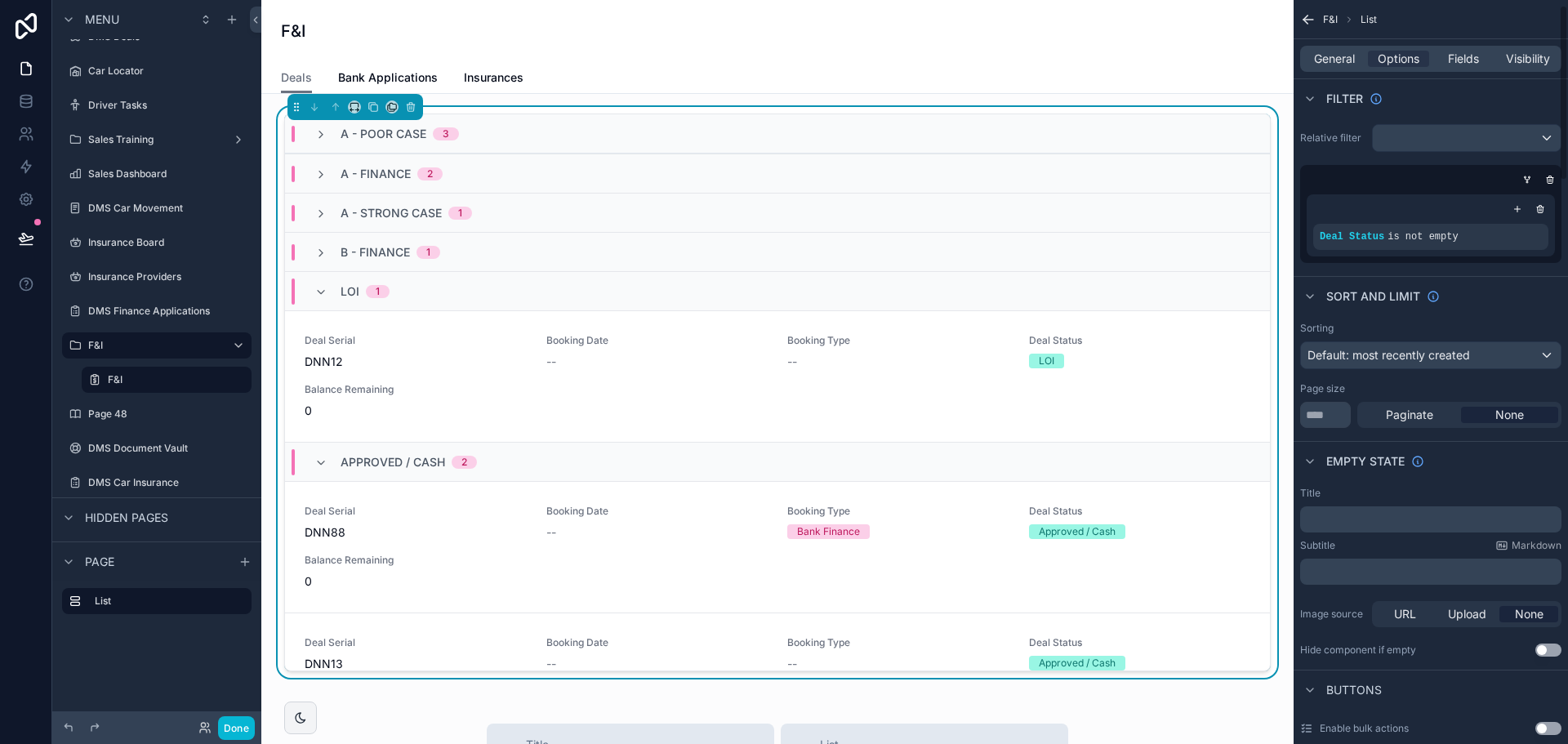
scroll to position [0, 0]
click at [1338, 55] on span "General" at bounding box center [1334, 59] width 41 height 16
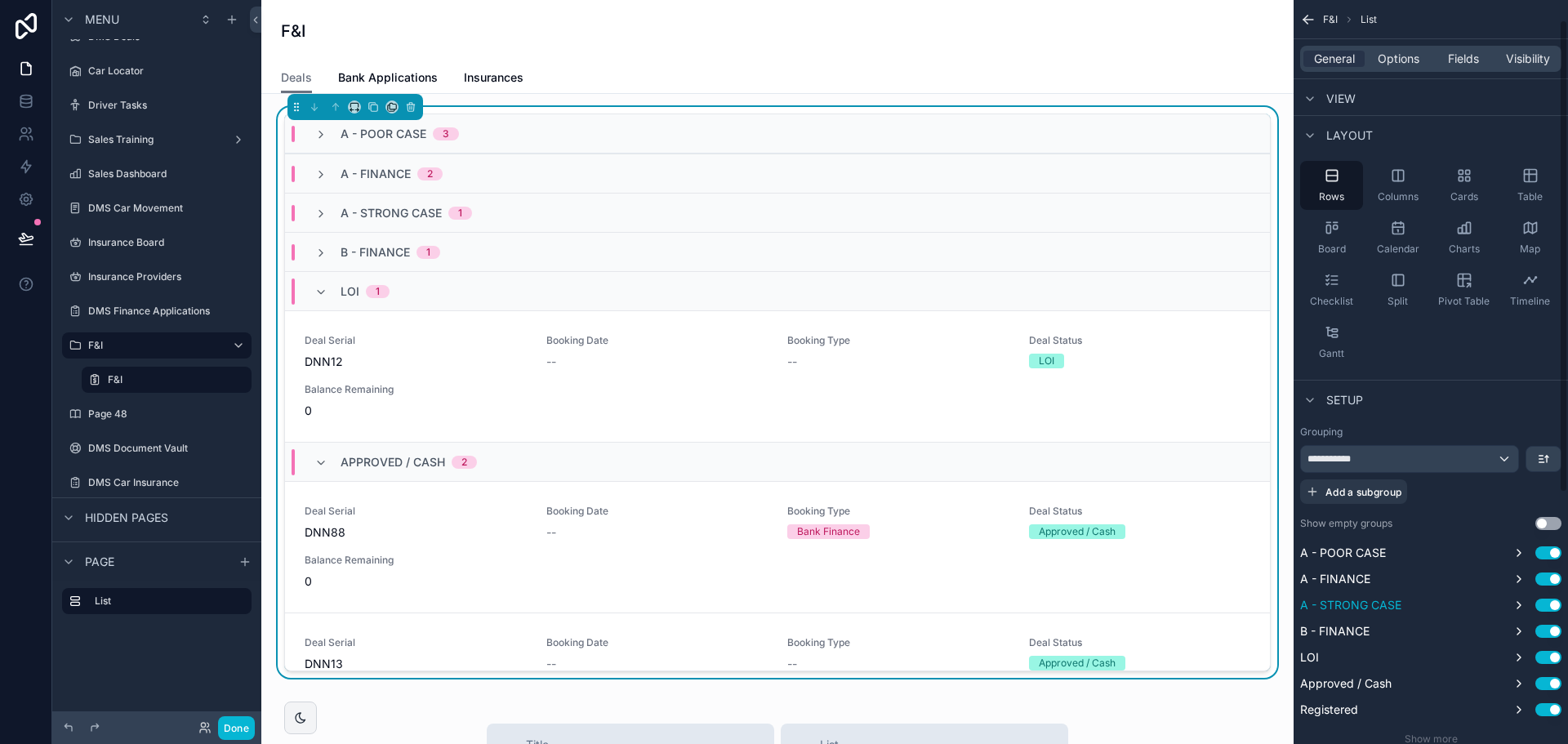
scroll to position [82, 0]
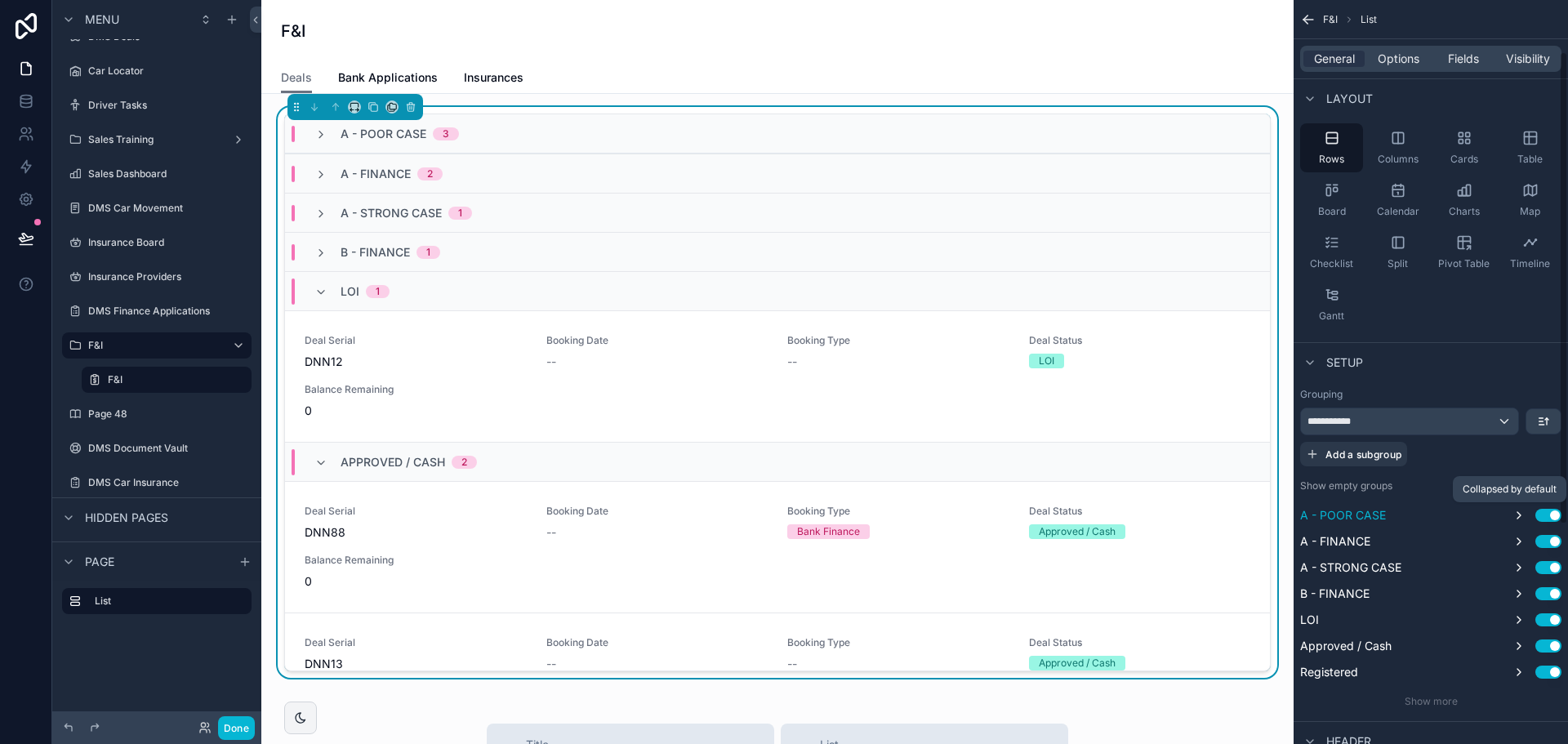
click at [1514, 122] on icon "scrollable content" at bounding box center [1519, 516] width 13 height 13
click at [1515, 122] on button "scrollable content" at bounding box center [1519, 541] width 19 height 19
click at [1517, 122] on icon "scrollable content" at bounding box center [1518, 567] width 3 height 7
click at [1517, 122] on div "A - POOR CASE Use setting A - FINANCE Use setting A - STRONG CASE Use setting B…" at bounding box center [1431, 593] width 261 height 177
click at [1520, 122] on icon "scrollable content" at bounding box center [1519, 593] width 13 height 13
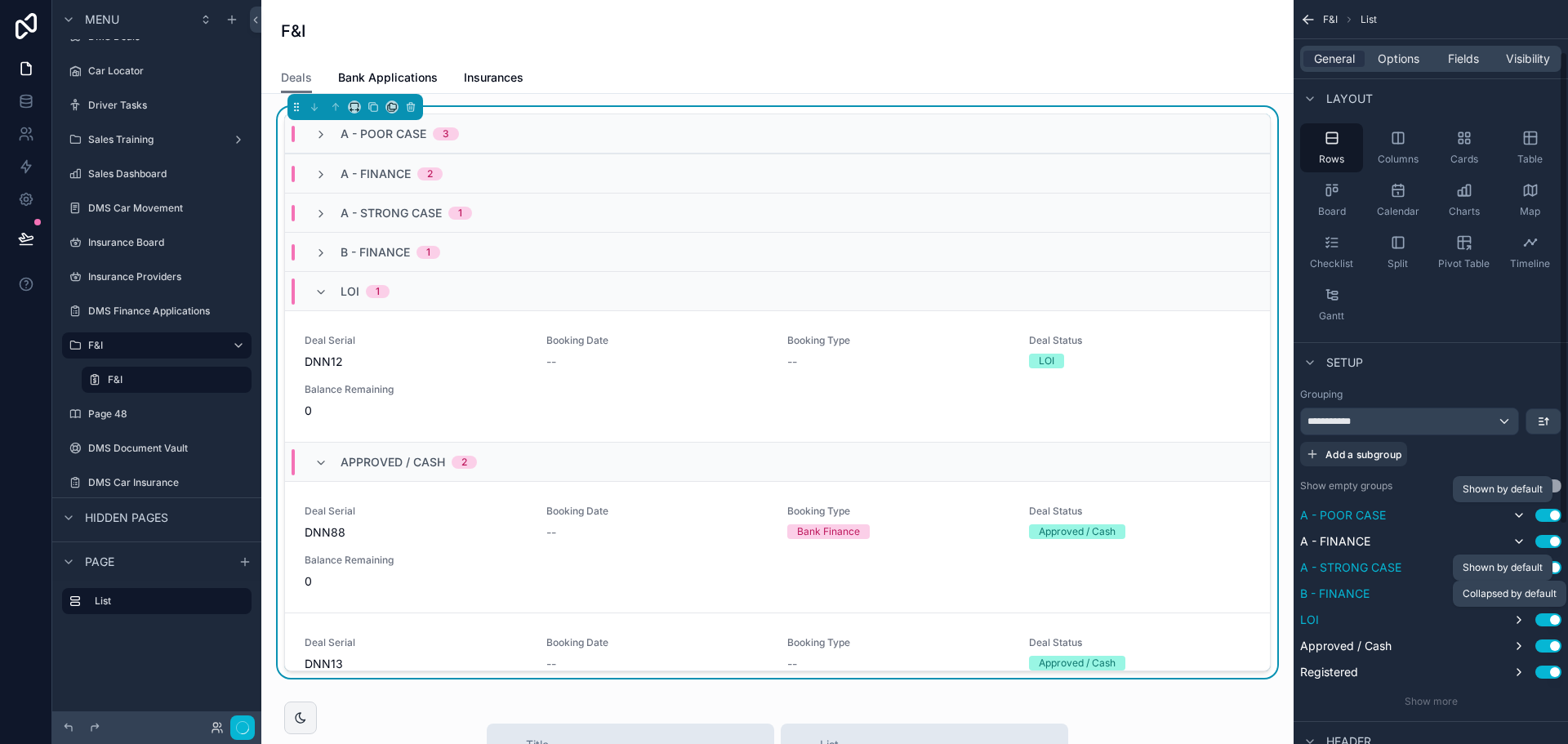
click at [1519, 122] on icon "scrollable content" at bounding box center [1519, 620] width 13 height 13
click at [1516, 122] on icon "scrollable content" at bounding box center [1519, 646] width 13 height 13
click at [1518, 122] on icon "scrollable content" at bounding box center [1519, 672] width 13 height 13
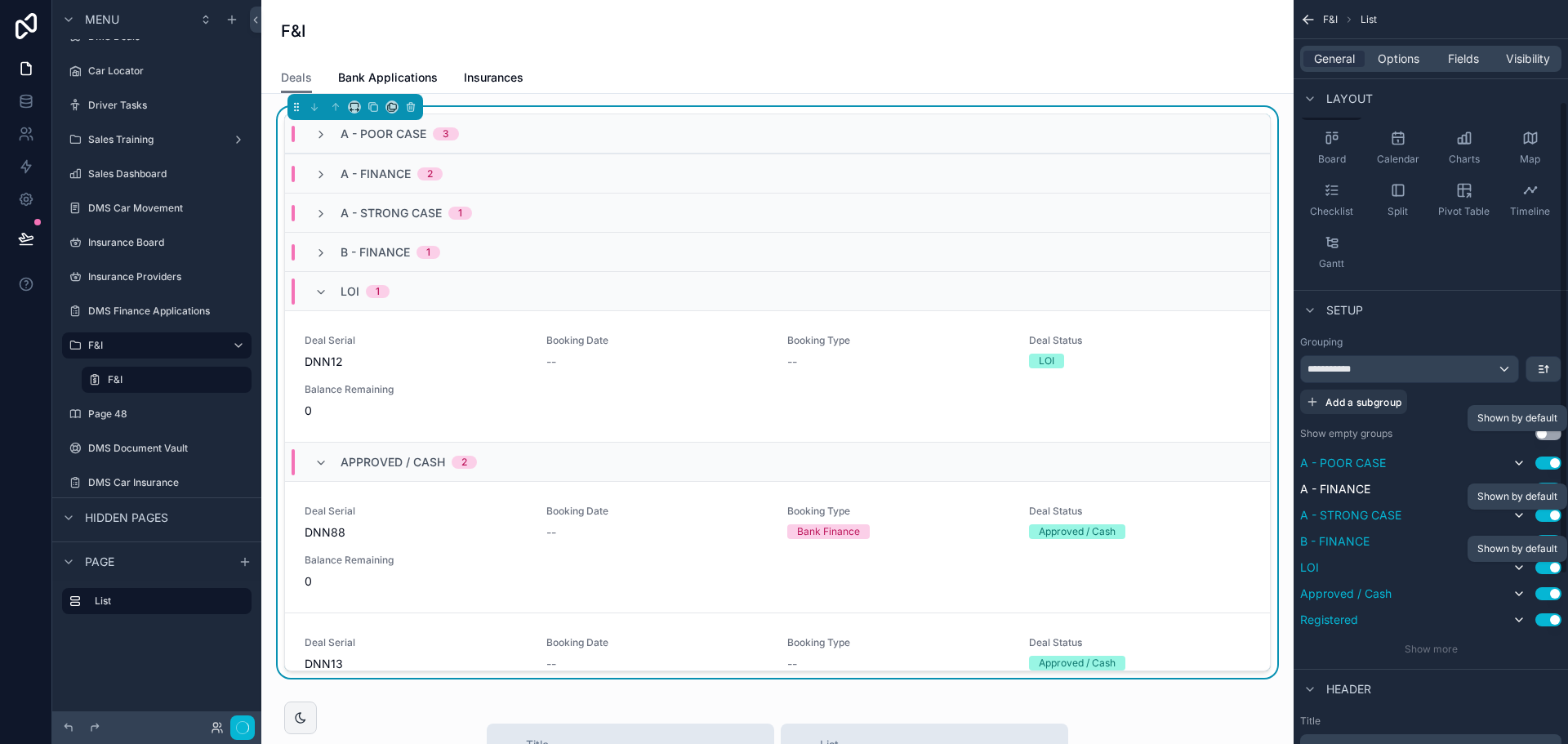
scroll to position [163, 0]
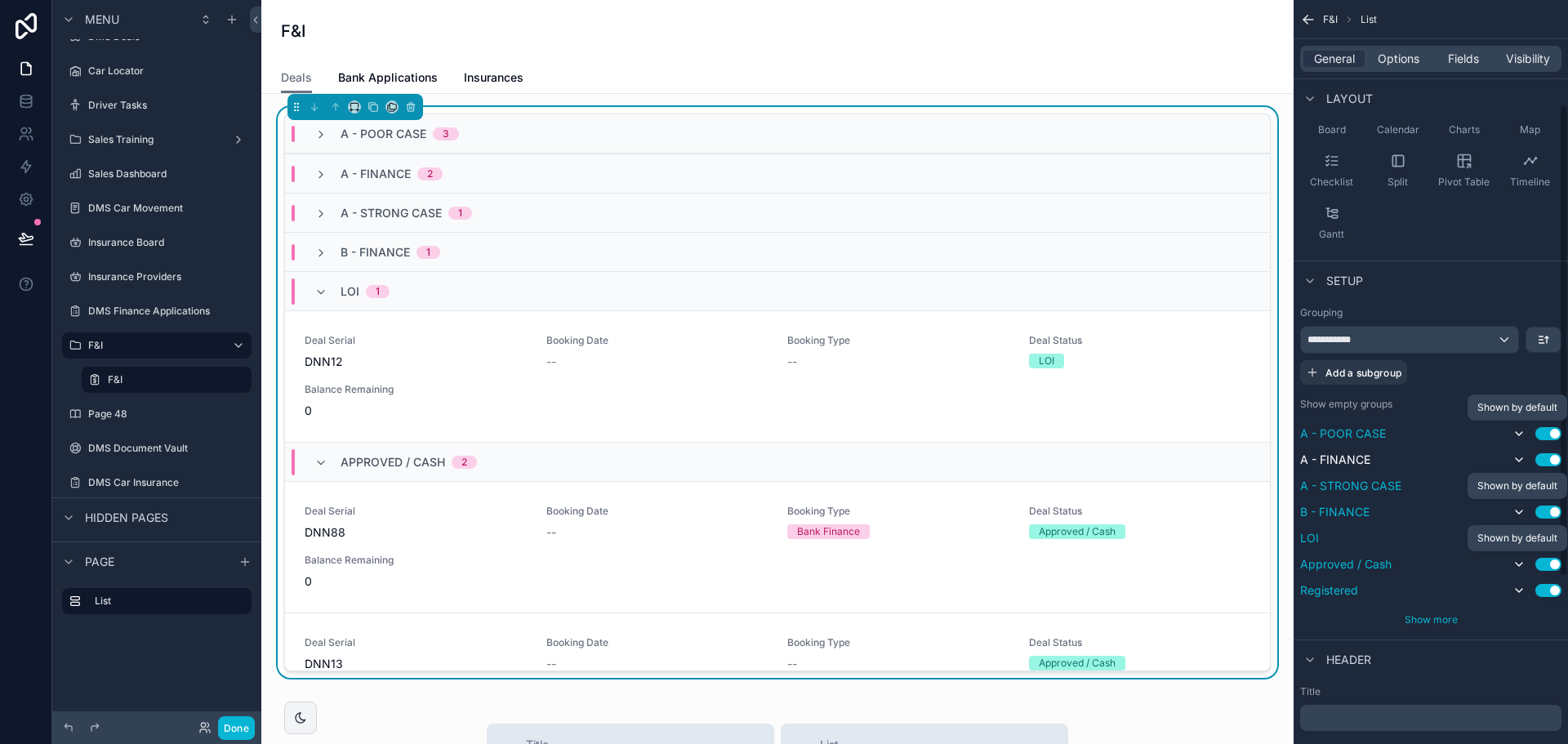
click at [1410, 122] on span "Show more" at bounding box center [1431, 619] width 53 height 12
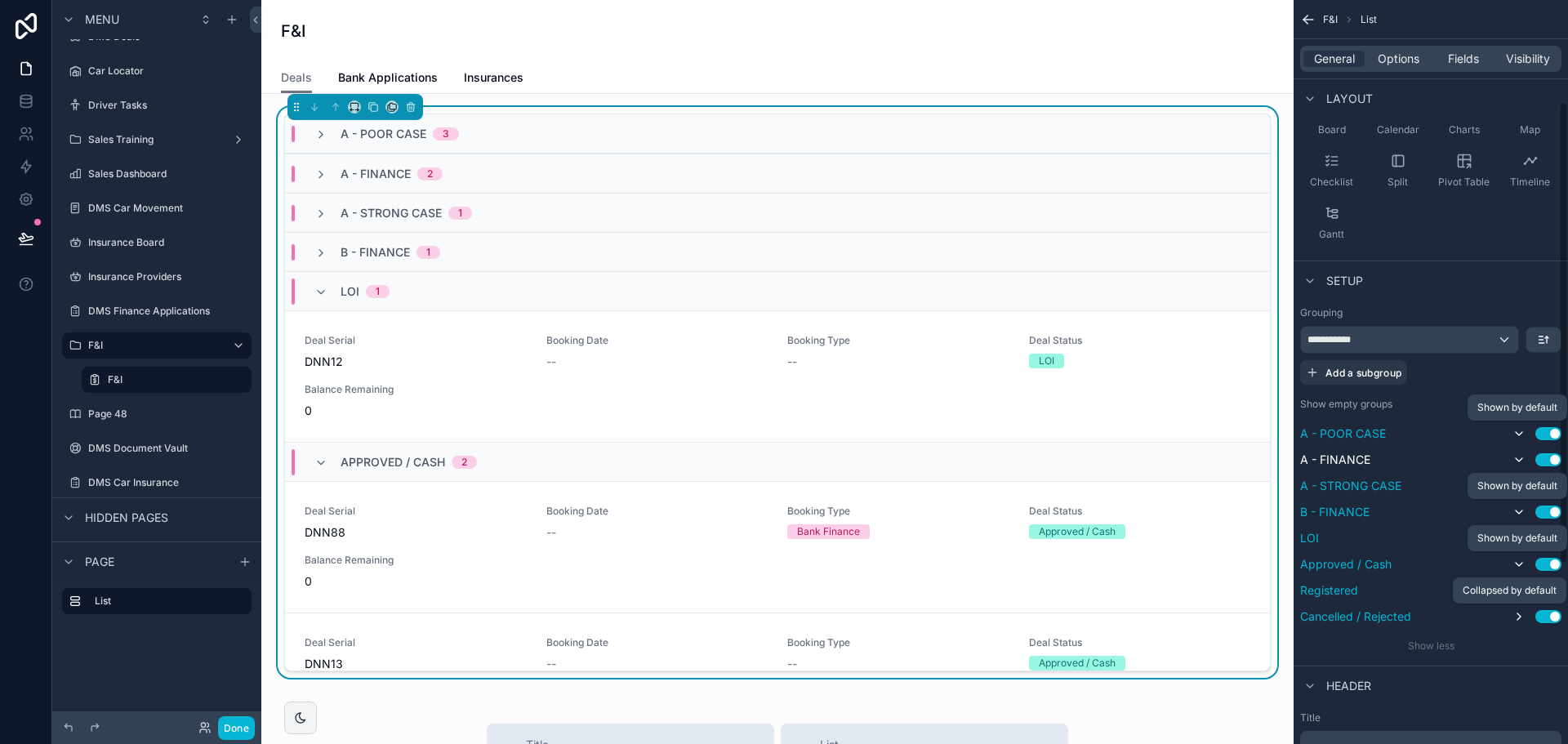
click at [1514, 122] on icon "scrollable content" at bounding box center [1519, 616] width 13 height 13
click at [237, 122] on button "Done" at bounding box center [236, 728] width 36 height 24
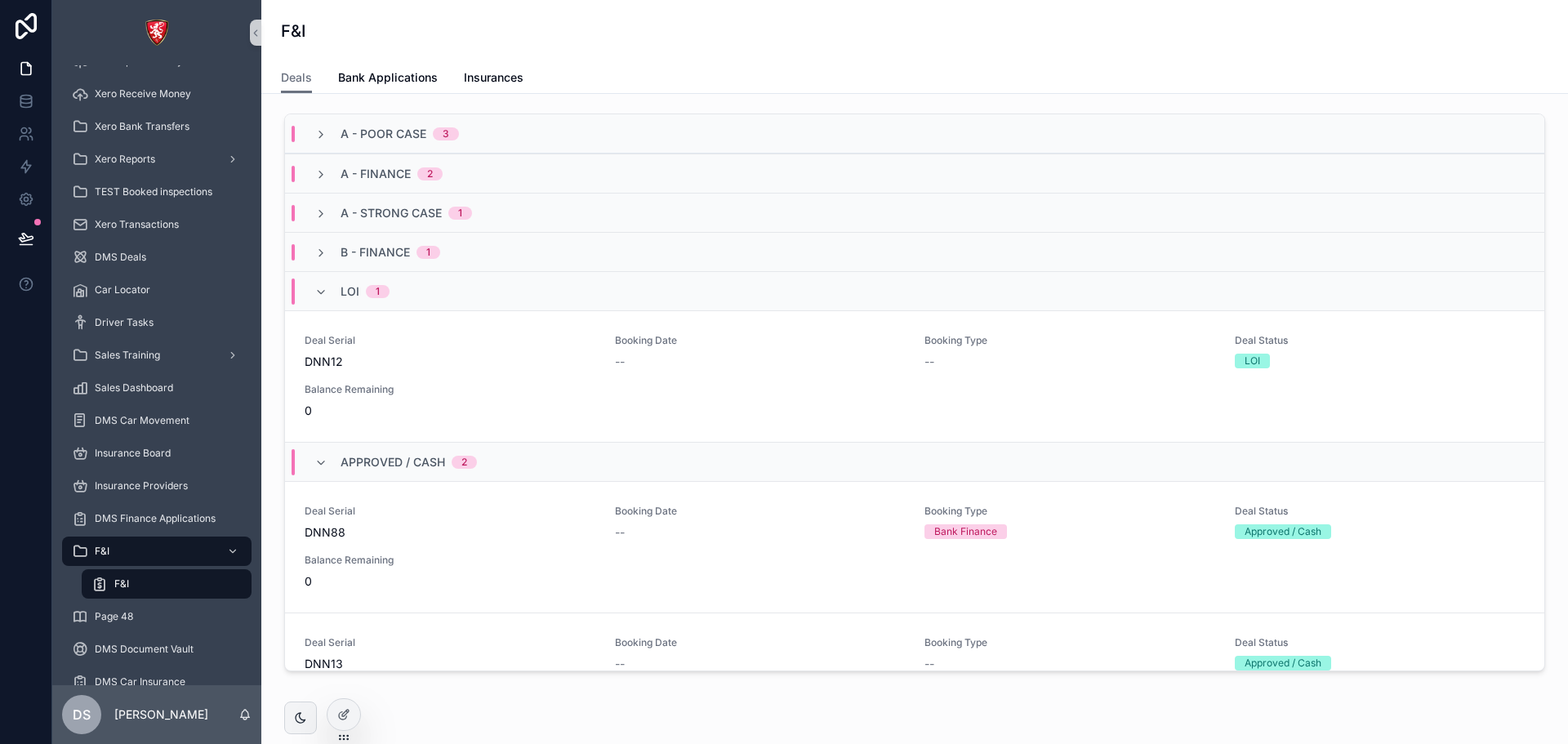
click at [389, 122] on div "Approved / Cash 2" at bounding box center [914, 461] width 1259 height 39
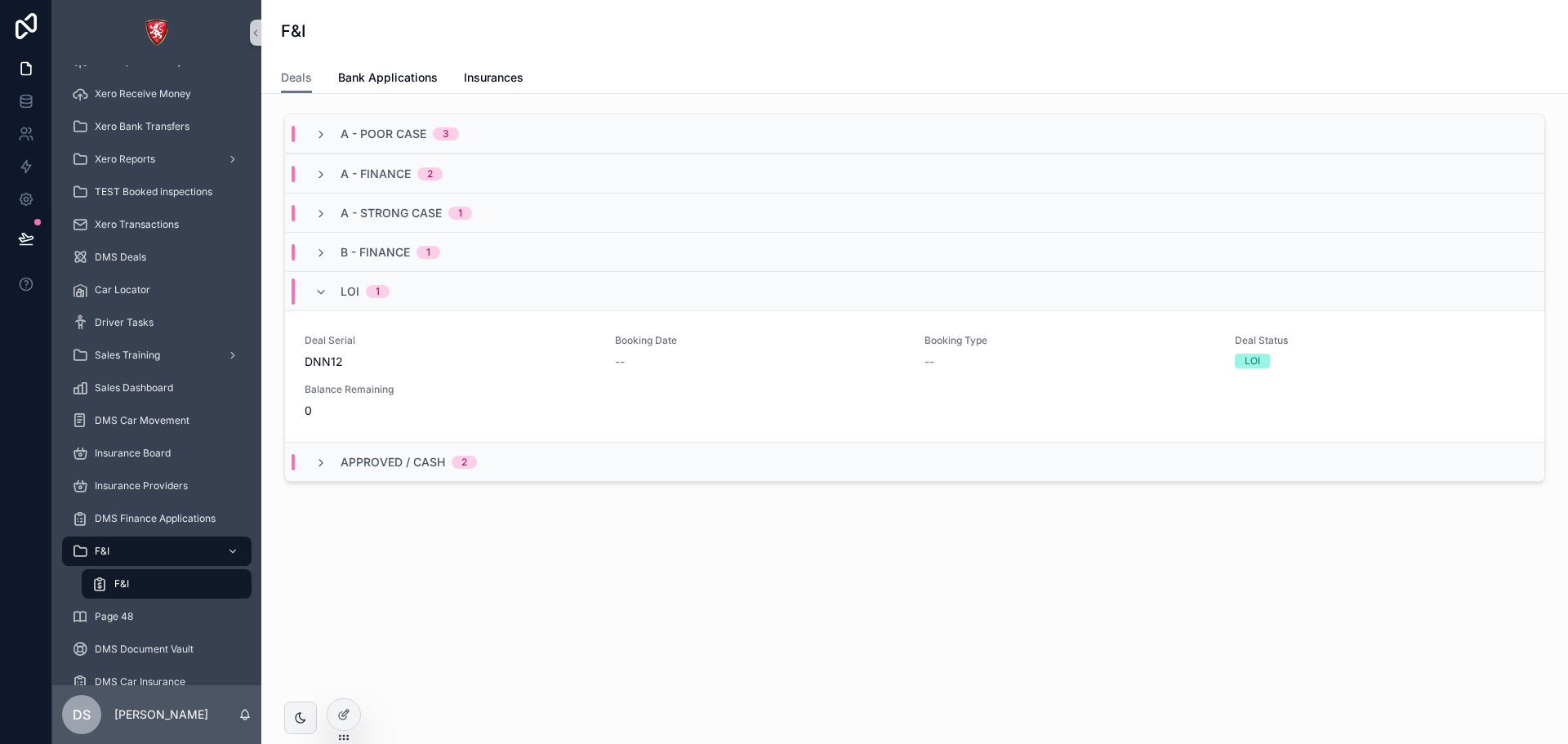
click at [425, 122] on div "LOI 1" at bounding box center [914, 290] width 1259 height 39
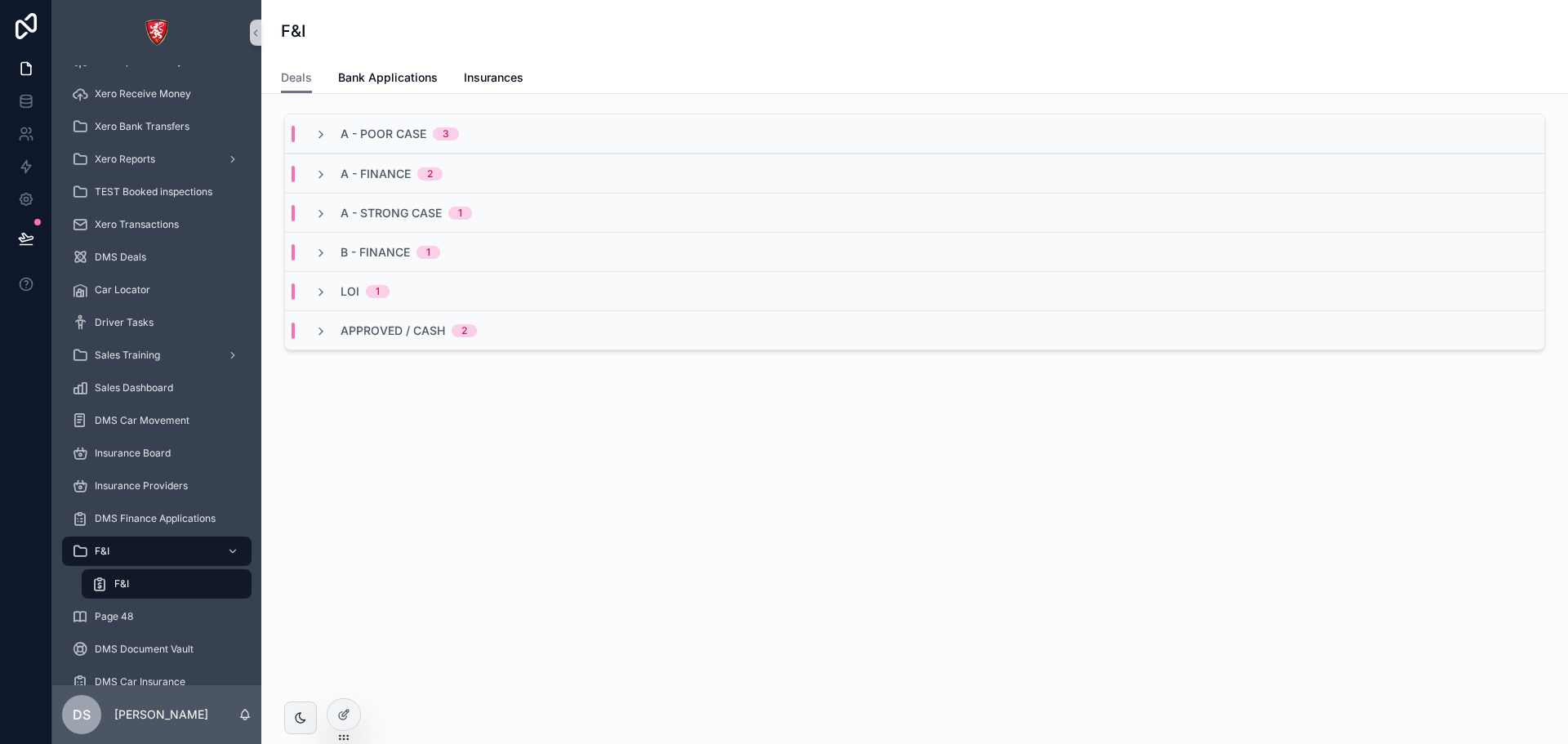
click at [396, 122] on div "A - POOR CASE 3 A - FINANCE 2 A - STRONG CASE 1 B - FINANCE 1 LOI 1 Approved / …" at bounding box center [914, 280] width 1307 height 373
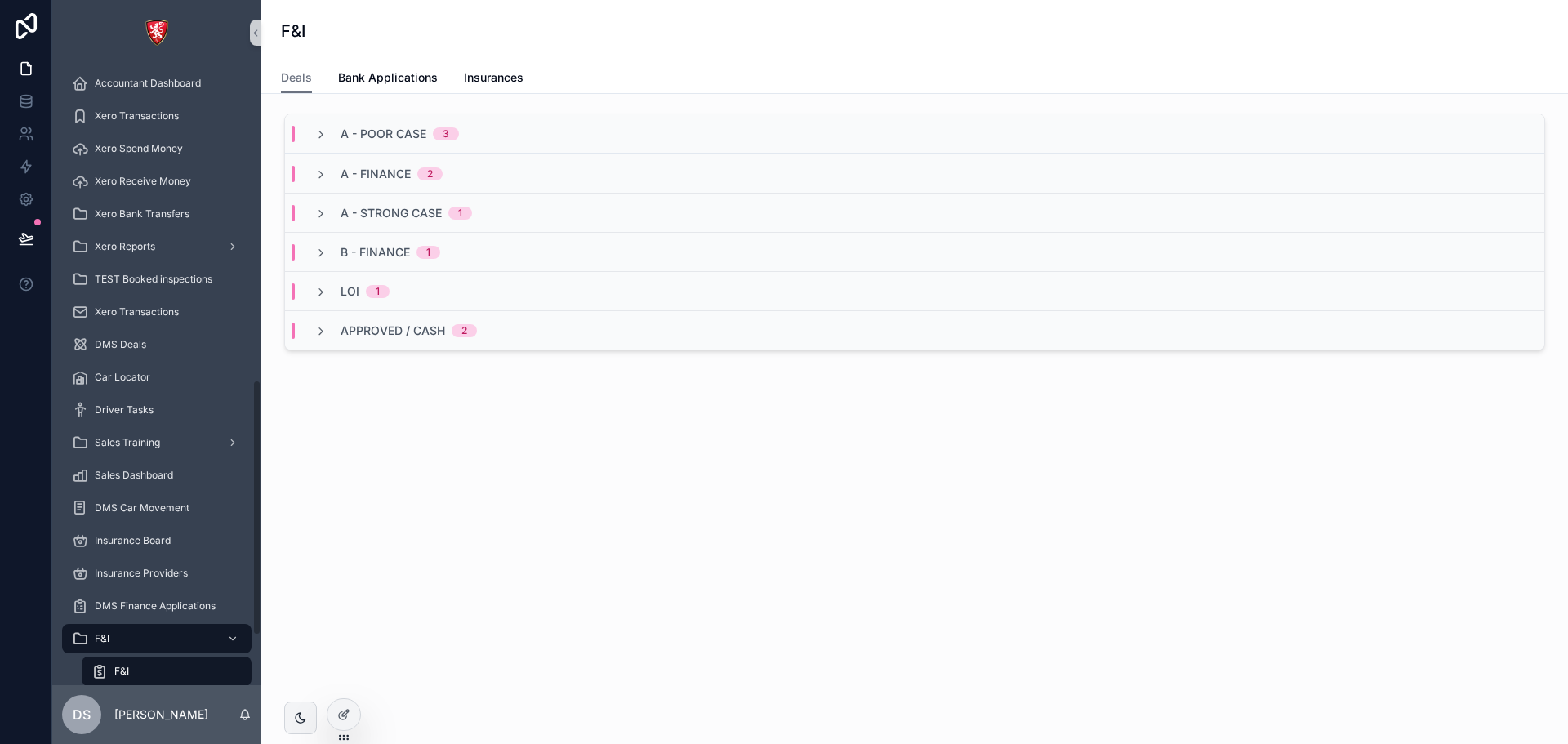
scroll to position [879, 0]
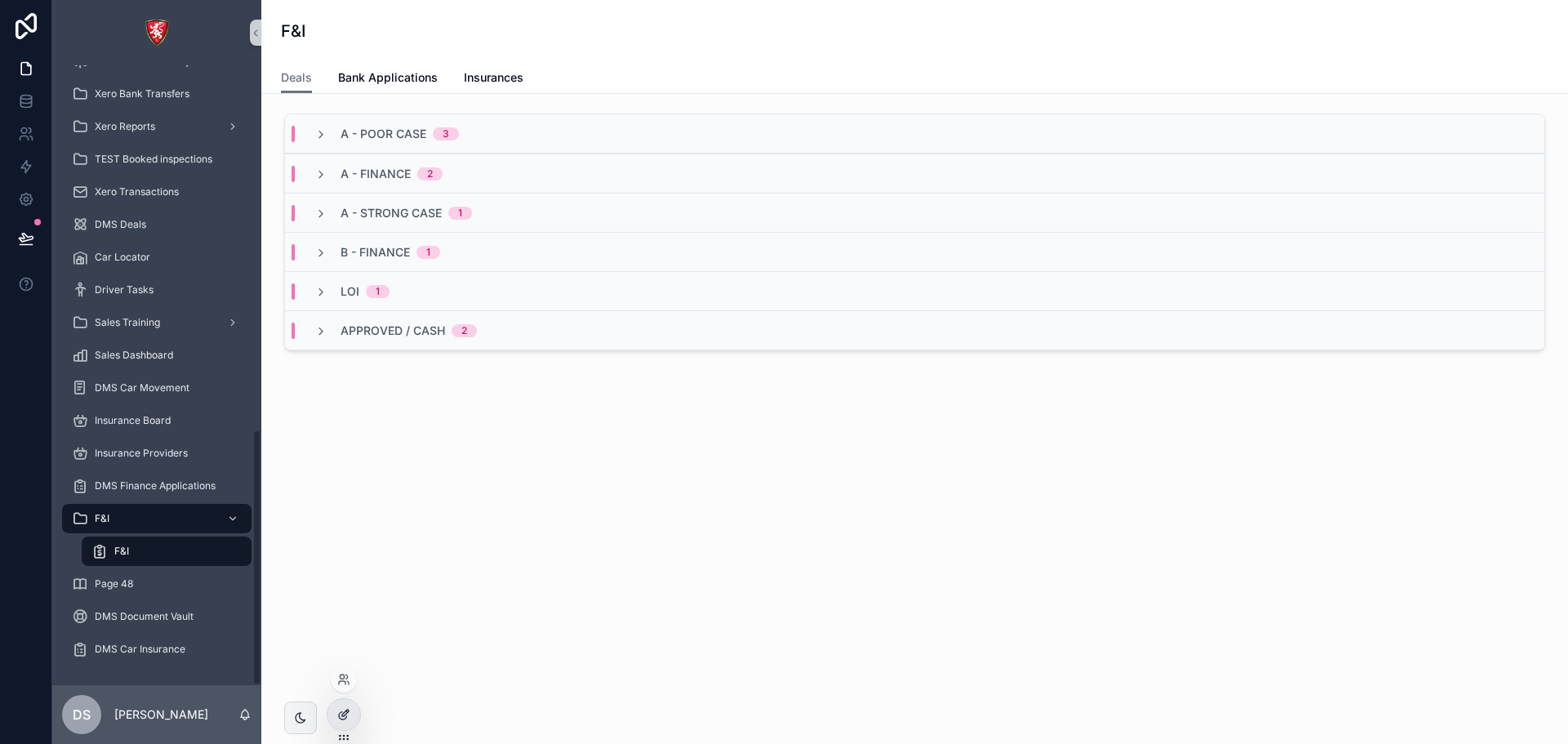
click at [350, 122] on div at bounding box center [344, 714] width 33 height 31
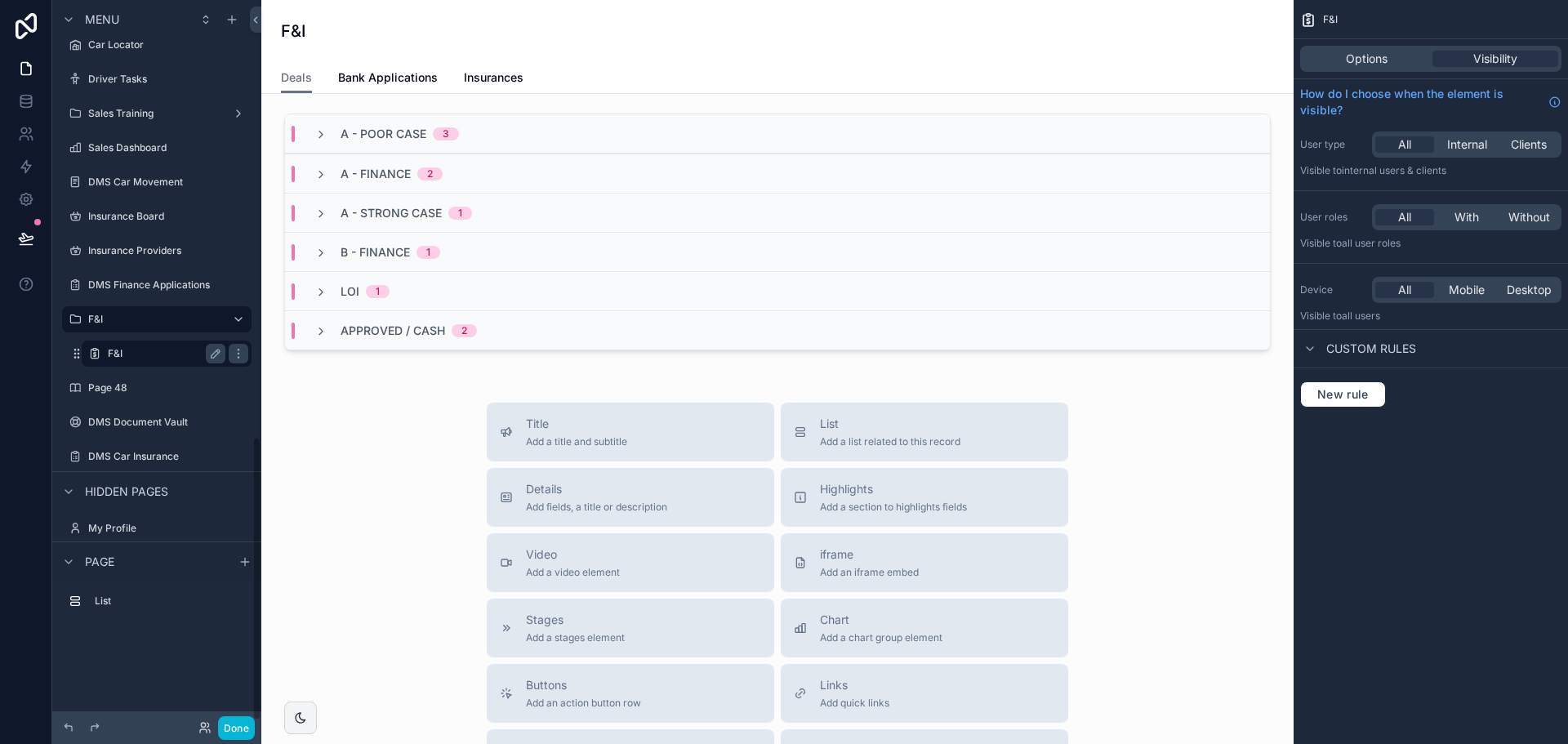
scroll to position [1126, 0]
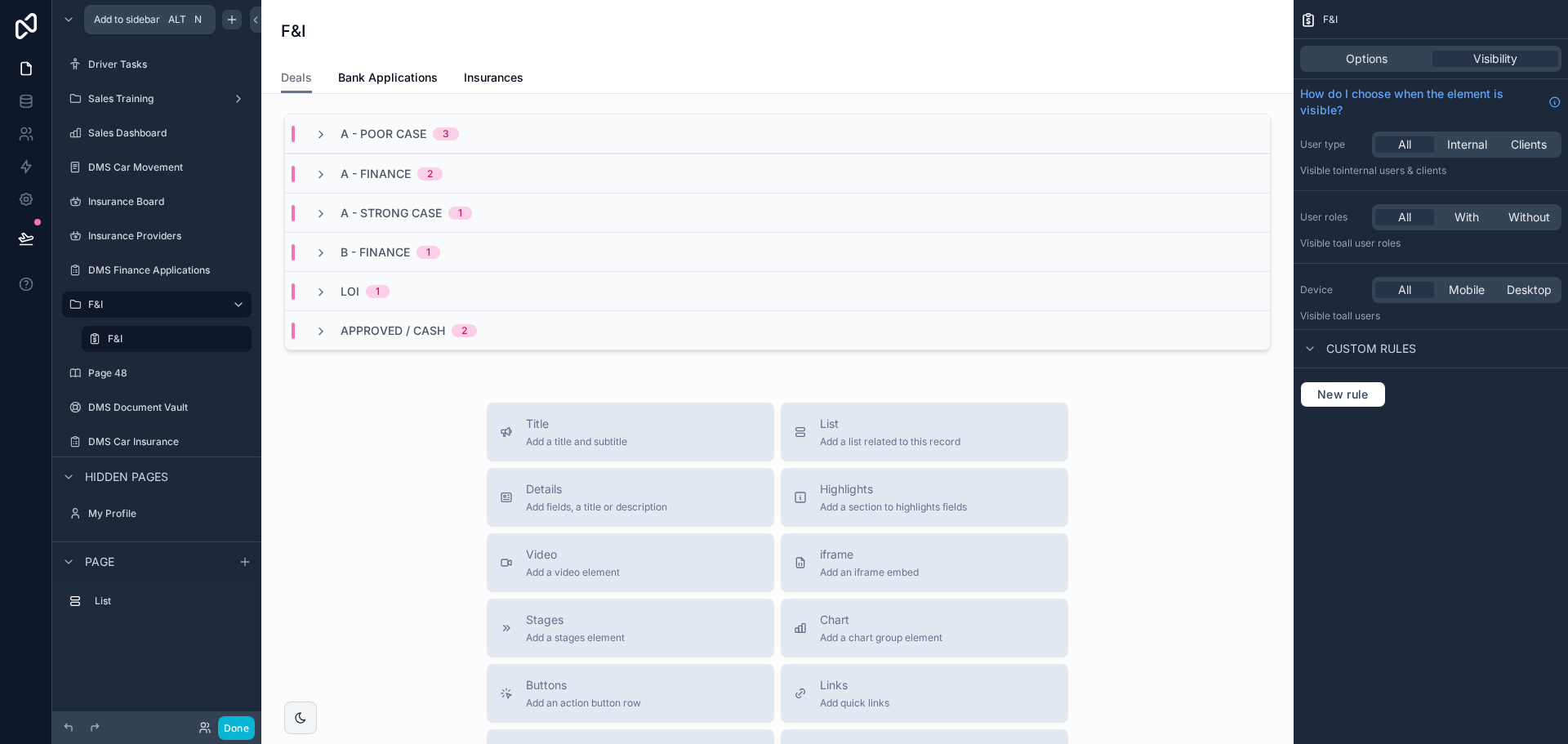
click at [229, 18] on icon "scrollable content" at bounding box center [232, 20] width 13 height 13
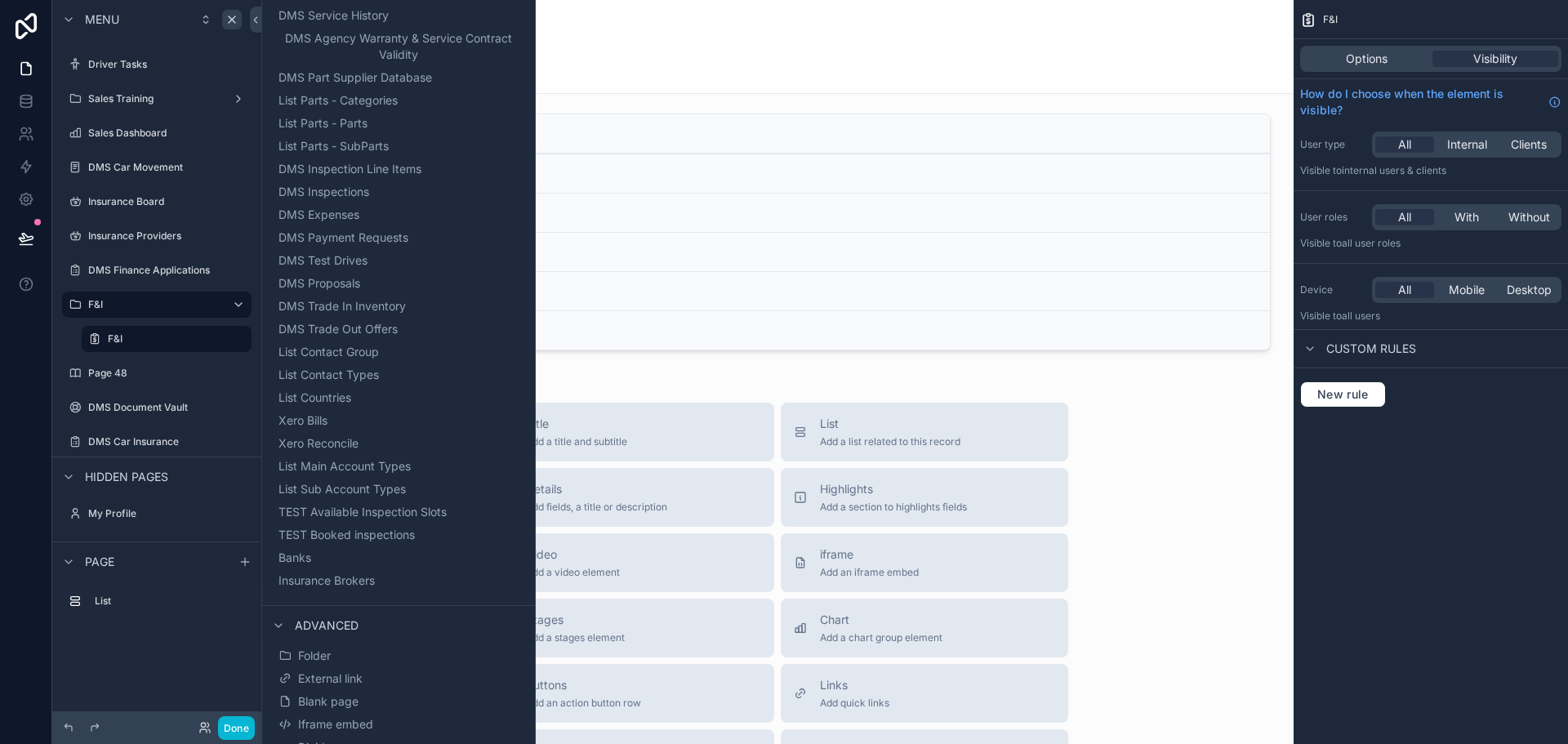
scroll to position [1268, 0]
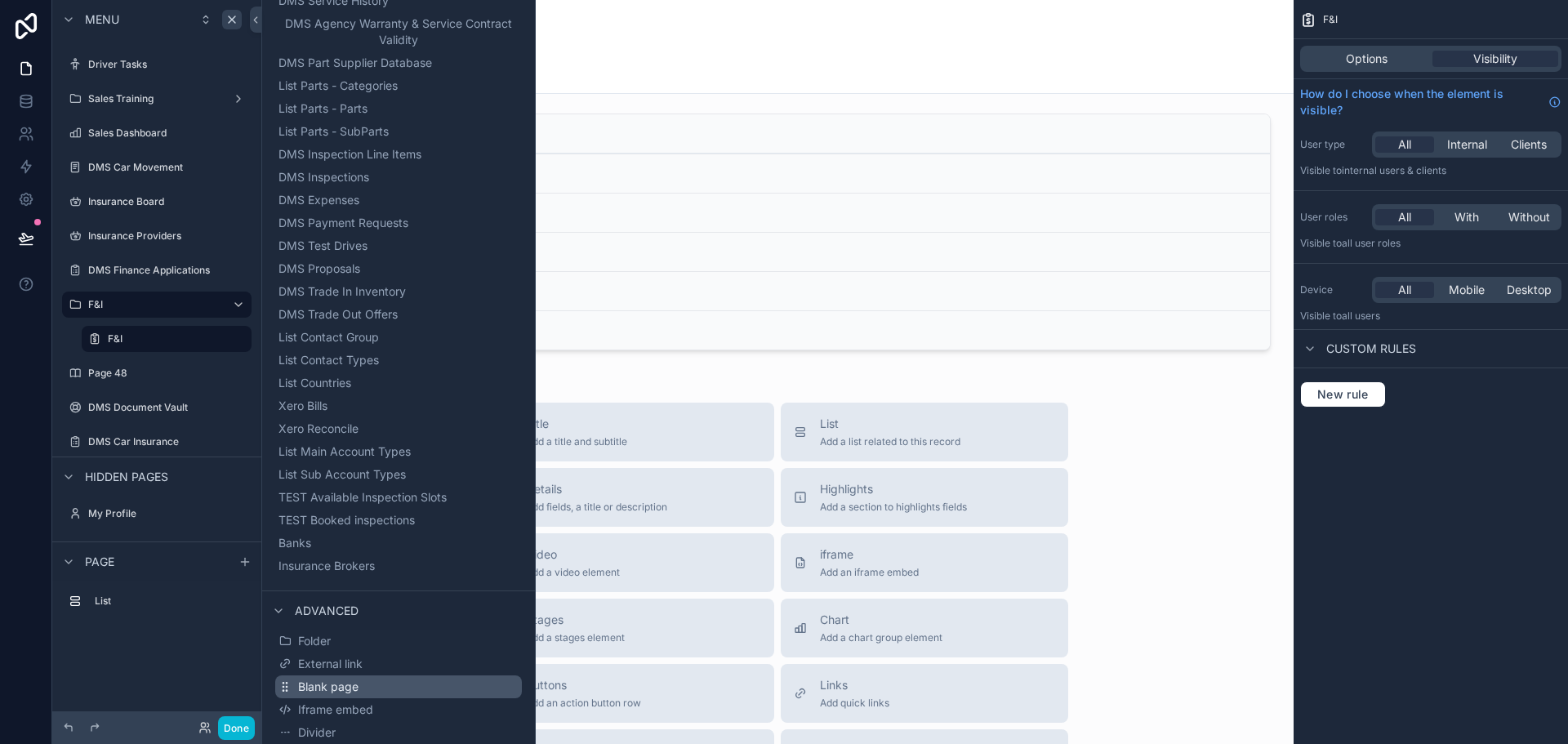
click at [362, 122] on button "Blank page" at bounding box center [398, 686] width 247 height 23
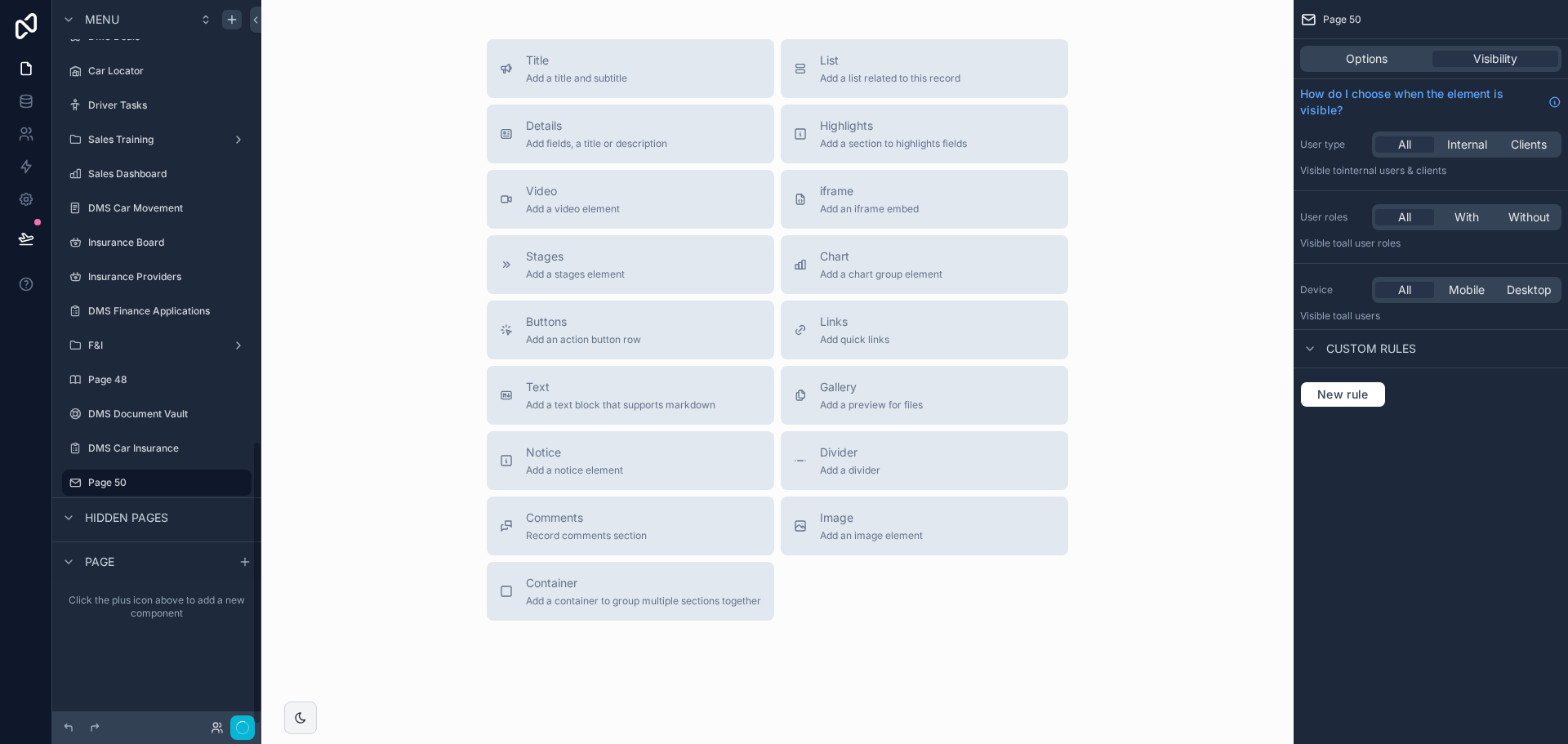
scroll to position [1126, 0]
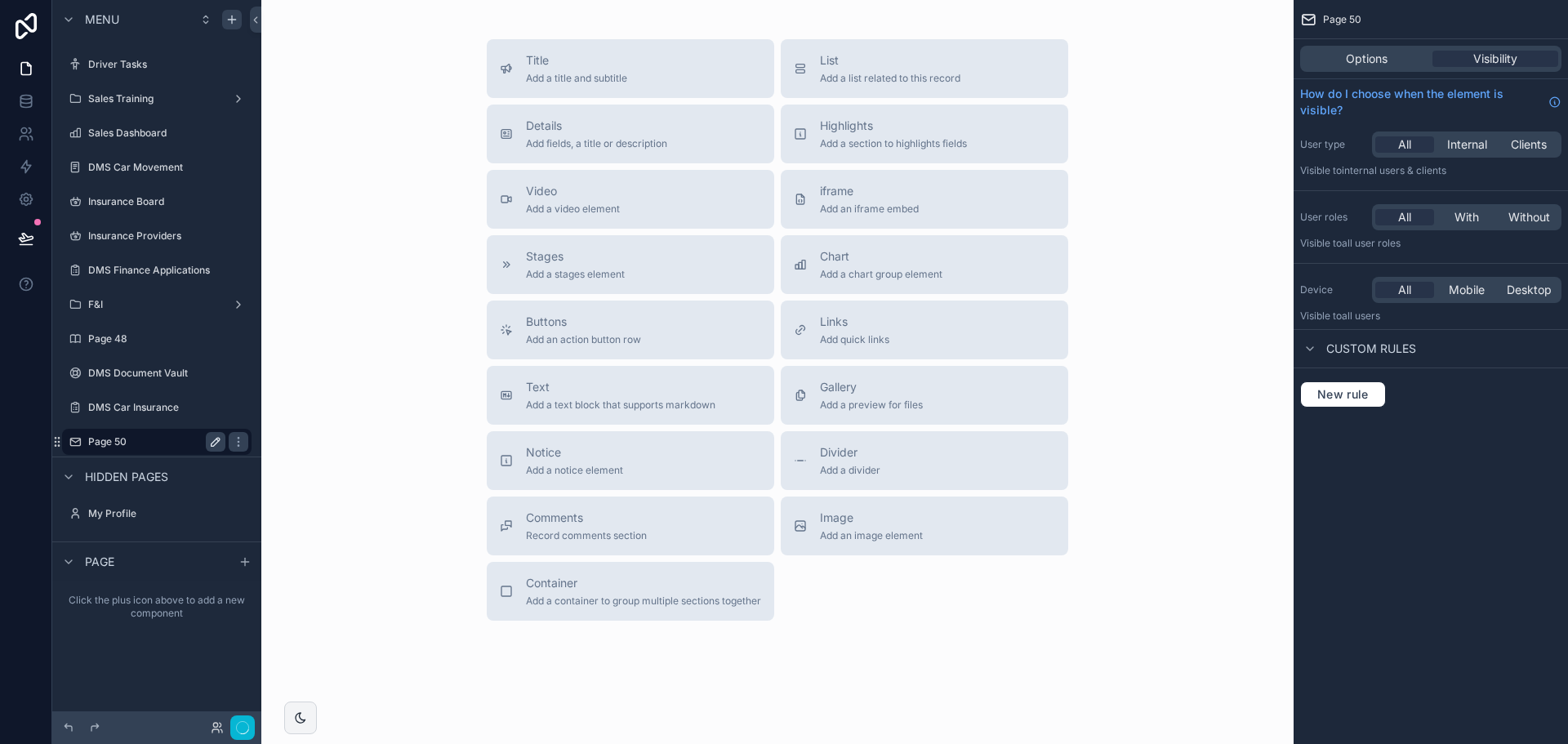
click at [219, 122] on icon "scrollable content" at bounding box center [216, 442] width 13 height 13
click at [177, 122] on input "*******" at bounding box center [144, 442] width 111 height 19
type input "**********"
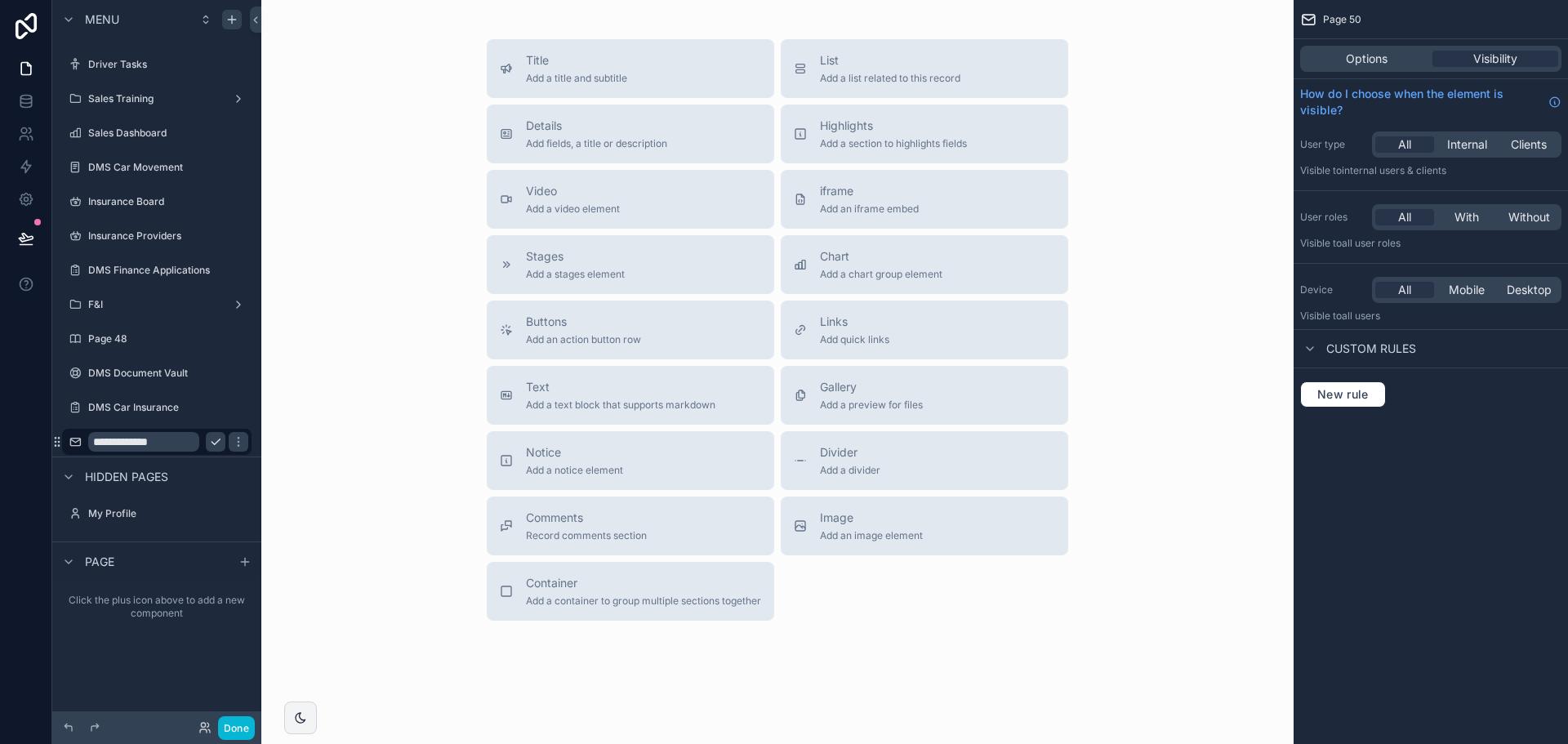
click at [213, 122] on icon "scrollable content" at bounding box center [216, 442] width 13 height 13
click at [229, 122] on button "Done" at bounding box center [236, 728] width 36 height 24
